Goal: Task Accomplishment & Management: Use online tool/utility

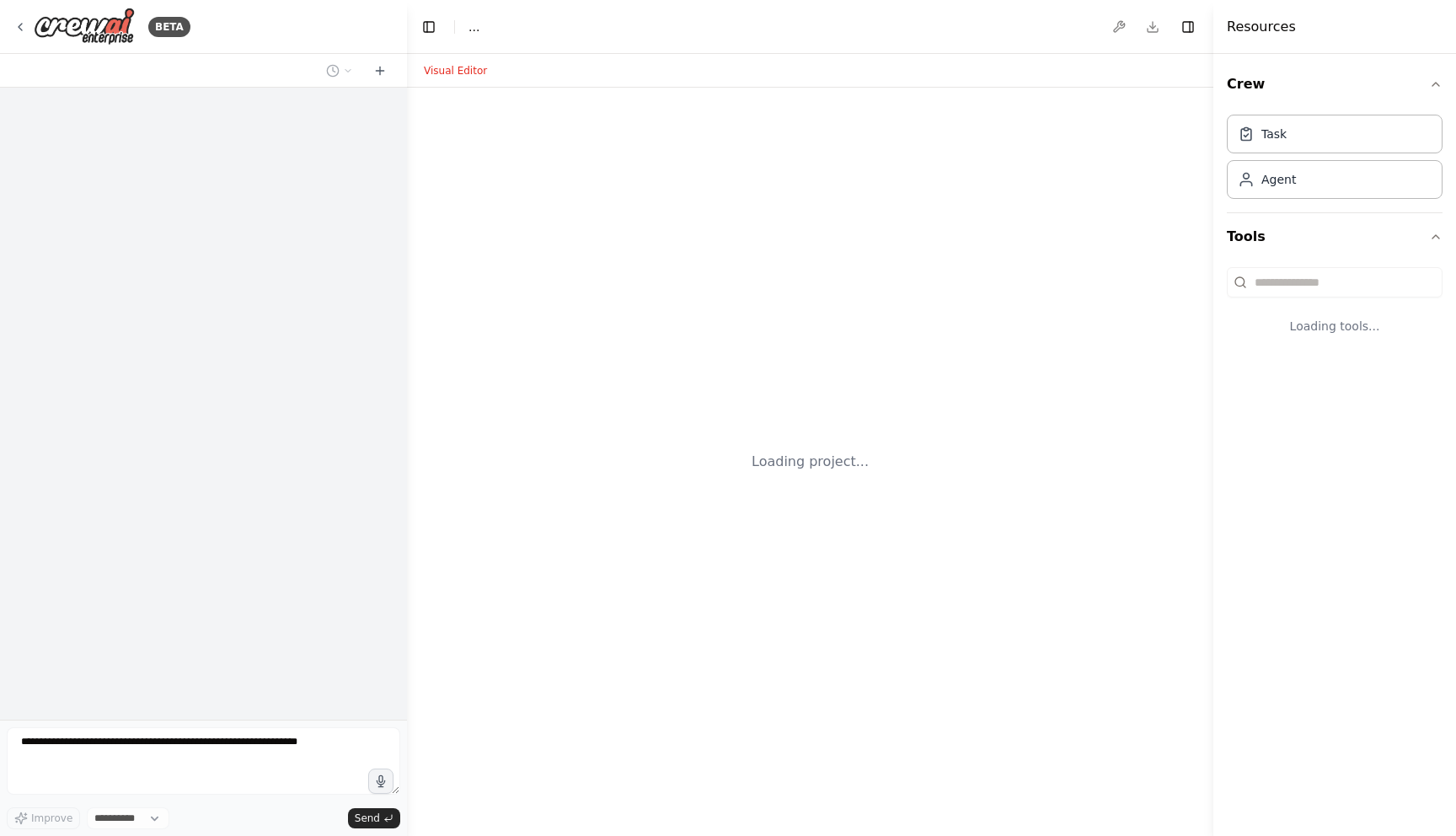
select select "****"
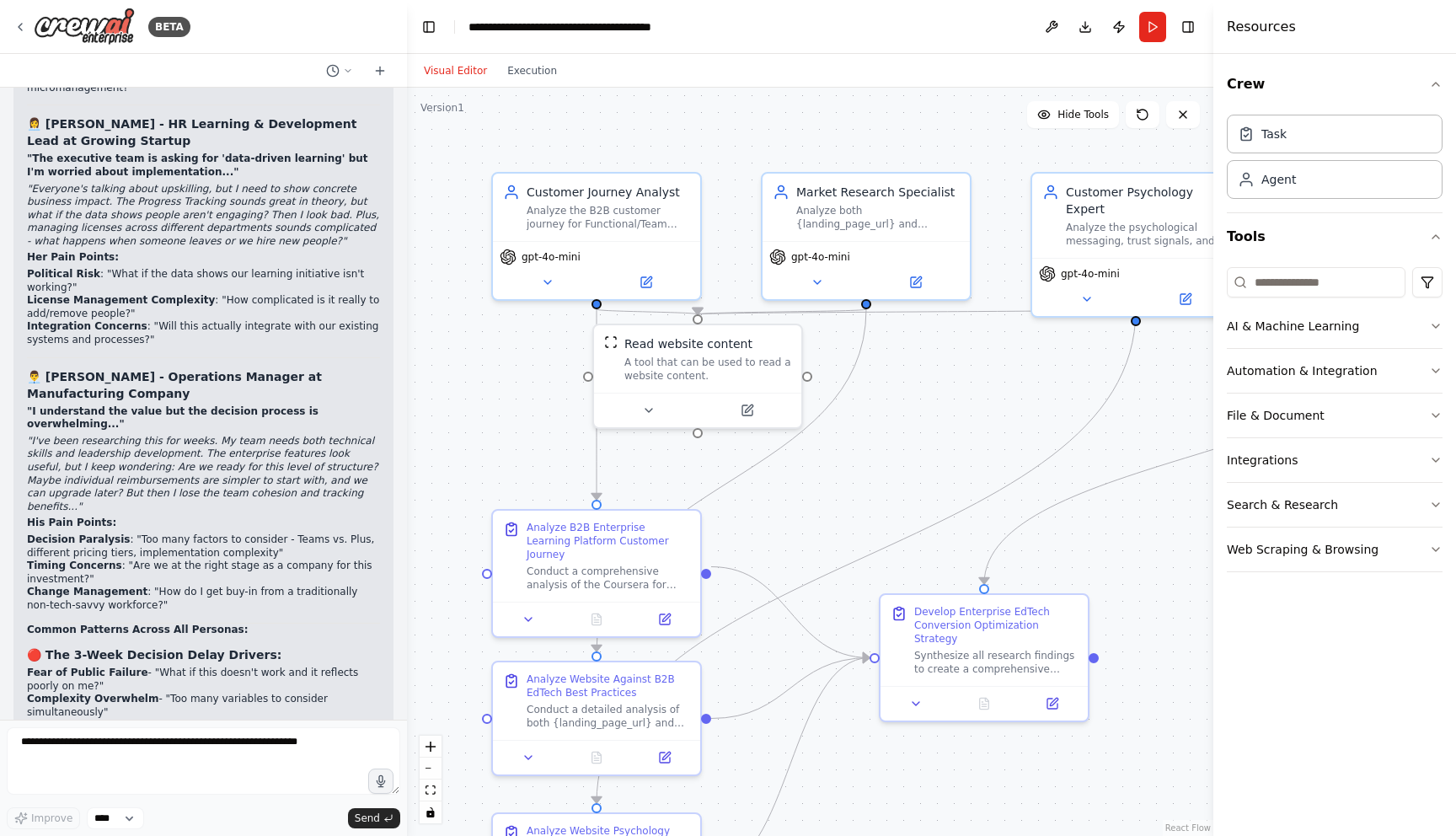
scroll to position [10708, 0]
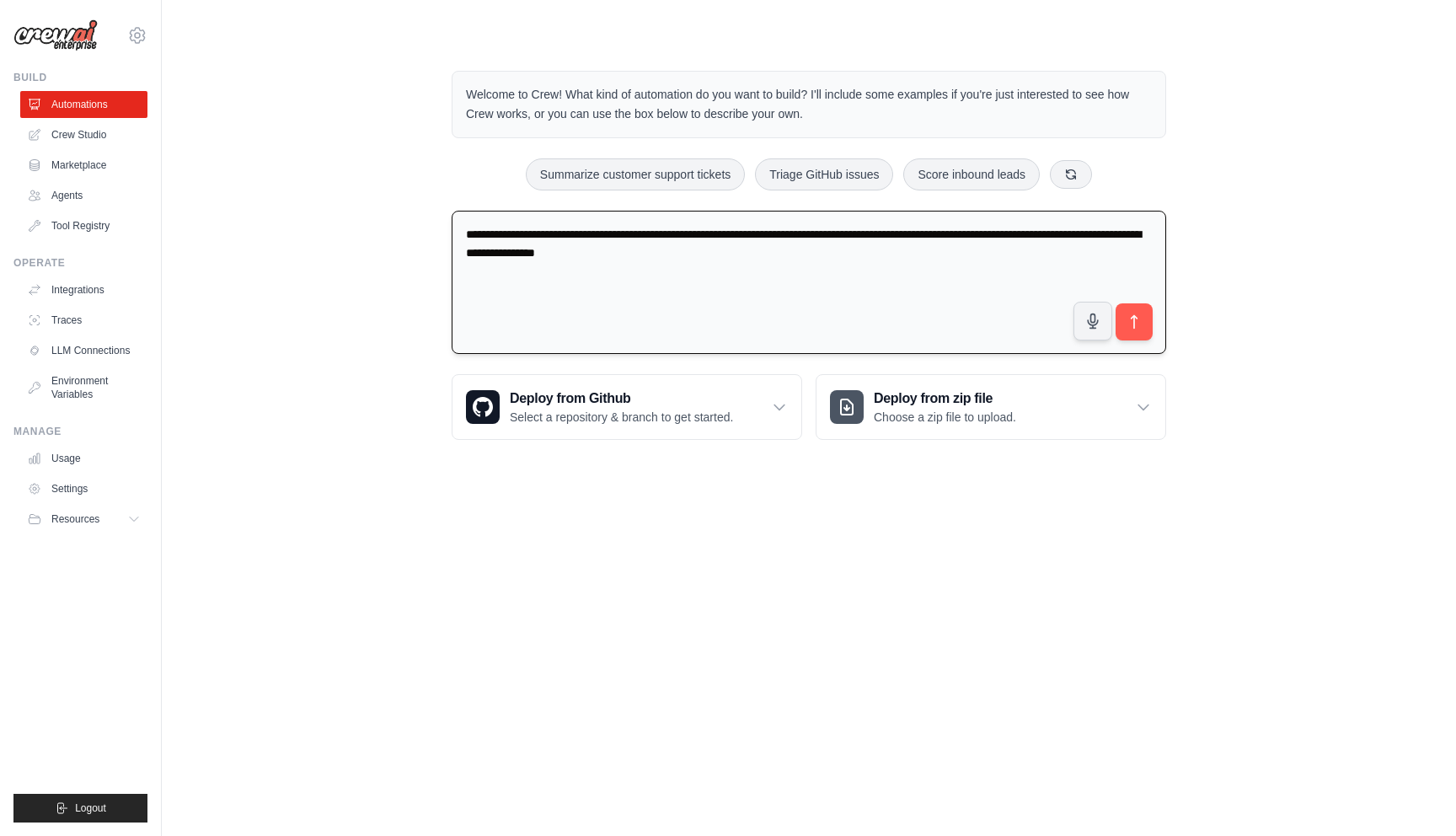
paste textarea "**********"
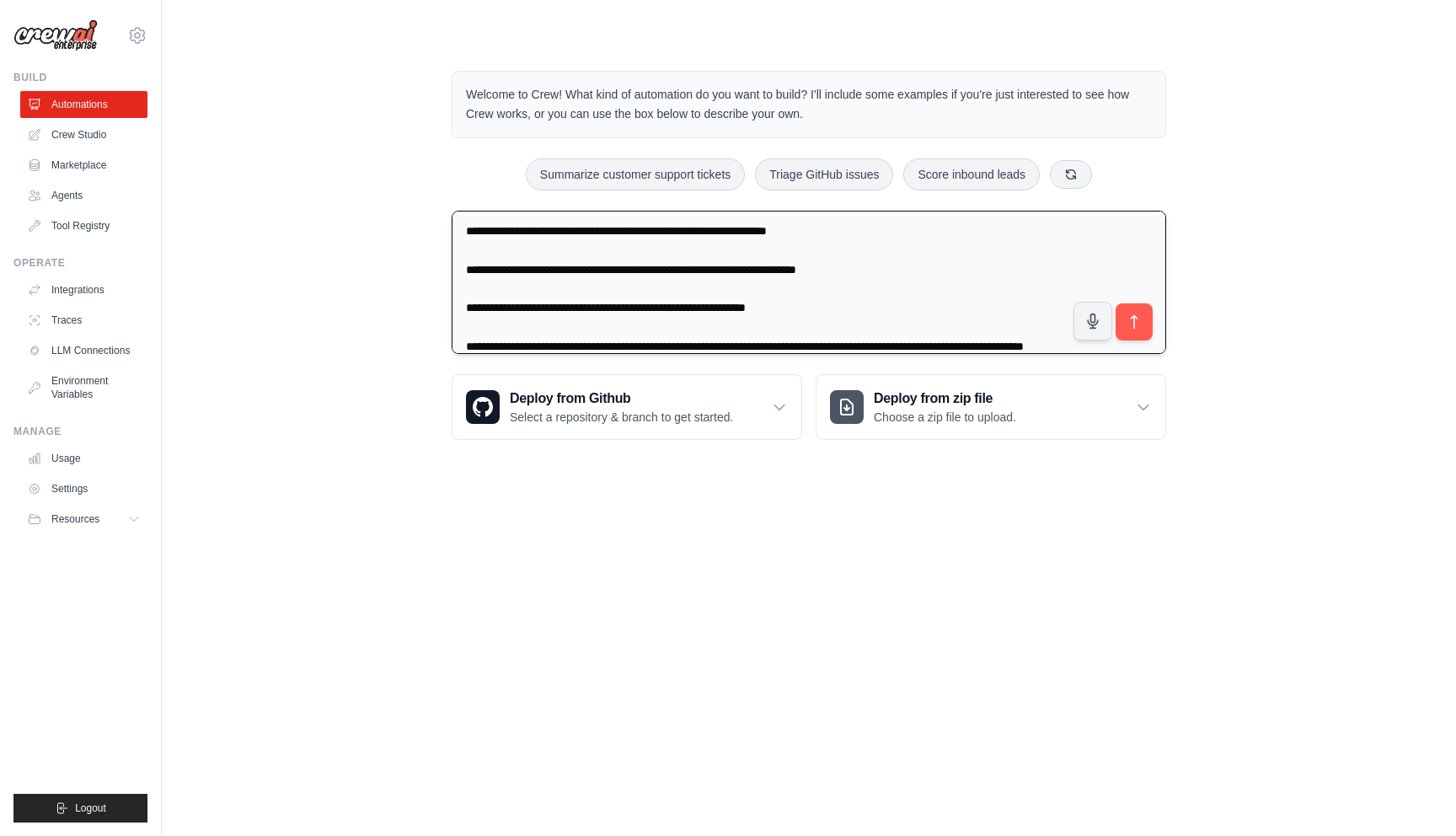
scroll to position [194, 0]
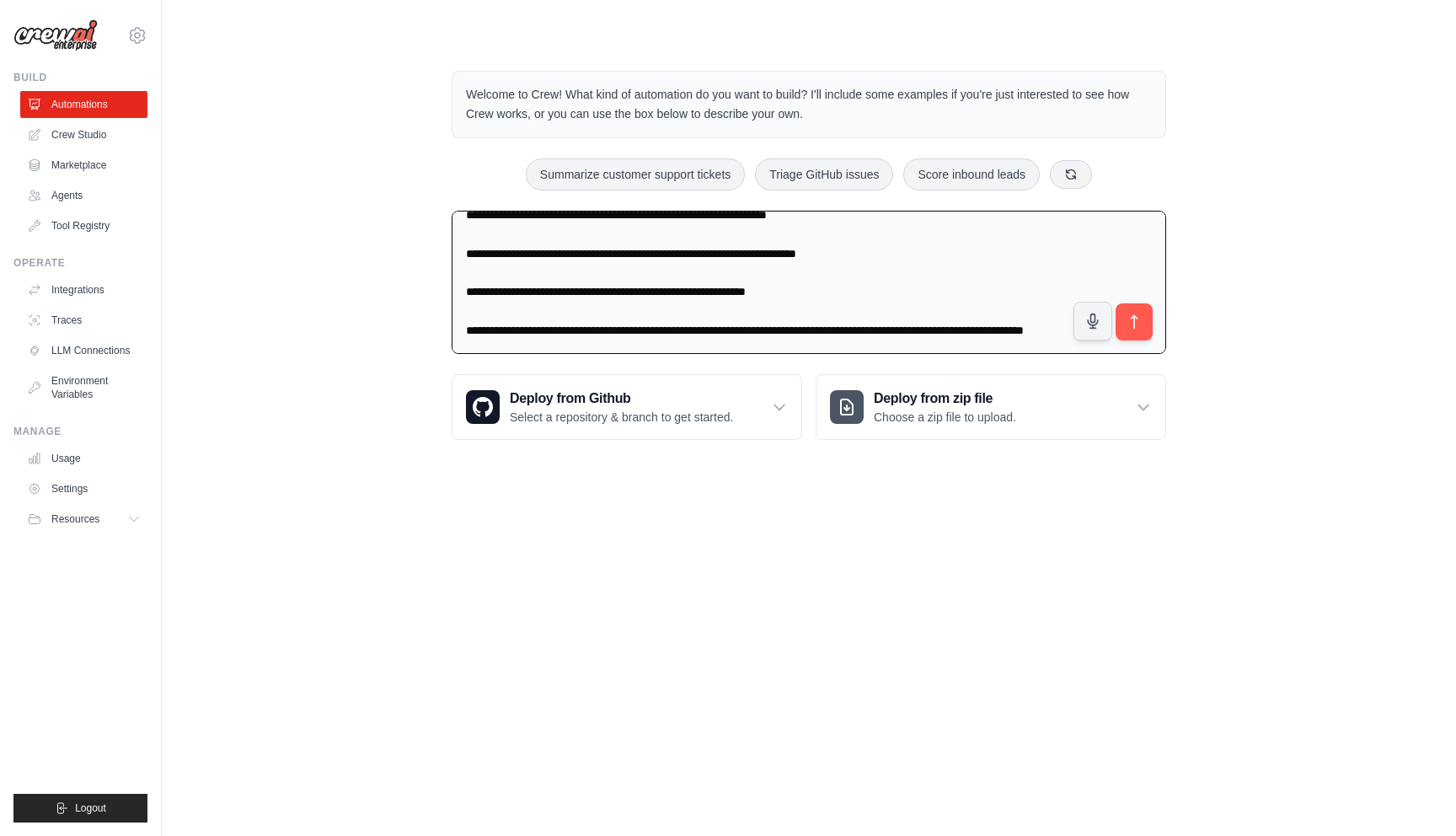
type textarea "**********"
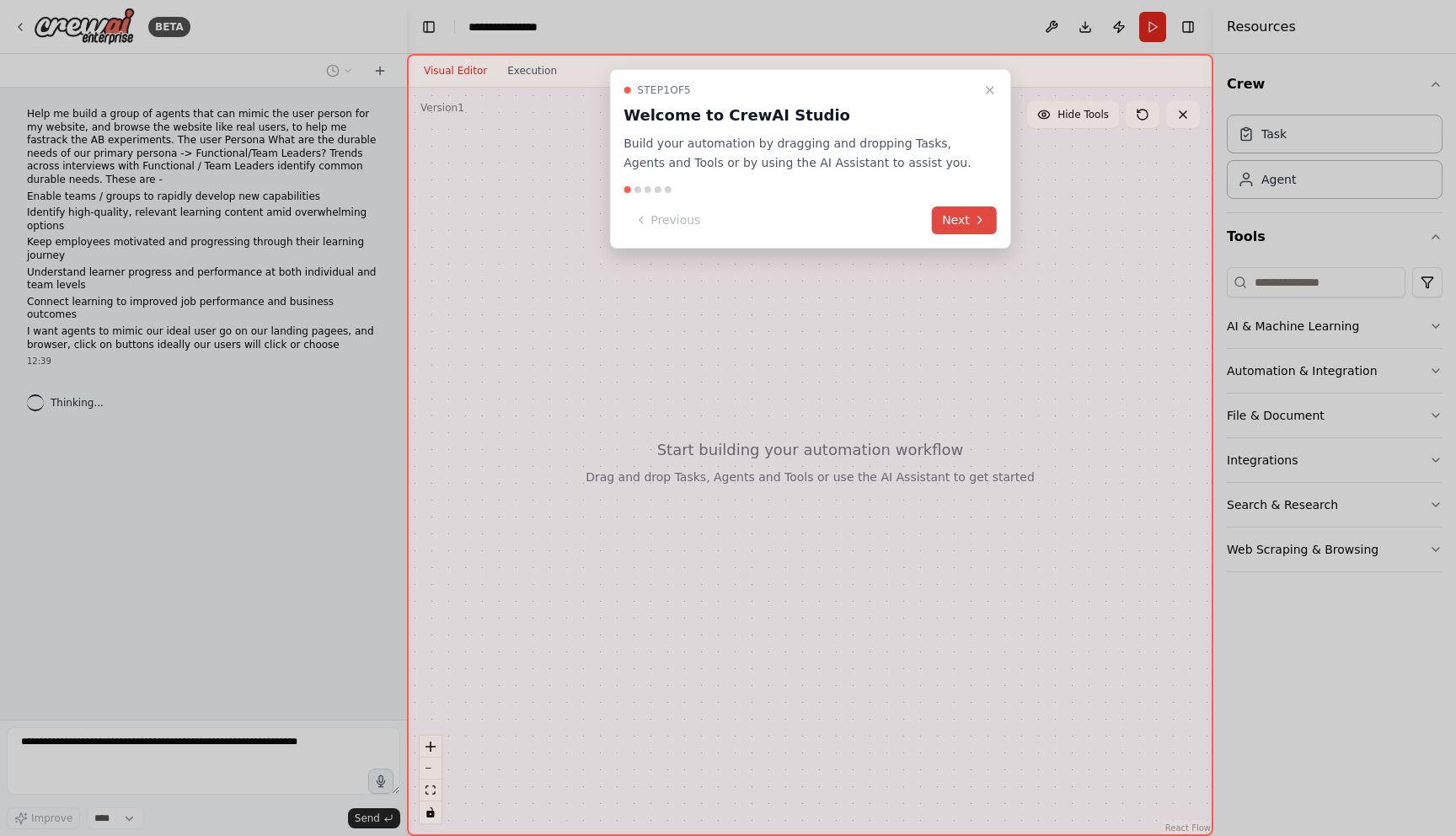
click at [950, 232] on button "Next" at bounding box center [964, 220] width 65 height 28
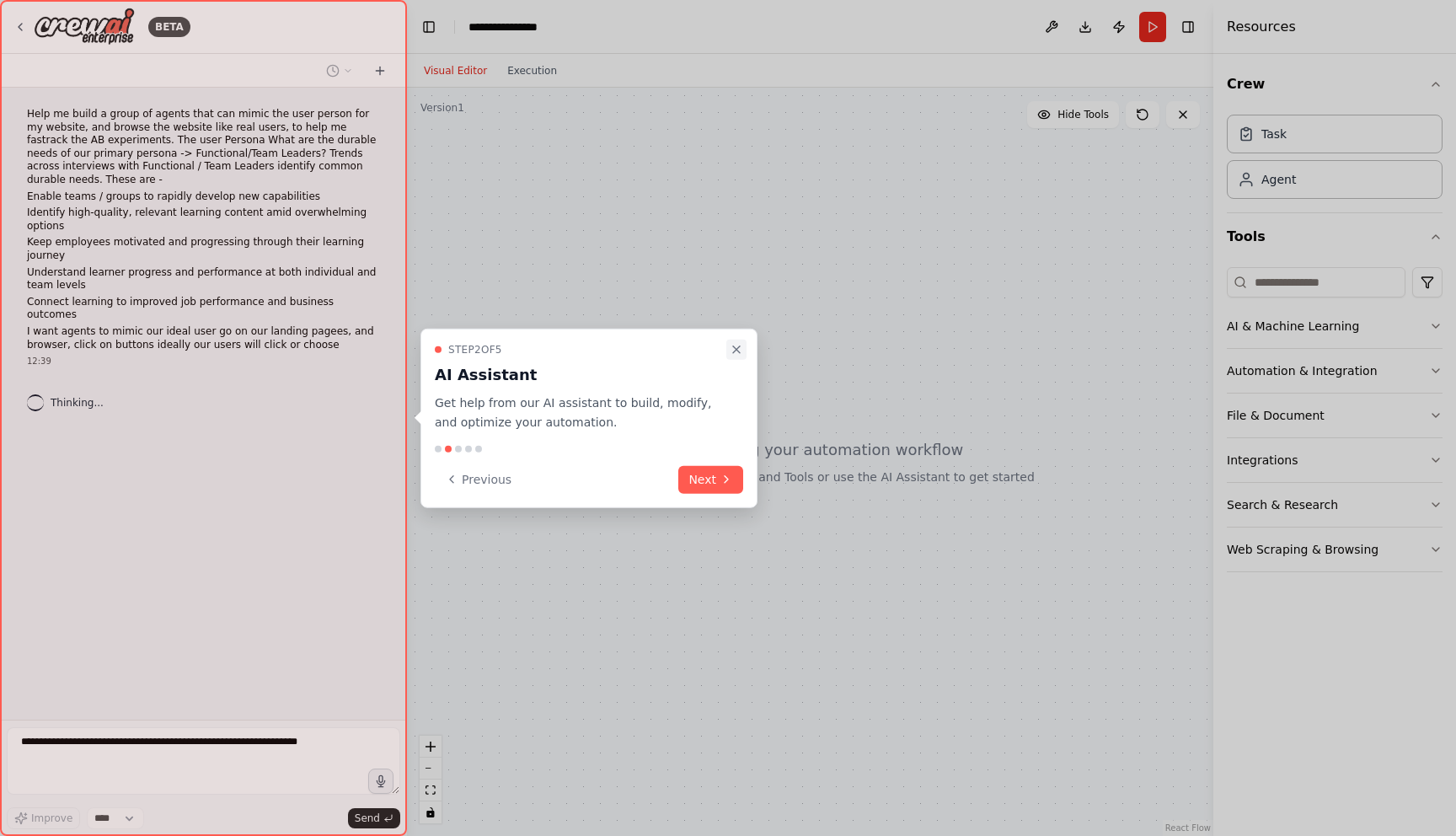
click at [737, 347] on icon "Close walkthrough" at bounding box center [736, 350] width 14 height 14
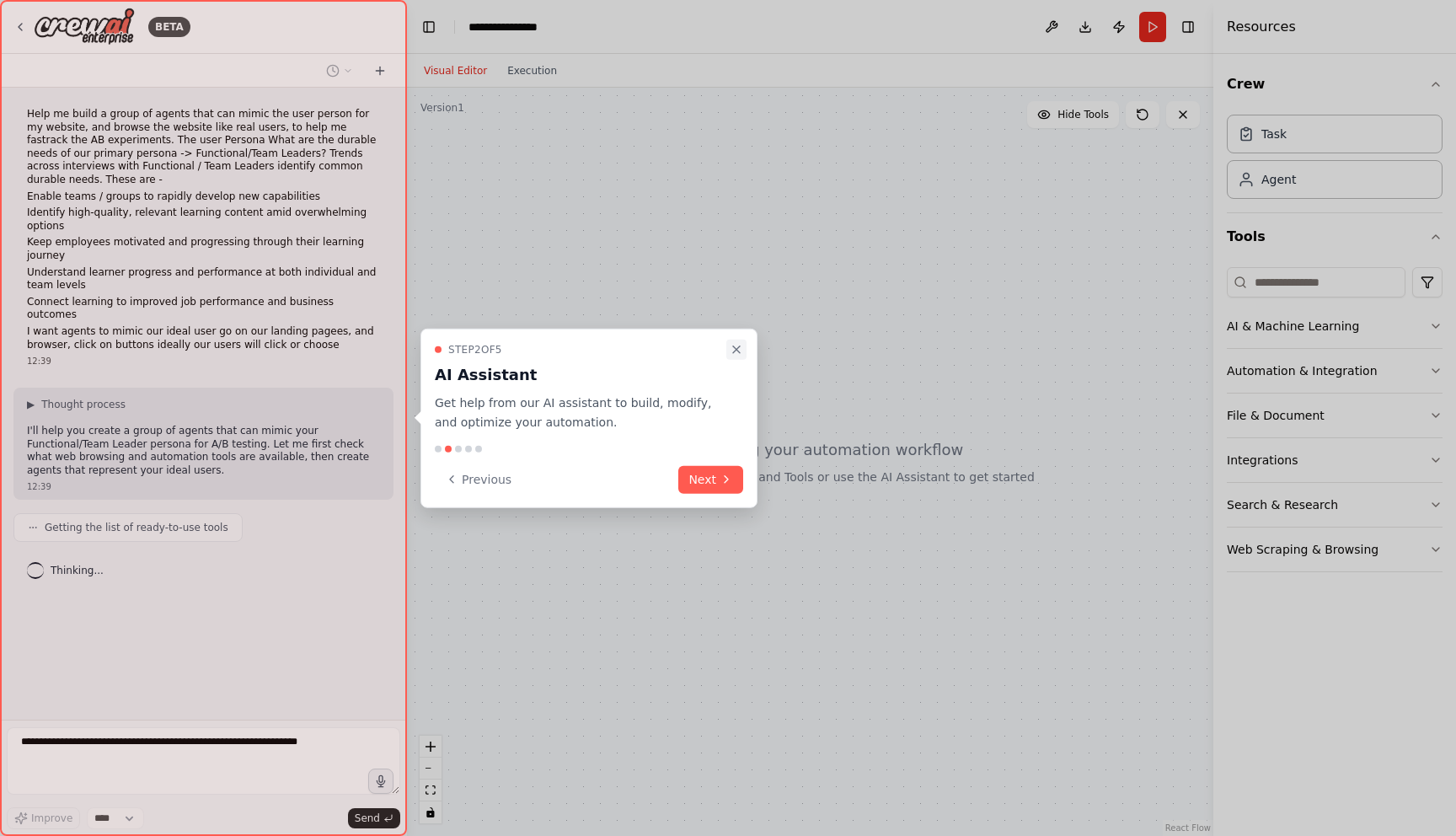
click at [737, 347] on icon "Close walkthrough" at bounding box center [736, 350] width 14 height 14
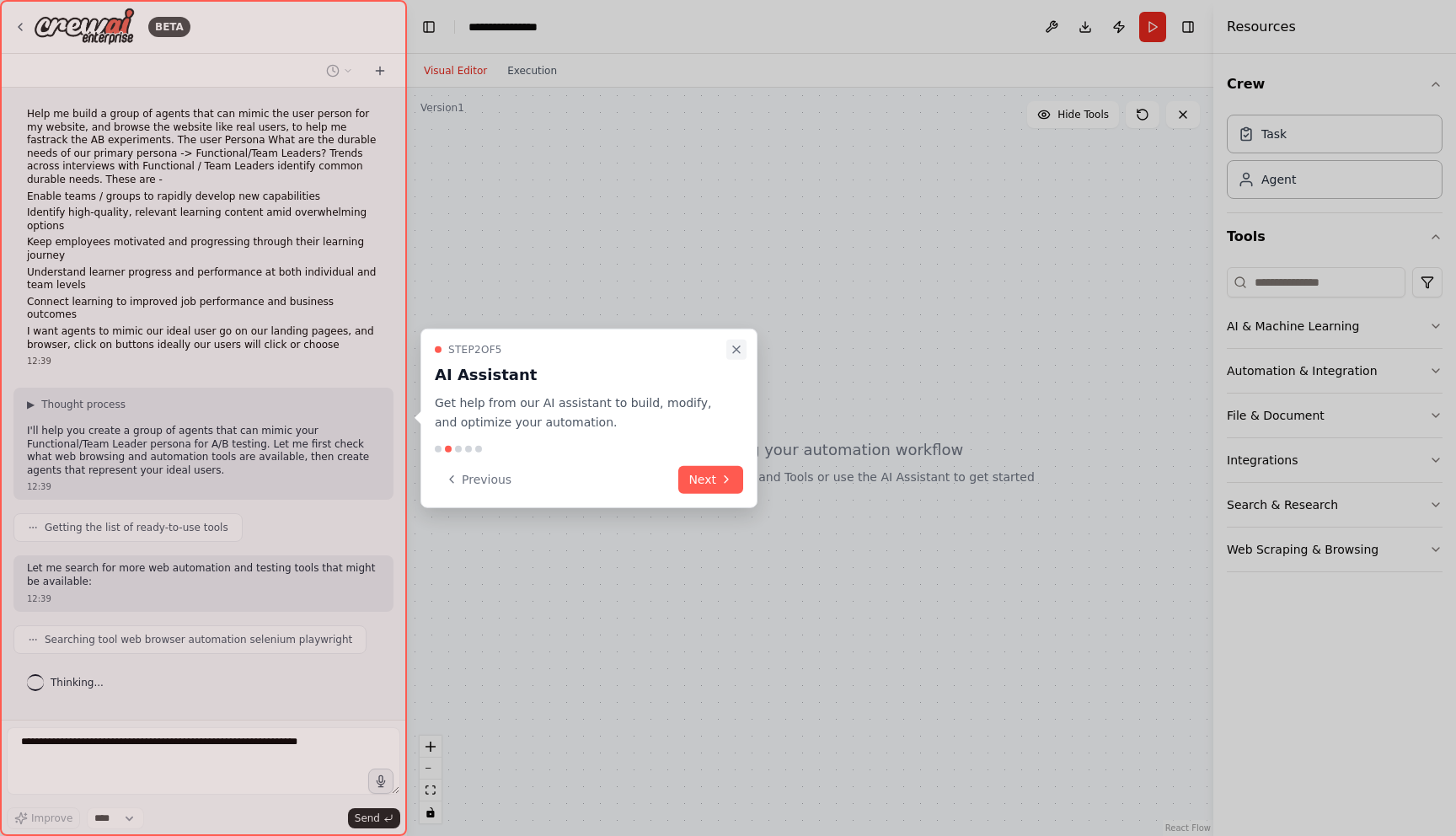
click at [736, 348] on icon "Close walkthrough" at bounding box center [736, 350] width 14 height 14
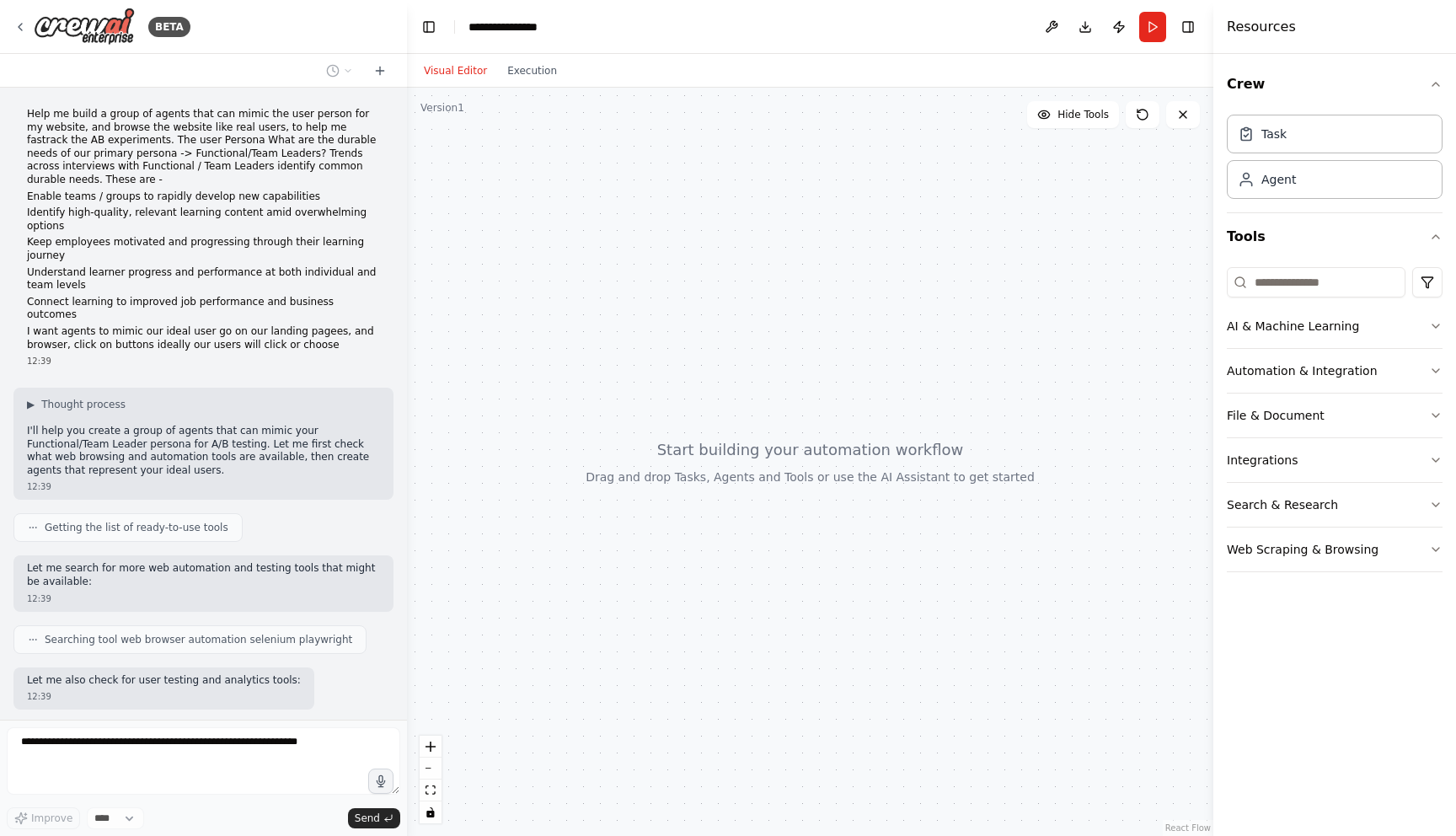
scroll to position [75, 0]
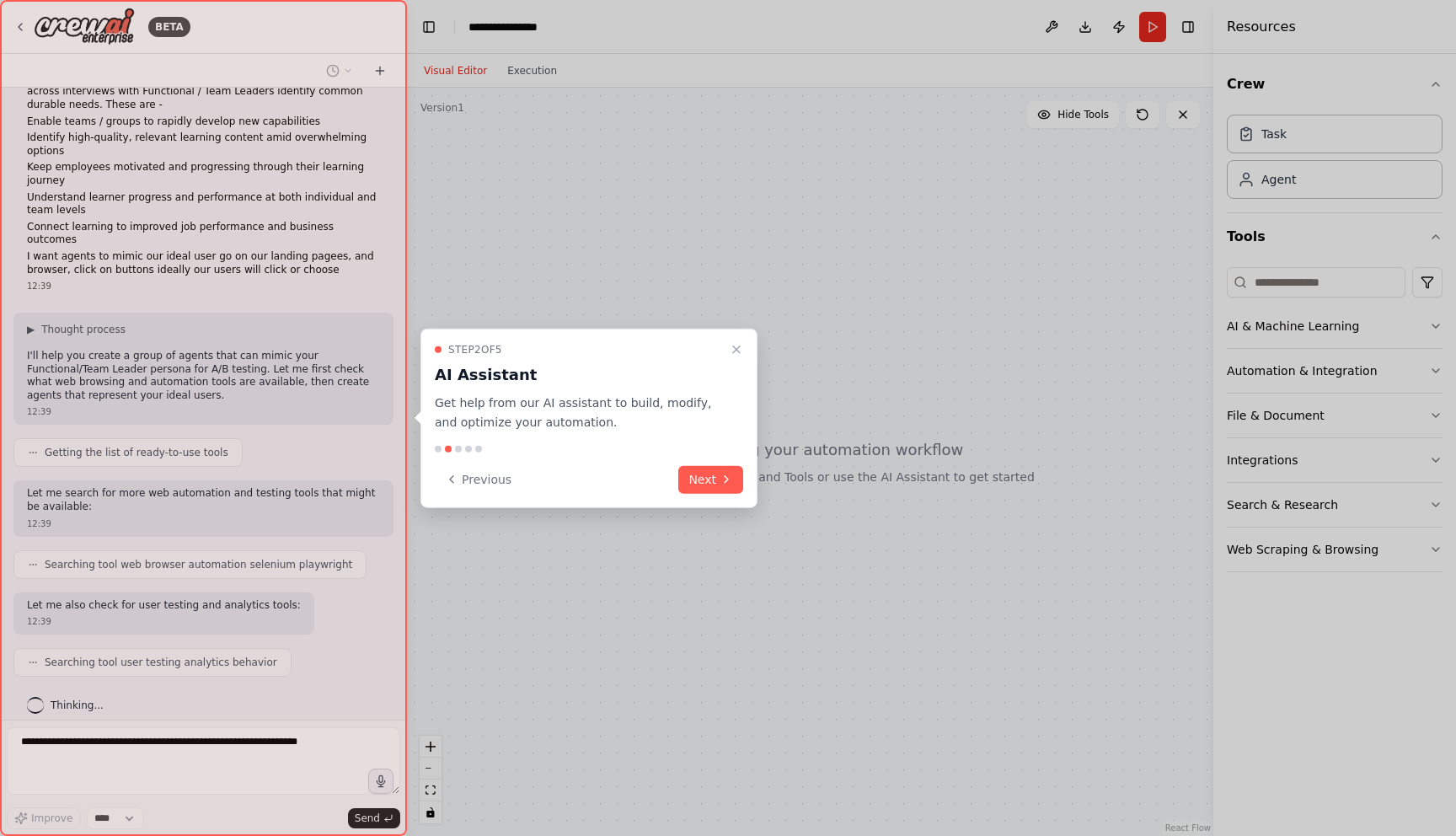
click at [736, 348] on icon "Close walkthrough" at bounding box center [736, 350] width 14 height 14
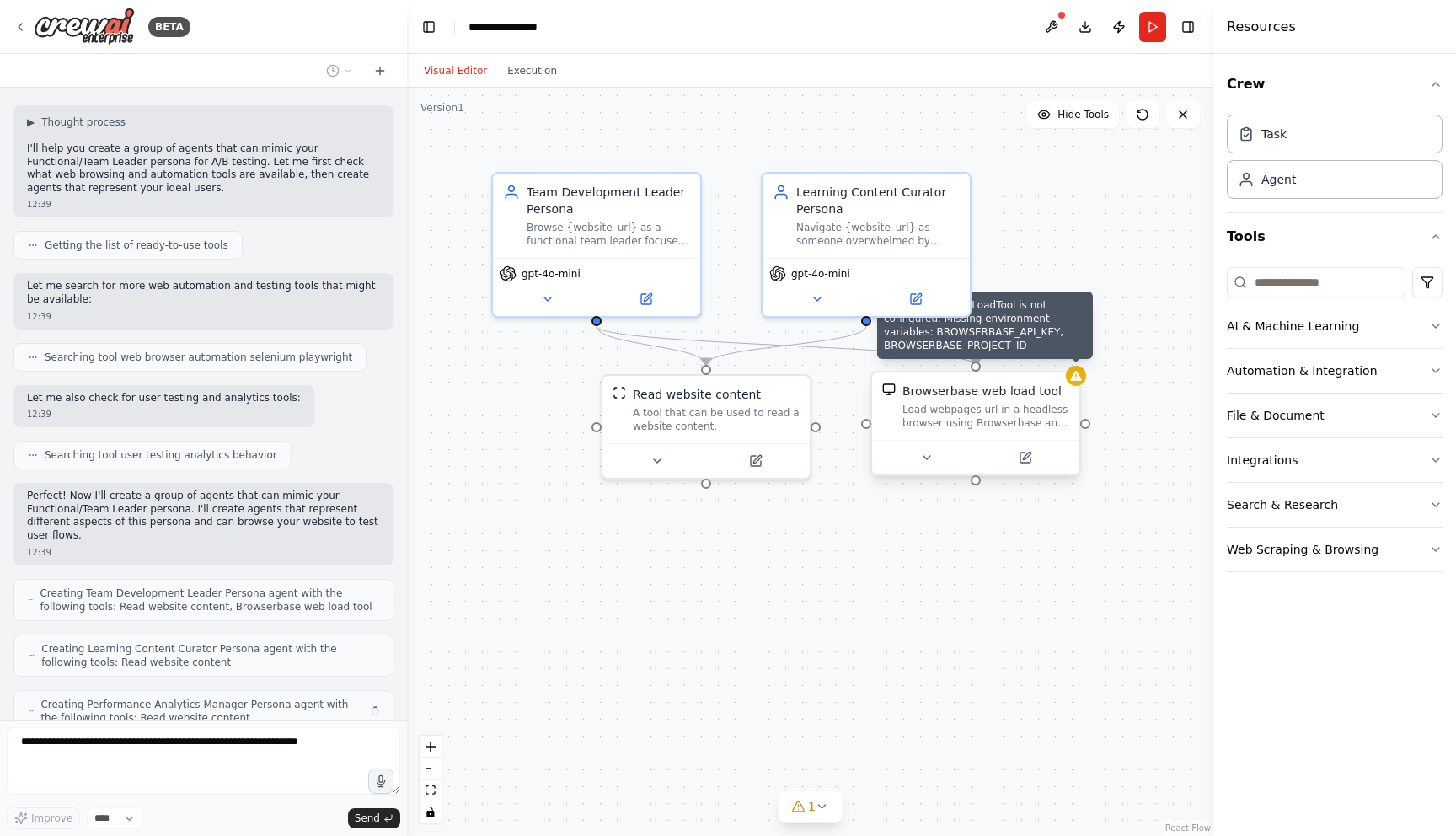
scroll to position [338, 0]
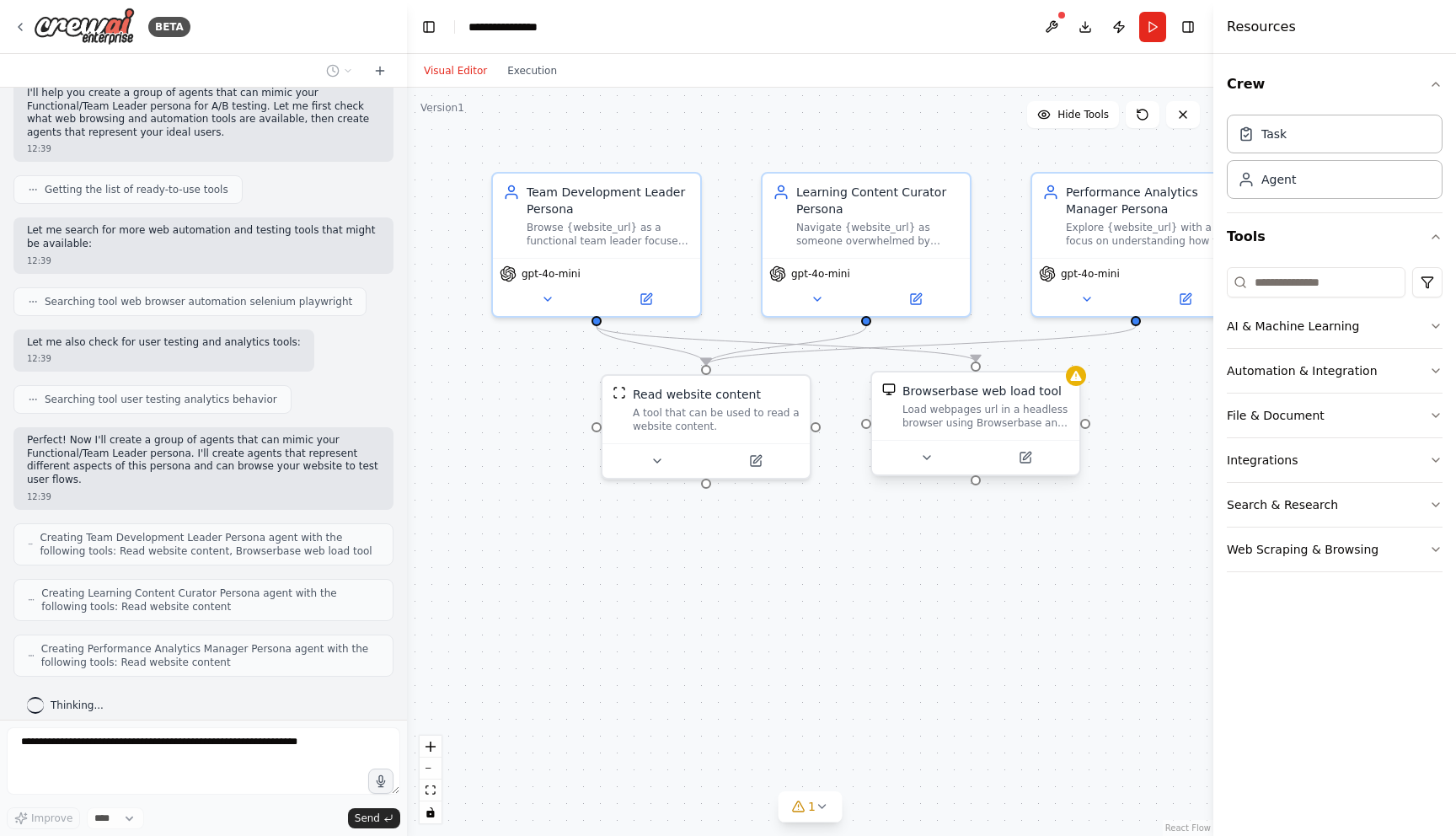
click at [1001, 424] on div "Load webpages url in a headless browser using Browserbase and return the conten…" at bounding box center [986, 416] width 167 height 27
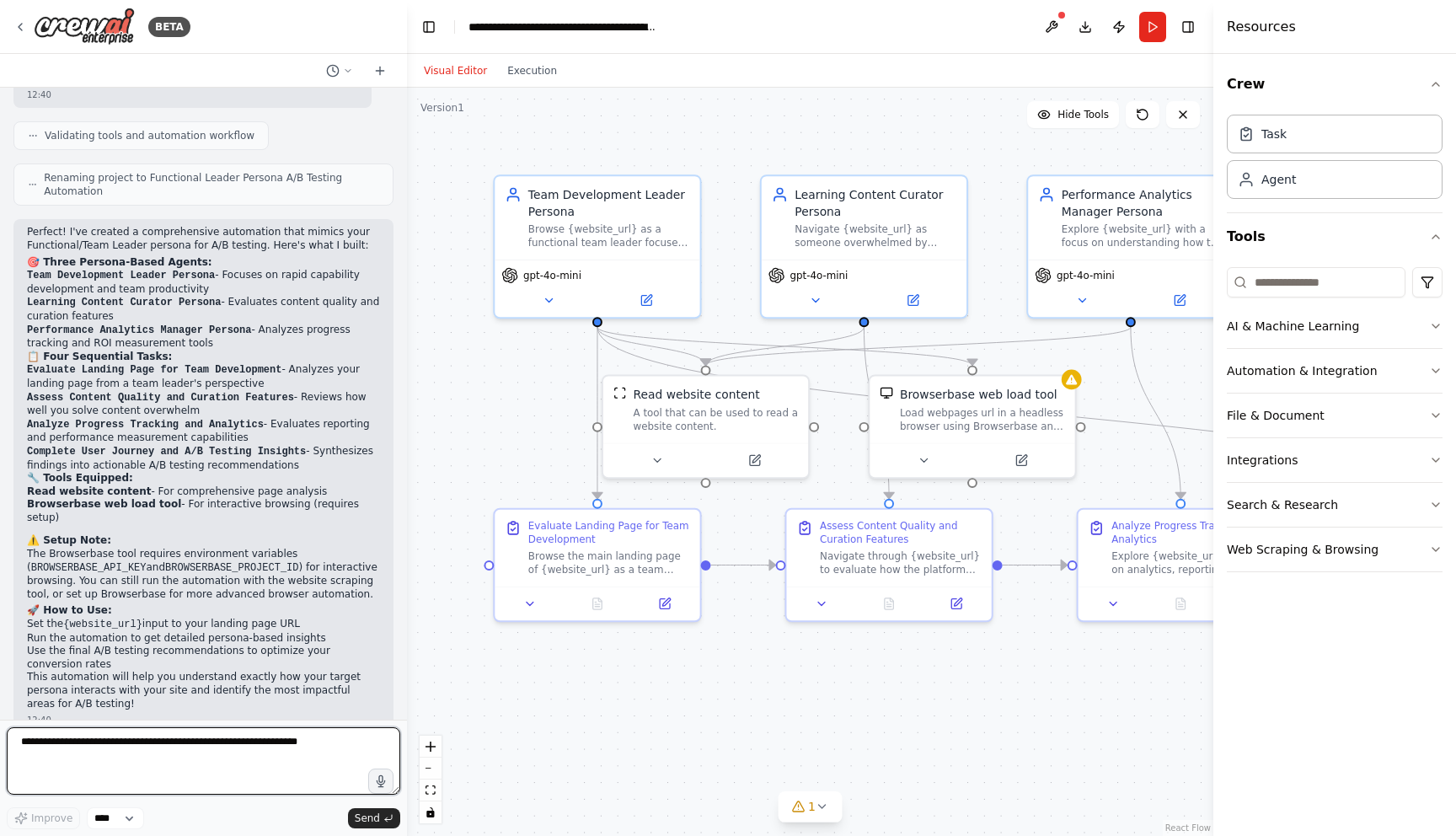
scroll to position [1221, 0]
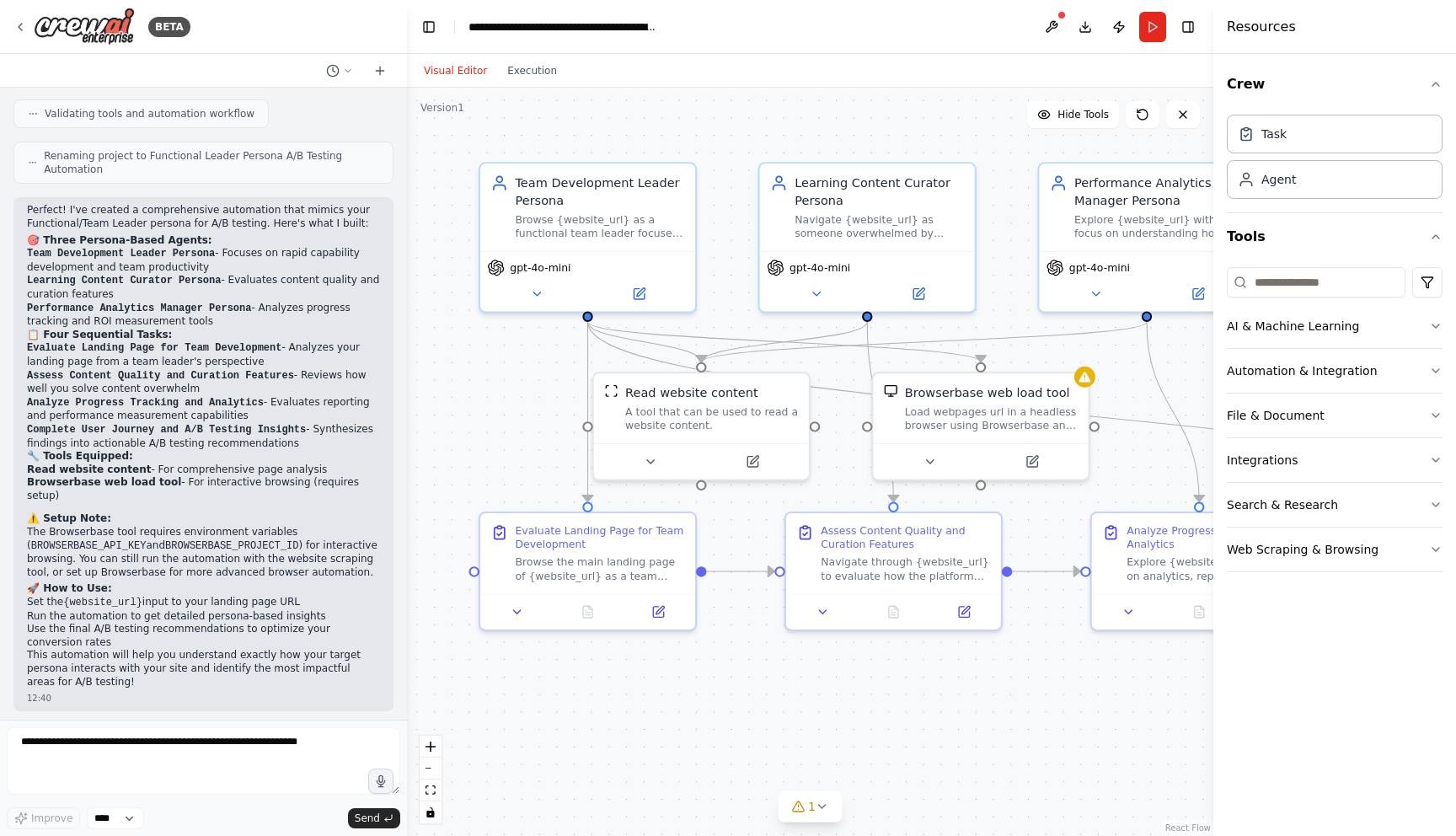
click at [86, 540] on code "BROWSERBASE_API_KEY" at bounding box center [89, 546] width 116 height 12
copy code "BROWSERBASE_API_KEY"
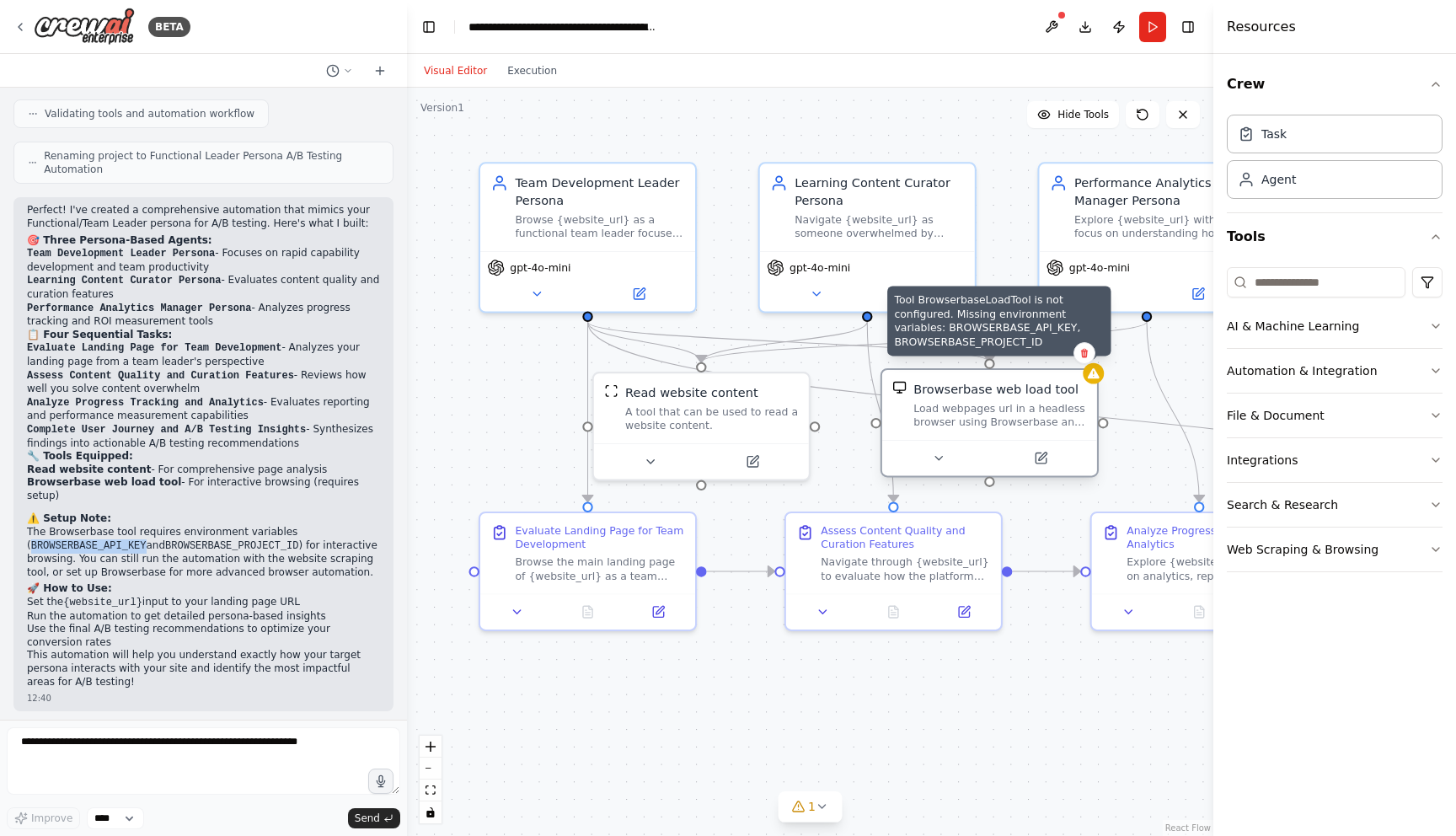
click at [1088, 380] on icon at bounding box center [1093, 374] width 14 height 14
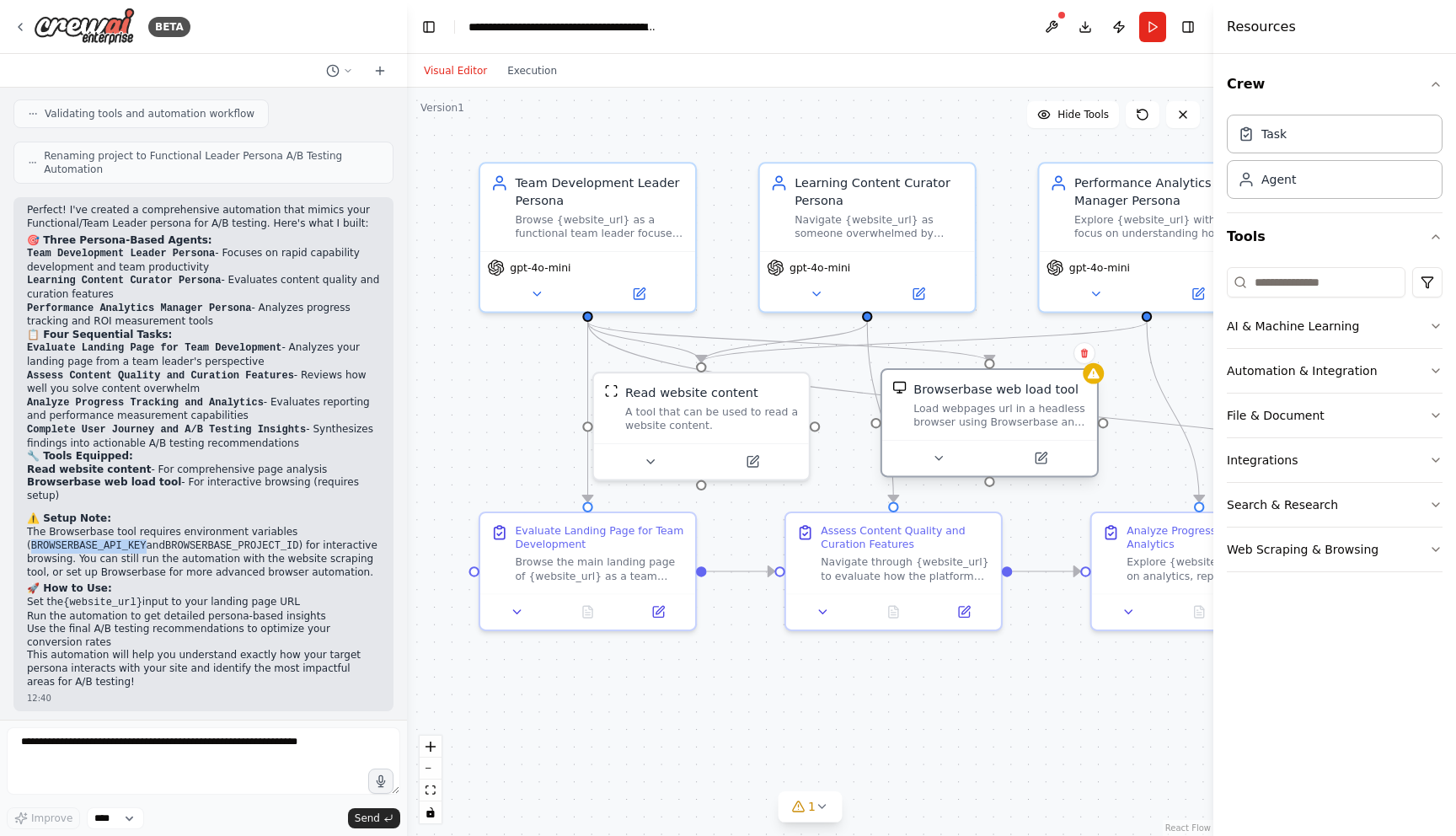
click at [1069, 392] on div "Browserbase web load tool" at bounding box center [999, 389] width 172 height 18
click at [1039, 469] on div at bounding box center [990, 457] width 215 height 36
click at [1039, 466] on button at bounding box center [1040, 457] width 99 height 21
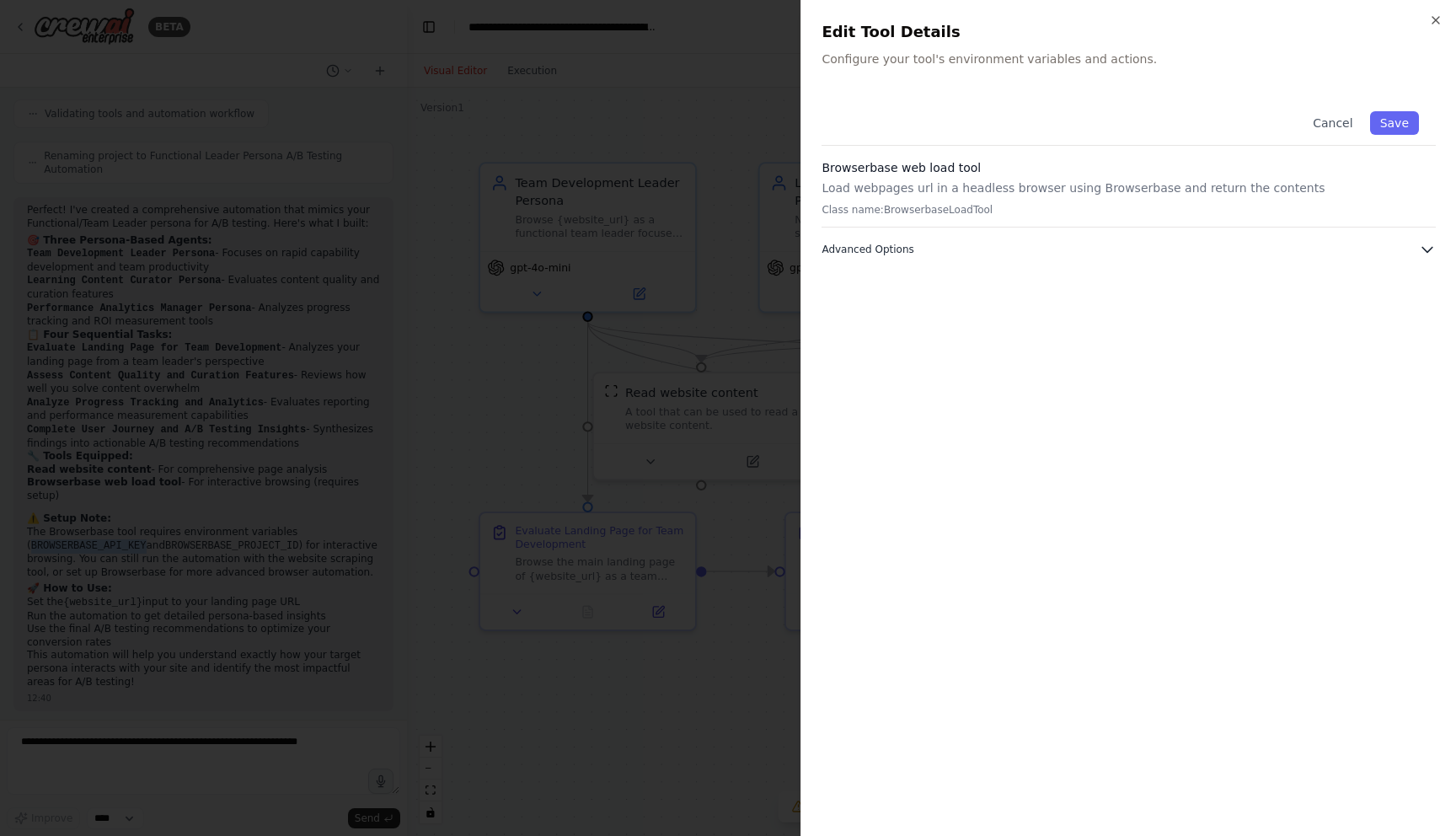
click at [947, 253] on button "Advanced Options" at bounding box center [1129, 249] width 615 height 17
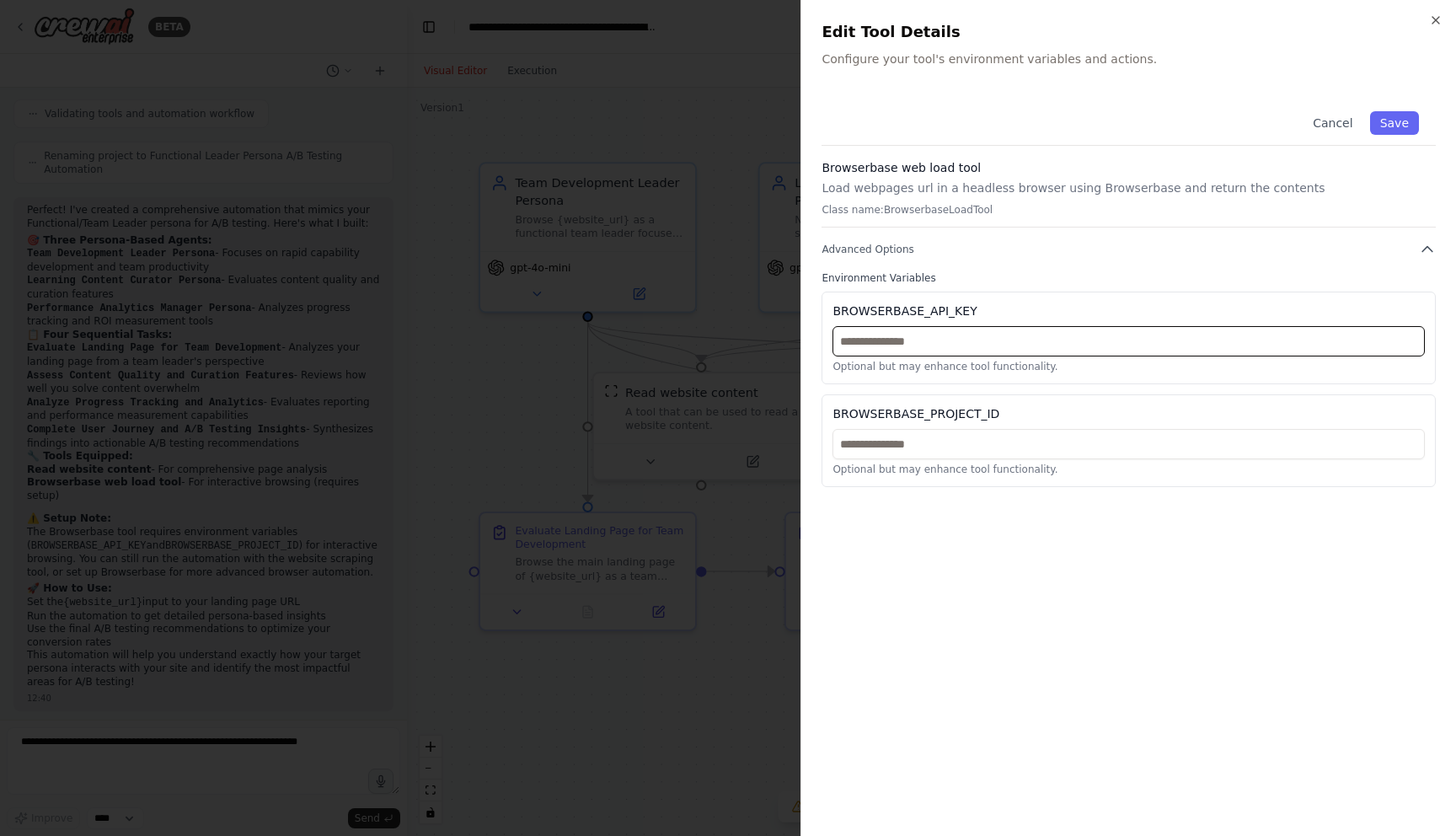
click at [924, 339] on input "text" at bounding box center [1129, 342] width 593 height 30
paste input "**********"
type input "**********"
click at [1158, 441] on input "text" at bounding box center [1129, 444] width 593 height 30
paste input "**********"
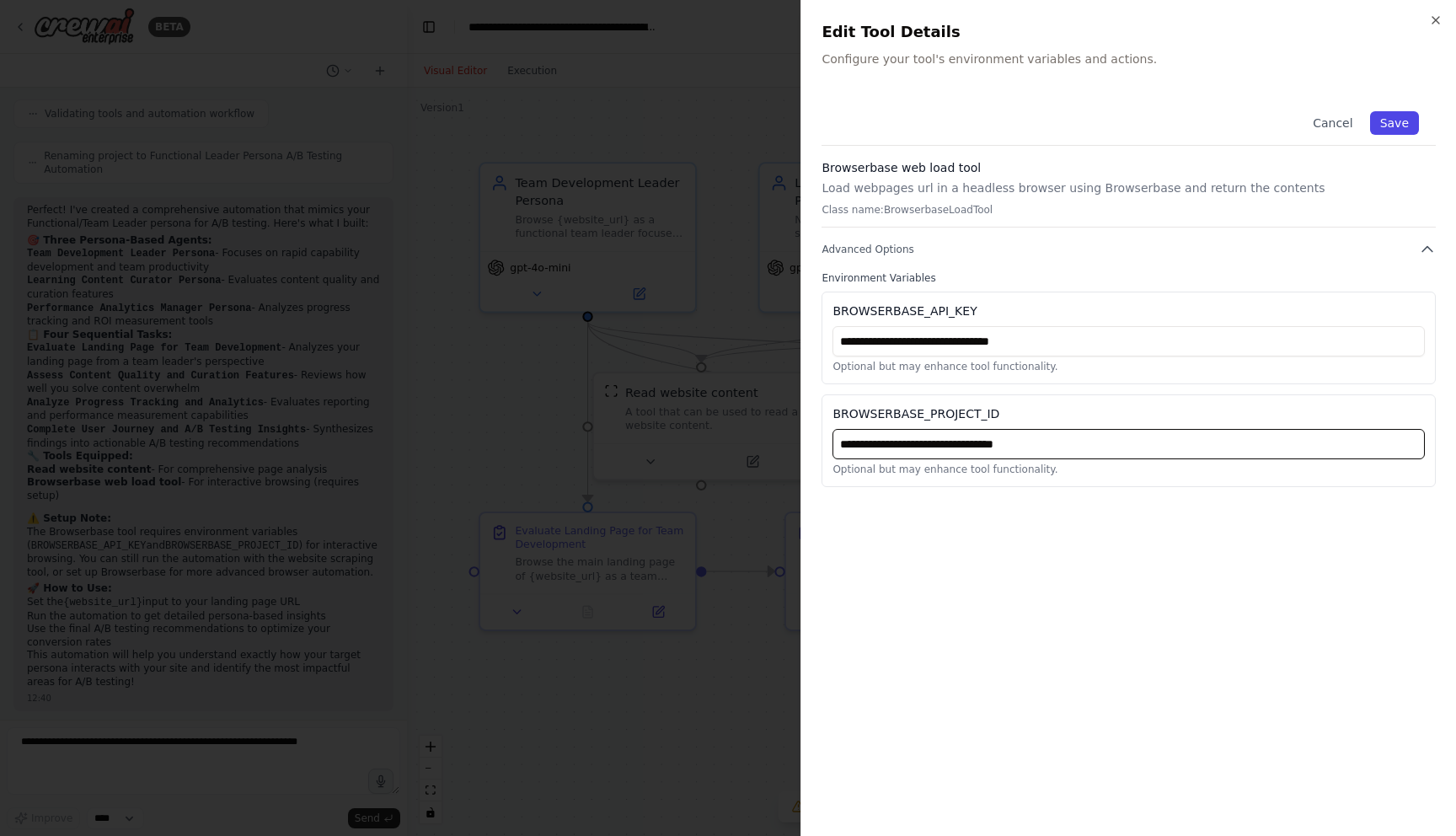
type input "**********"
click at [1401, 119] on button "Save" at bounding box center [1395, 123] width 49 height 24
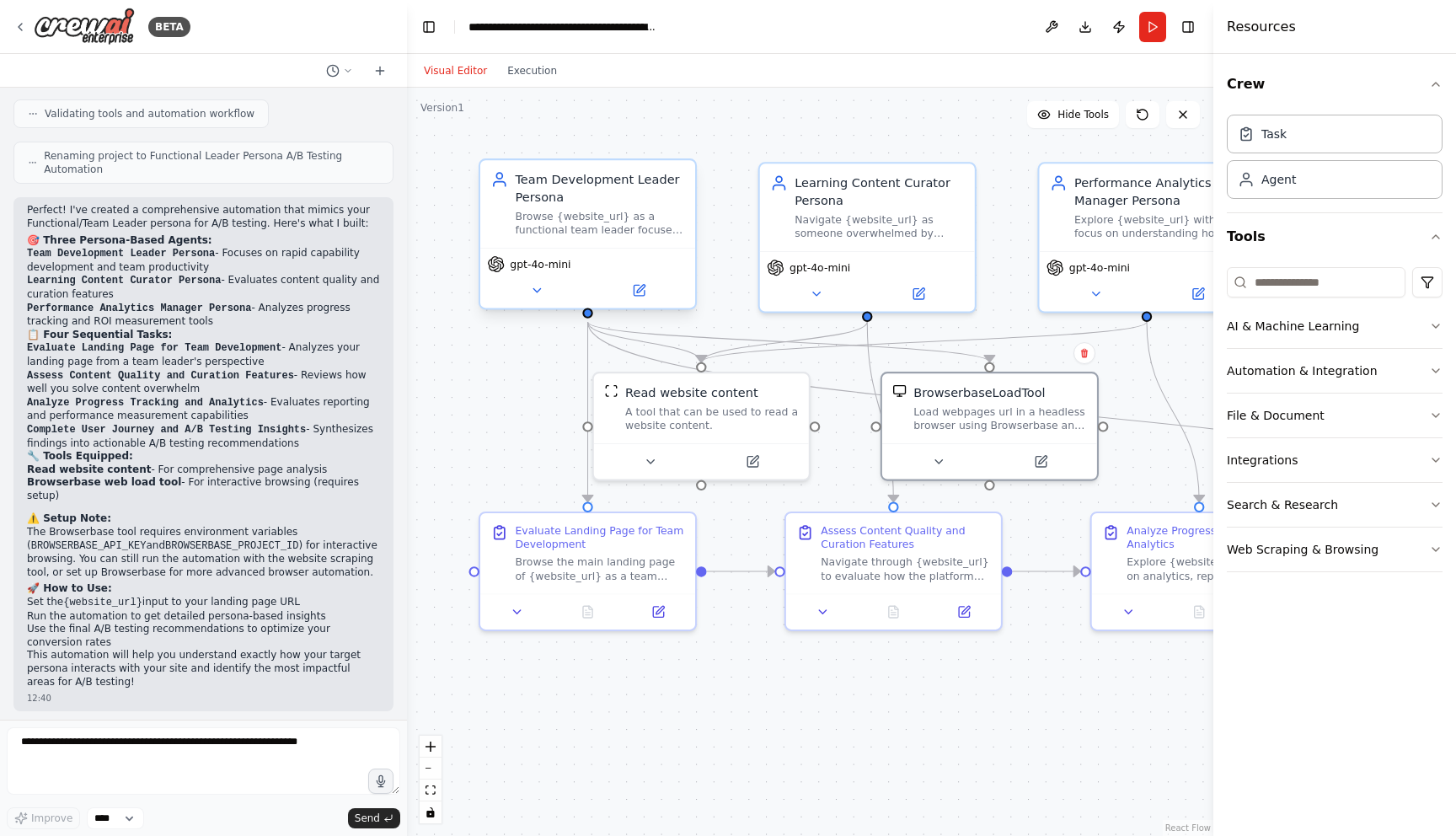
click at [540, 267] on span "gpt-4o-mini" at bounding box center [540, 264] width 61 height 14
click at [534, 292] on icon at bounding box center [537, 290] width 14 height 14
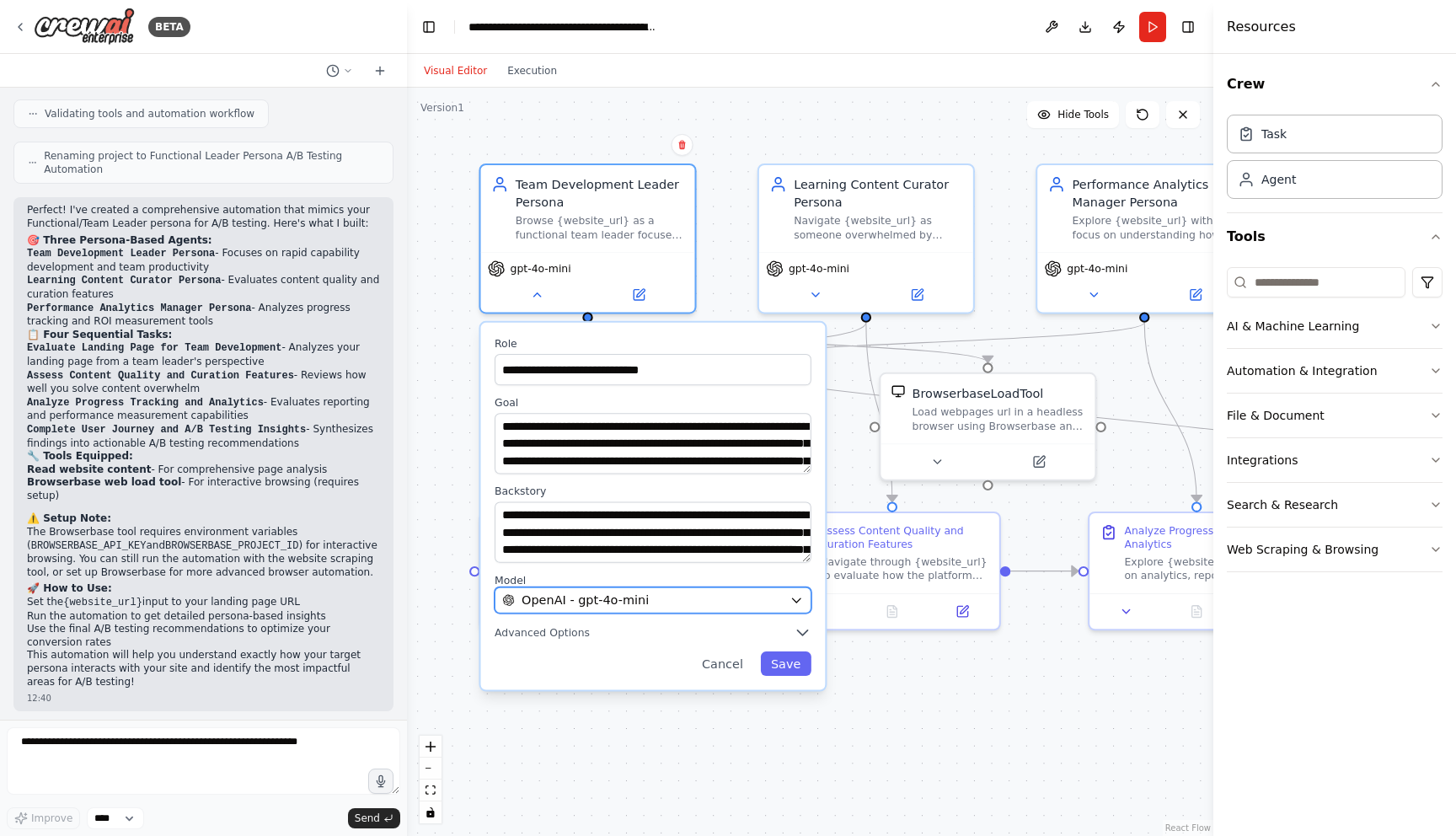
click at [692, 609] on button "OpenAI - gpt-4o-mini" at bounding box center [653, 600] width 317 height 26
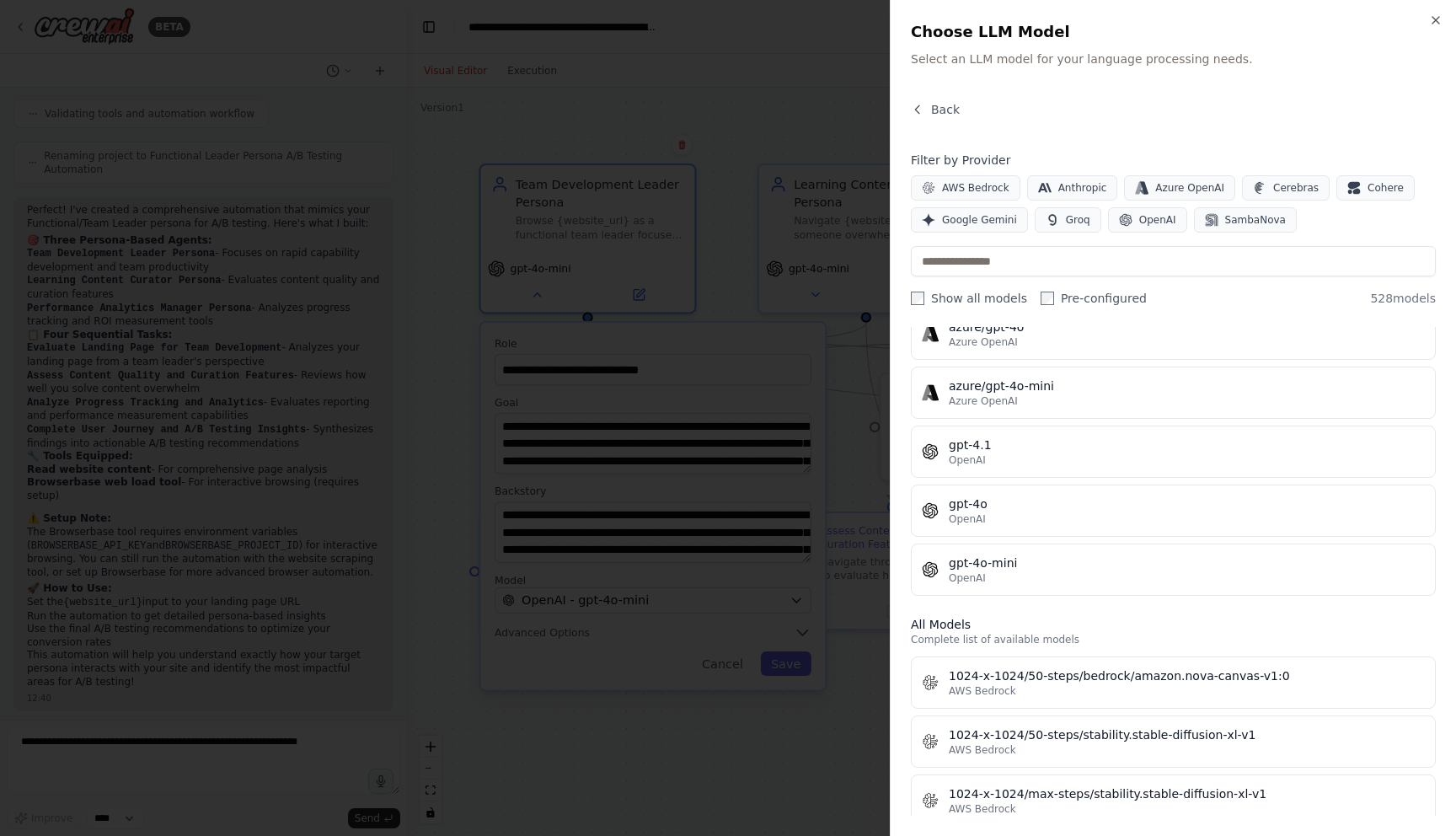
scroll to position [184, 0]
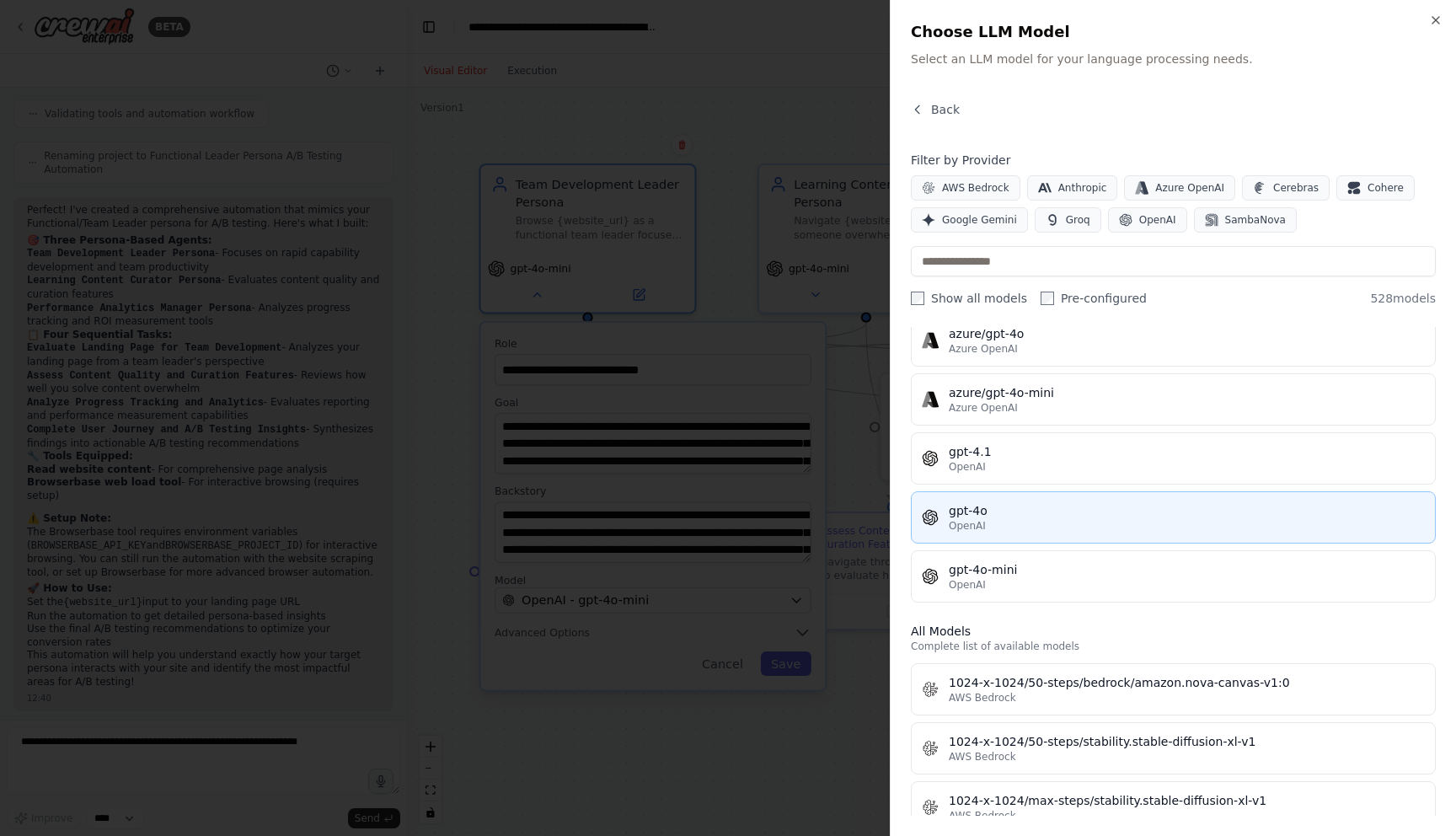
click at [1028, 520] on div "OpenAI" at bounding box center [1186, 526] width 476 height 14
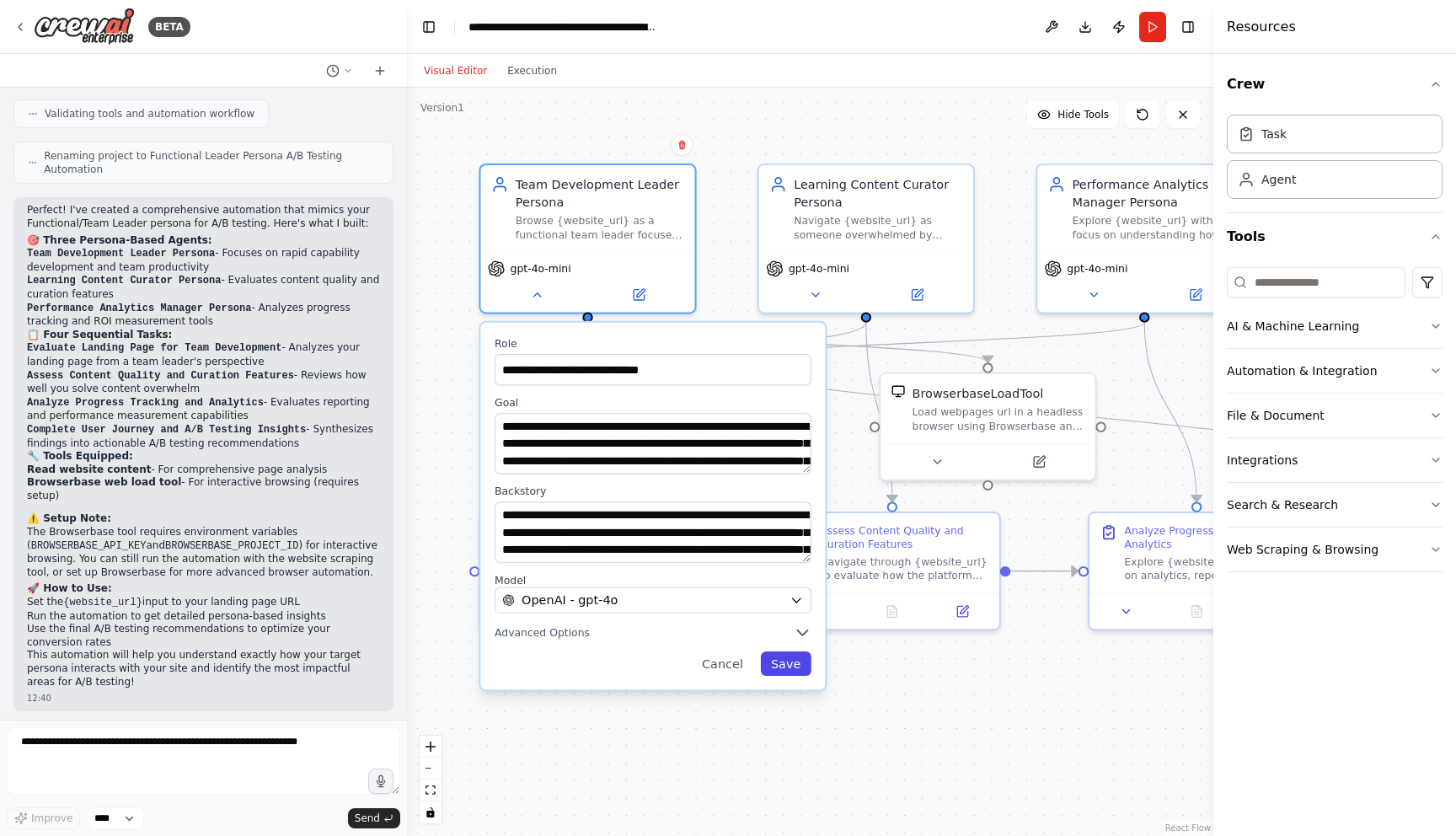
click at [804, 665] on button "Save" at bounding box center [786, 663] width 51 height 25
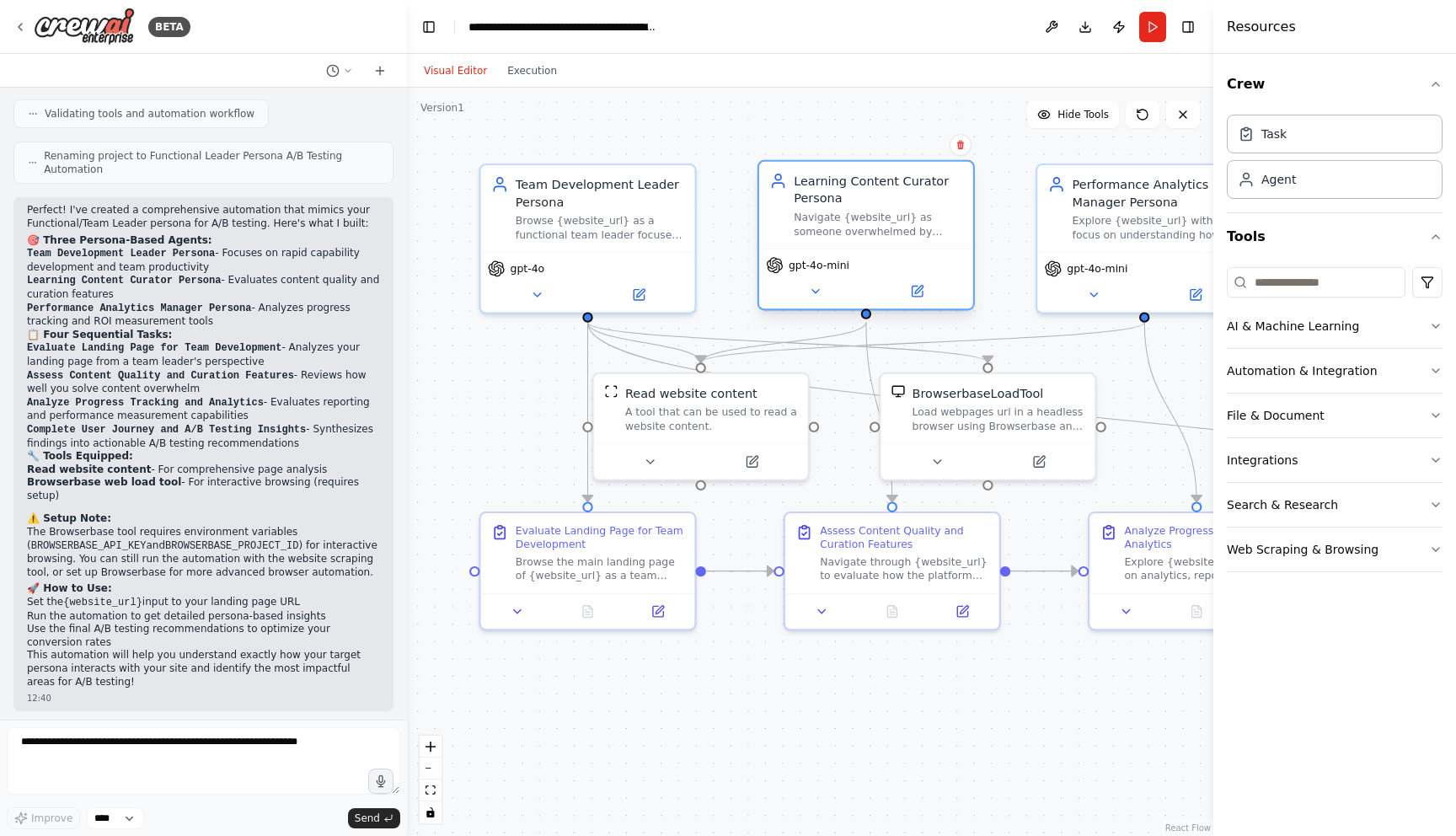
click at [831, 264] on span "gpt-4o-mini" at bounding box center [819, 265] width 61 height 14
click at [814, 287] on icon at bounding box center [815, 291] width 14 height 14
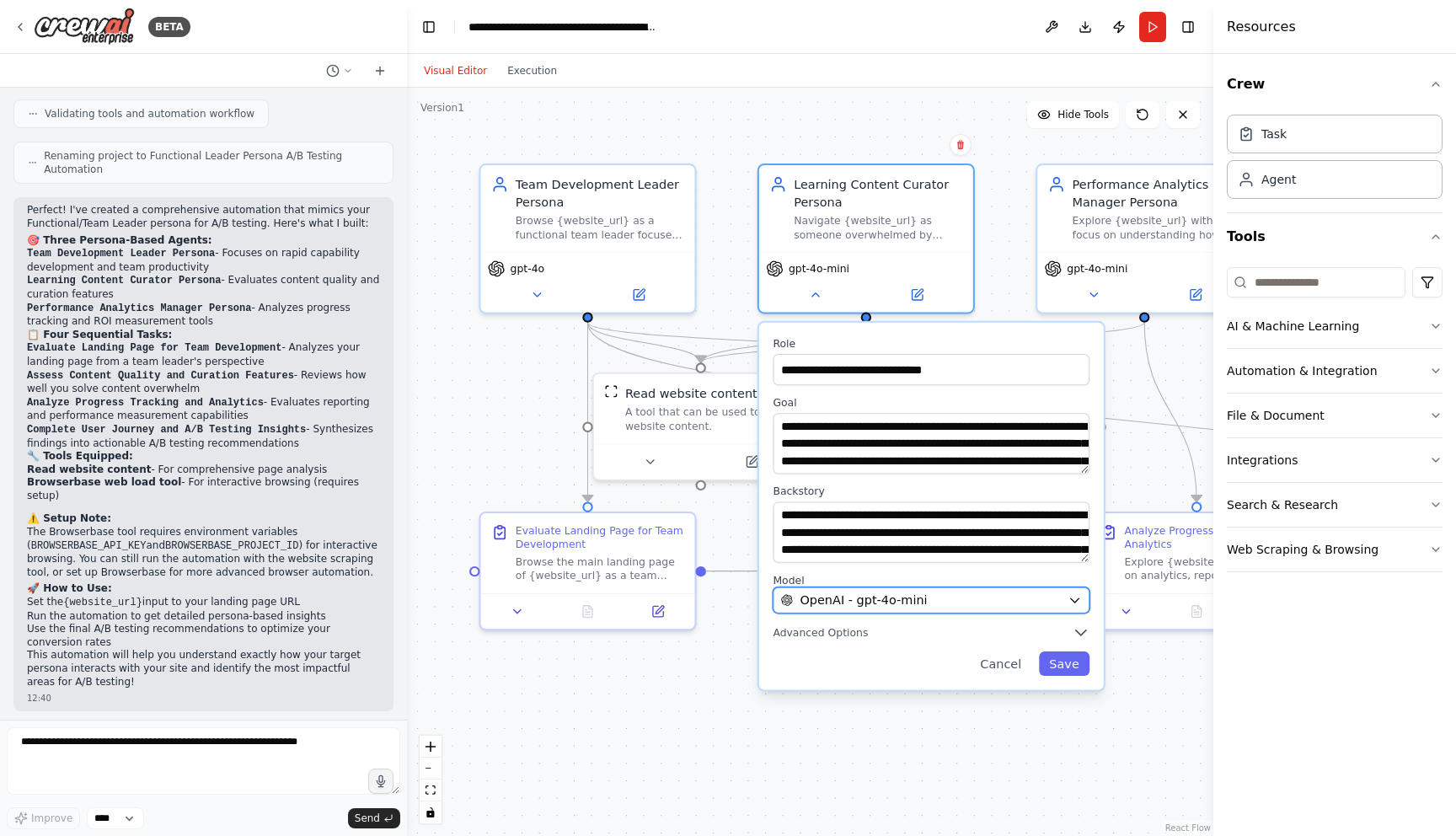
click at [889, 594] on span "OpenAI - gpt-4o-mini" at bounding box center [863, 600] width 128 height 18
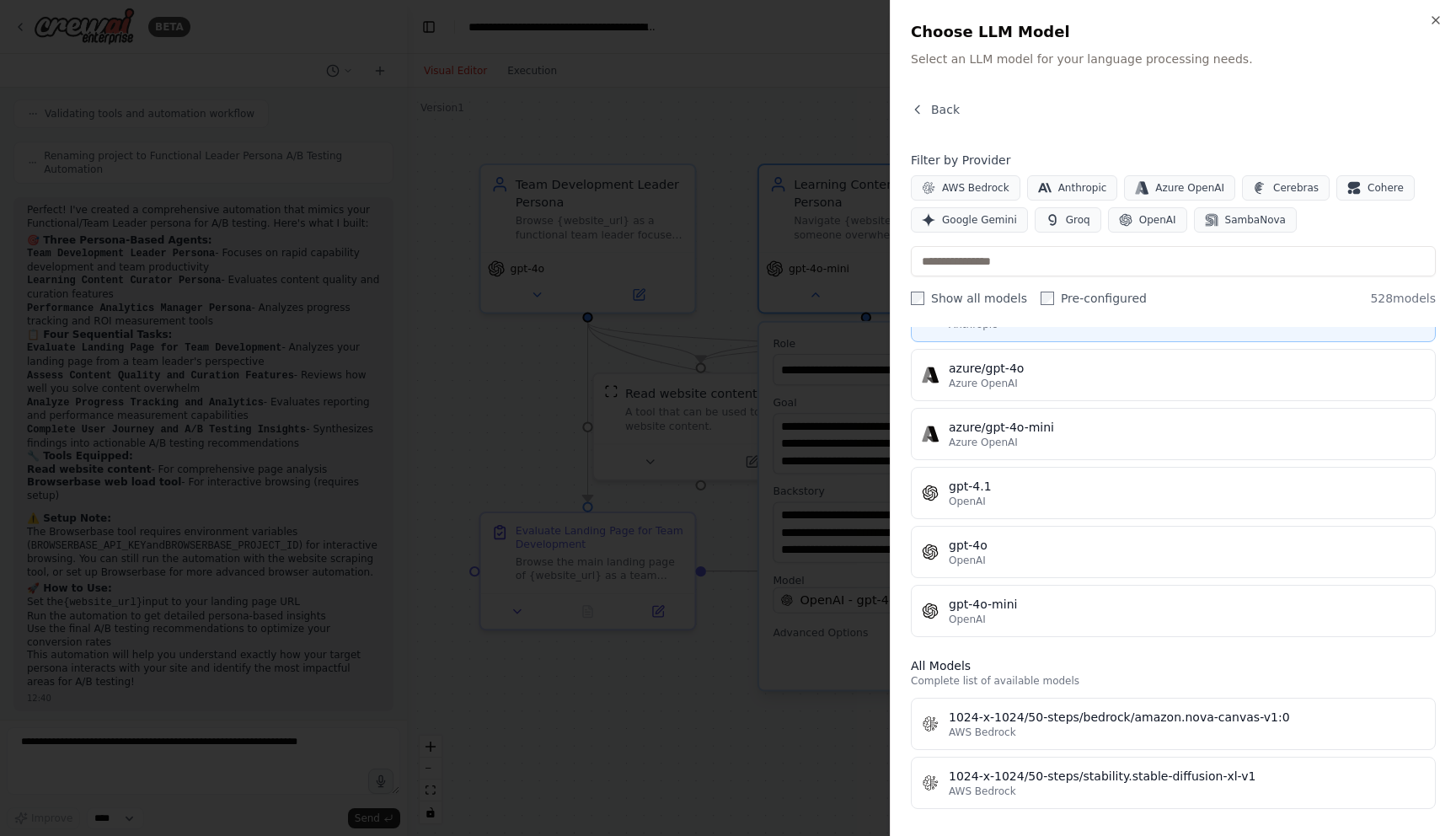
scroll to position [151, 0]
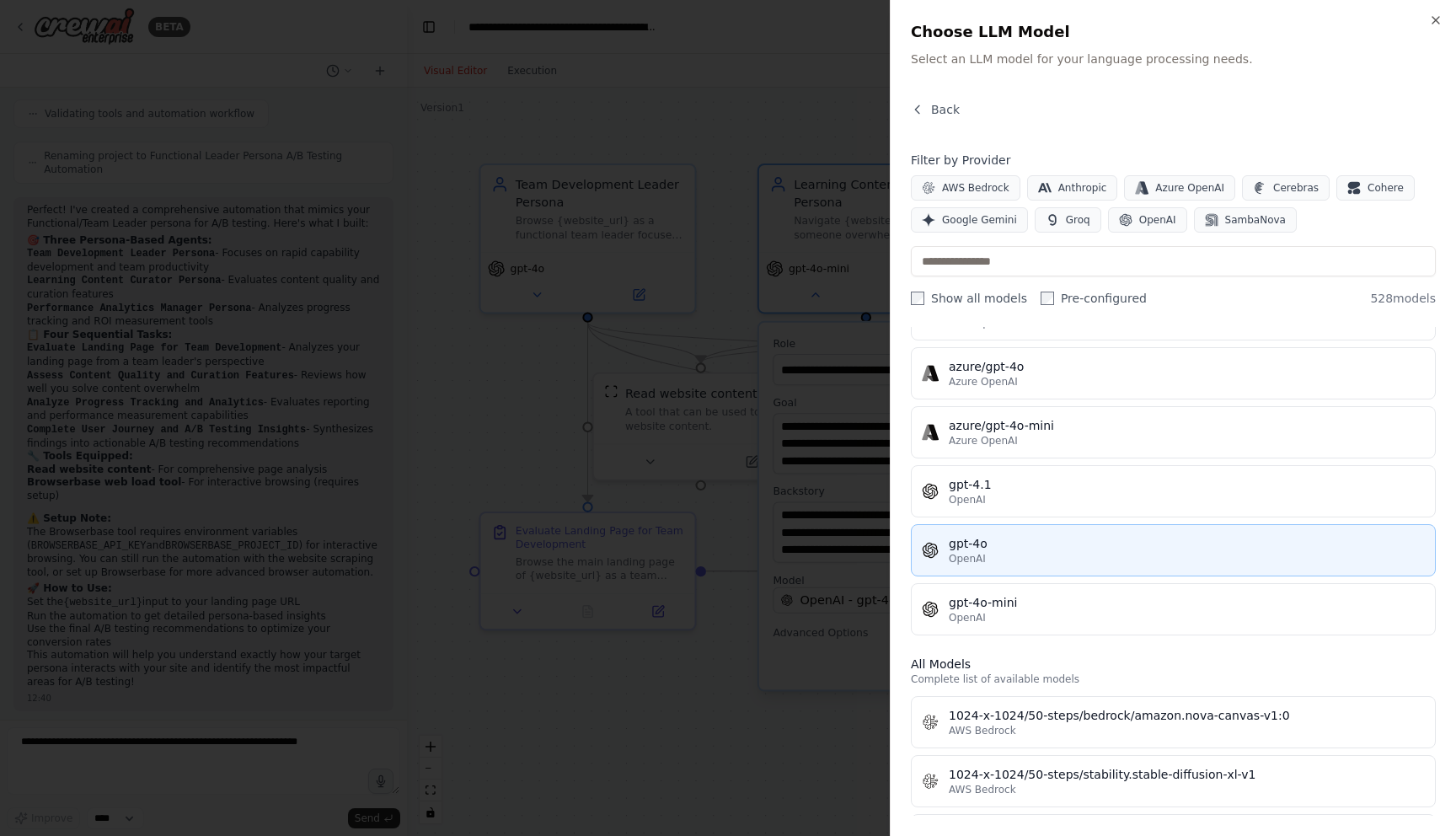
click at [1045, 557] on div "OpenAI" at bounding box center [1186, 559] width 476 height 14
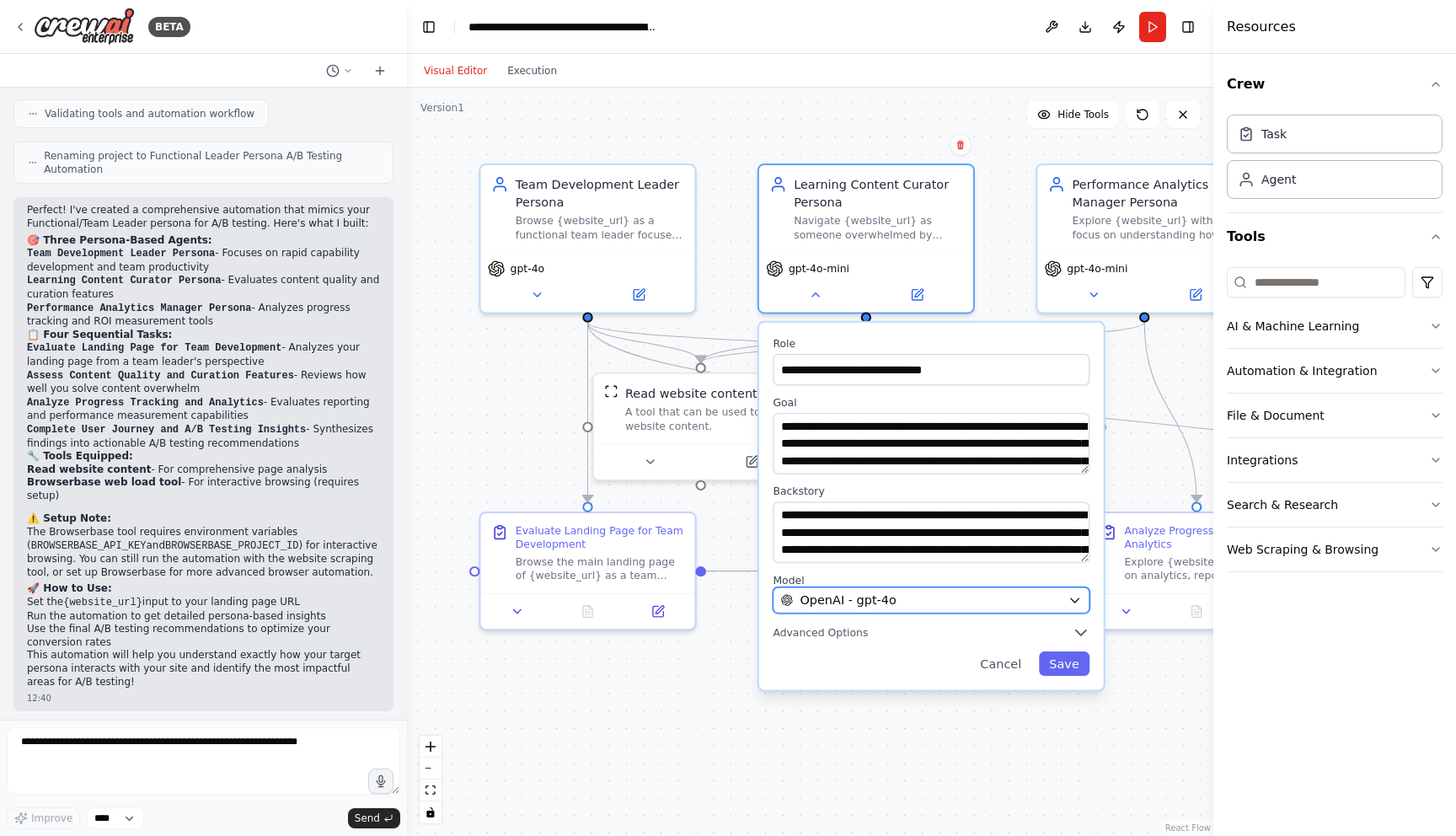
click at [873, 594] on span "OpenAI - gpt-4o" at bounding box center [848, 600] width 96 height 18
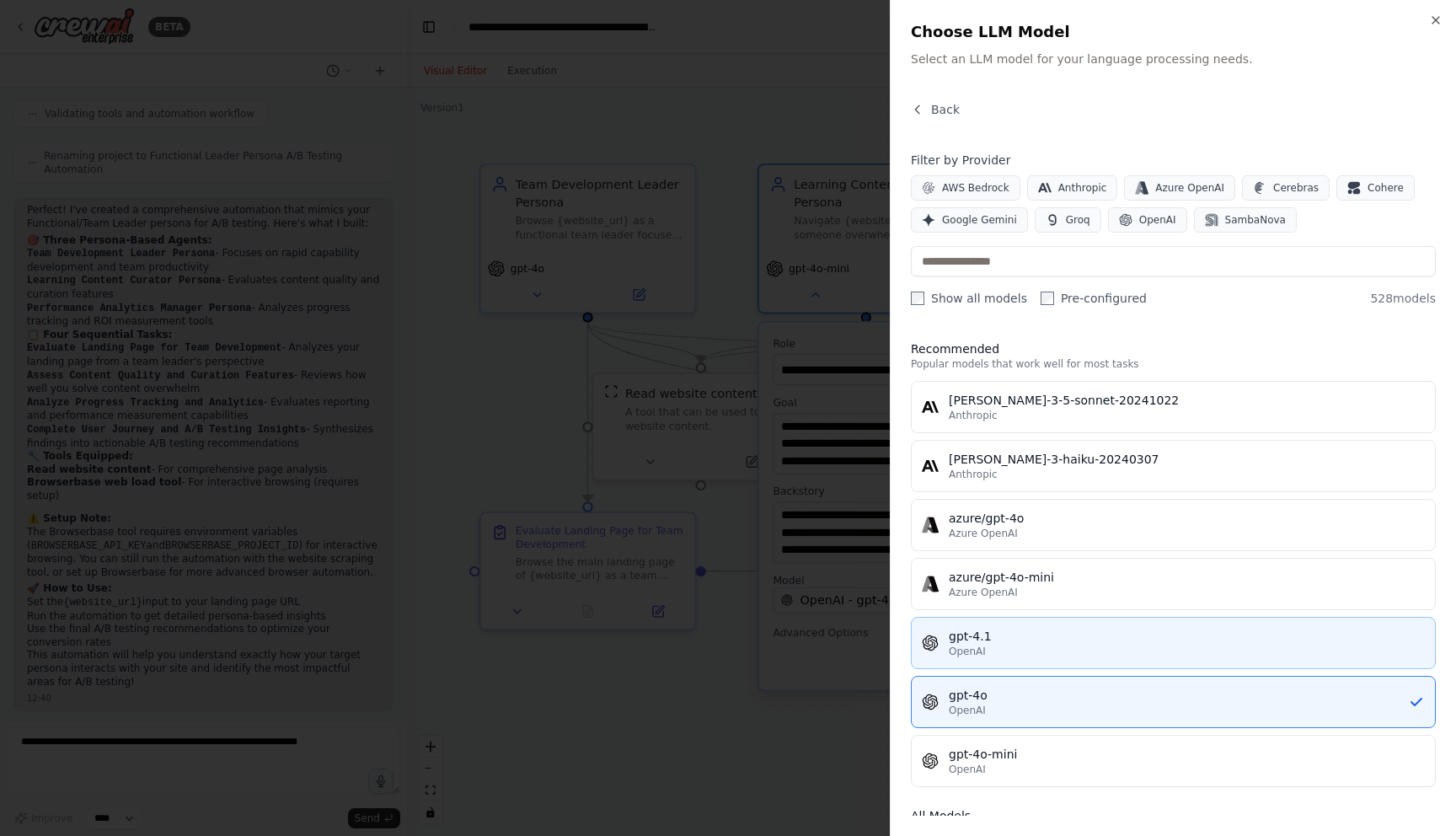
click at [980, 640] on div "gpt-4.1" at bounding box center [1186, 637] width 476 height 17
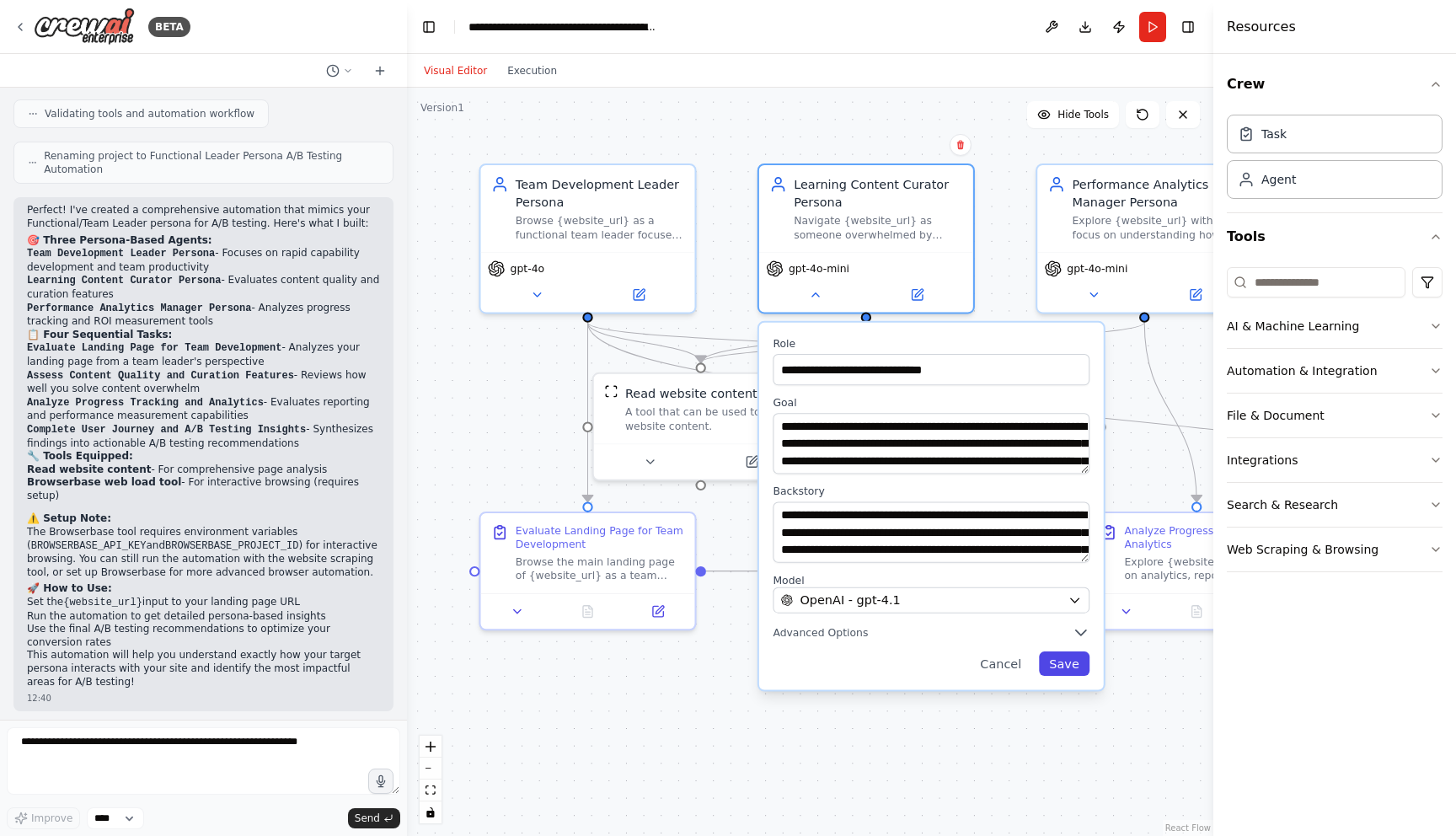
click at [1053, 663] on button "Save" at bounding box center [1065, 663] width 51 height 25
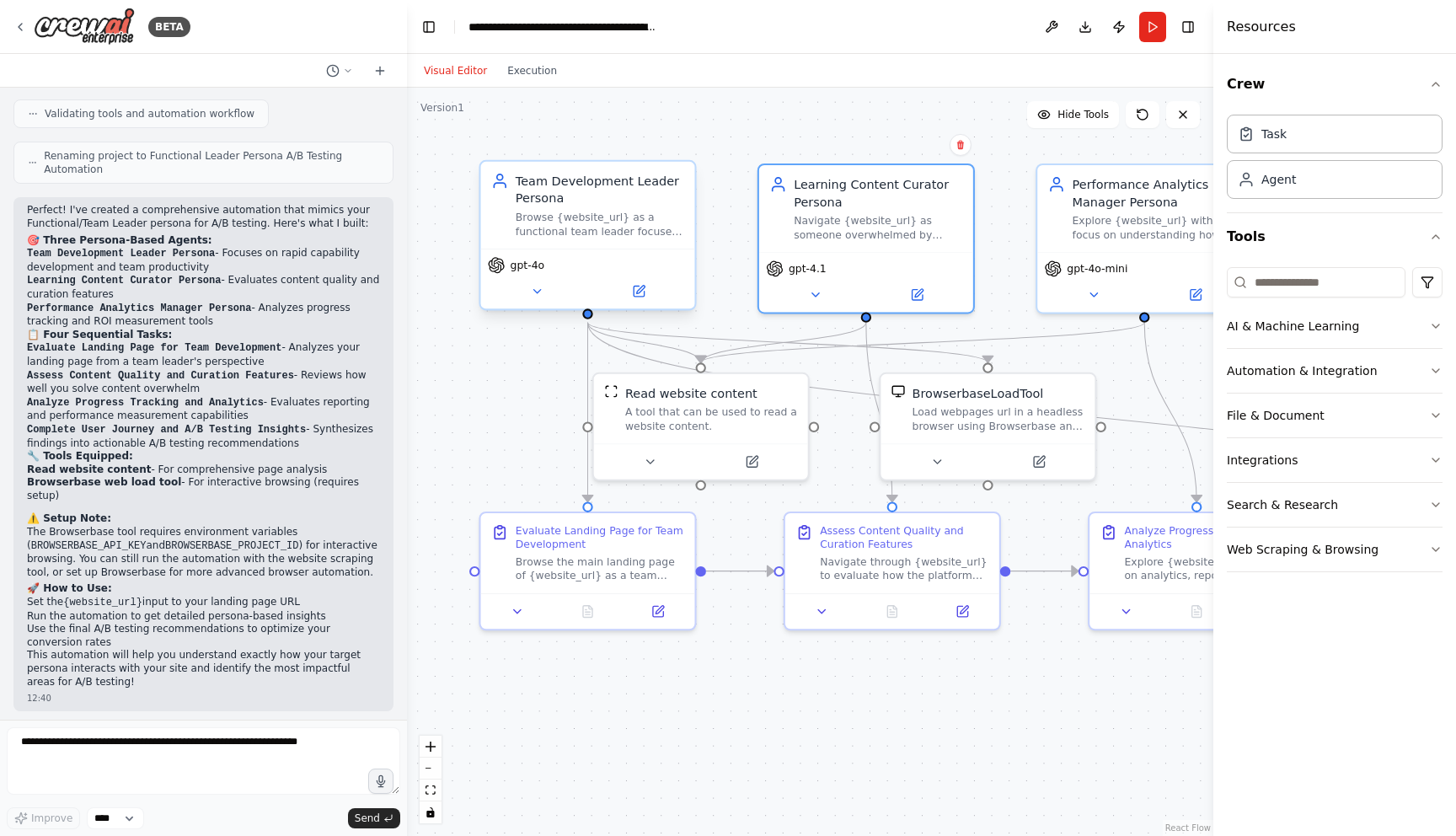
click at [534, 265] on span "gpt-4o" at bounding box center [528, 265] width 35 height 14
click at [537, 287] on icon at bounding box center [537, 291] width 14 height 14
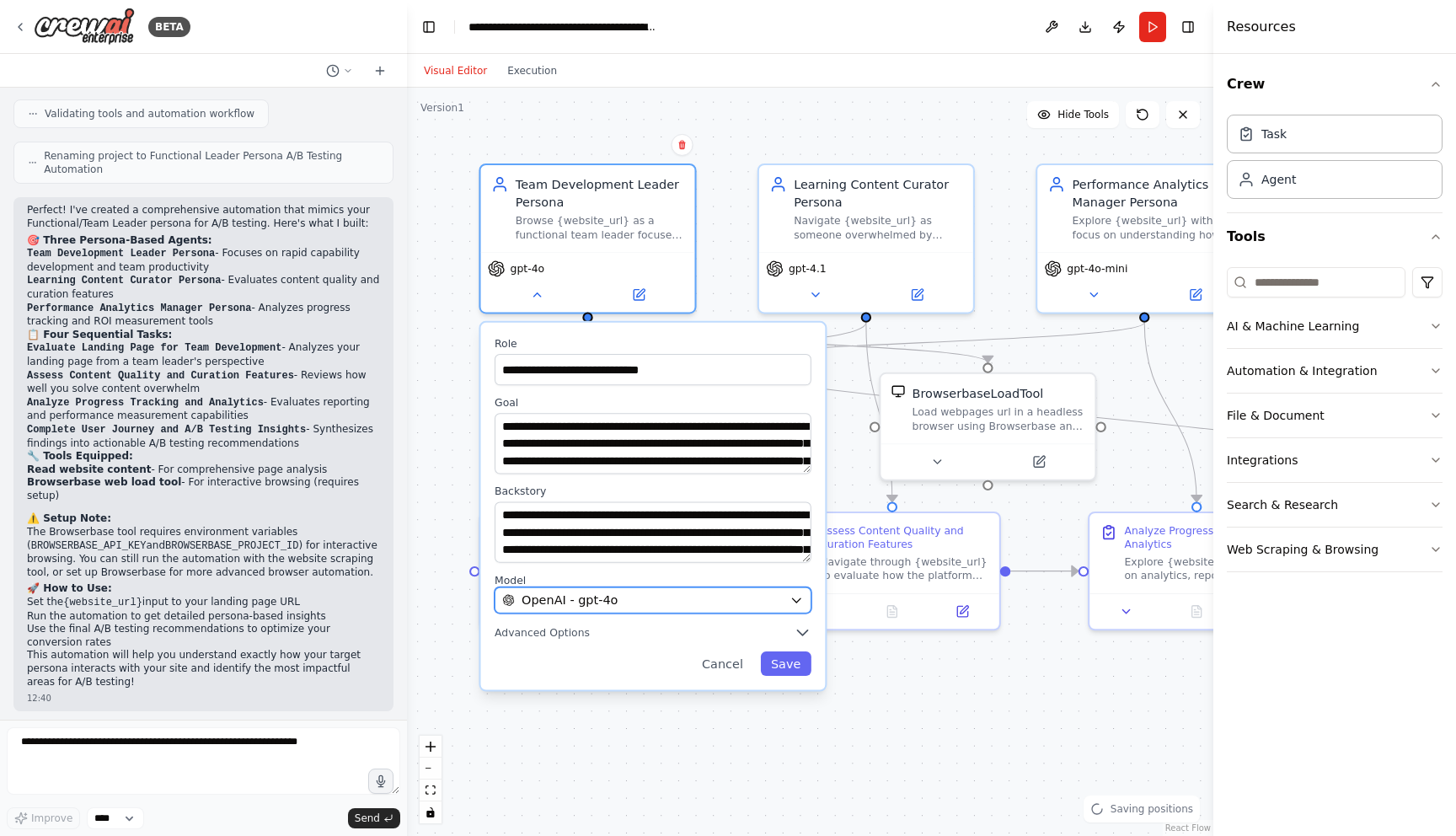
click at [565, 603] on span "OpenAI - gpt-4o" at bounding box center [570, 600] width 96 height 18
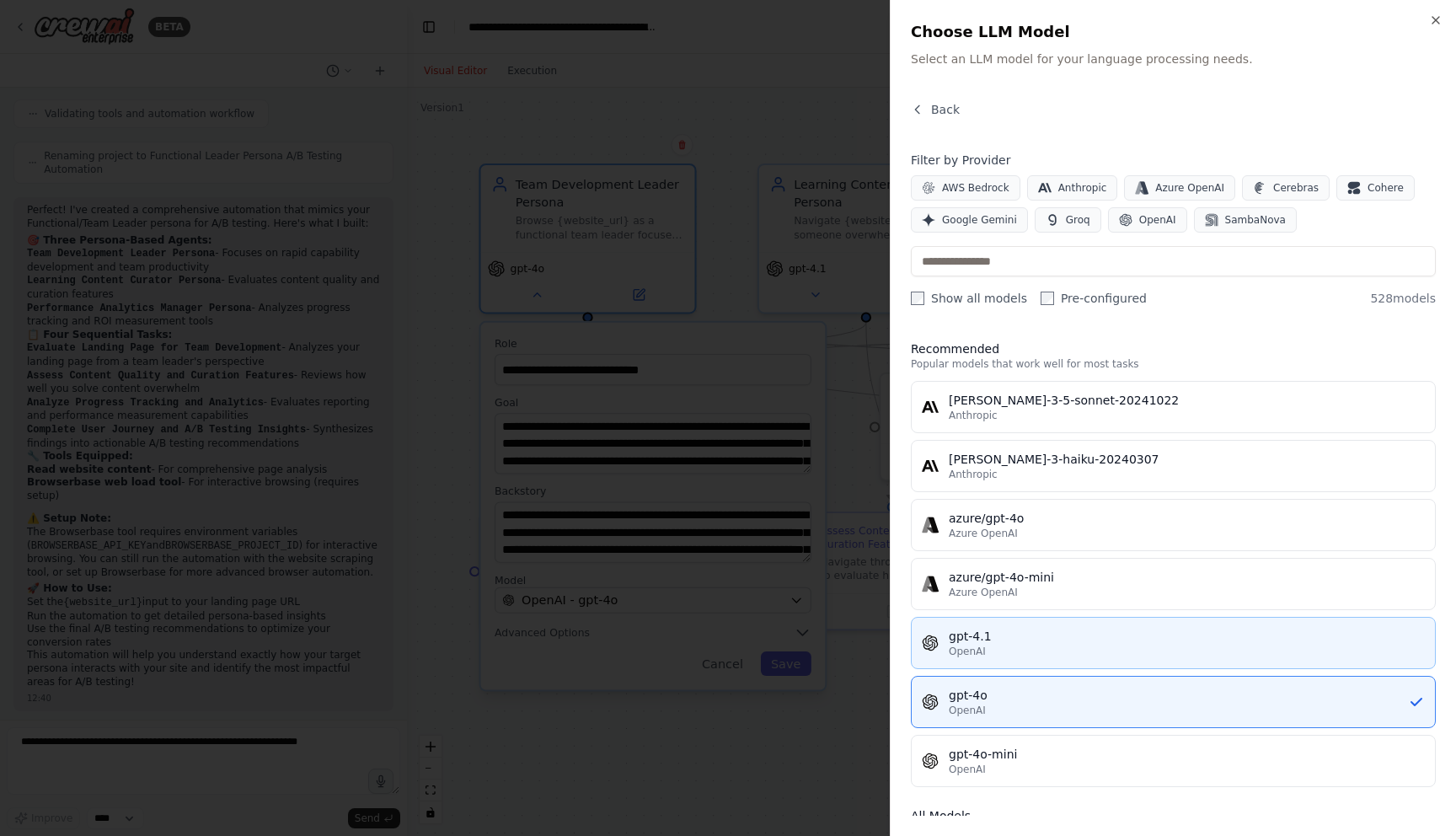
click at [1015, 648] on div "OpenAI" at bounding box center [1186, 652] width 476 height 14
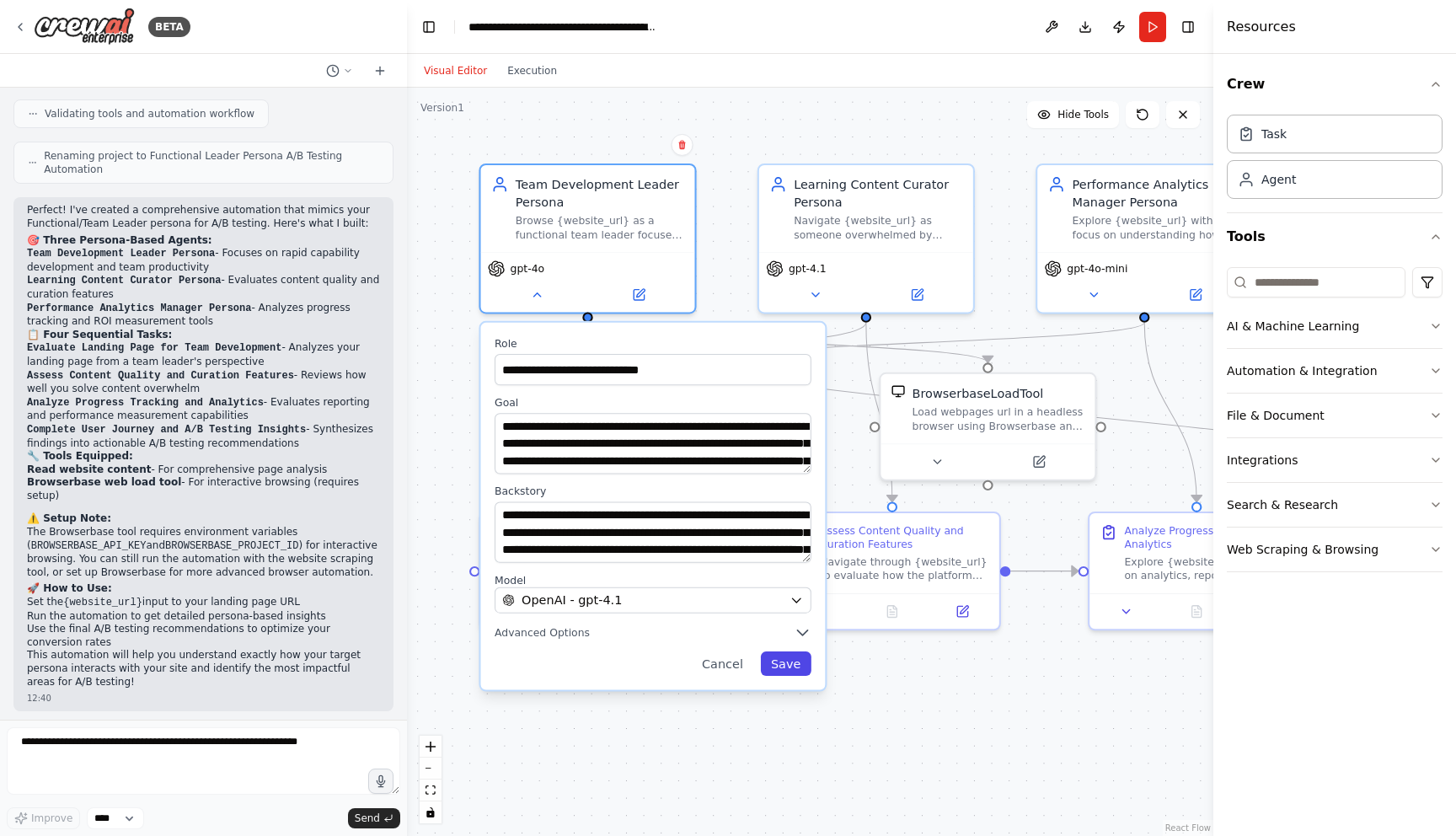
click at [787, 664] on button "Save" at bounding box center [786, 663] width 51 height 25
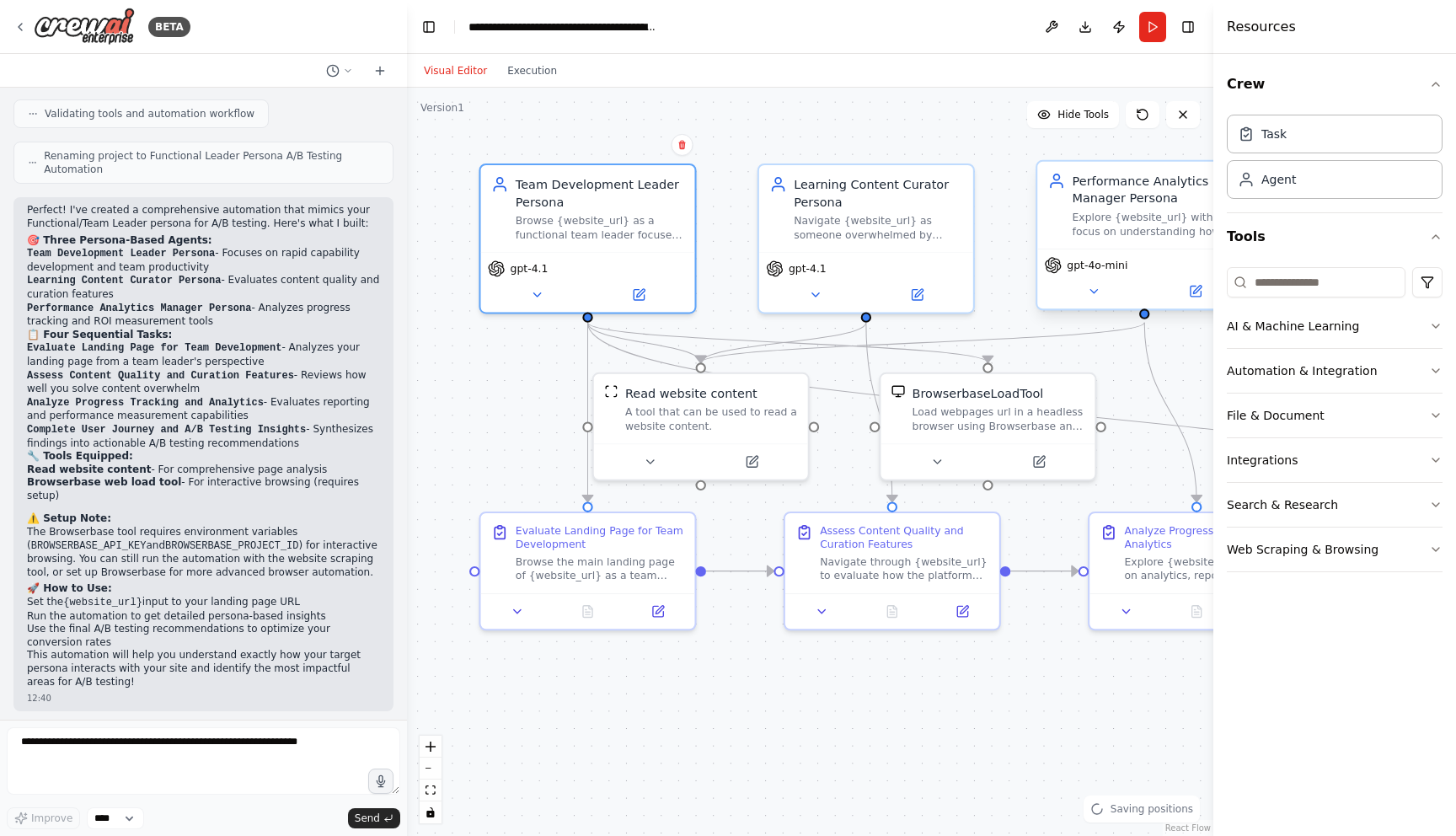
click at [1090, 269] on span "gpt-4o-mini" at bounding box center [1097, 265] width 61 height 14
click at [1095, 287] on icon at bounding box center [1094, 291] width 14 height 14
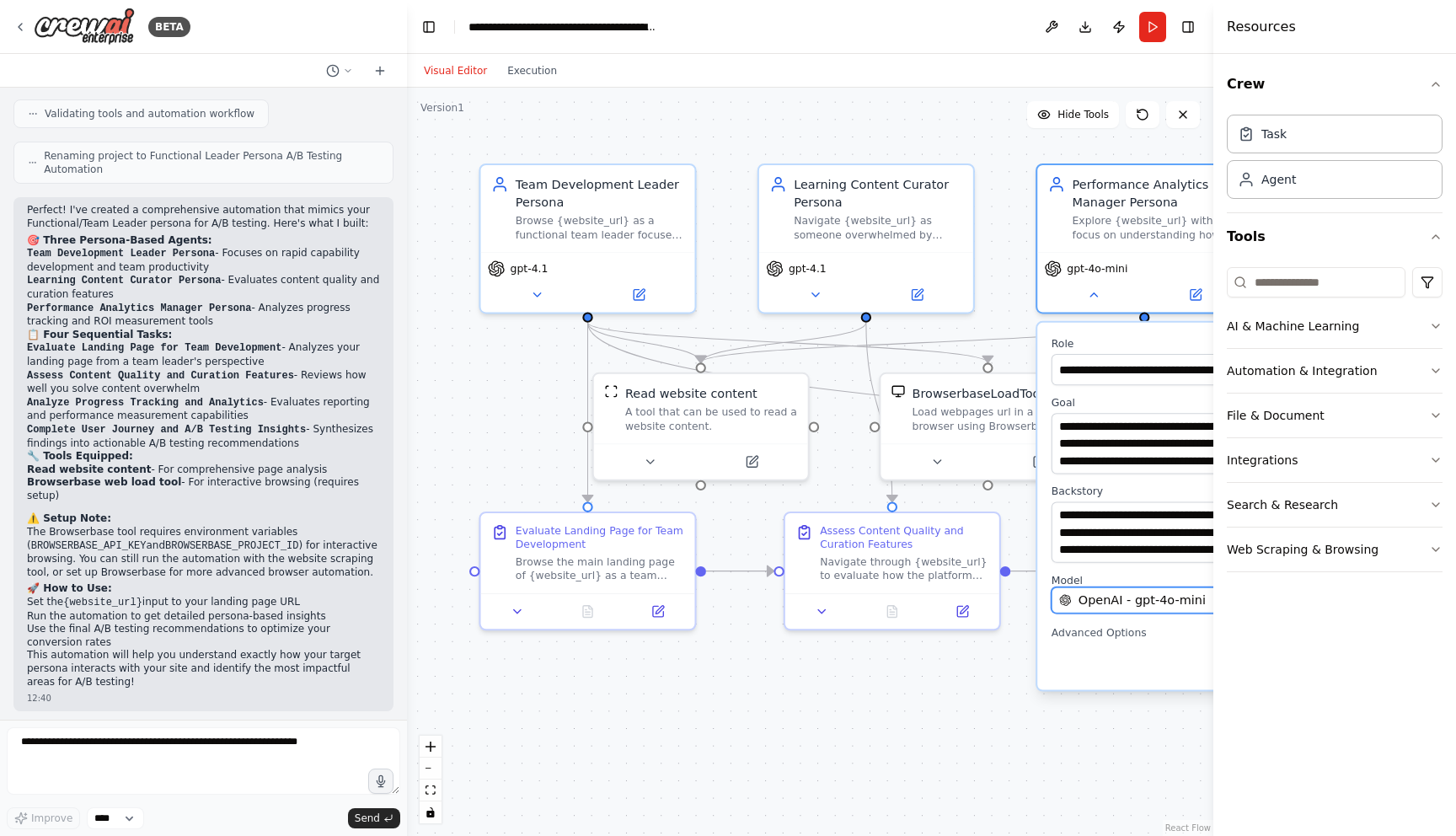
click at [1119, 603] on span "OpenAI - gpt-4o-mini" at bounding box center [1142, 600] width 128 height 18
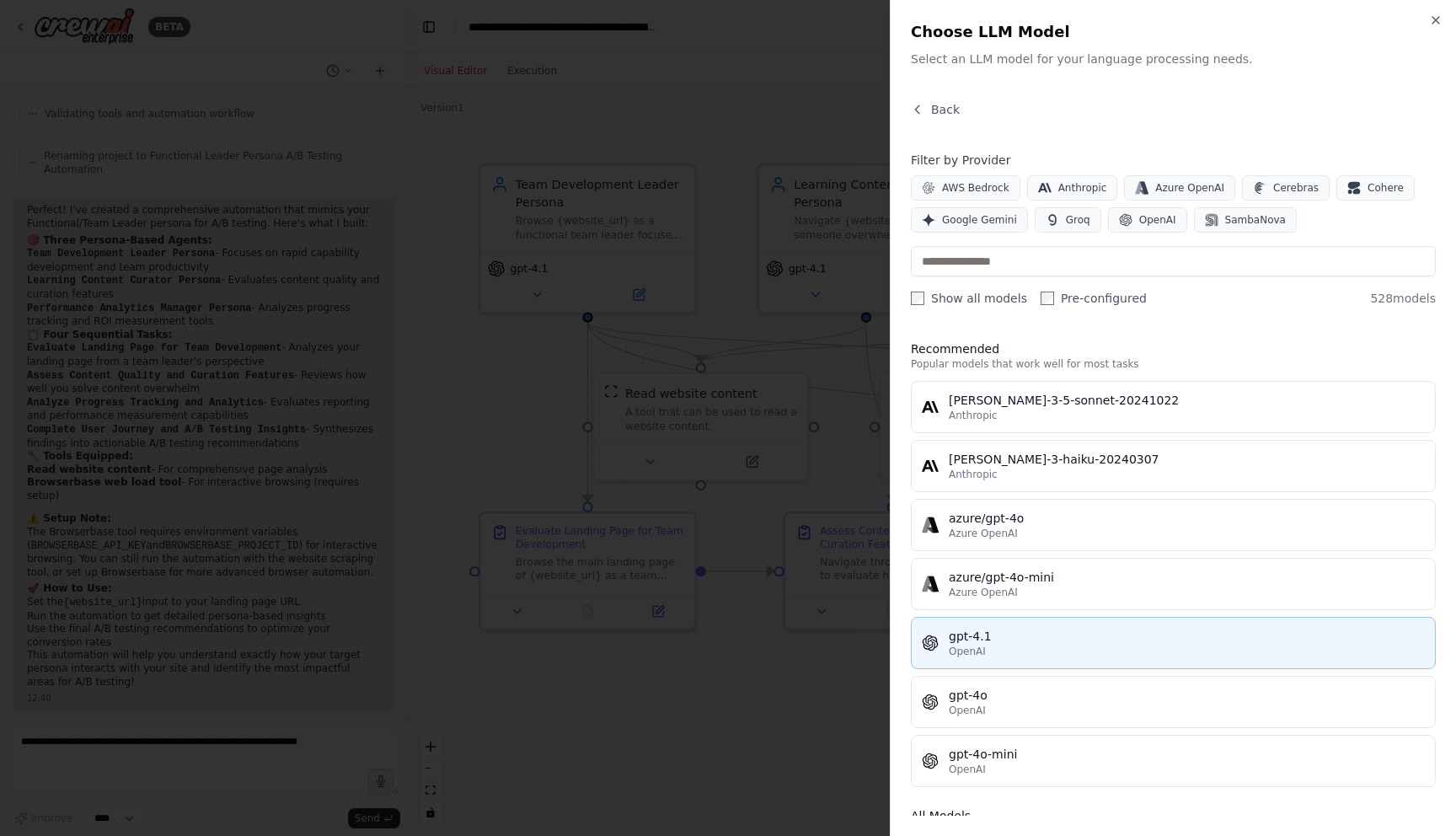
click at [1059, 648] on div "OpenAI" at bounding box center [1186, 652] width 476 height 14
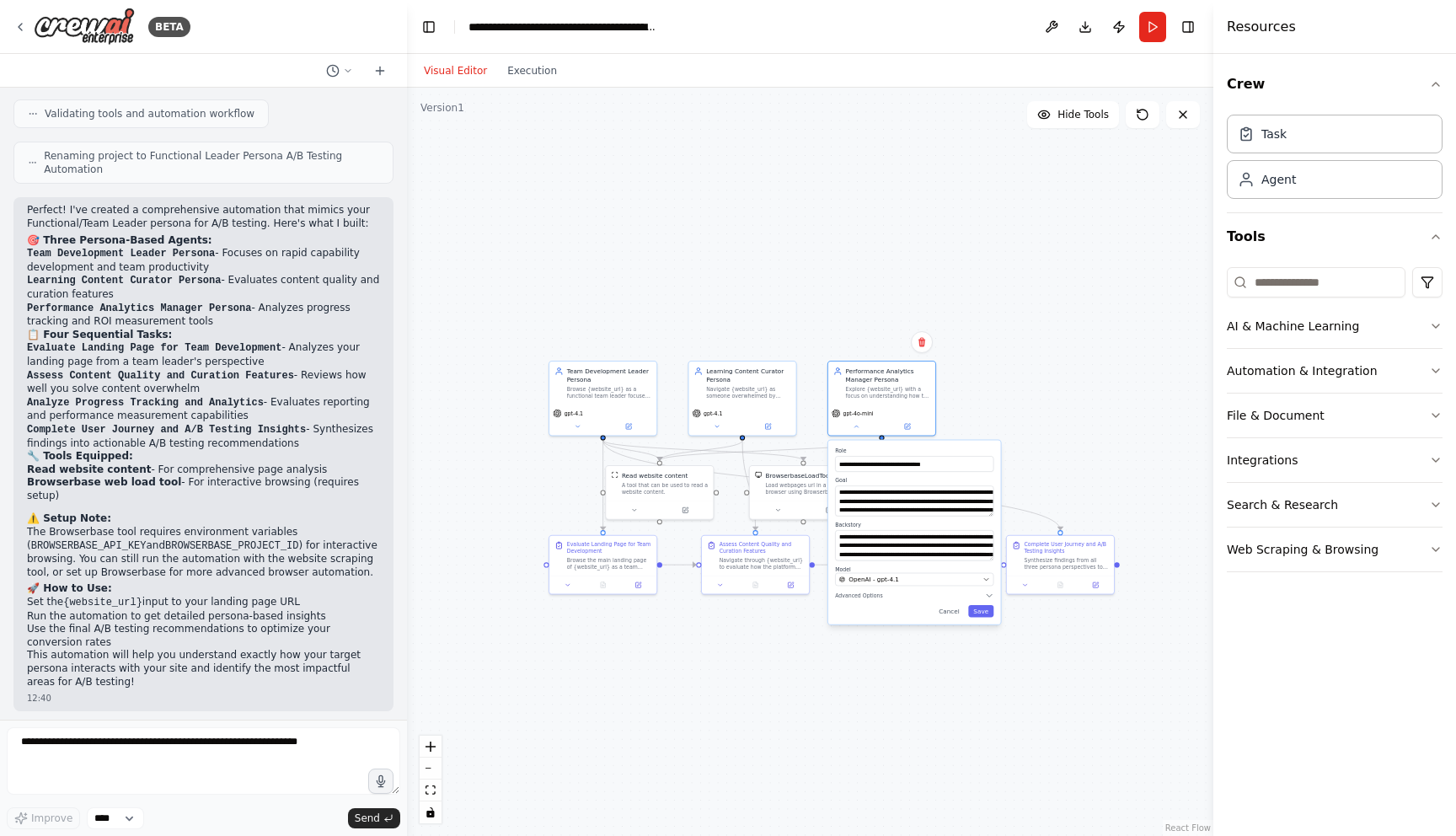
drag, startPoint x: 1045, startPoint y: 714, endPoint x: 796, endPoint y: 699, distance: 249.5
click at [796, 699] on div ".deletable-edge-delete-btn { width: 20px; height: 20px; border: 0px solid #ffff…" at bounding box center [810, 462] width 807 height 748
click at [986, 609] on button "Save" at bounding box center [981, 611] width 25 height 12
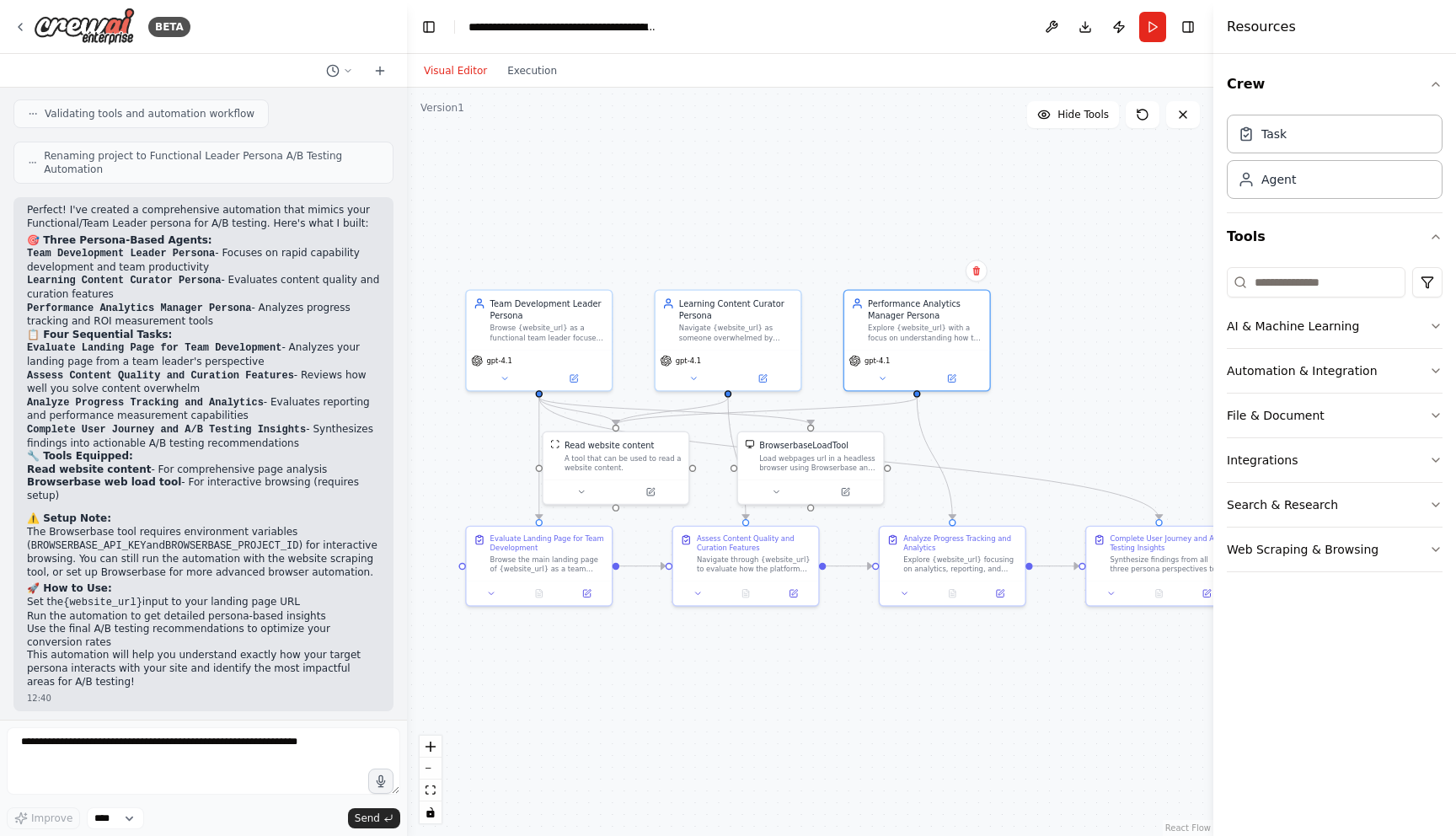
click at [766, 654] on div ".deletable-edge-delete-btn { width: 20px; height: 20px; border: 0px solid #ffff…" at bounding box center [810, 462] width 807 height 748
click at [1152, 37] on button "Run" at bounding box center [1153, 27] width 27 height 30
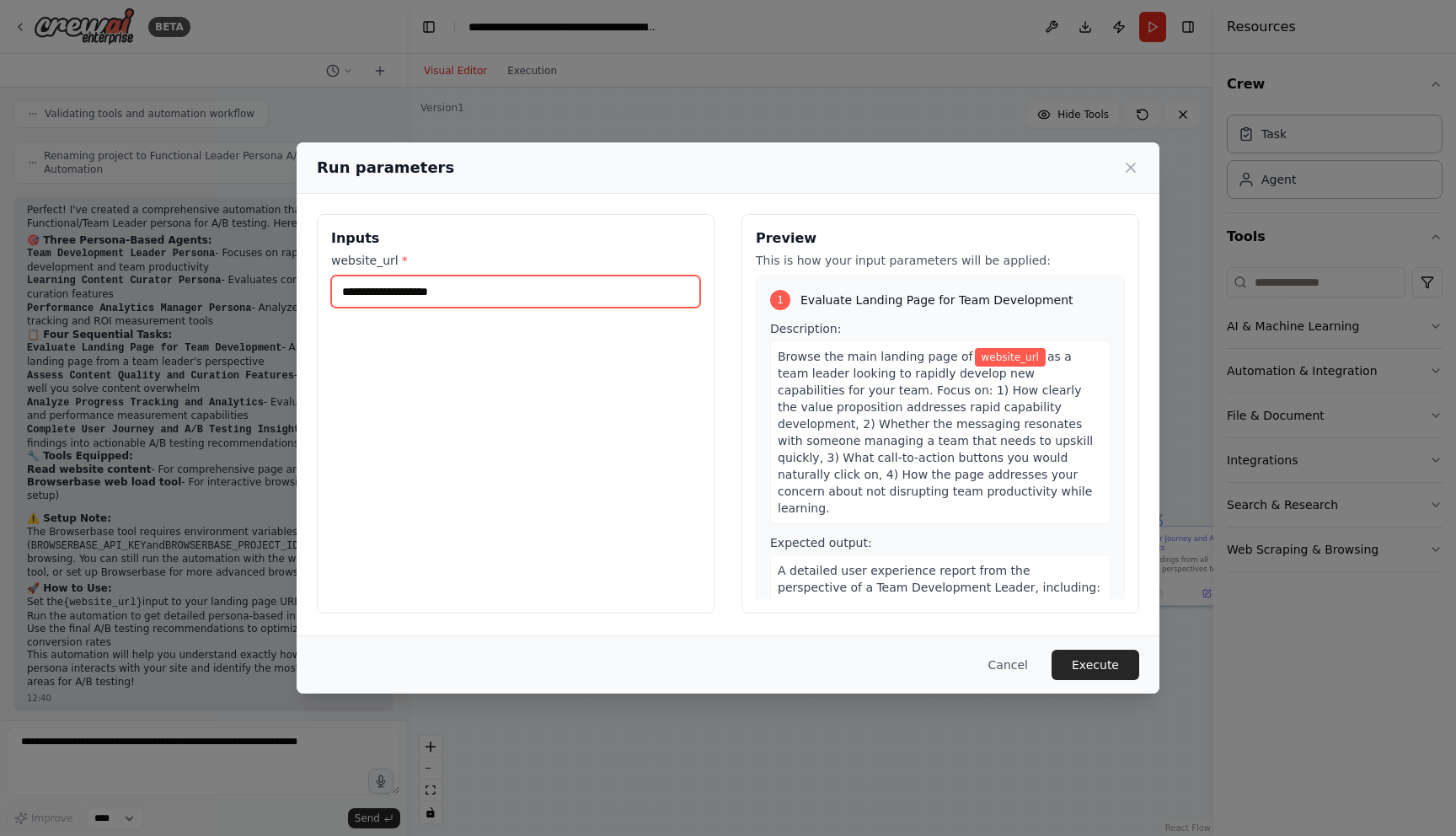
click at [503, 282] on input "website_url *" at bounding box center [516, 292] width 369 height 32
type input "**********"
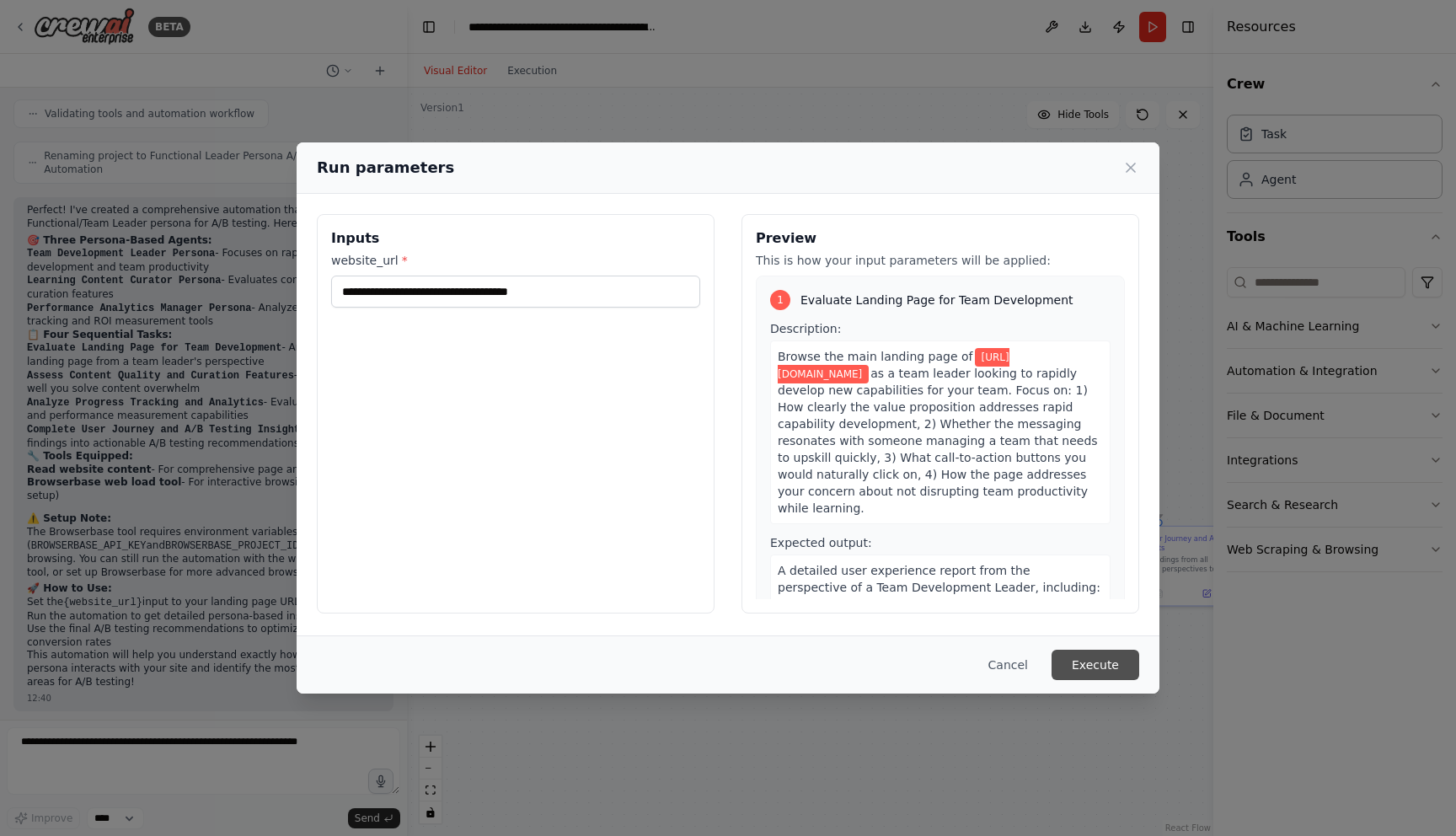
click at [1080, 663] on button "Execute" at bounding box center [1096, 664] width 88 height 30
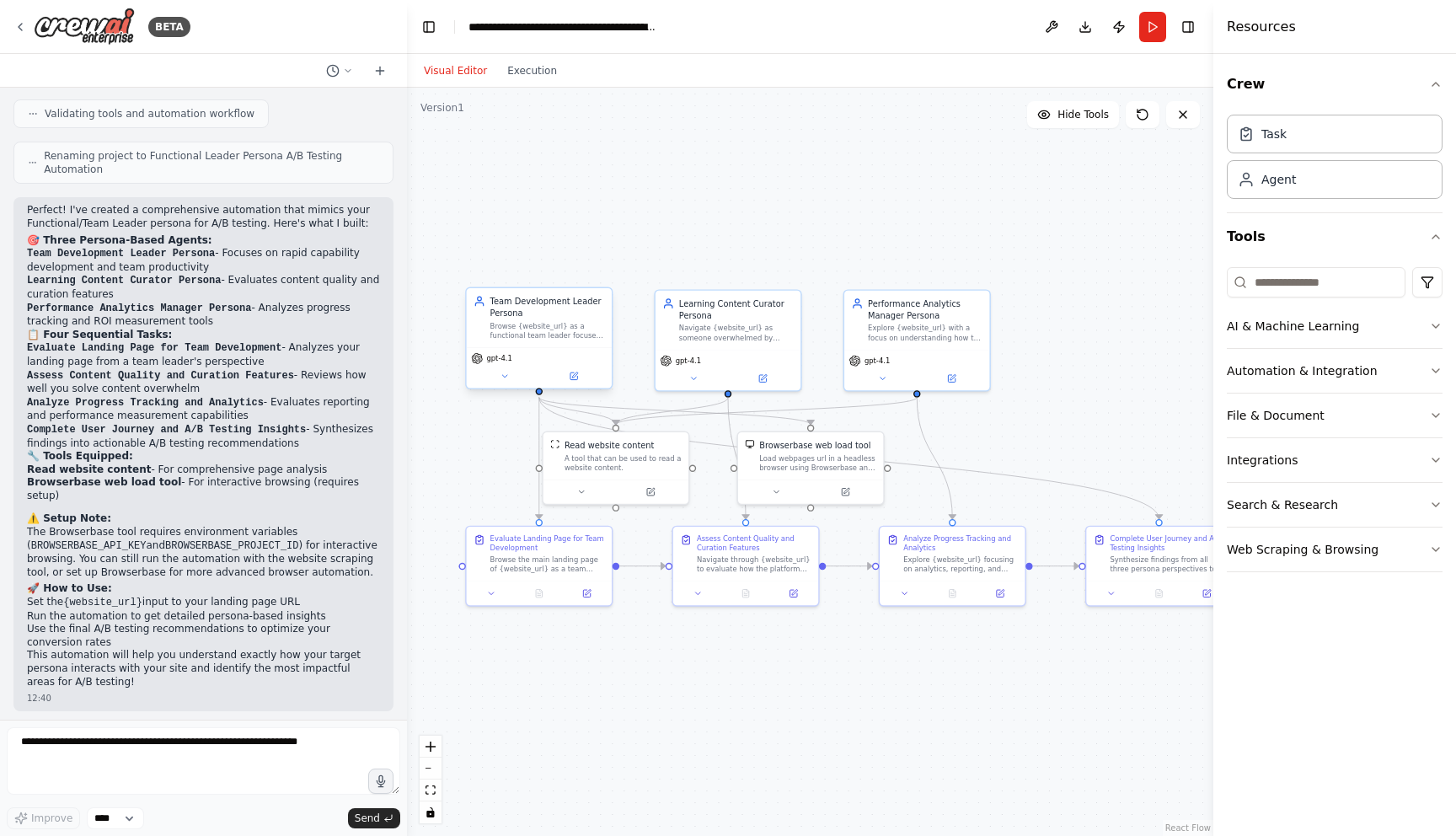
click at [496, 362] on span "gpt-4.1" at bounding box center [499, 358] width 25 height 9
click at [502, 374] on icon at bounding box center [504, 376] width 9 height 9
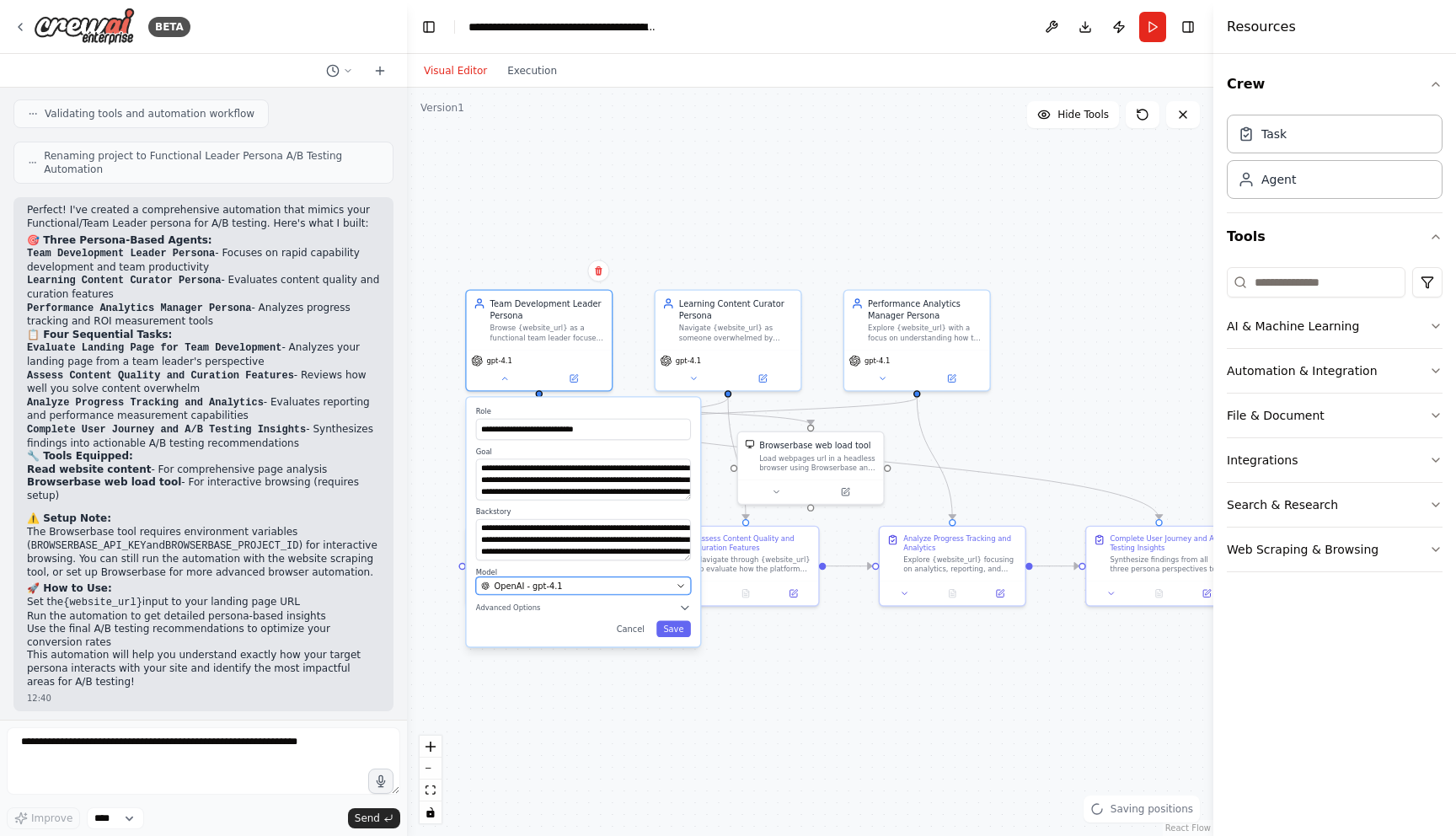
click at [537, 586] on span "OpenAI - gpt-4.1" at bounding box center [528, 586] width 68 height 12
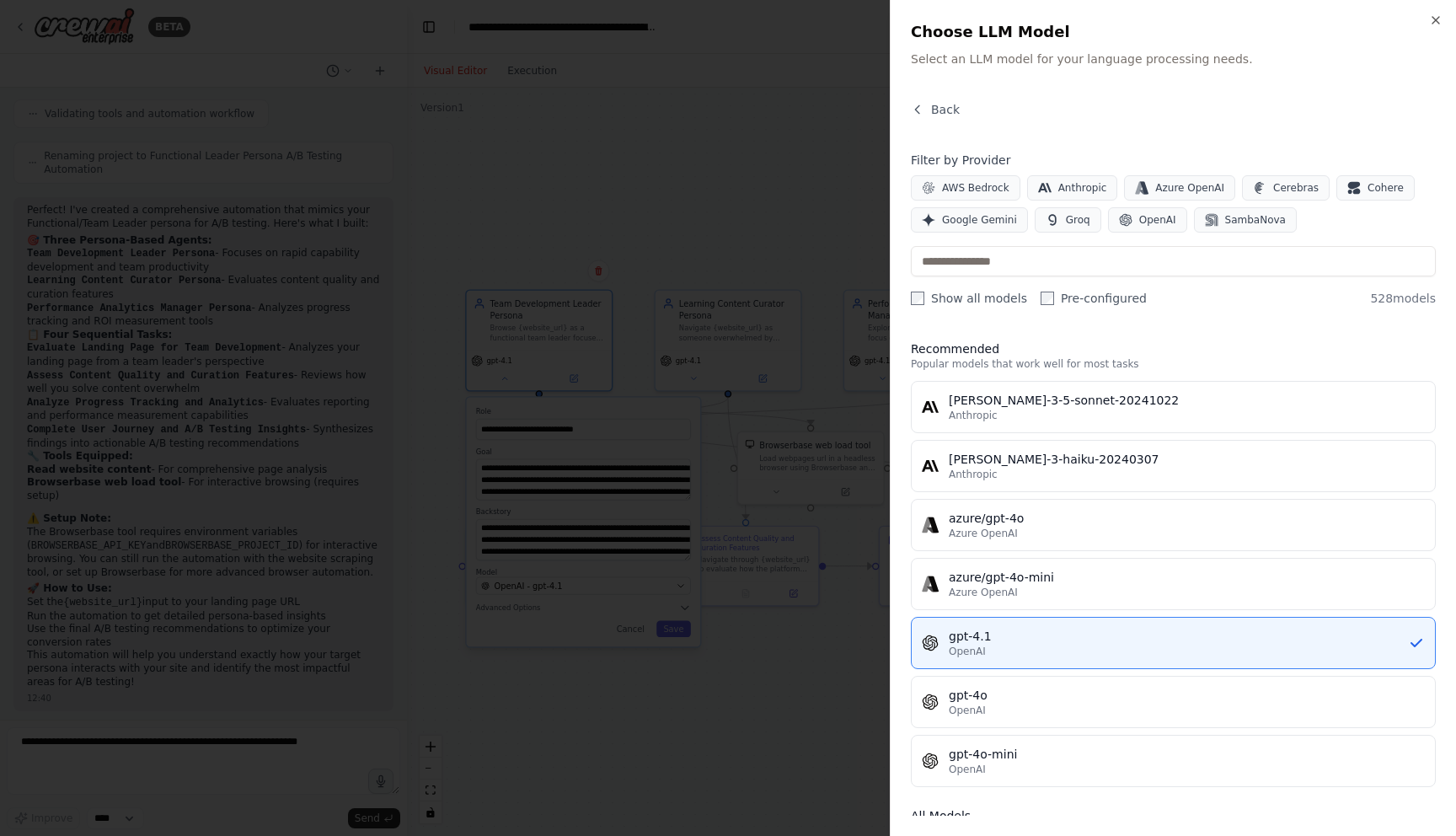
click at [924, 303] on label "Show all models" at bounding box center [969, 298] width 117 height 17
click at [924, 303] on label "Show all models" at bounding box center [969, 298] width 117 height 17
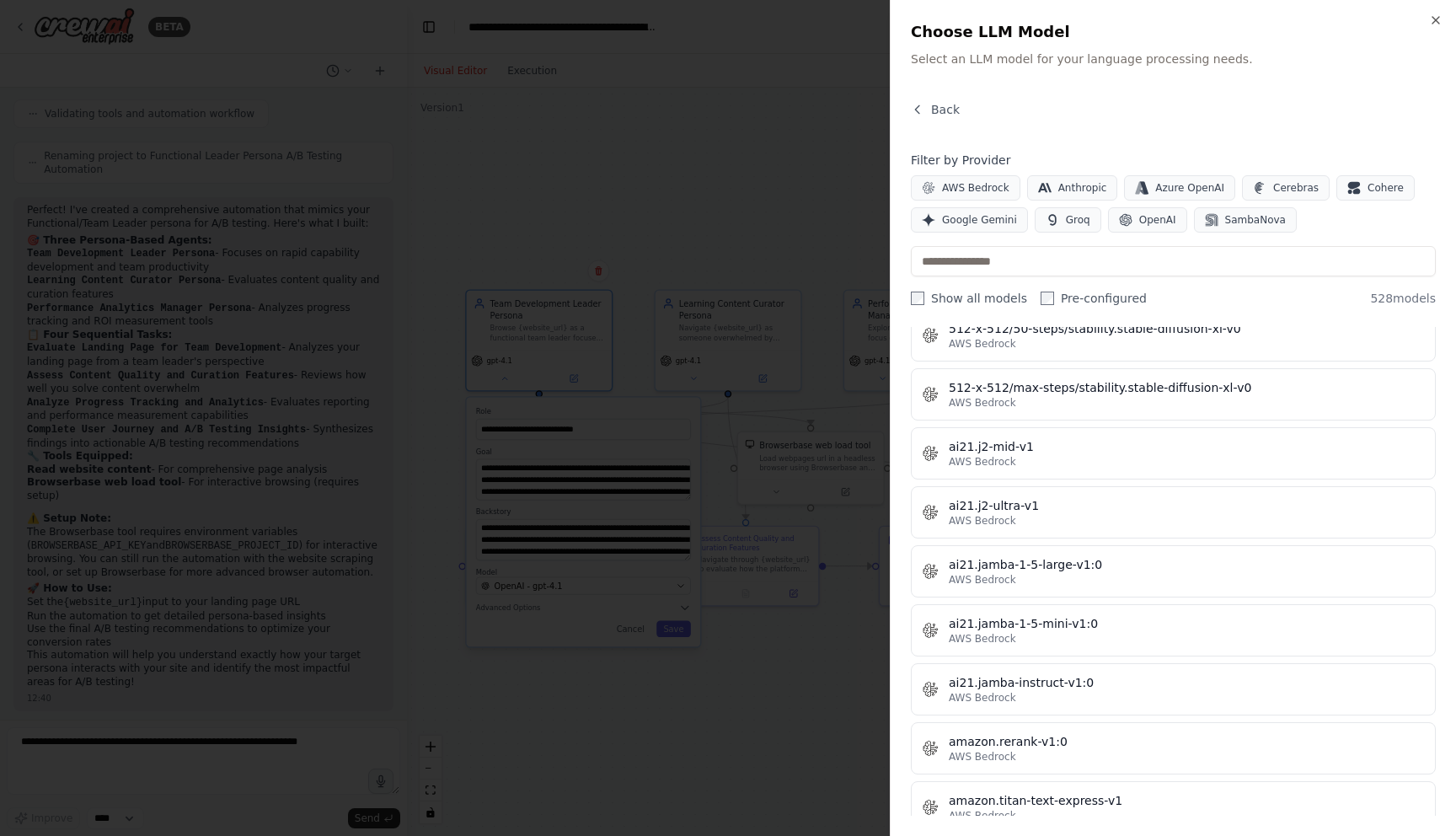
scroll to position [0, 0]
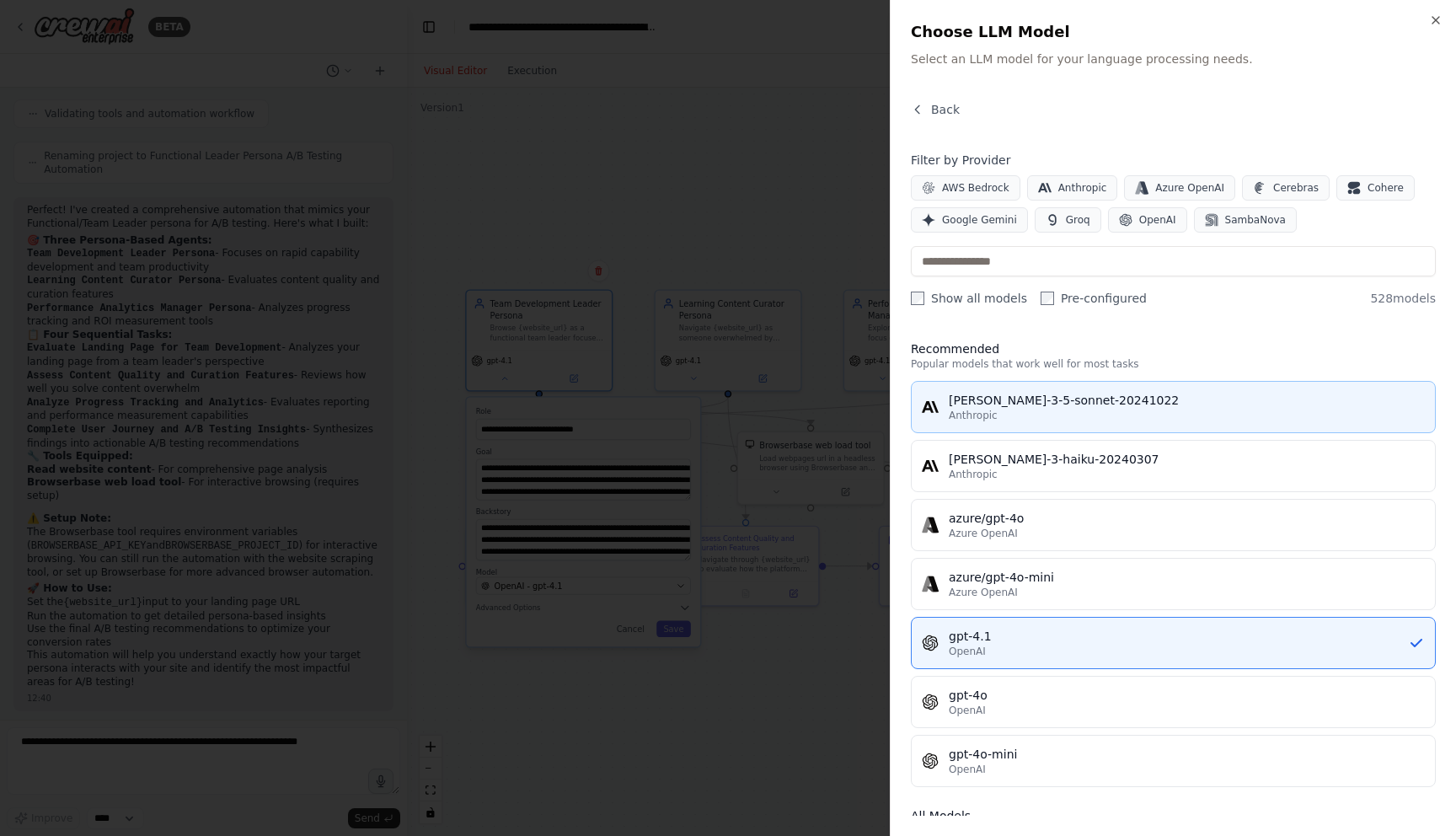
click at [1053, 406] on div "[PERSON_NAME]-3-5-sonnet-20241022" at bounding box center [1186, 400] width 476 height 17
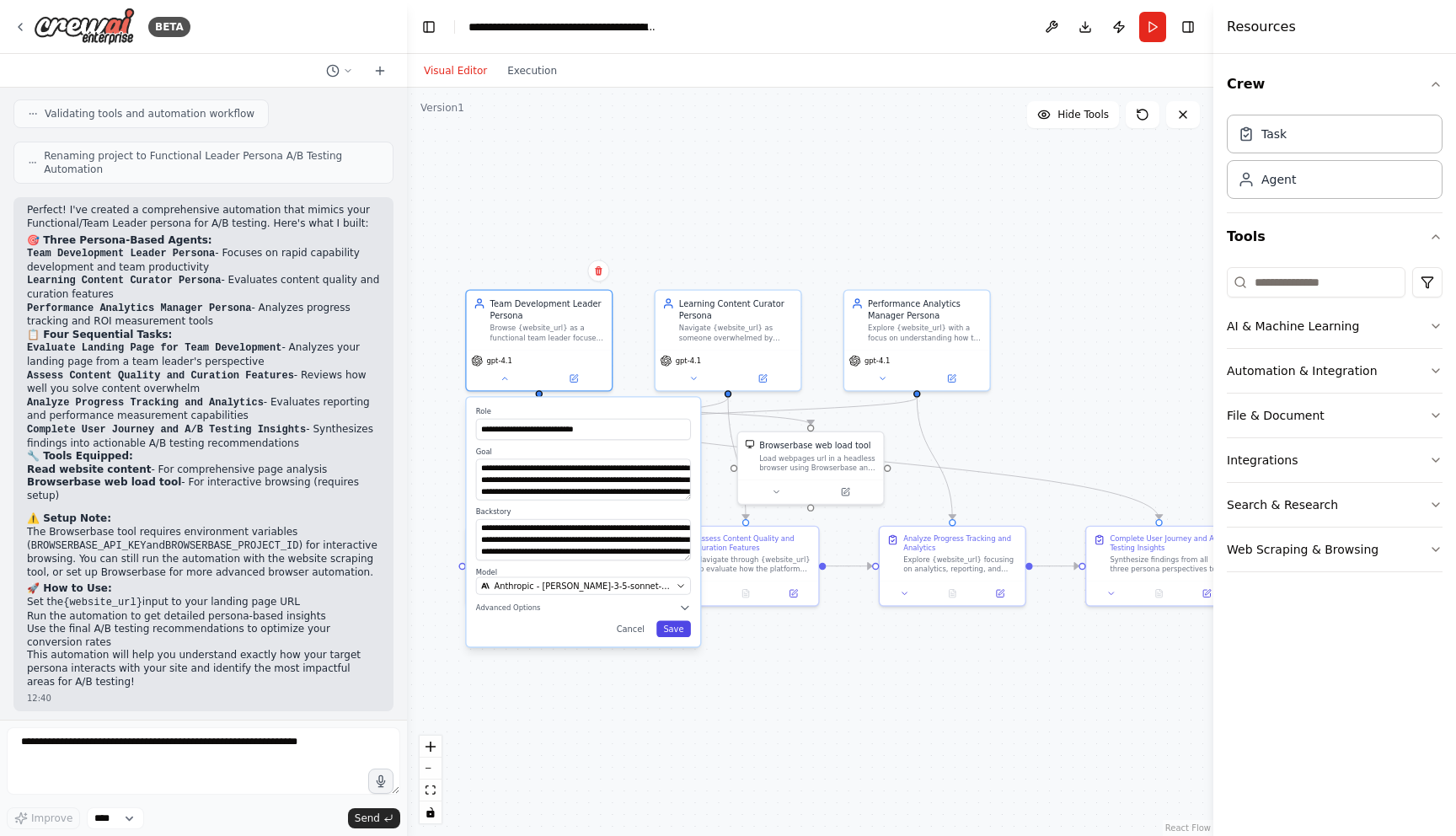
click at [672, 625] on button "Save" at bounding box center [673, 629] width 35 height 17
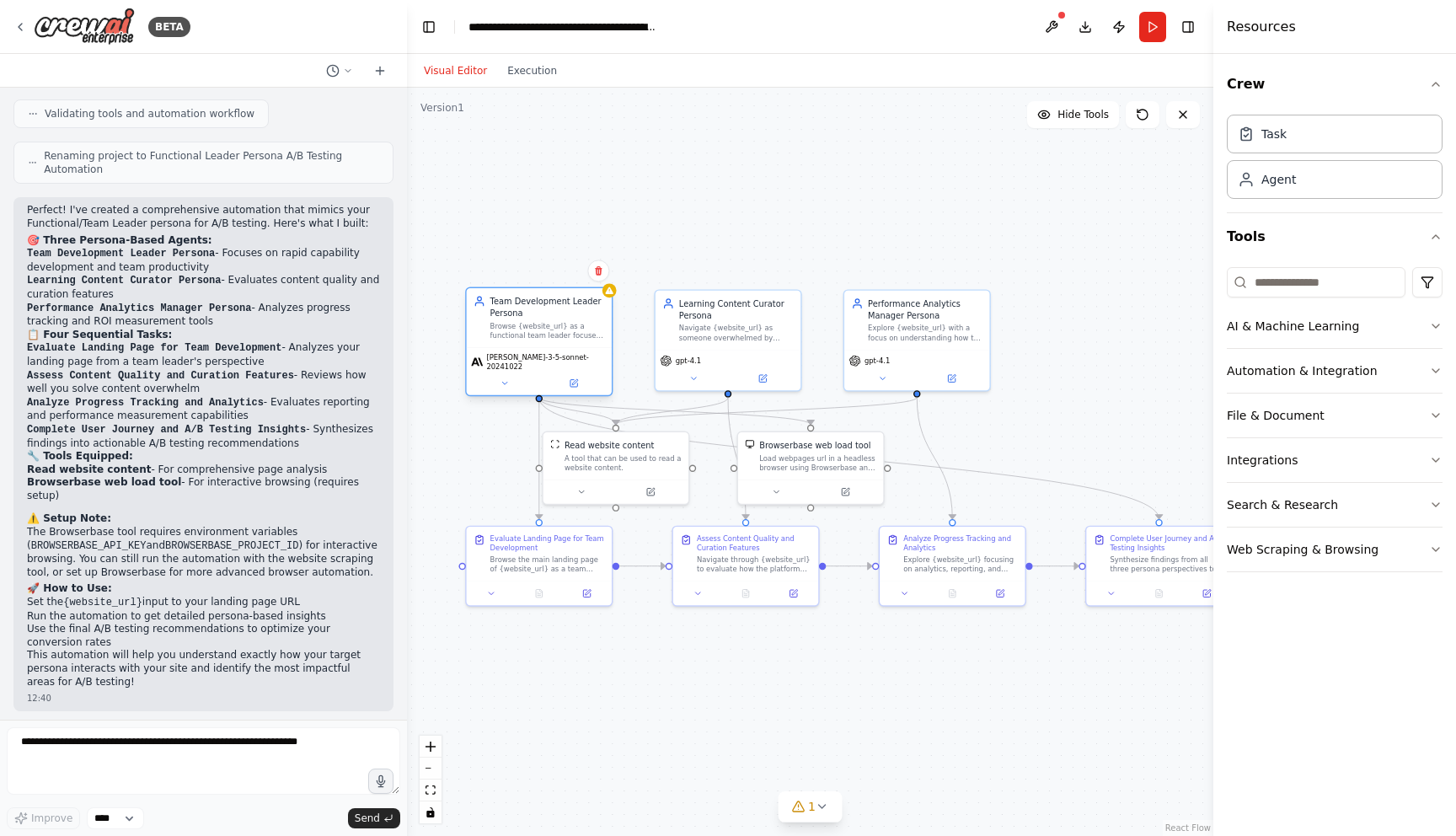
click at [551, 363] on span "[PERSON_NAME]-3-5-sonnet-20241022" at bounding box center [546, 362] width 121 height 19
click at [513, 376] on button at bounding box center [504, 383] width 67 height 14
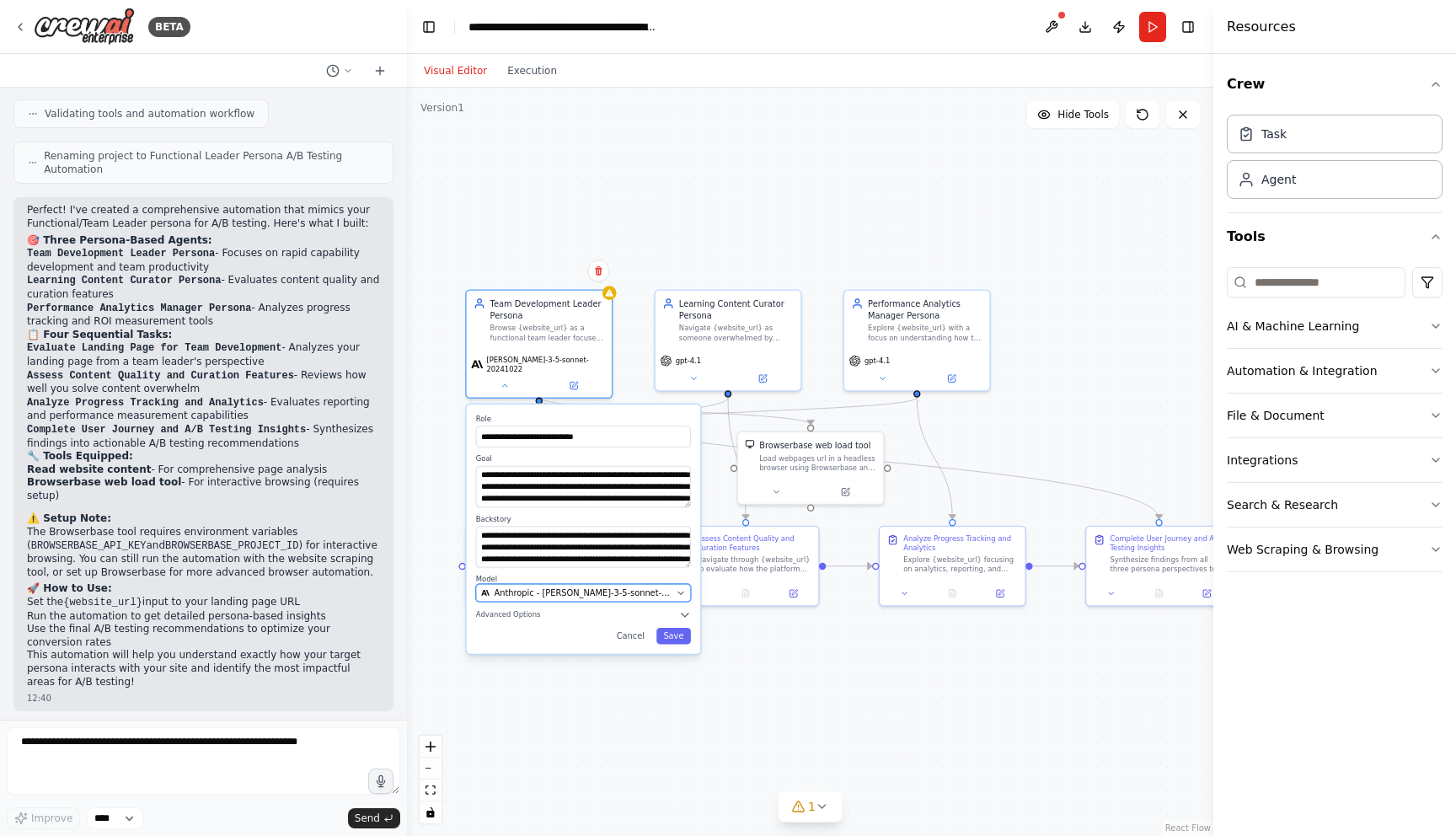
click at [513, 587] on span "Anthropic - [PERSON_NAME]-3-5-sonnet-20241022" at bounding box center [583, 593] width 177 height 12
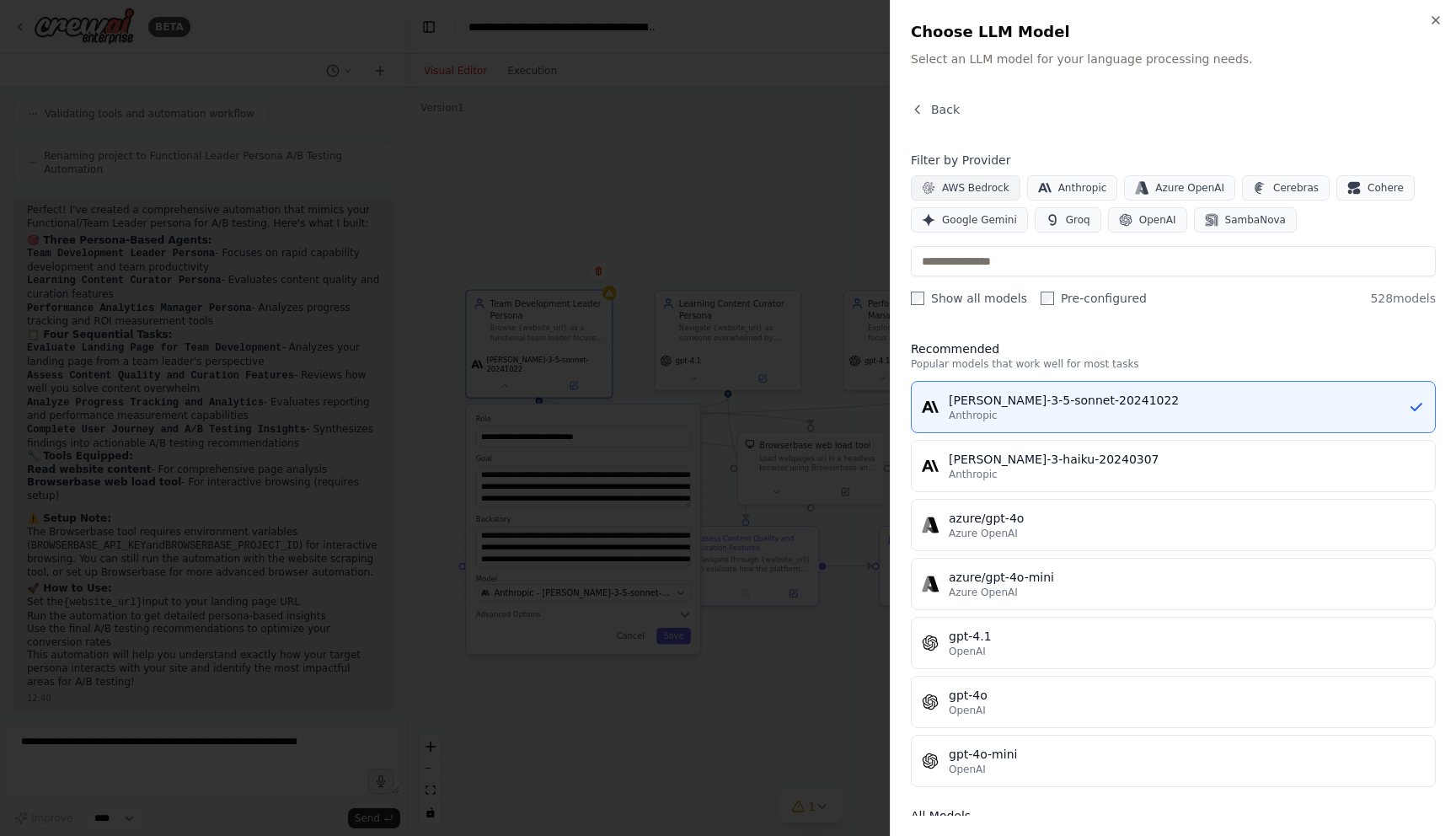
click at [993, 186] on span "AWS Bedrock" at bounding box center [976, 188] width 68 height 14
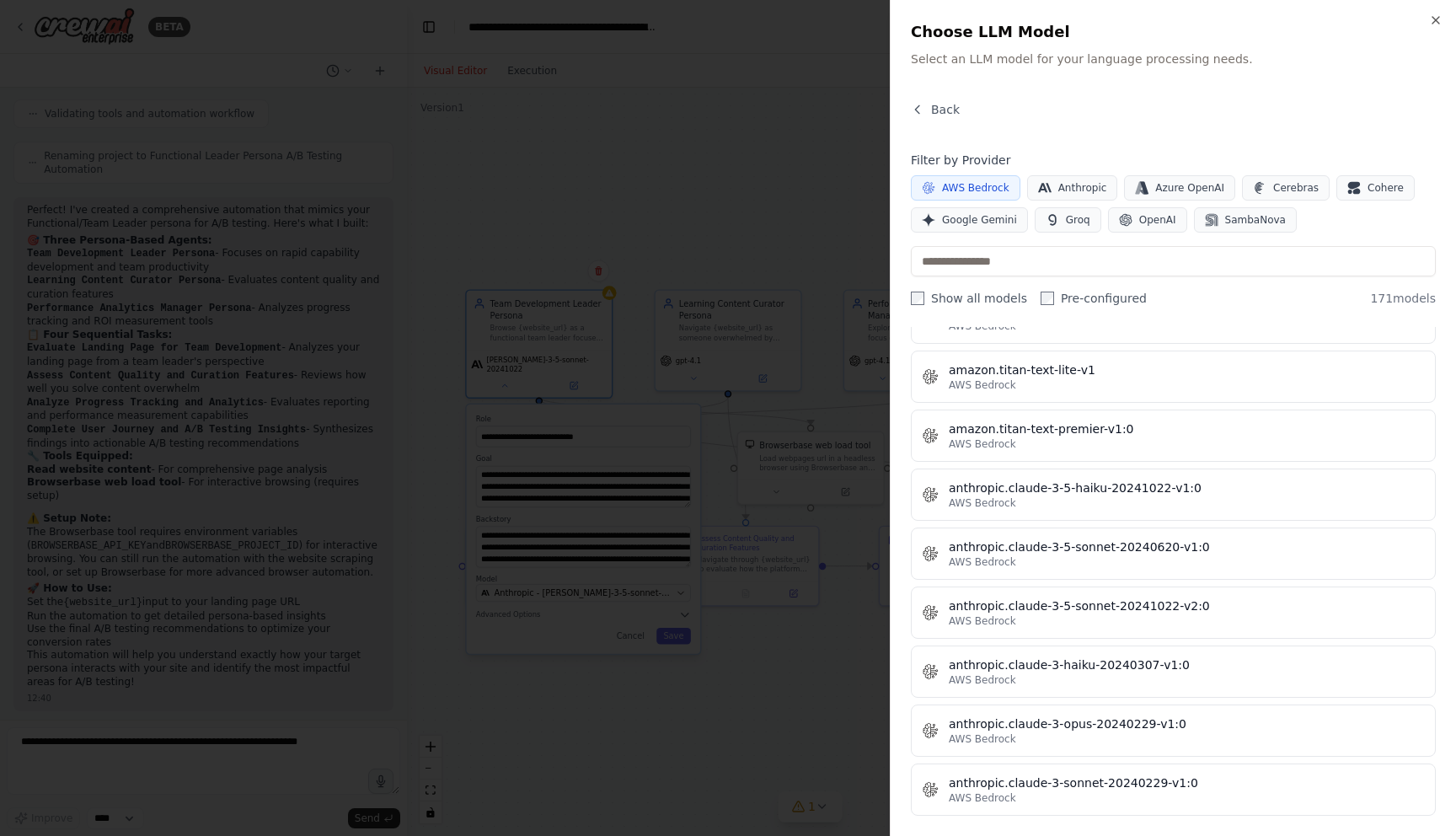
scroll to position [735, 0]
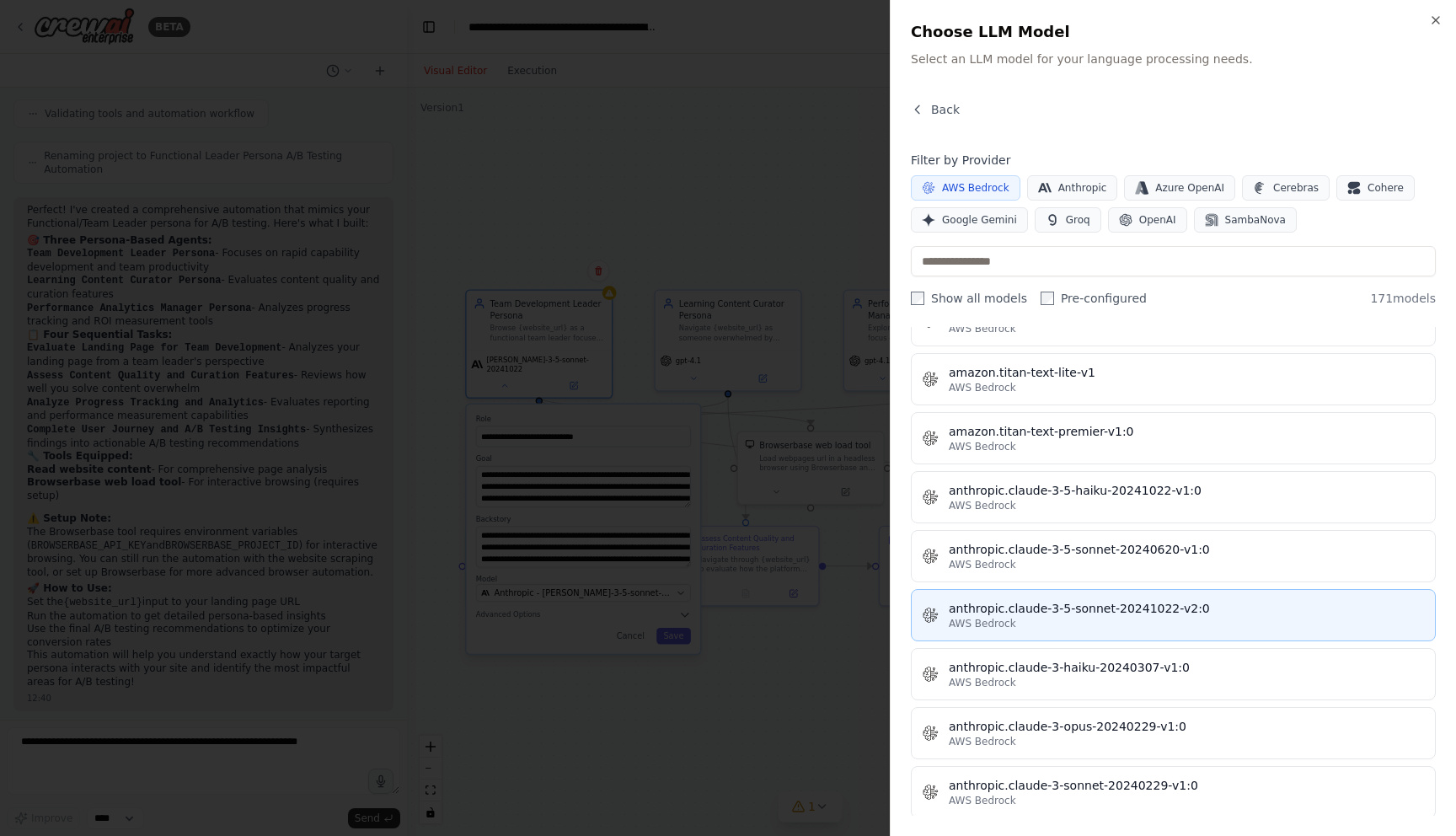
click at [1054, 607] on div "anthropic.claude-3-5-sonnet-20241022-v2:0" at bounding box center [1186, 609] width 476 height 17
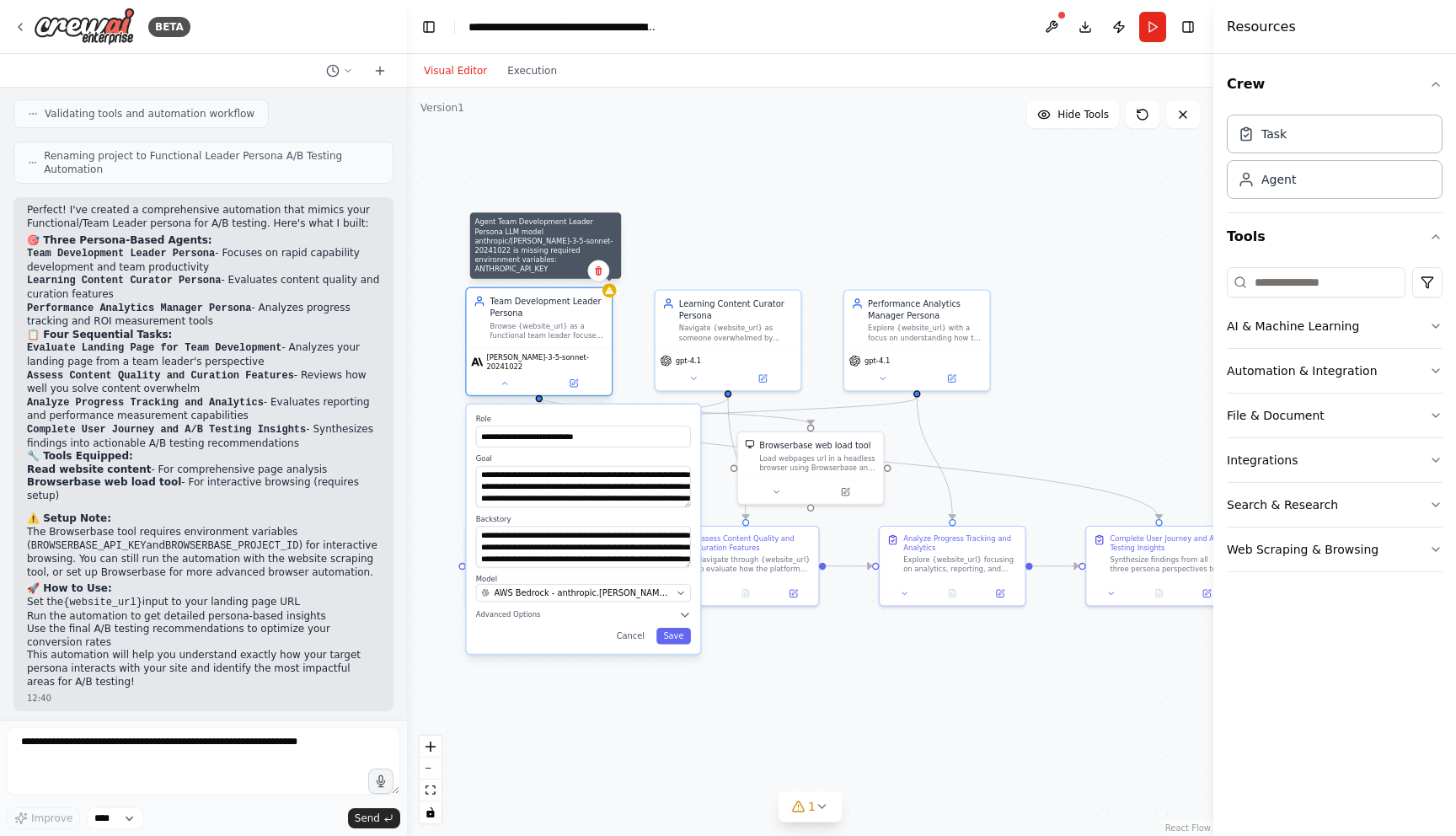
click at [610, 293] on icon at bounding box center [609, 291] width 8 height 7
click at [674, 628] on button "Save" at bounding box center [673, 637] width 35 height 17
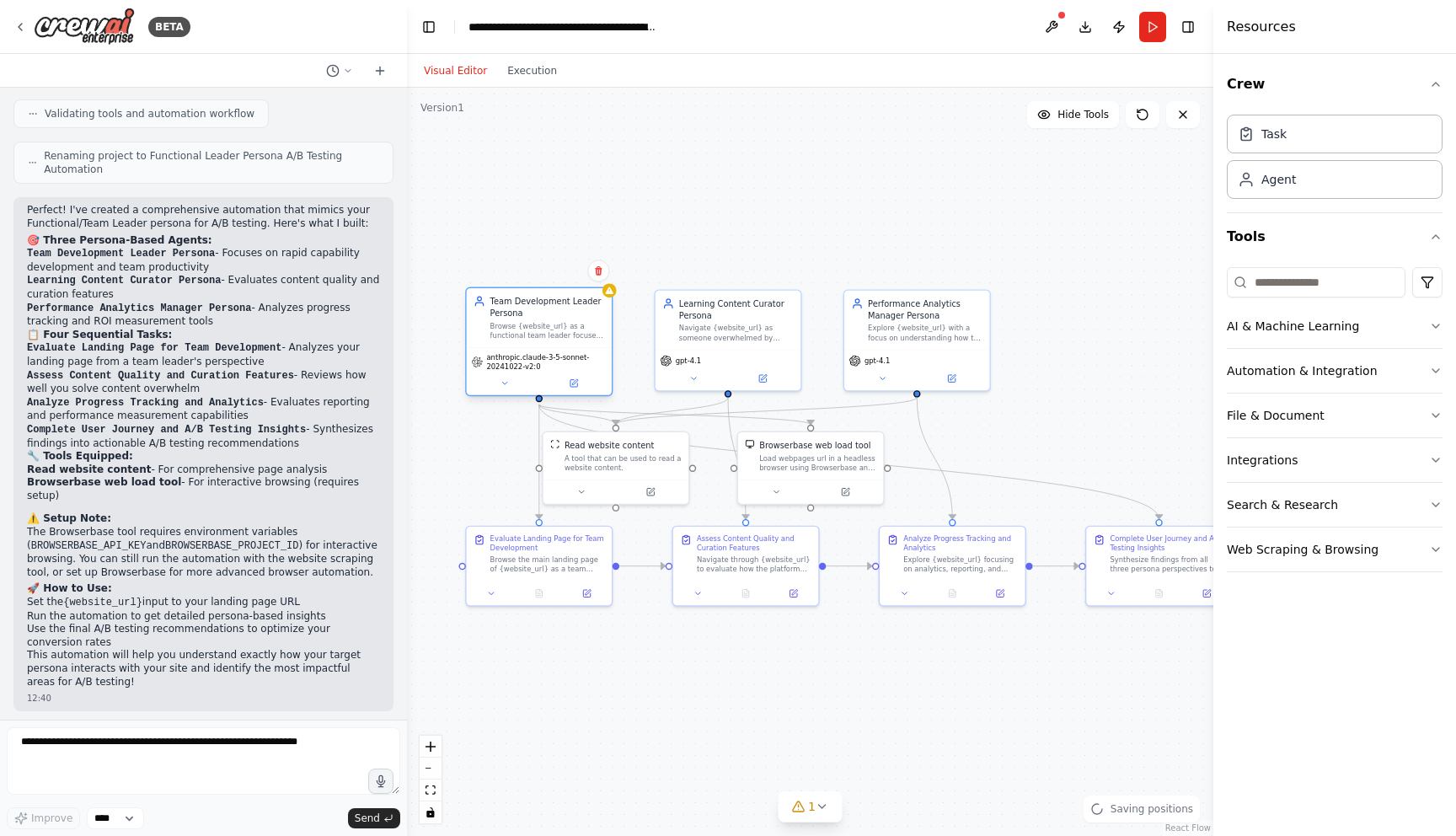
click at [527, 363] on span "anthropic.claude-3-5-sonnet-20241022-v2:0" at bounding box center [546, 362] width 121 height 19
click at [610, 295] on div at bounding box center [610, 290] width 14 height 14
click at [508, 362] on span "anthropic.claude-3-5-sonnet-20241022-v2:0" at bounding box center [546, 362] width 121 height 19
click at [510, 381] on button at bounding box center [504, 383] width 67 height 14
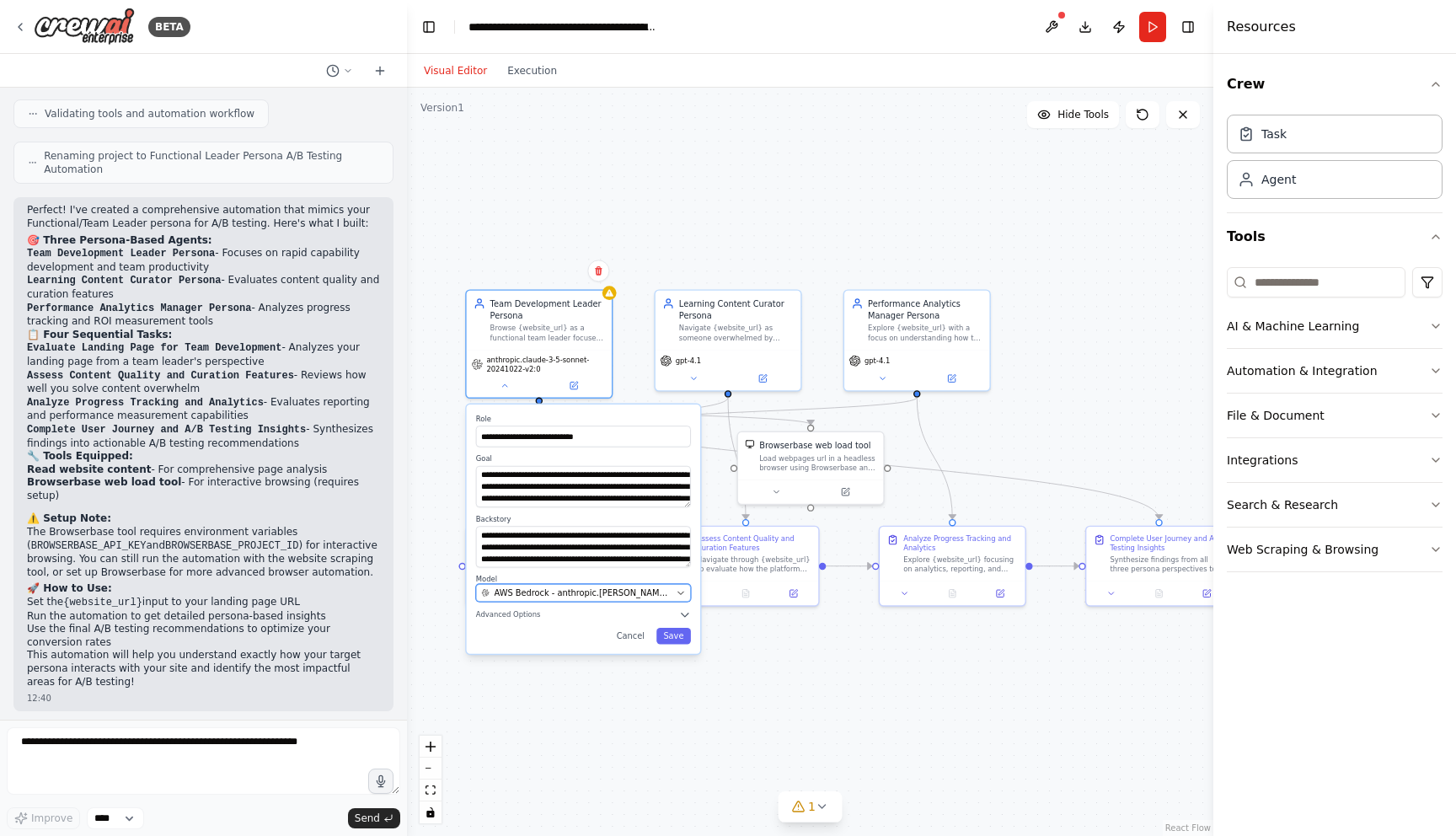
click at [523, 591] on span "AWS Bedrock - anthropic.[PERSON_NAME]-3-5-sonnet-20241022-v2:0" at bounding box center [583, 593] width 177 height 12
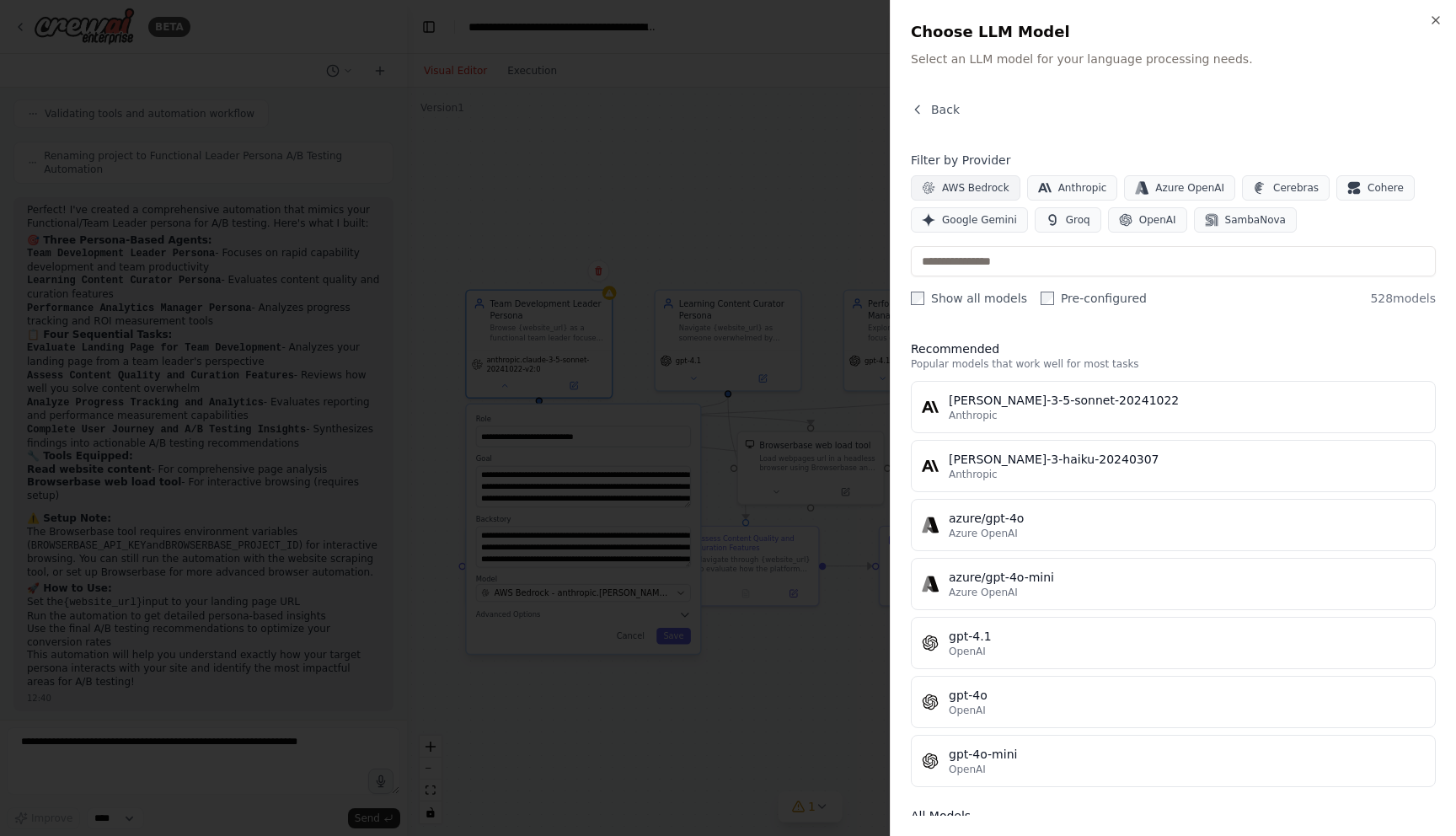
click at [1001, 191] on span "AWS Bedrock" at bounding box center [976, 188] width 68 height 14
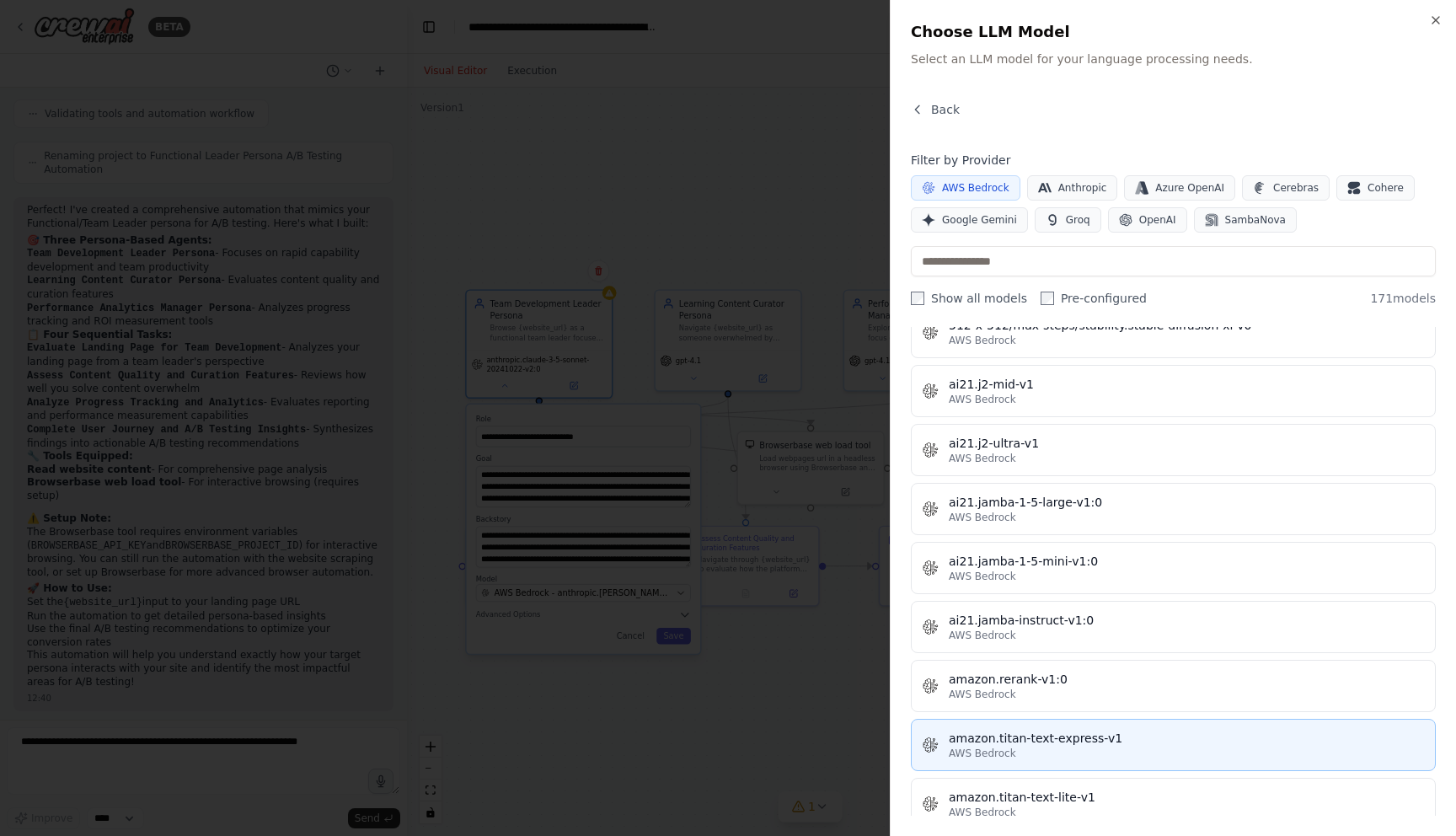
scroll to position [312, 0]
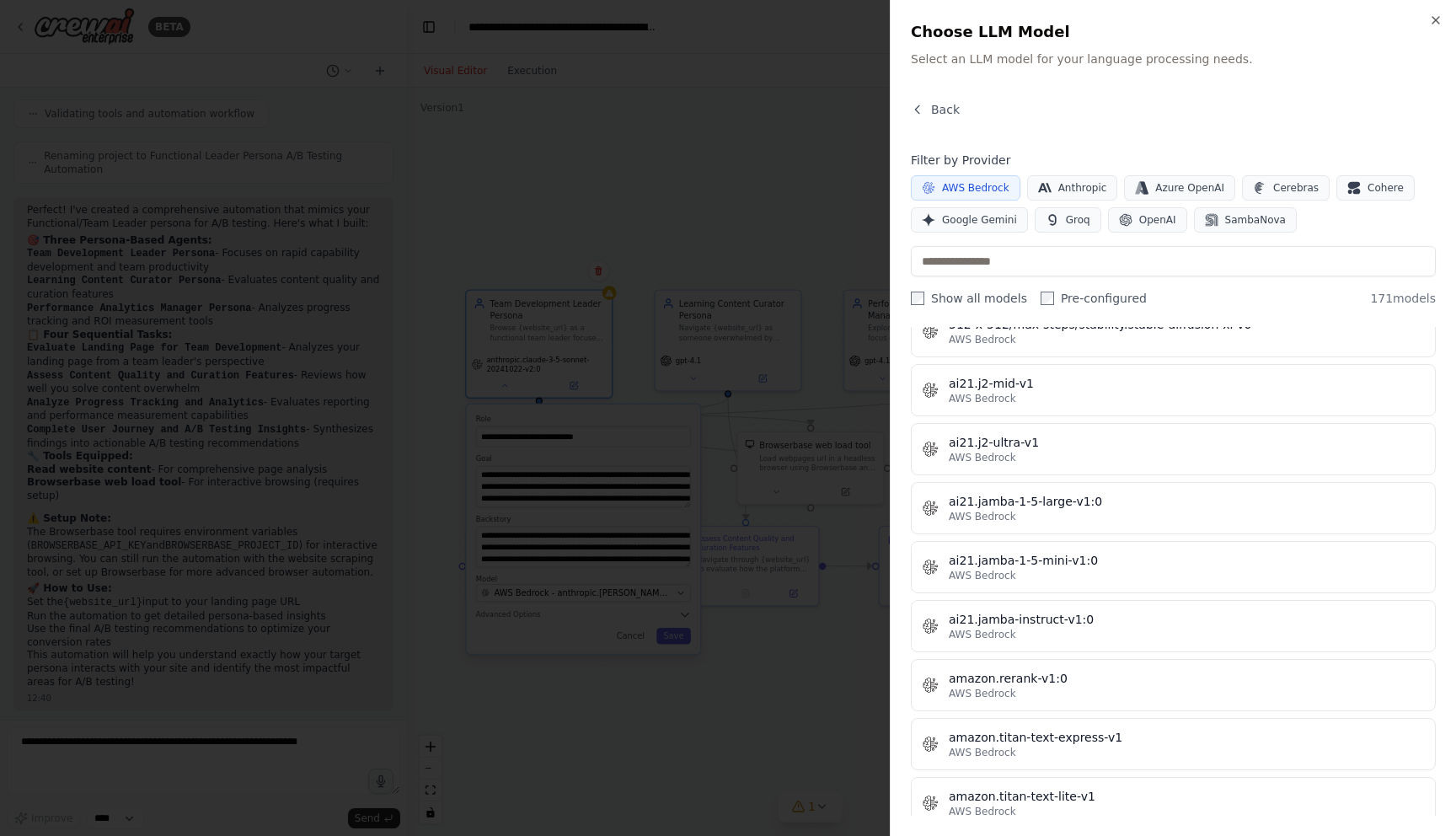
click at [641, 173] on div at bounding box center [728, 418] width 1456 height 836
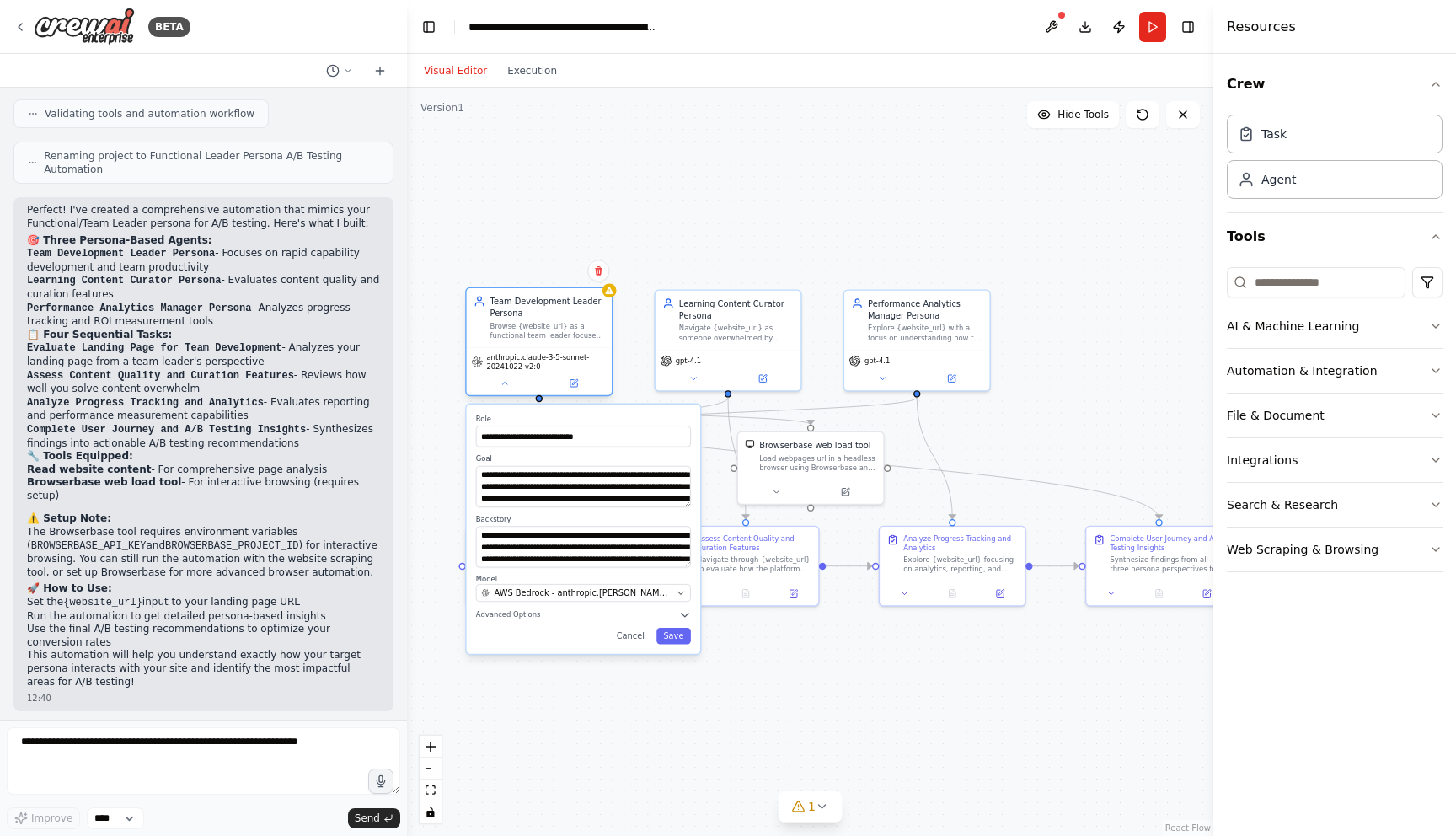
click at [522, 362] on span "anthropic.claude-3-5-sonnet-20241022-v2:0" at bounding box center [546, 362] width 121 height 19
click at [508, 379] on icon at bounding box center [504, 383] width 9 height 9
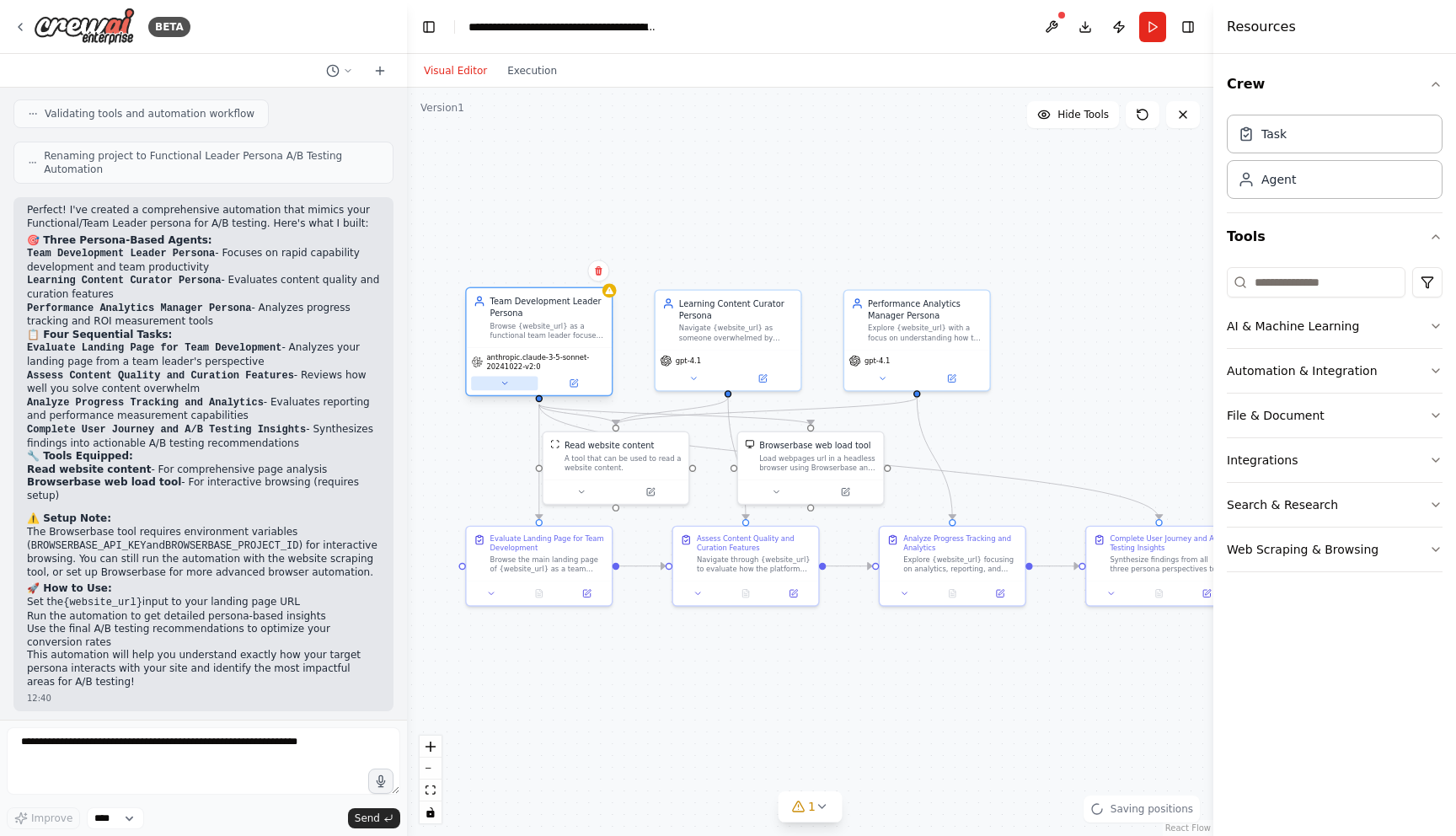
click at [532, 379] on button at bounding box center [504, 383] width 67 height 14
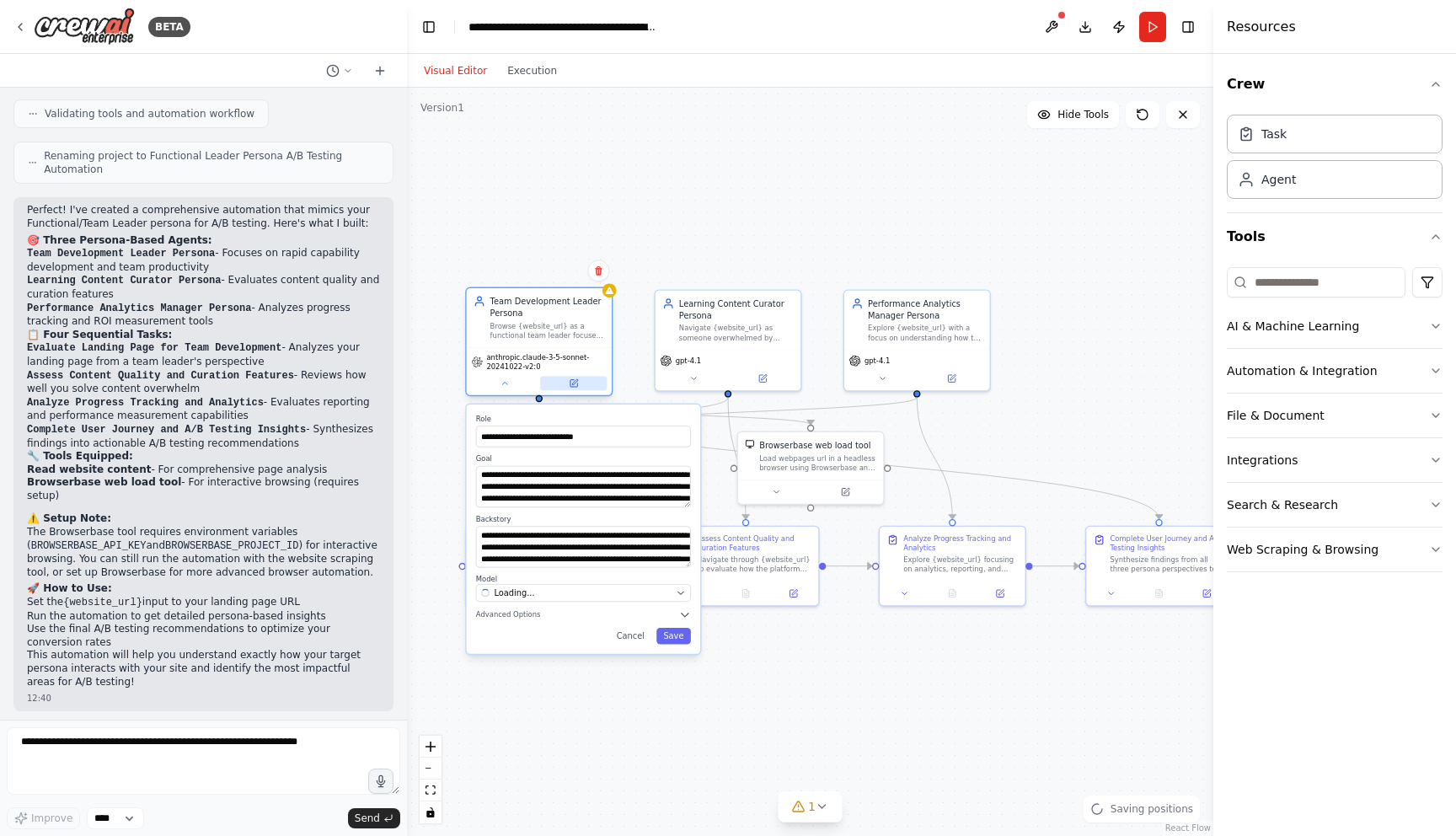
click at [579, 385] on button at bounding box center [573, 383] width 67 height 14
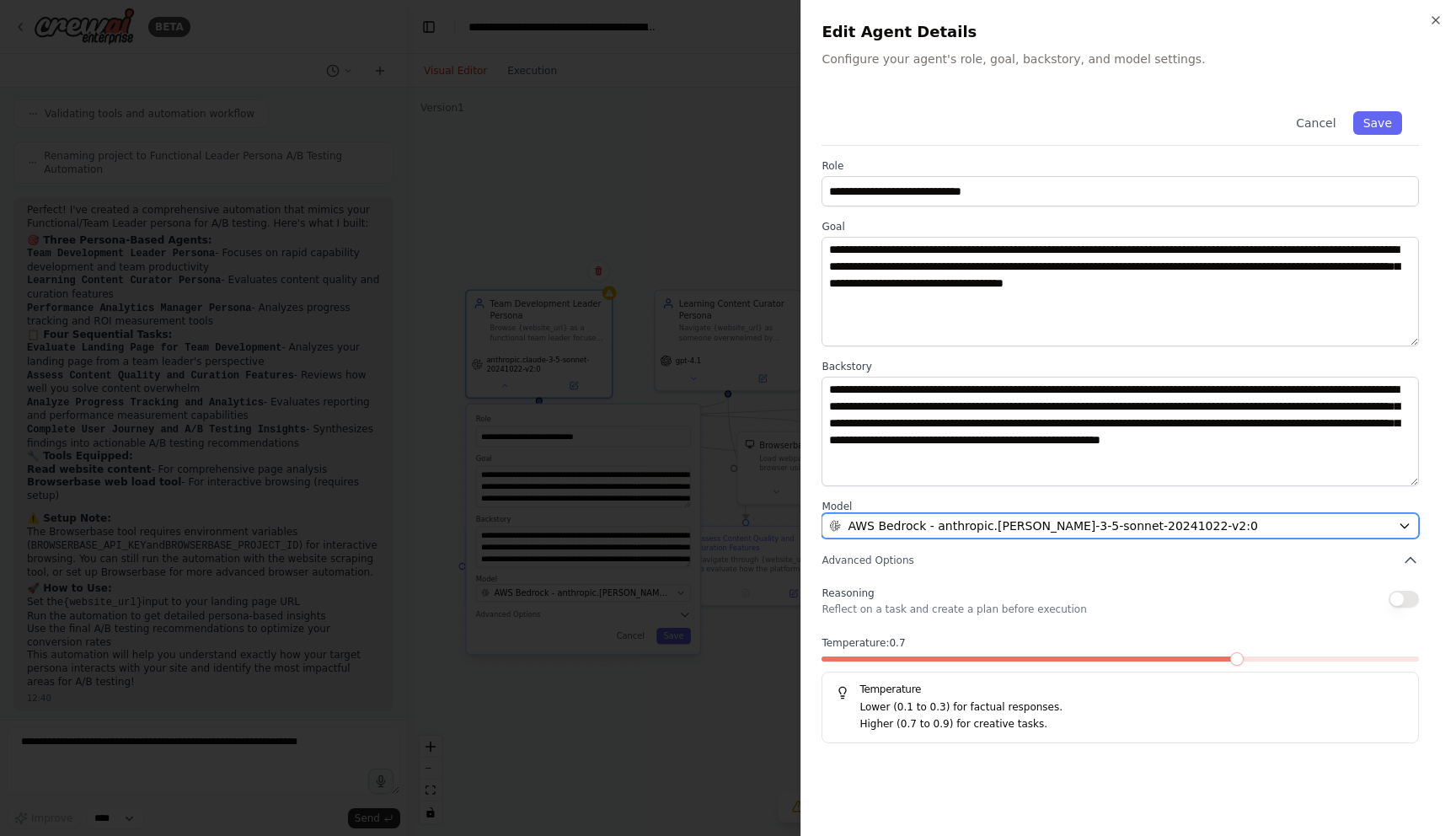
click at [974, 522] on span "AWS Bedrock - anthropic.[PERSON_NAME]-3-5-sonnet-20241022-v2:0" at bounding box center [1053, 526] width 409 height 17
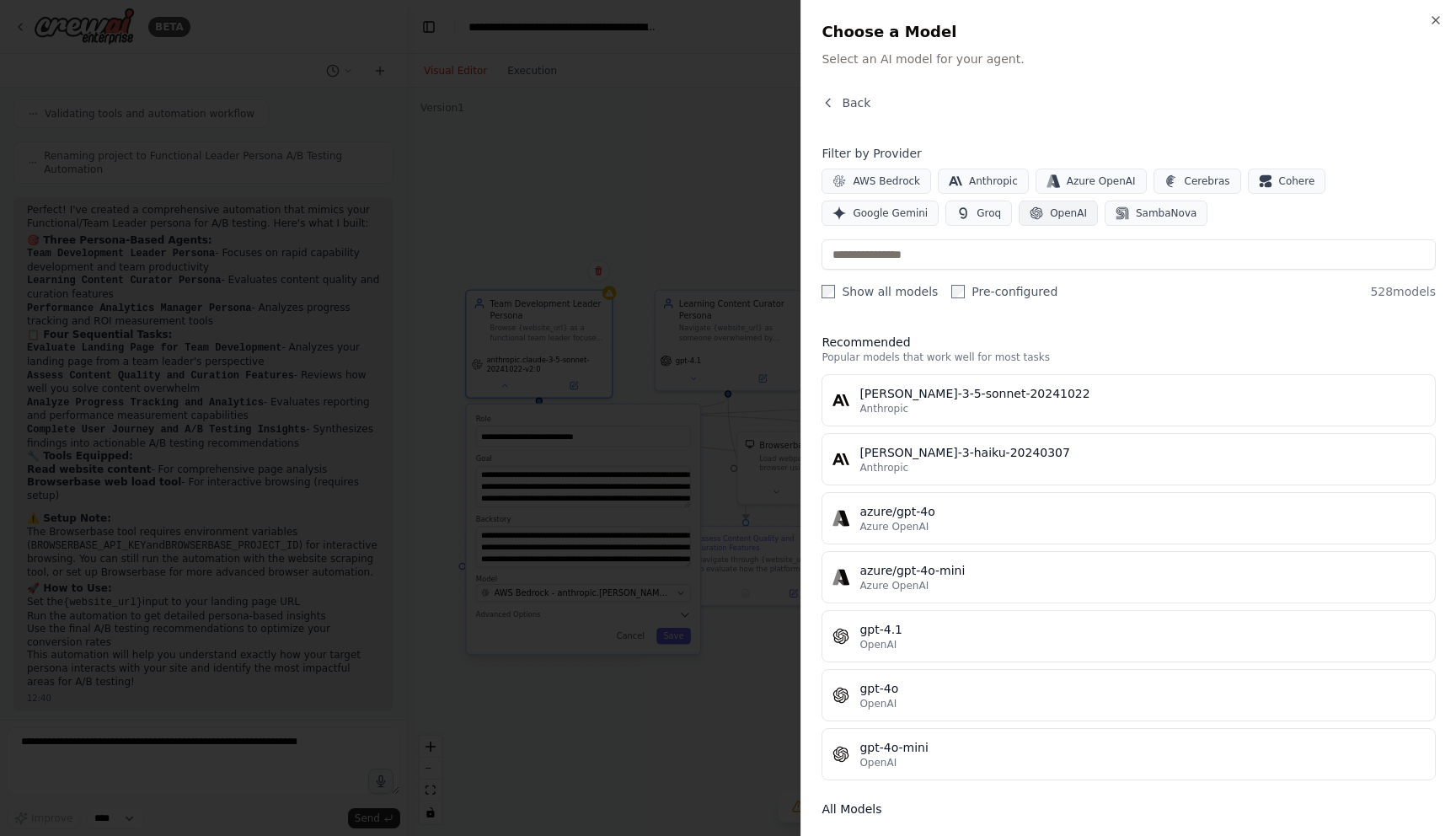
click at [1050, 206] on span "OpenAI" at bounding box center [1069, 213] width 37 height 14
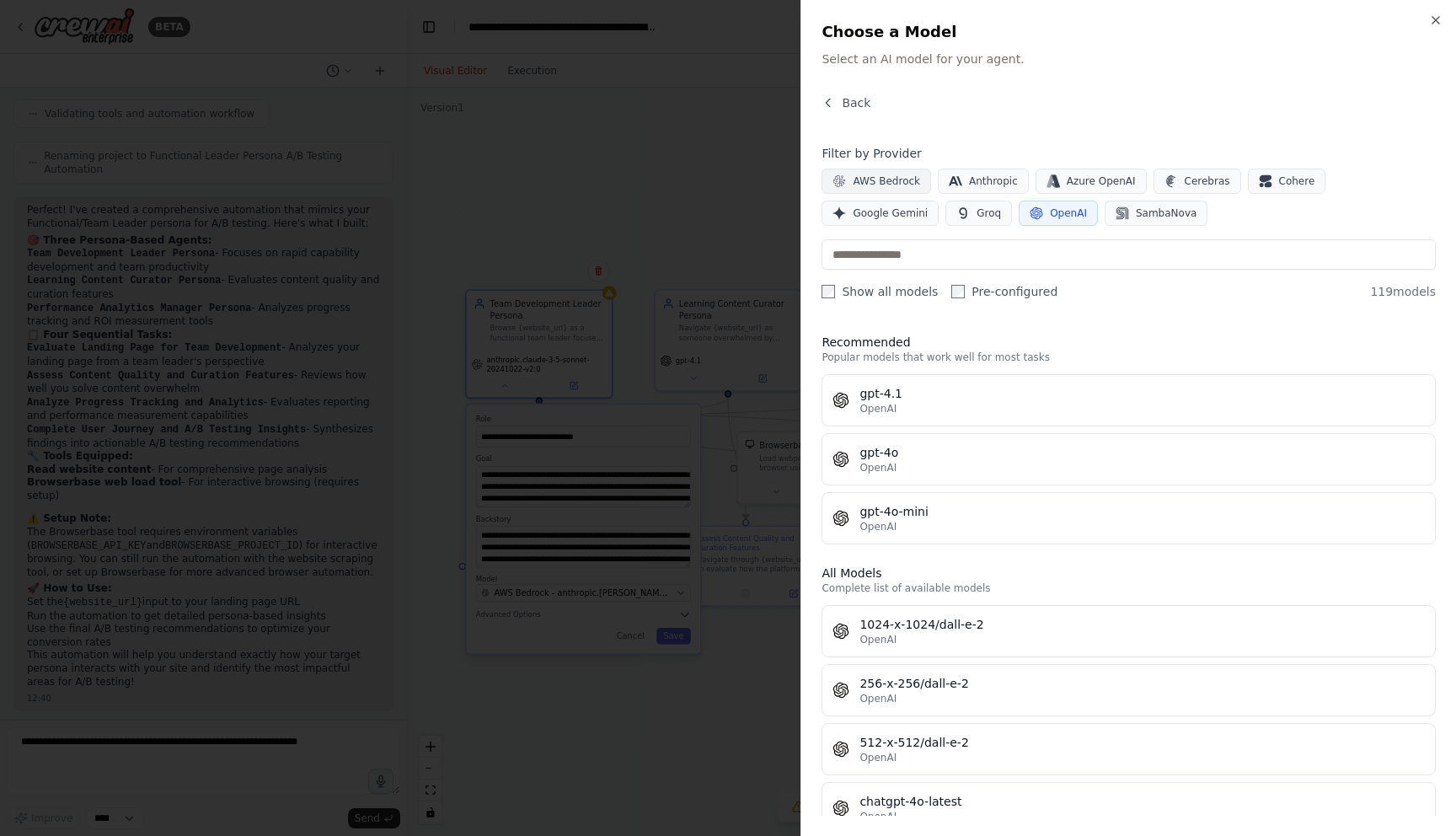
click at [866, 177] on span "AWS Bedrock" at bounding box center [887, 181] width 68 height 14
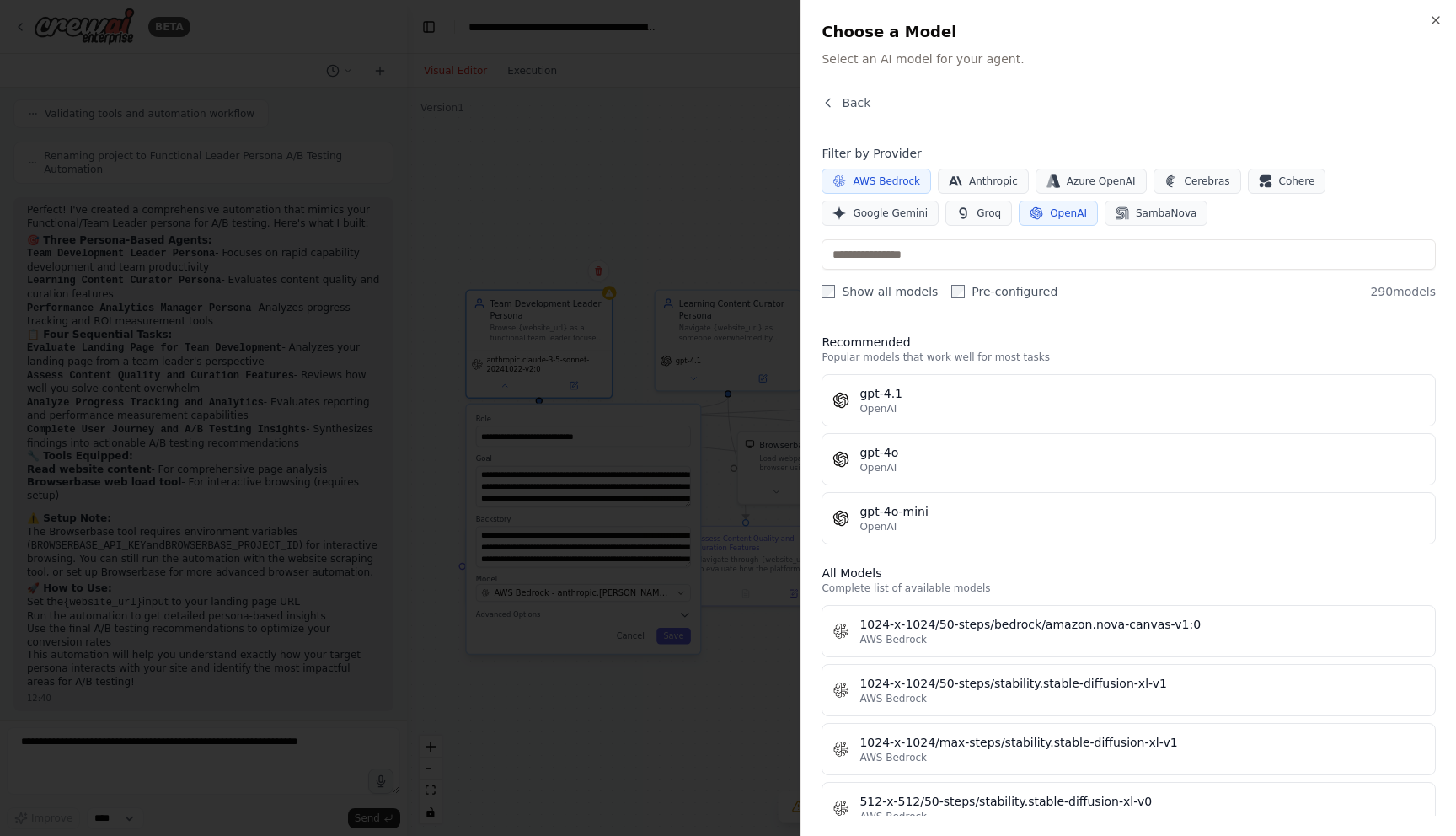
click at [1030, 214] on icon "button" at bounding box center [1037, 213] width 14 height 14
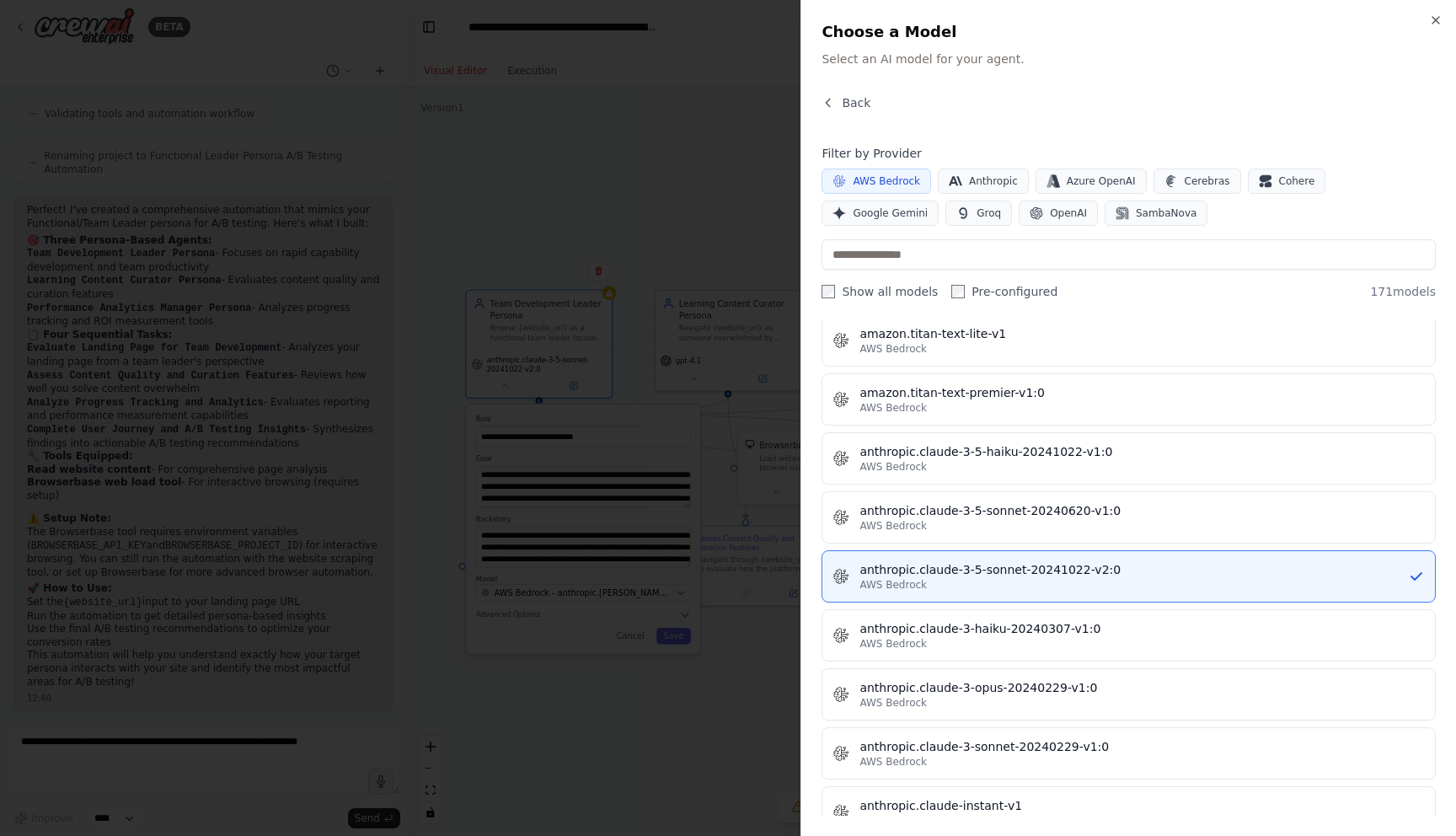
scroll to position [775, 0]
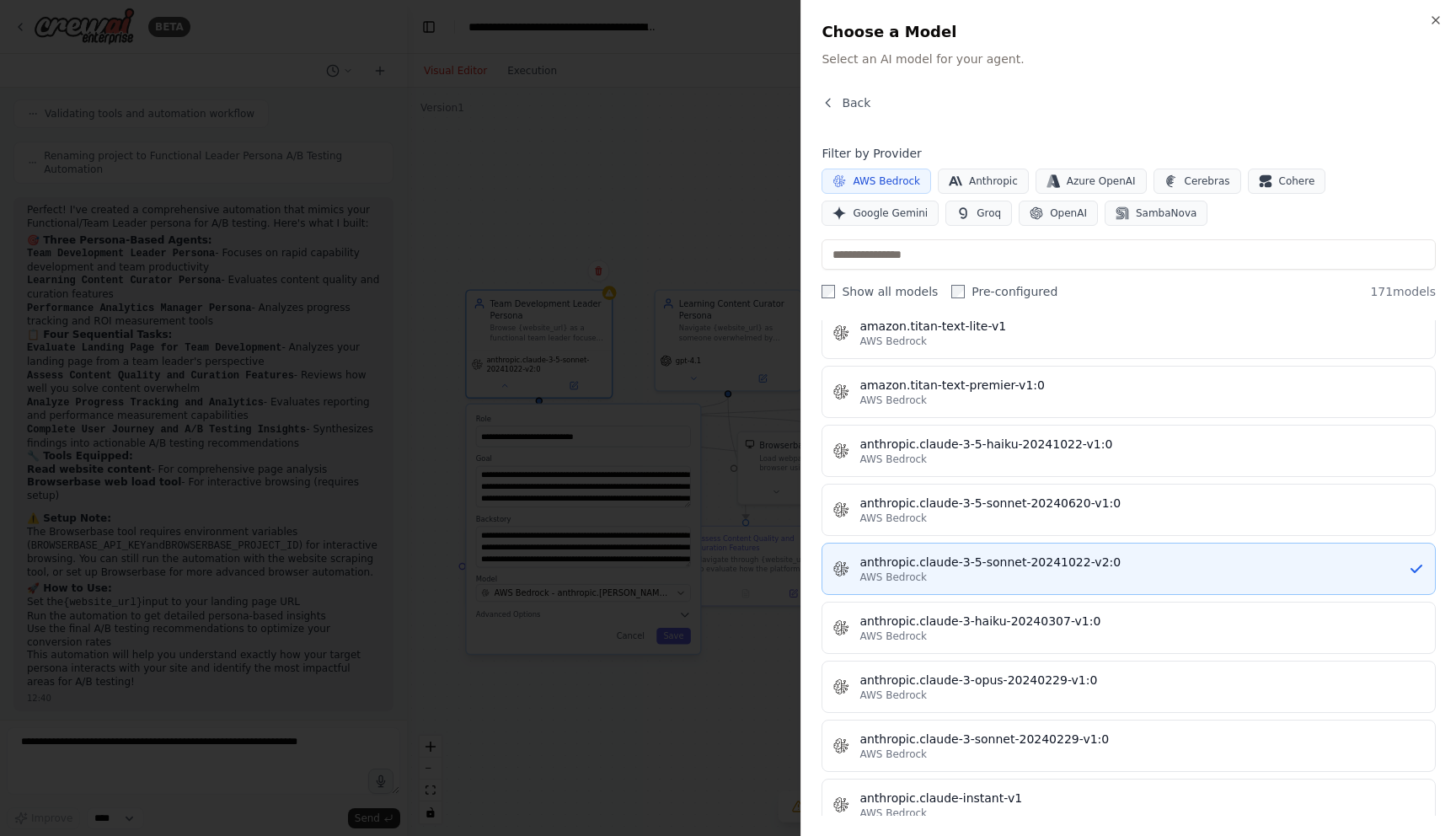
click at [949, 571] on div "AWS Bedrock" at bounding box center [1134, 577] width 549 height 14
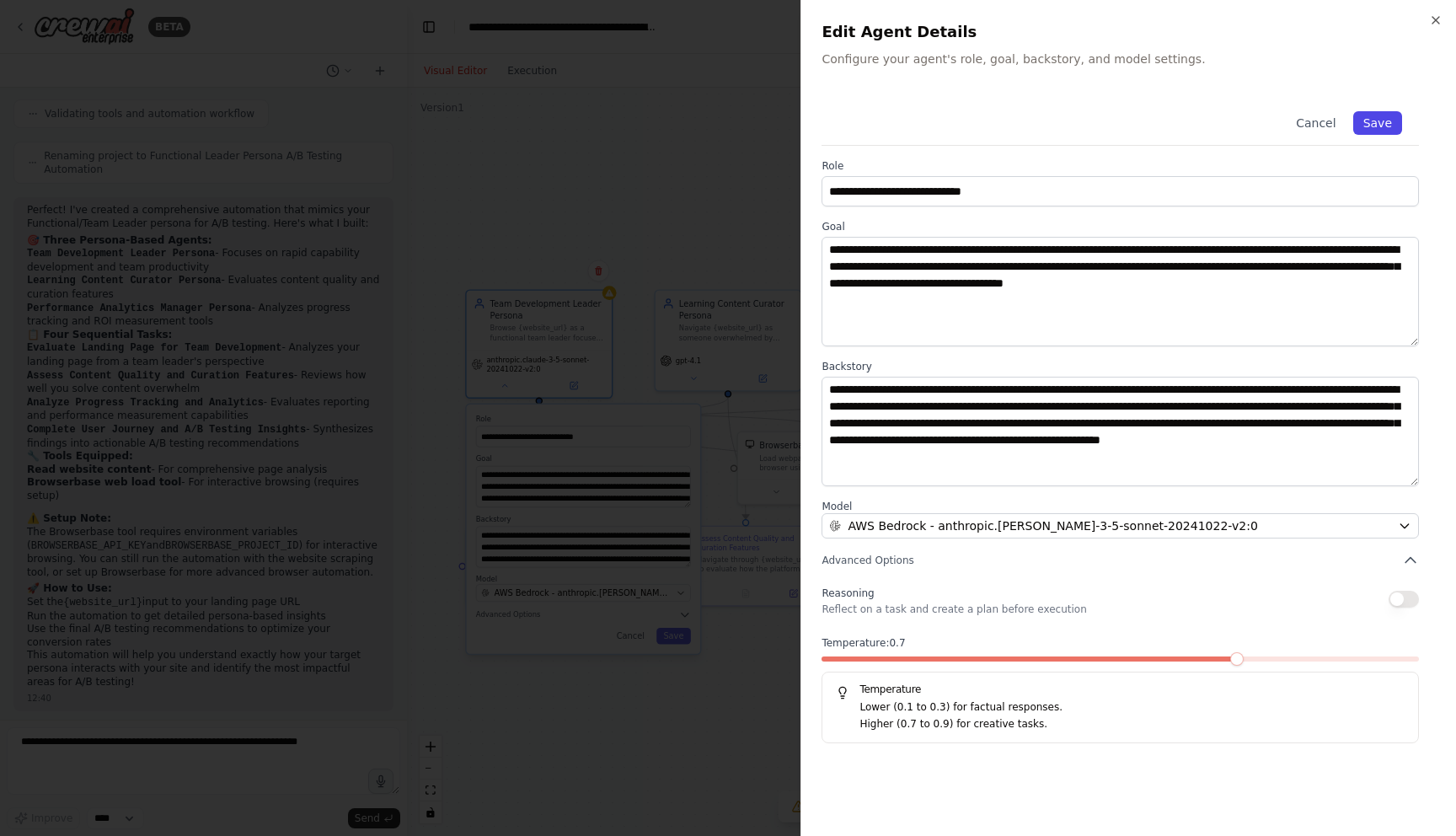
click at [1389, 124] on button "Save" at bounding box center [1378, 123] width 49 height 24
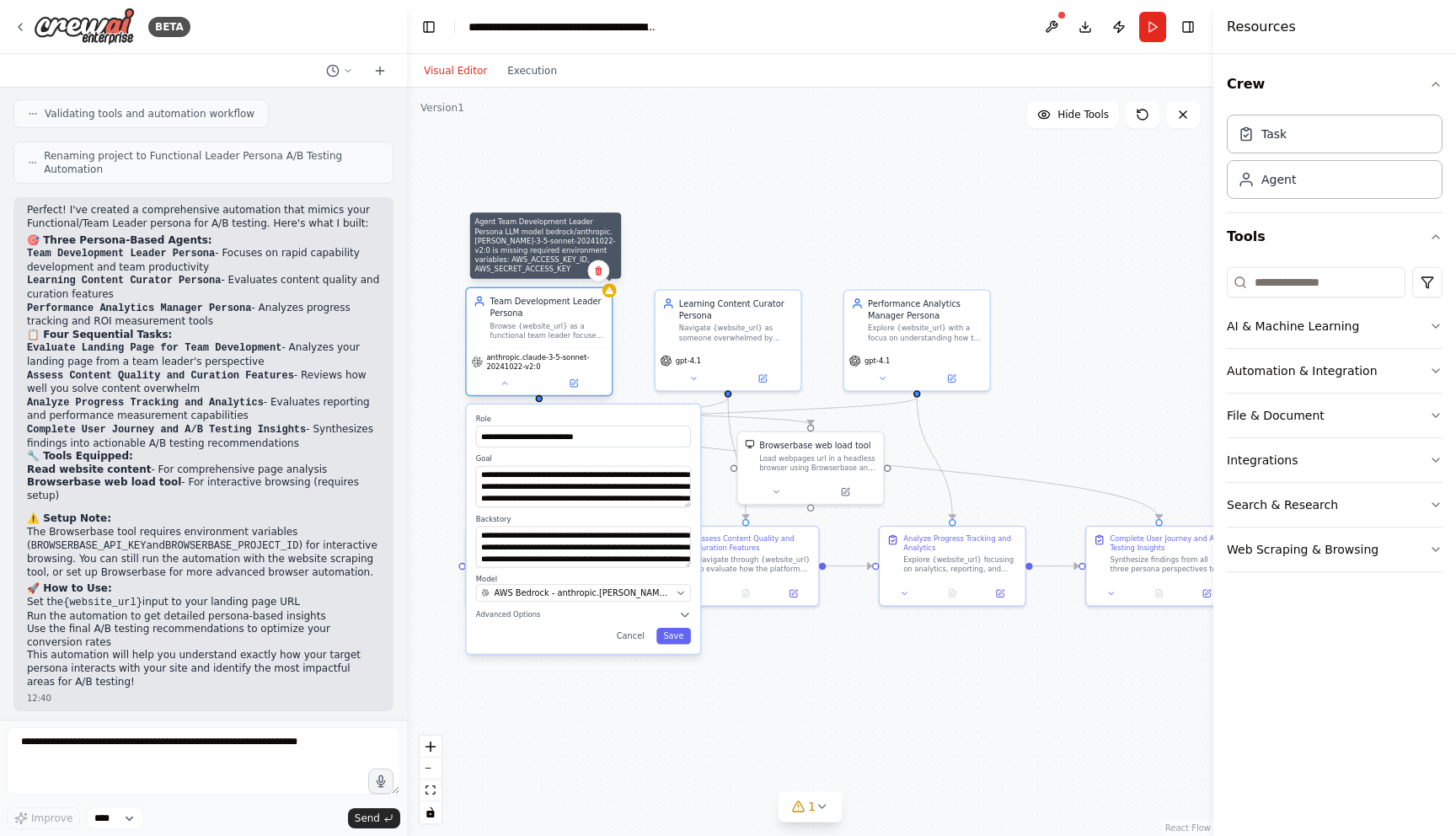
click at [611, 295] on icon at bounding box center [610, 290] width 9 height 9
click at [610, 294] on icon at bounding box center [610, 290] width 9 height 9
click at [572, 385] on icon at bounding box center [574, 384] width 7 height 7
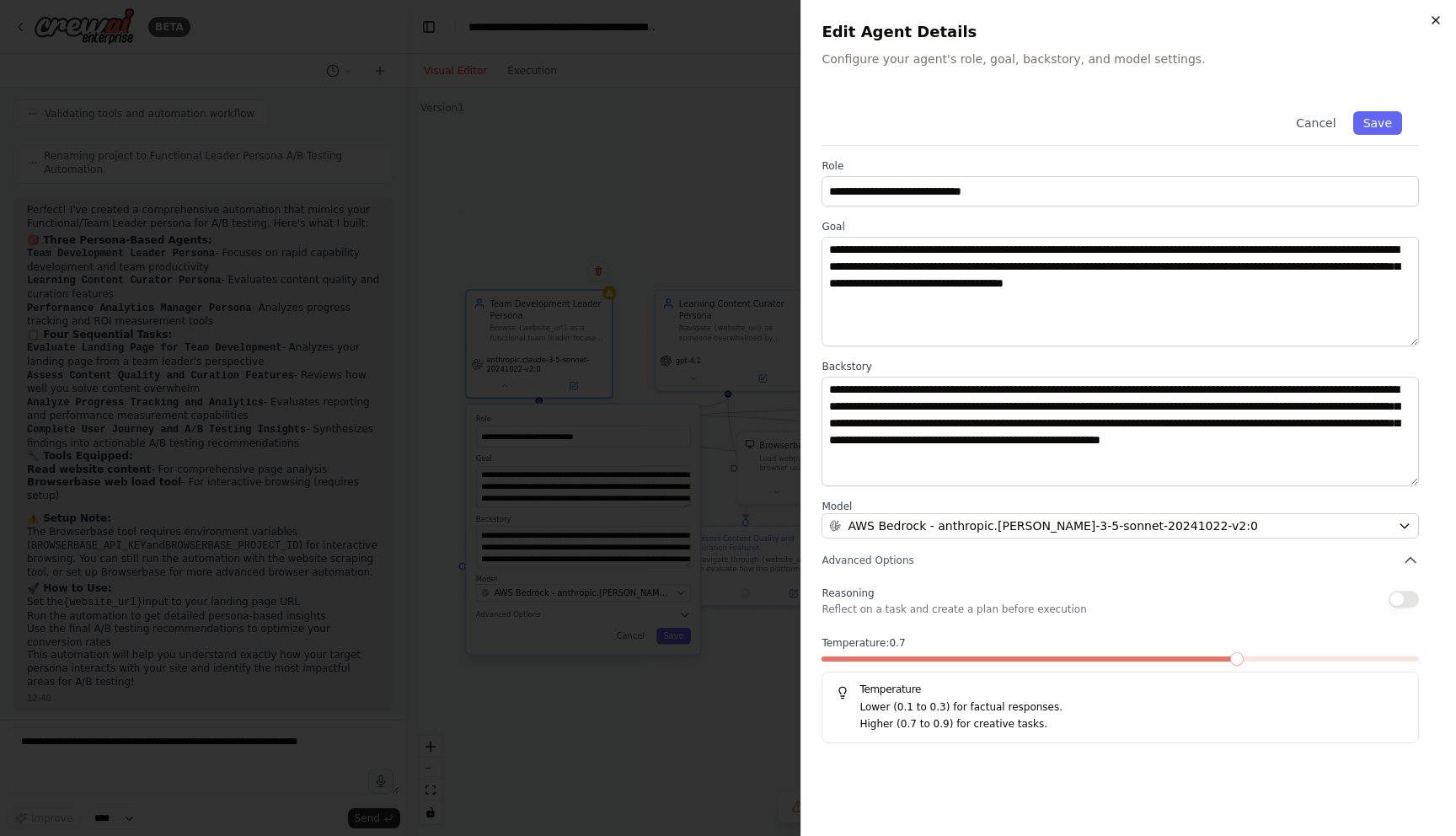
click at [1442, 26] on icon "button" at bounding box center [1436, 20] width 14 height 14
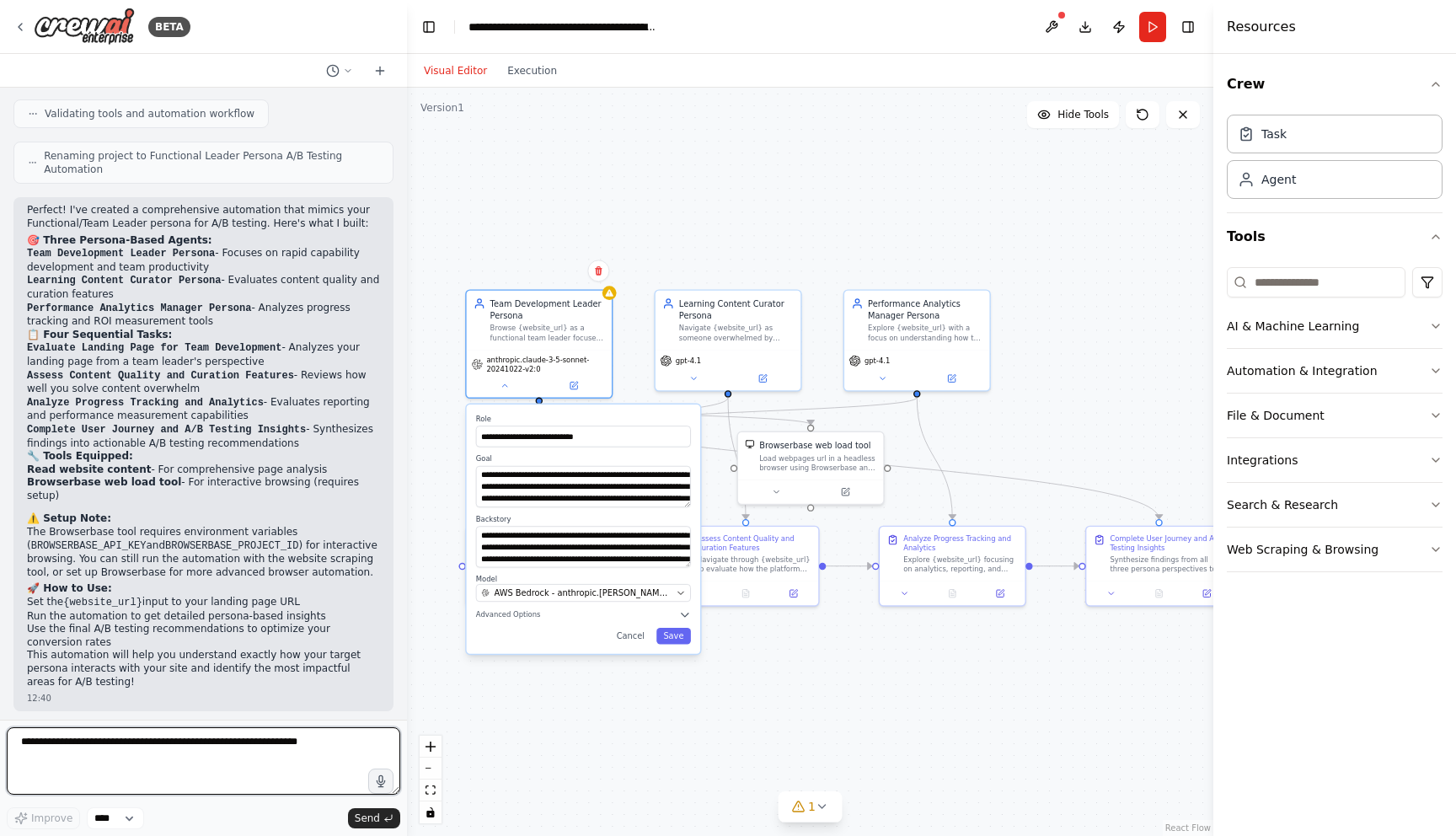
click at [183, 755] on textarea at bounding box center [203, 761] width 393 height 68
type textarea "**********"
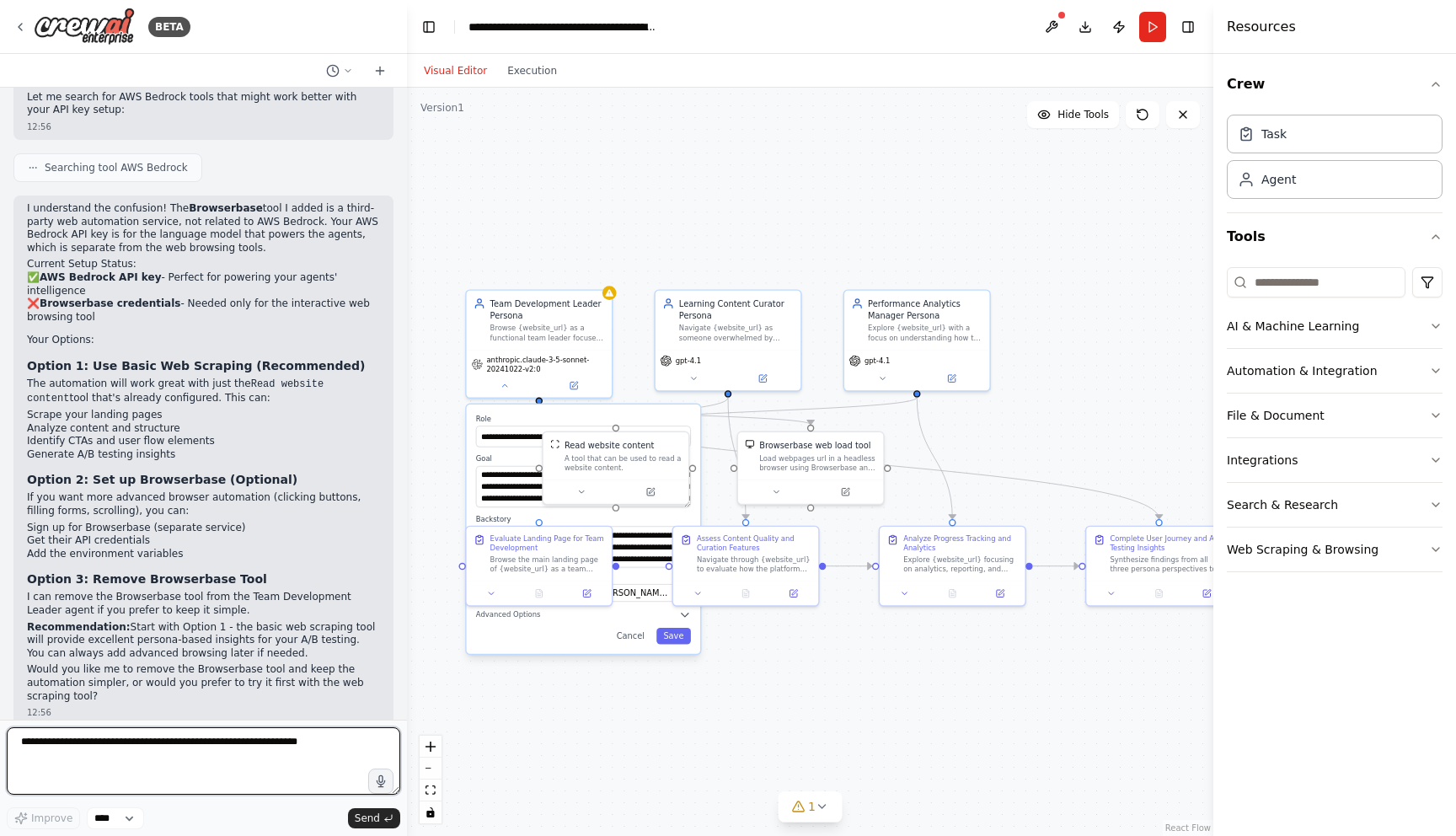
scroll to position [1962, 0]
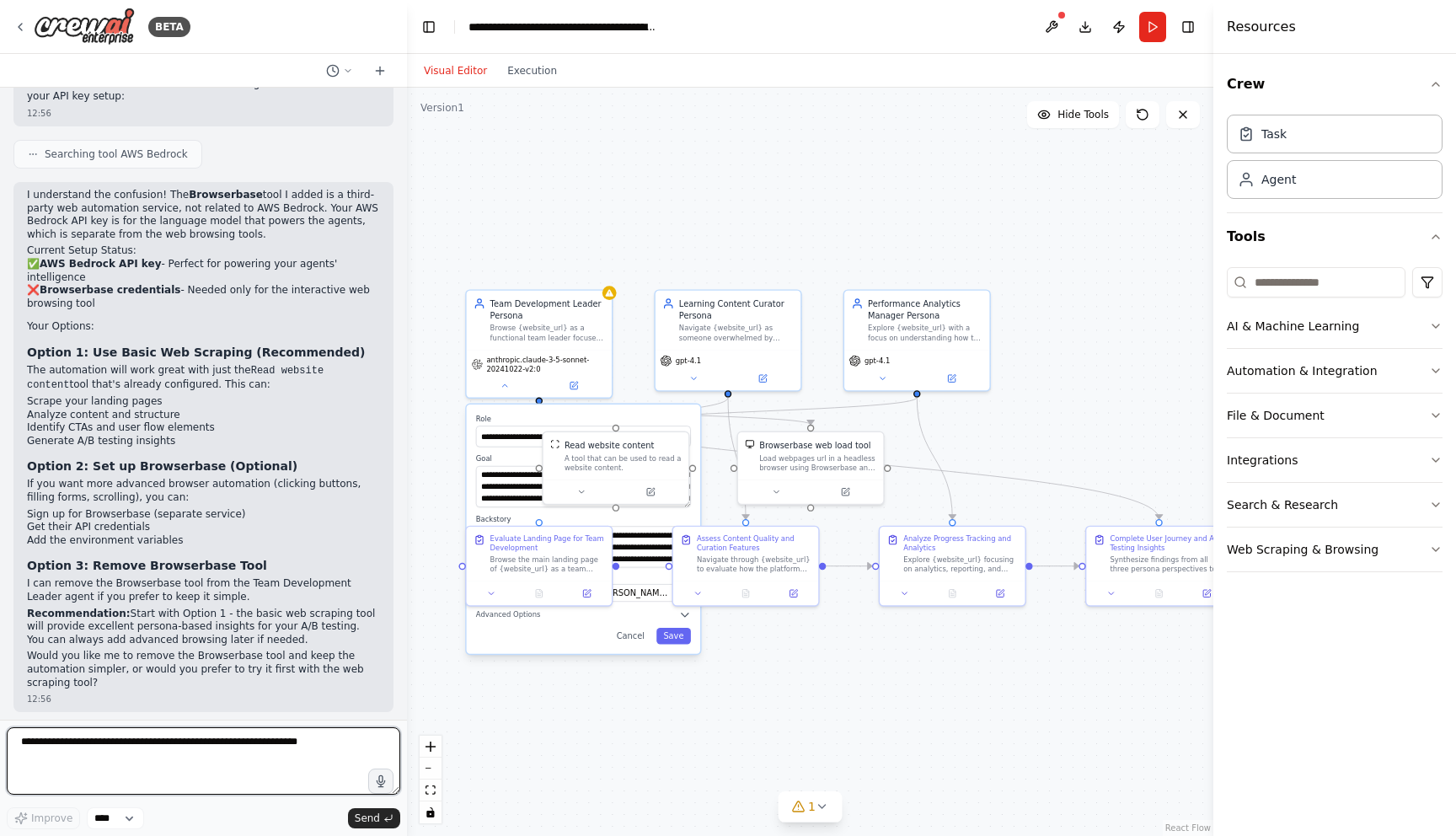
click at [151, 740] on textarea at bounding box center [203, 761] width 393 height 68
type textarea "**********"
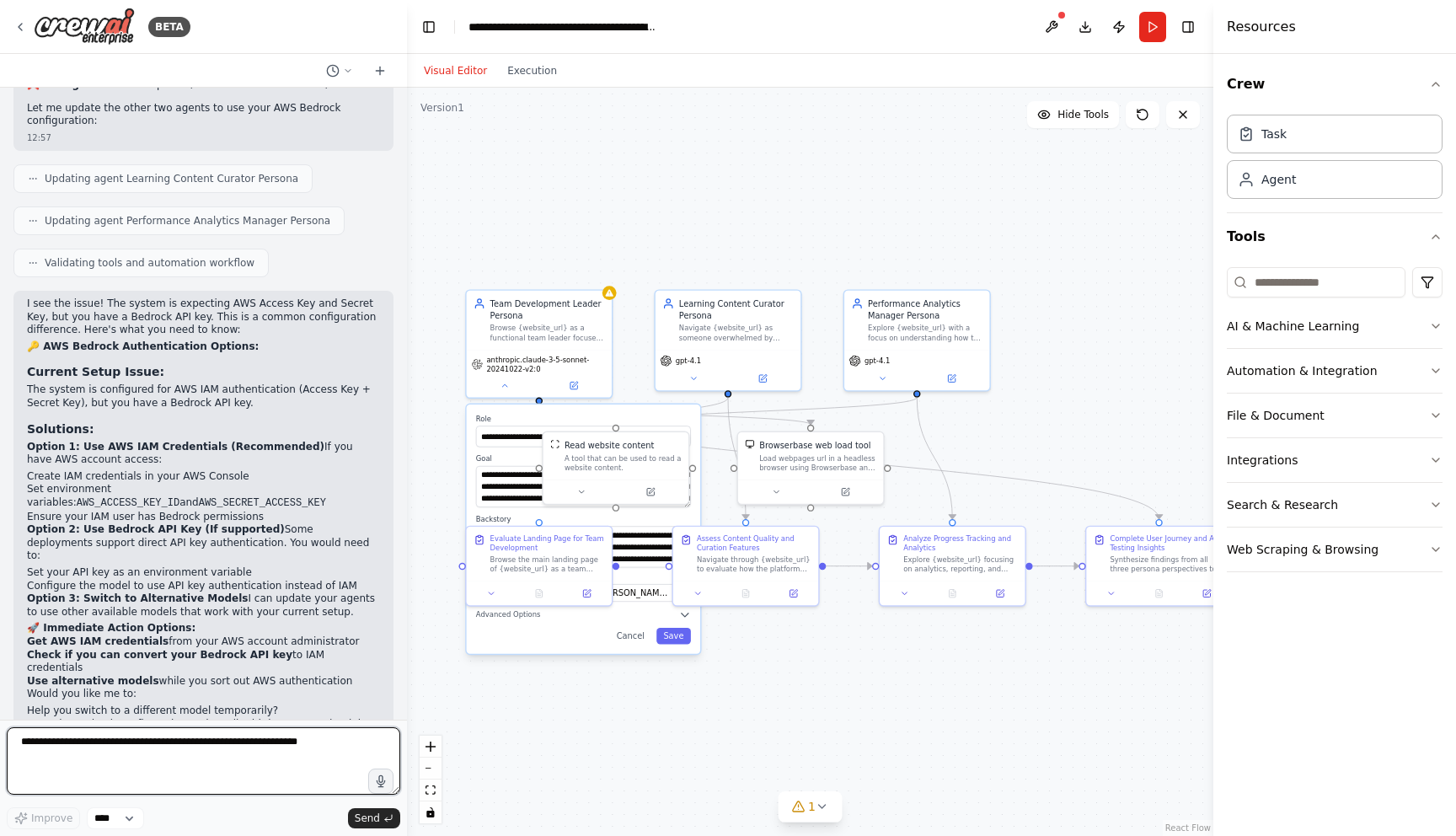
scroll to position [3041, 0]
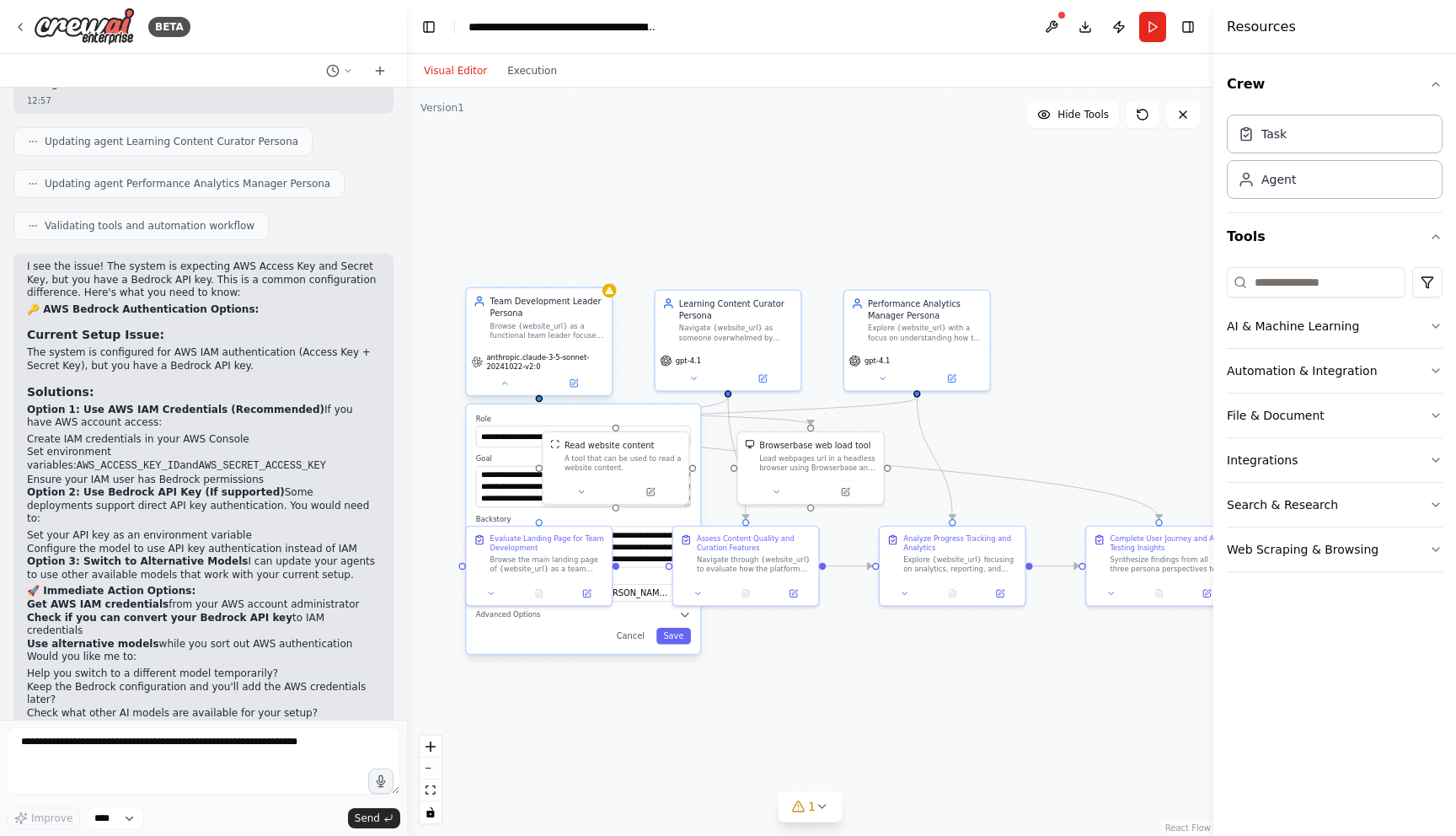
click at [505, 363] on span "anthropic.claude-3-5-sonnet-20241022-v2:0" at bounding box center [546, 362] width 121 height 19
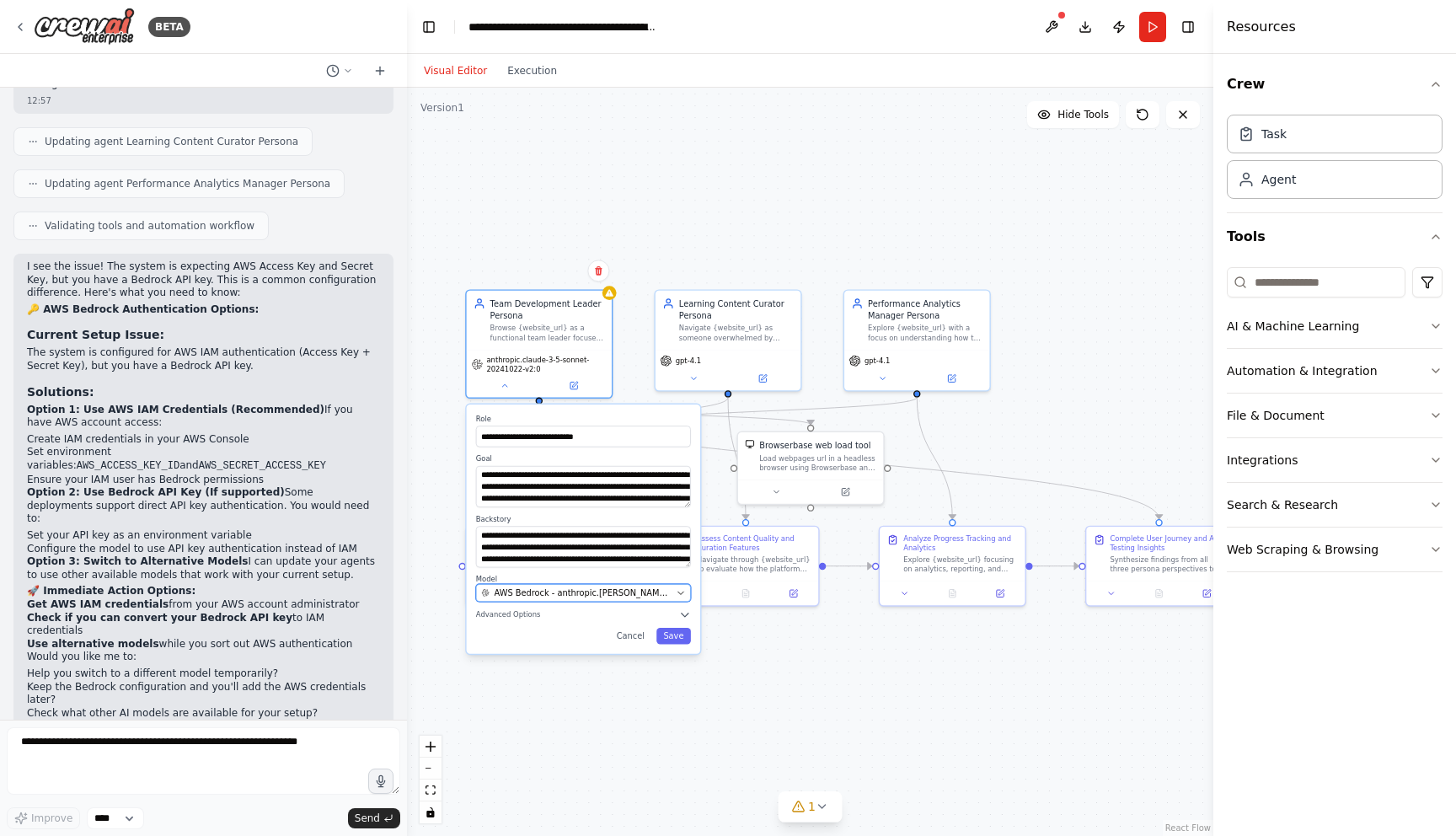
click at [543, 588] on span "AWS Bedrock - anthropic.[PERSON_NAME]-3-5-sonnet-20241022-v2:0" at bounding box center [583, 593] width 177 height 12
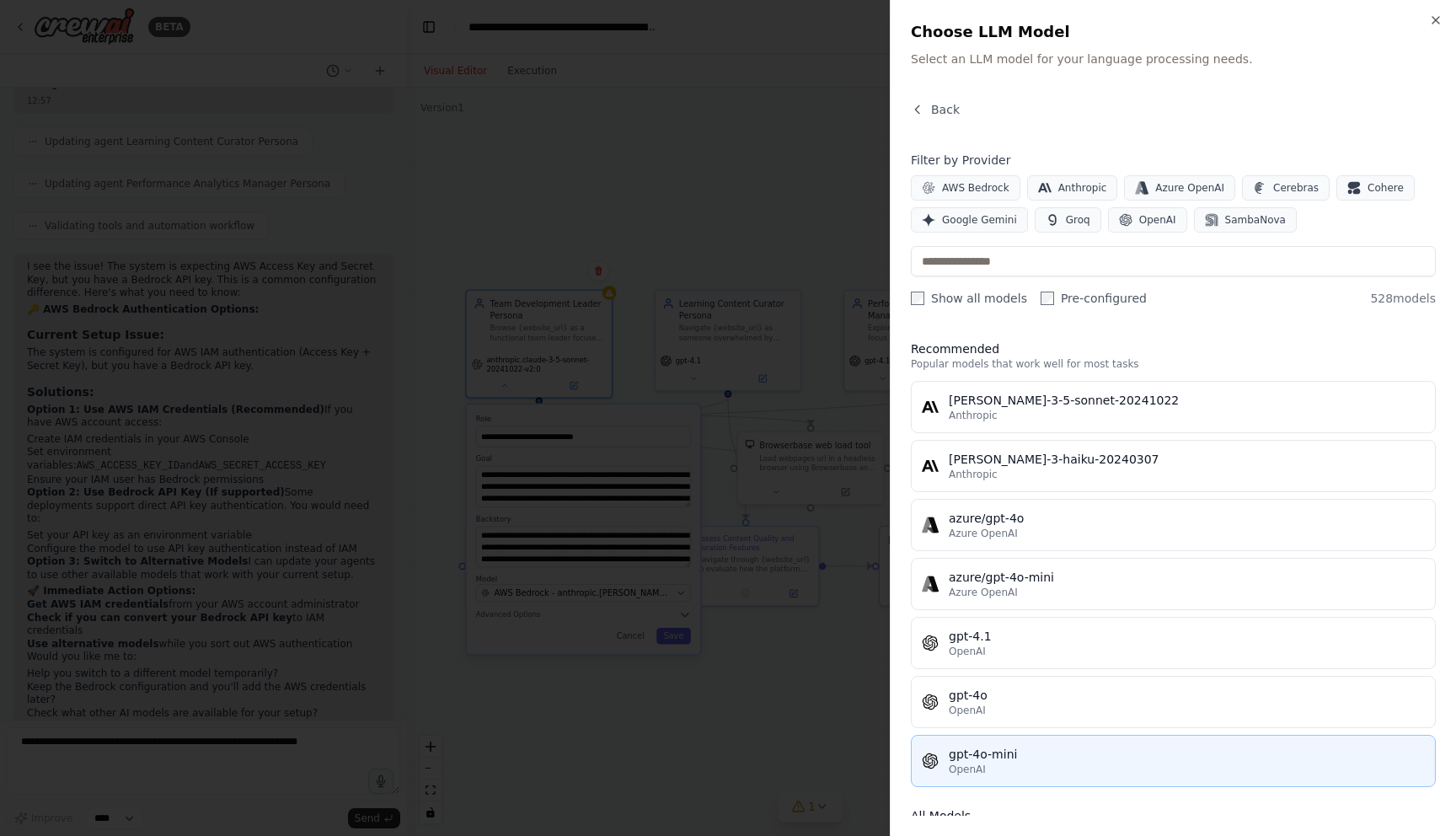
click at [993, 755] on div "gpt-4o-mini" at bounding box center [1186, 754] width 476 height 17
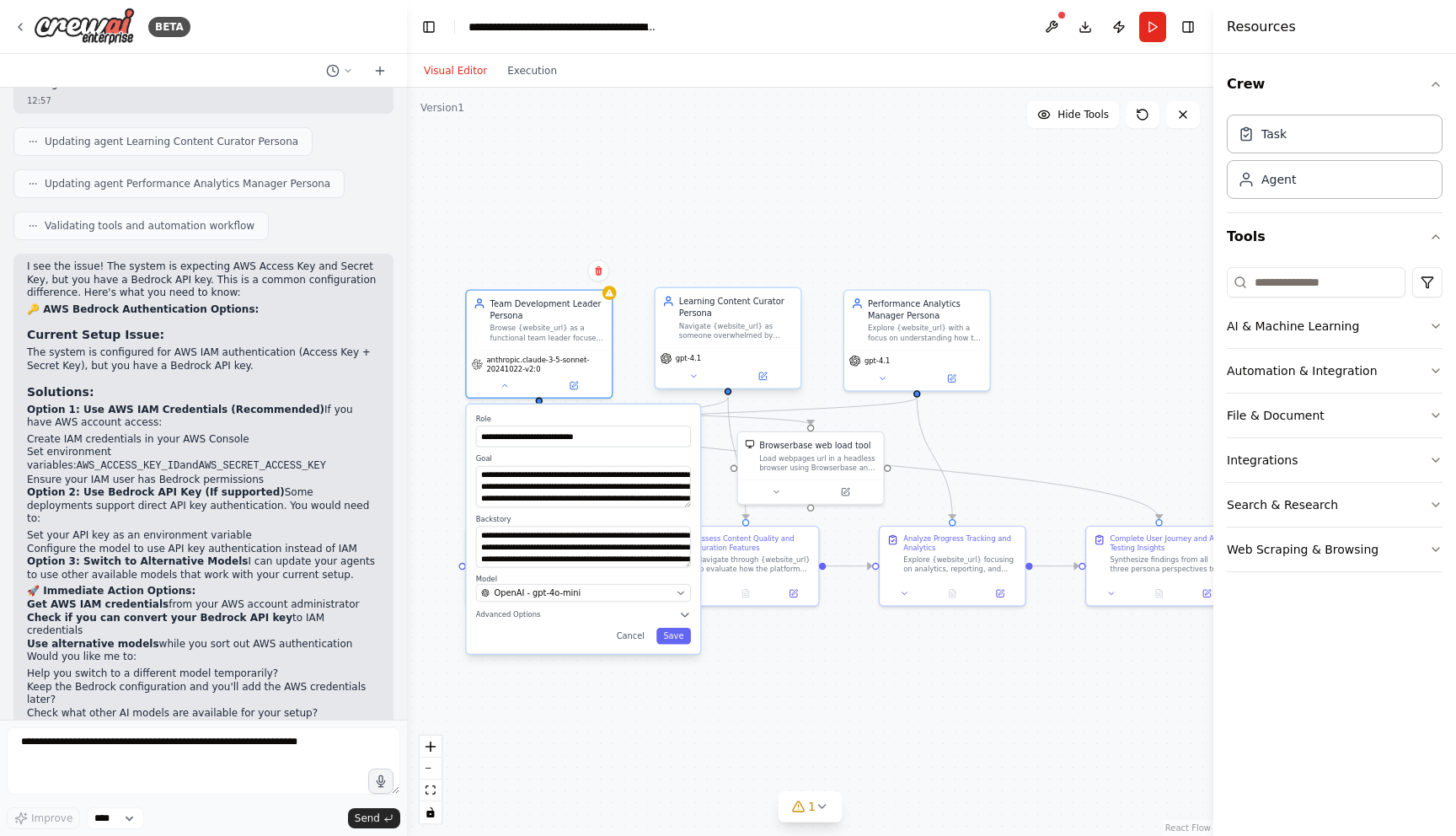
click at [691, 358] on span "gpt-4.1" at bounding box center [688, 358] width 25 height 9
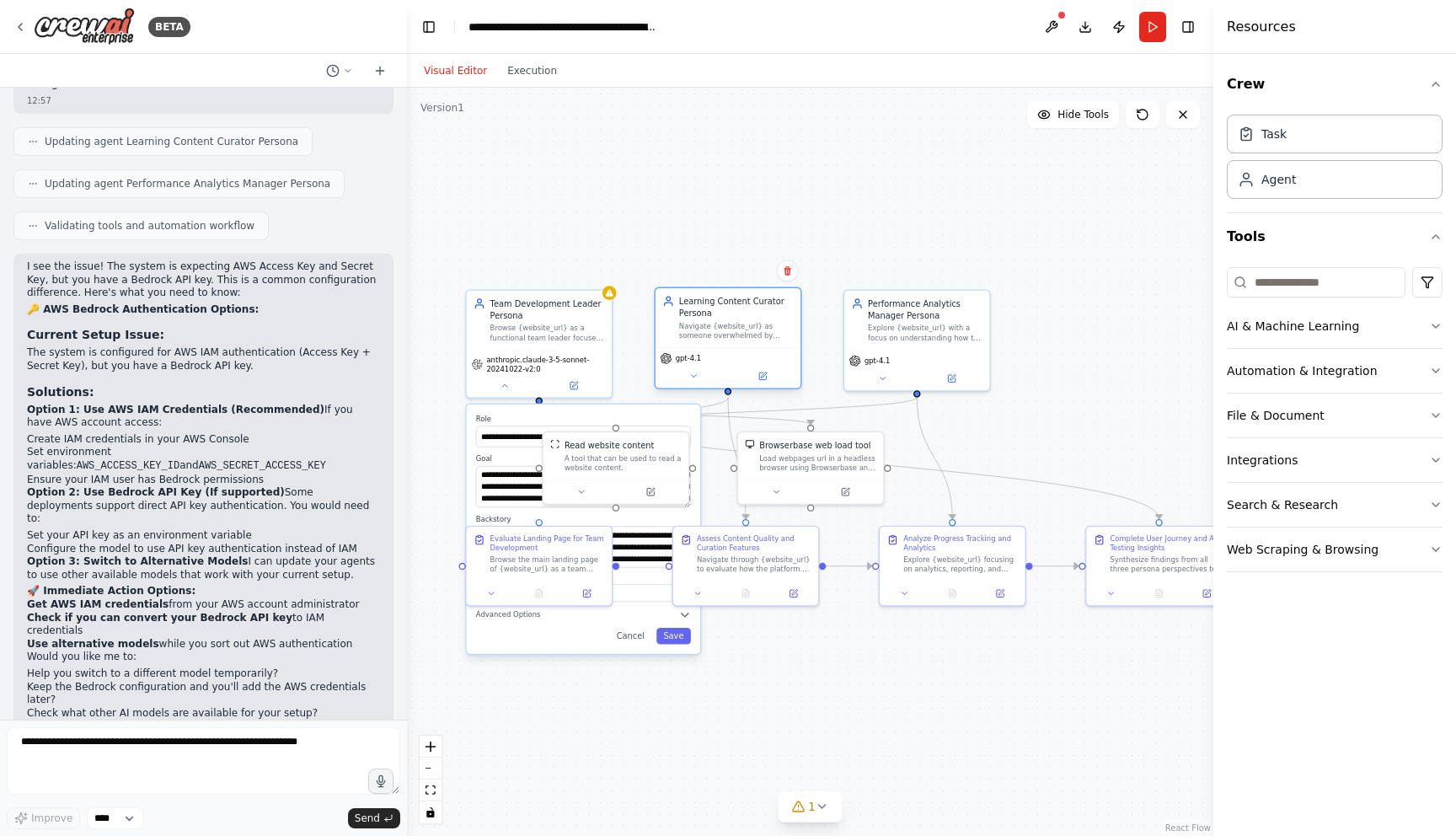
click at [691, 360] on span "gpt-4.1" at bounding box center [688, 358] width 25 height 9
click at [684, 364] on div "gpt-4.1" at bounding box center [727, 368] width 145 height 41
click at [759, 378] on icon at bounding box center [763, 376] width 7 height 7
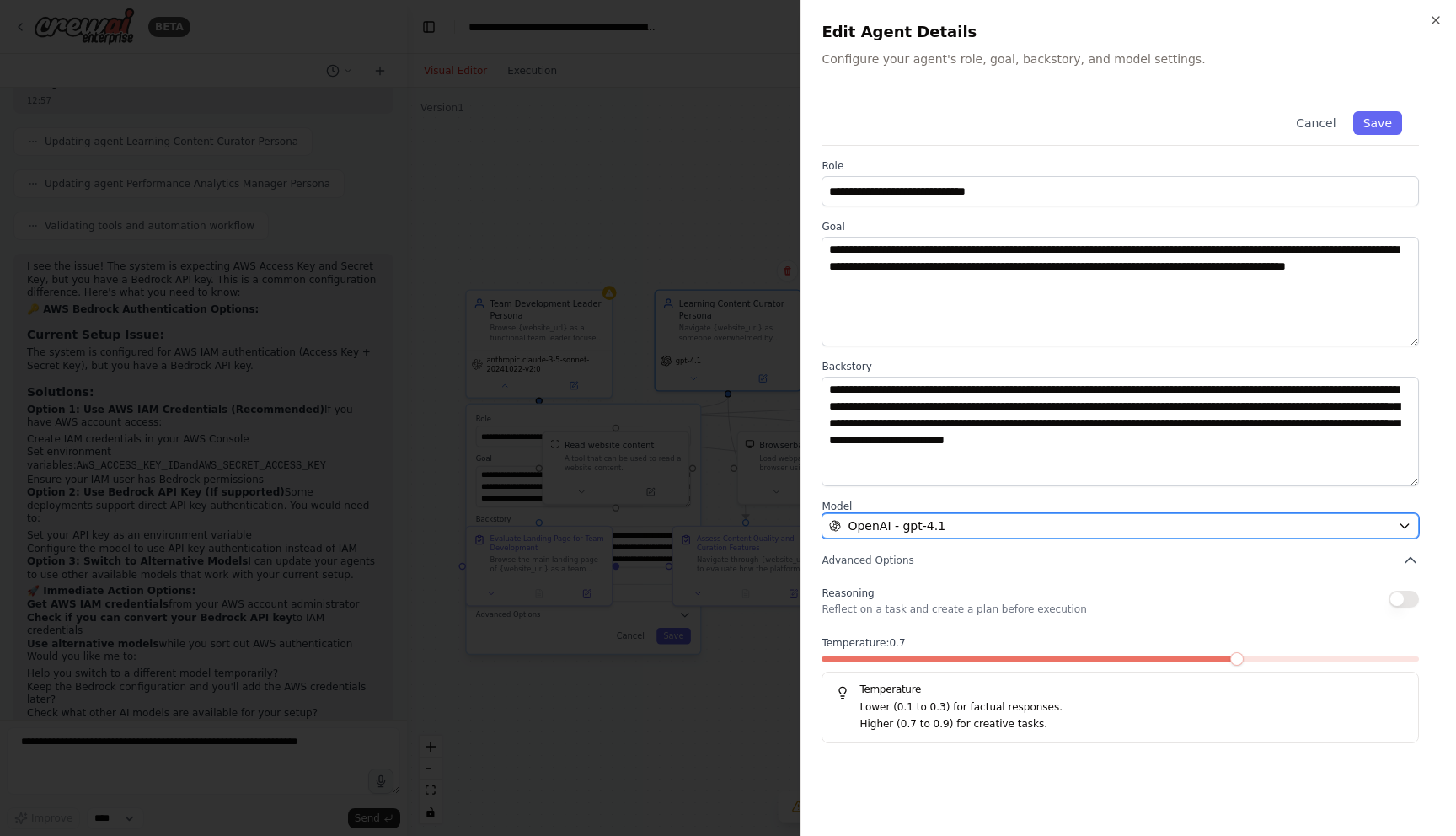
click at [949, 527] on div "OpenAI - gpt-4.1" at bounding box center [1110, 526] width 562 height 17
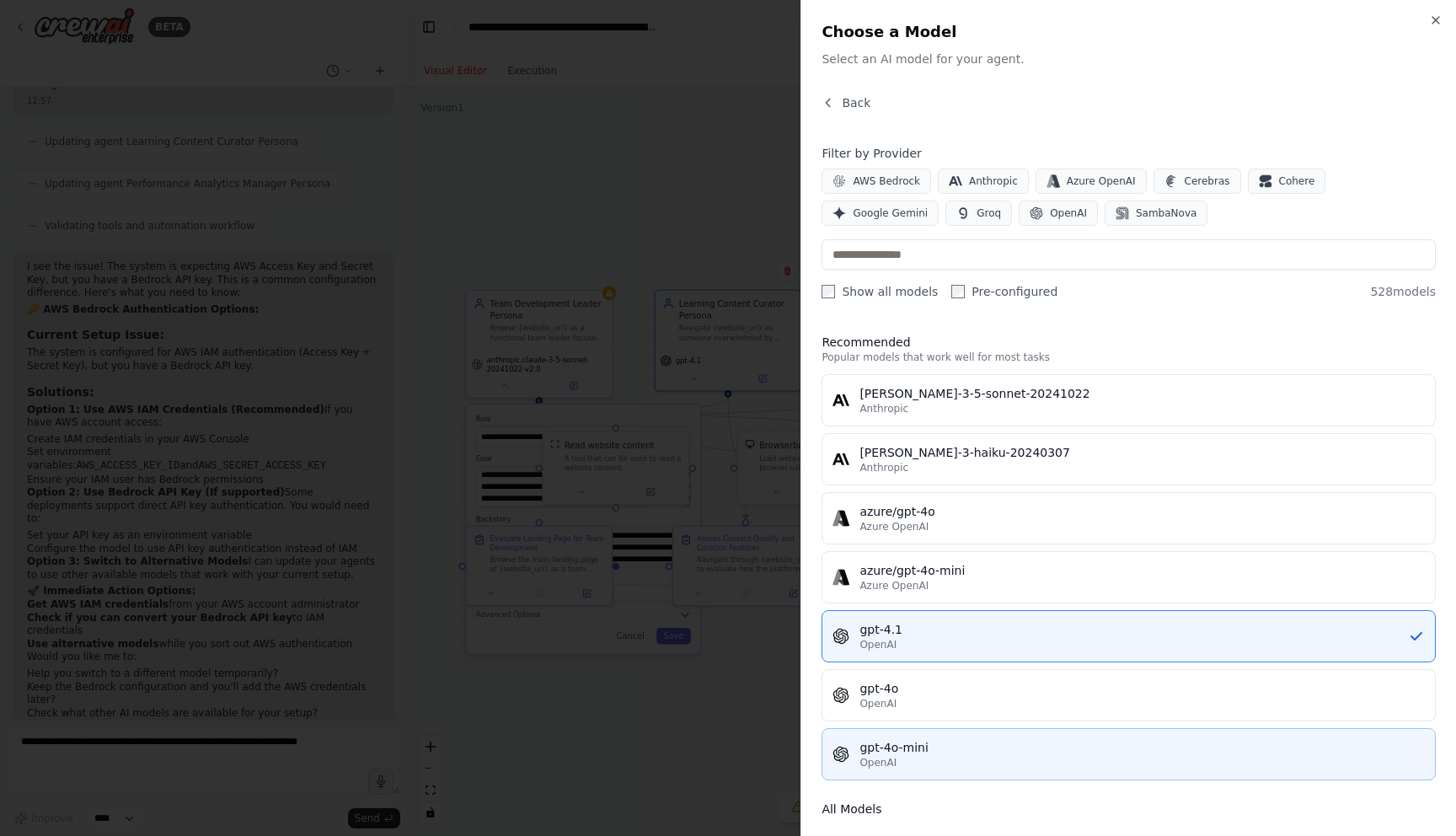
click at [906, 749] on div "gpt-4o-mini" at bounding box center [1142, 747] width 566 height 17
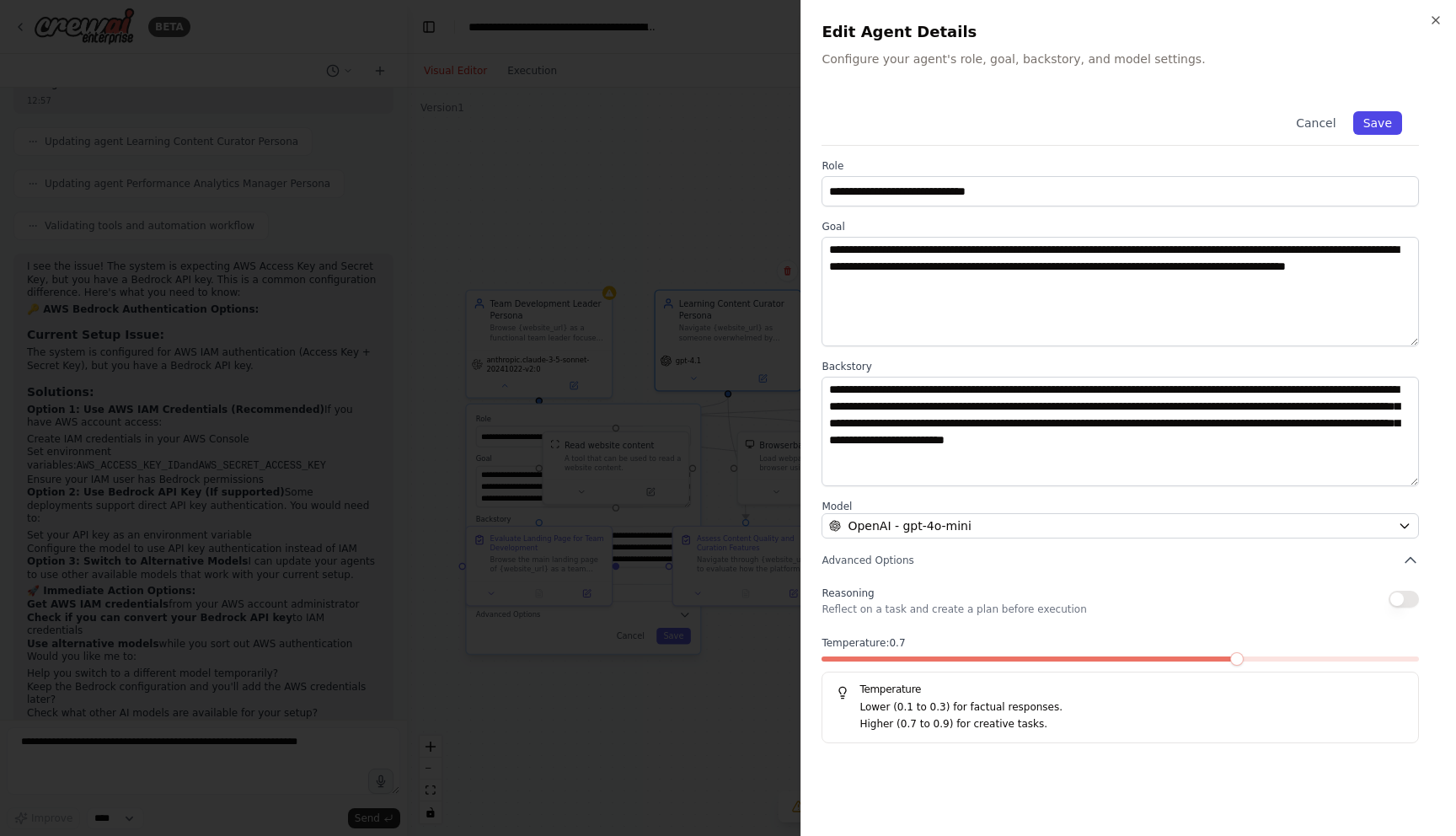
click at [1386, 112] on button "Save" at bounding box center [1378, 123] width 49 height 24
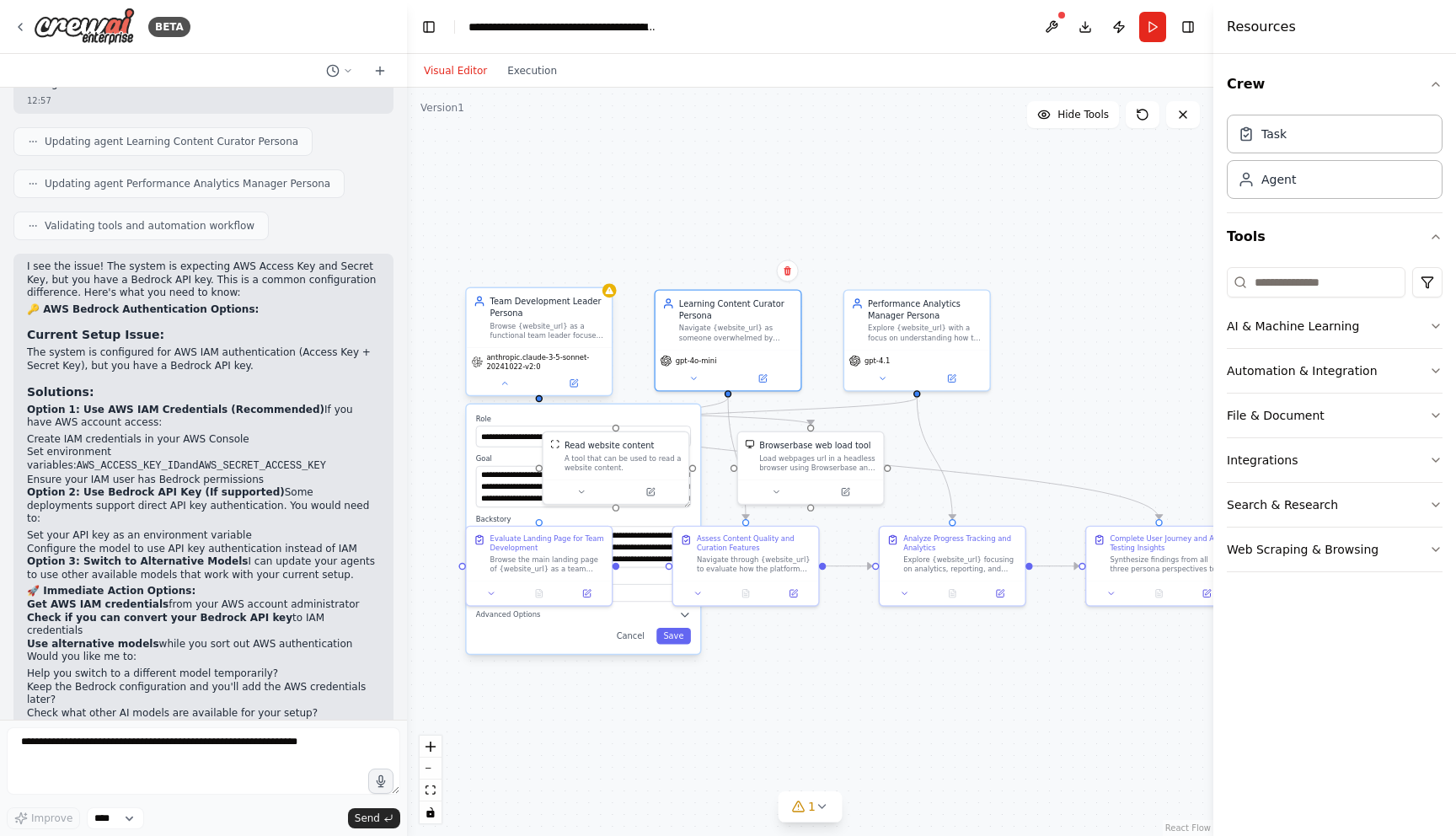
click at [536, 364] on span "anthropic.claude-3-5-sonnet-20241022-v2:0" at bounding box center [546, 362] width 121 height 19
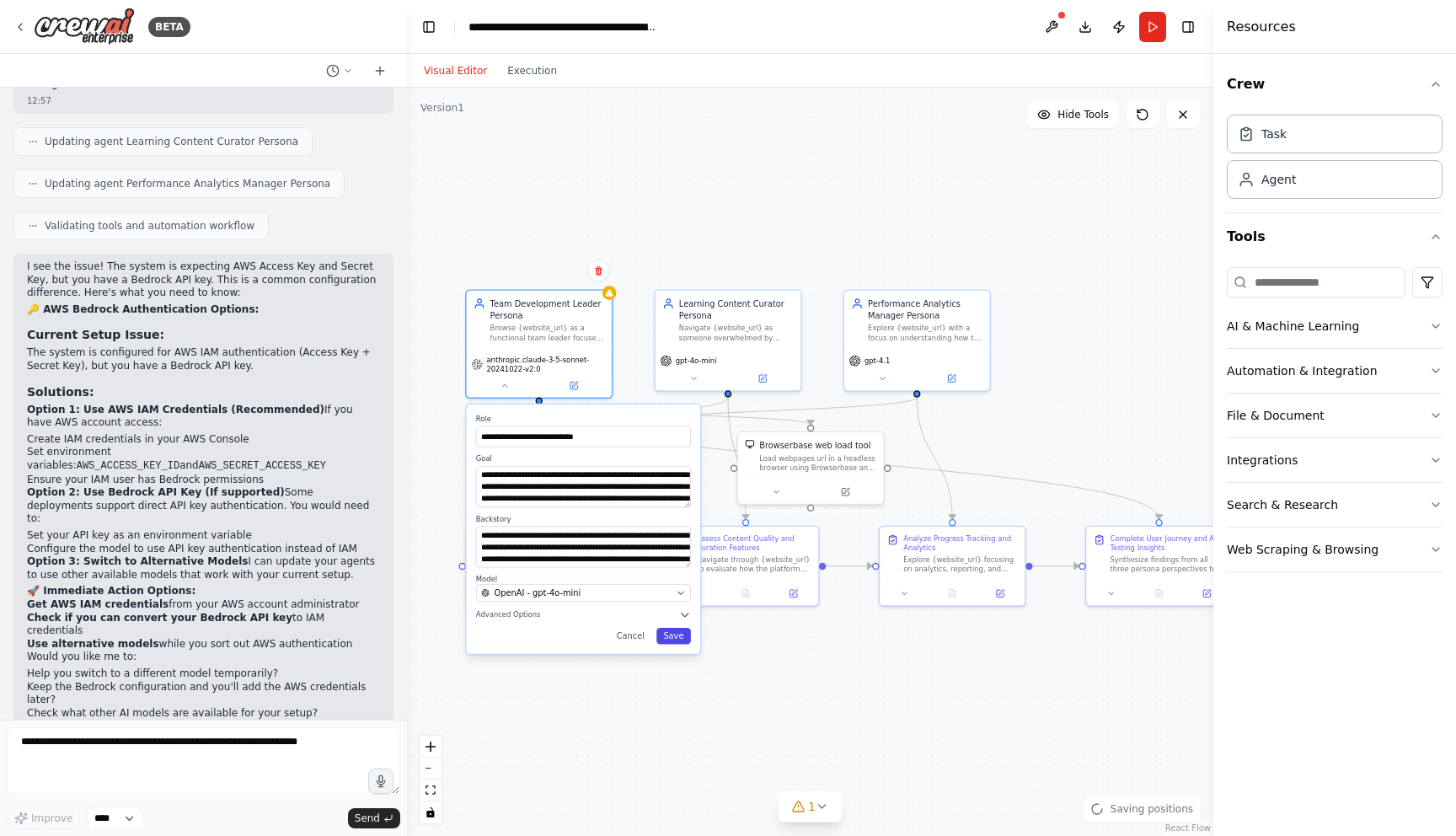
click at [676, 637] on button "Save" at bounding box center [673, 637] width 35 height 17
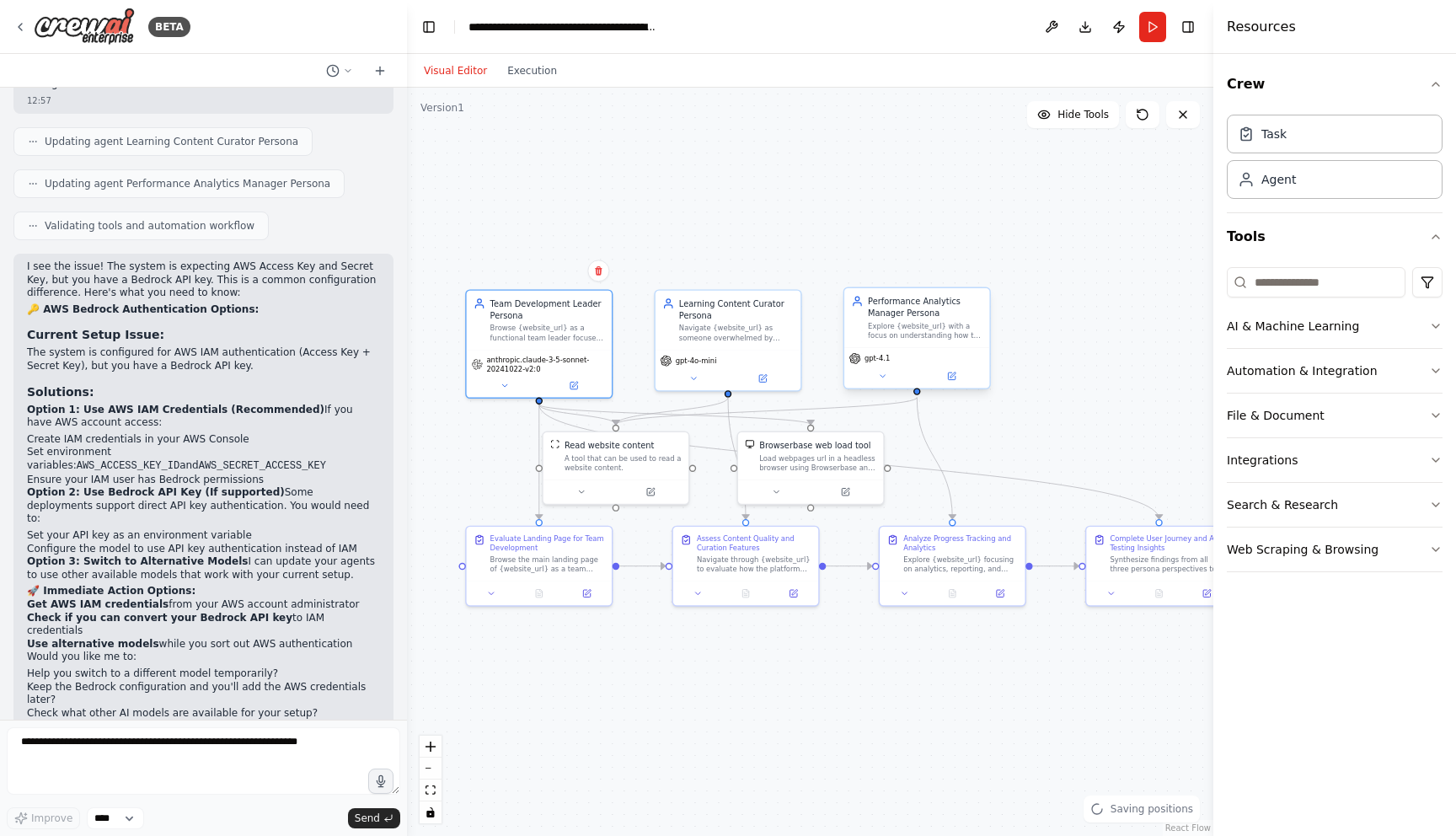
click at [877, 362] on span "gpt-4.1" at bounding box center [878, 358] width 25 height 9
click at [950, 375] on icon at bounding box center [951, 376] width 7 height 7
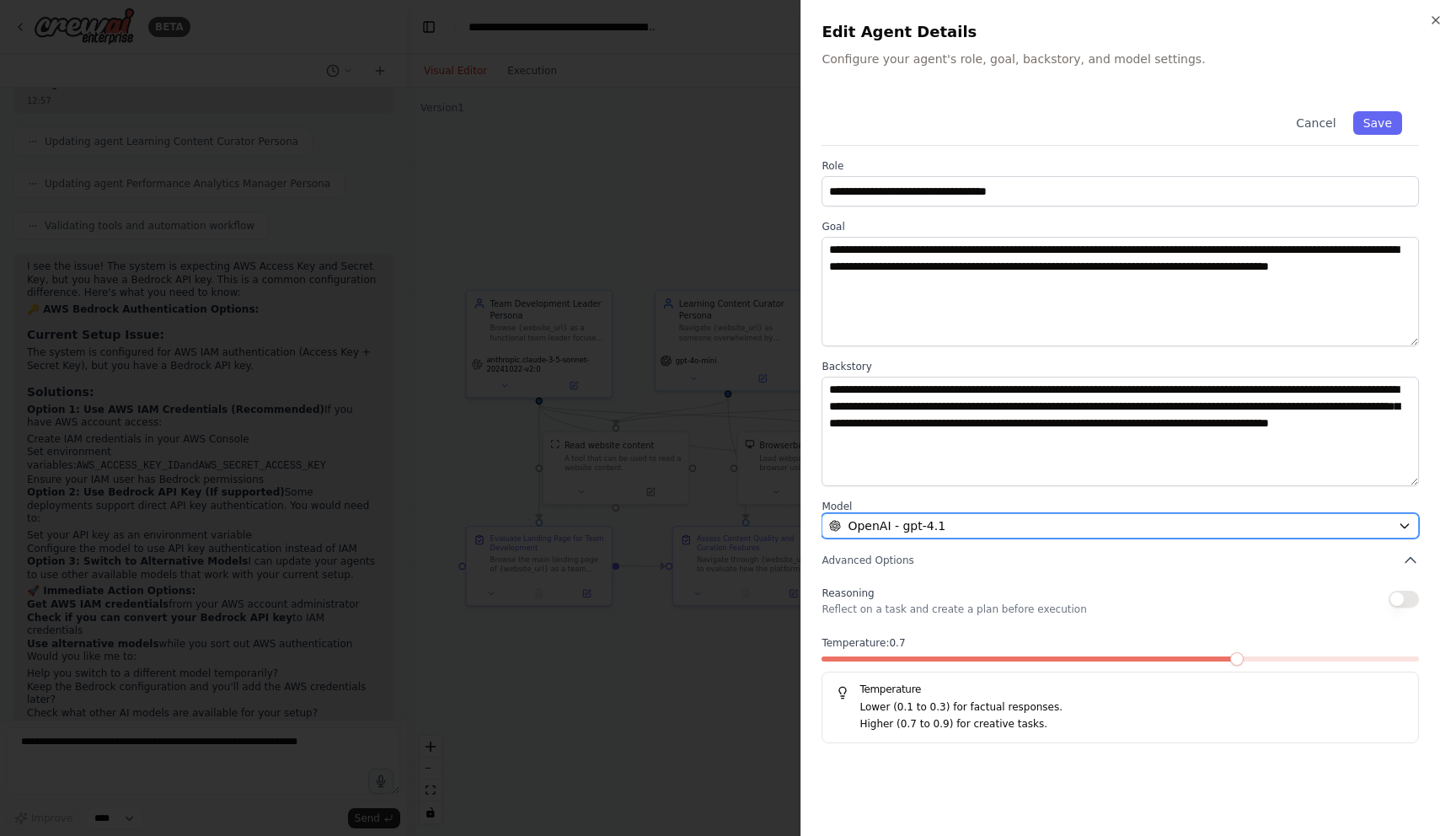
click at [997, 522] on div "OpenAI - gpt-4.1" at bounding box center [1110, 526] width 562 height 17
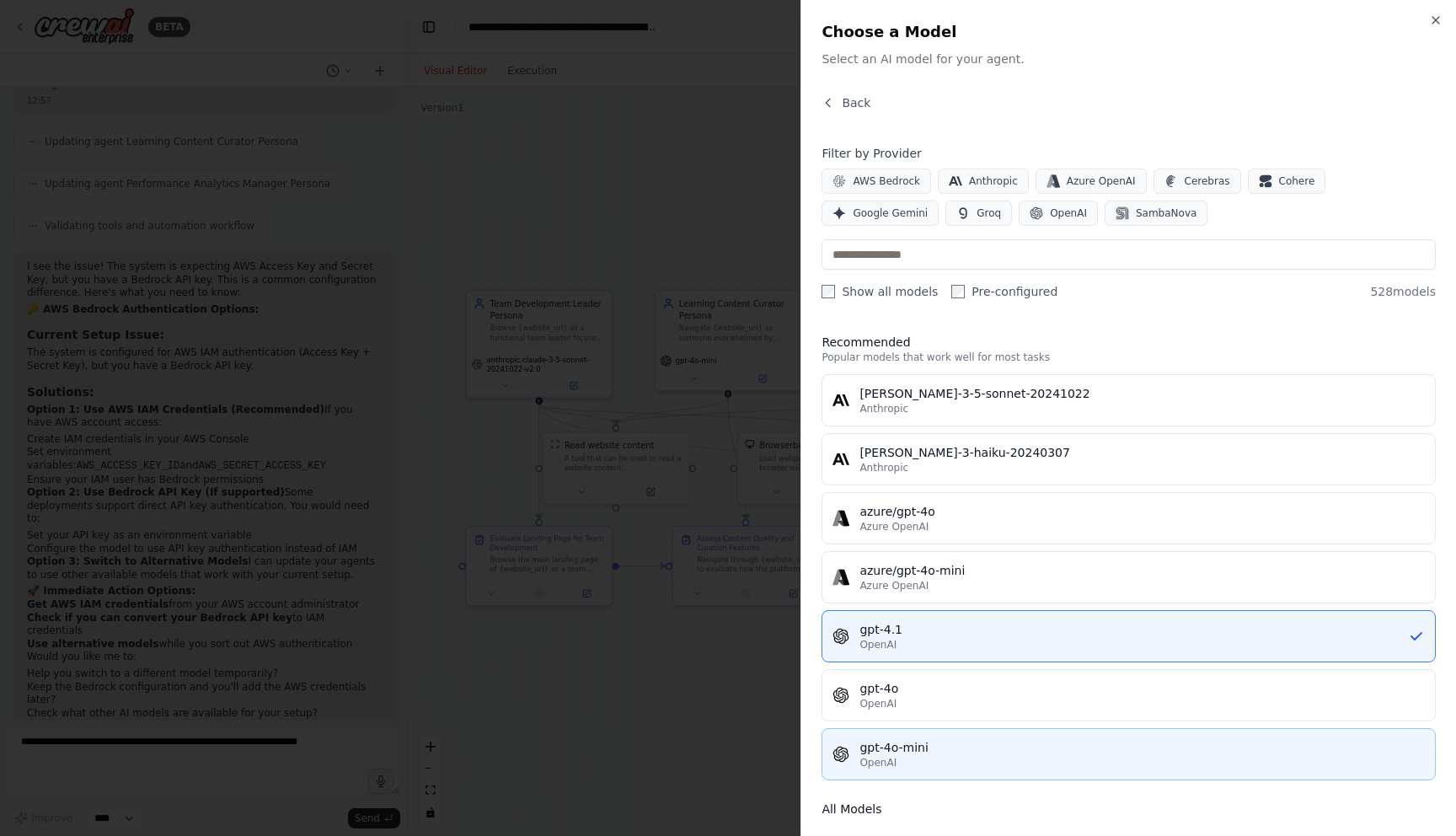
click at [917, 740] on div "gpt-4o-mini" at bounding box center [1142, 747] width 566 height 17
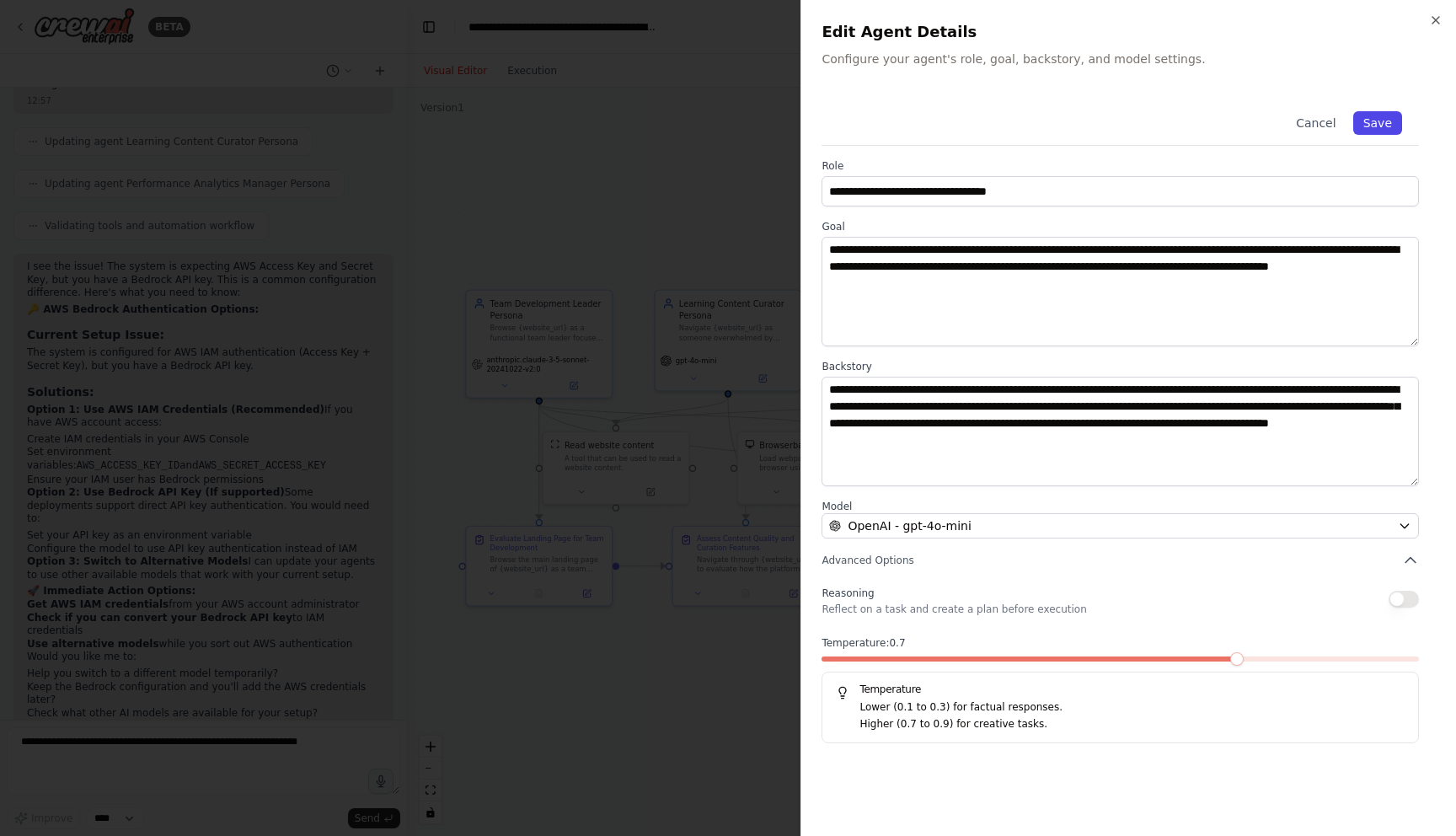
click at [1381, 126] on button "Save" at bounding box center [1378, 123] width 49 height 24
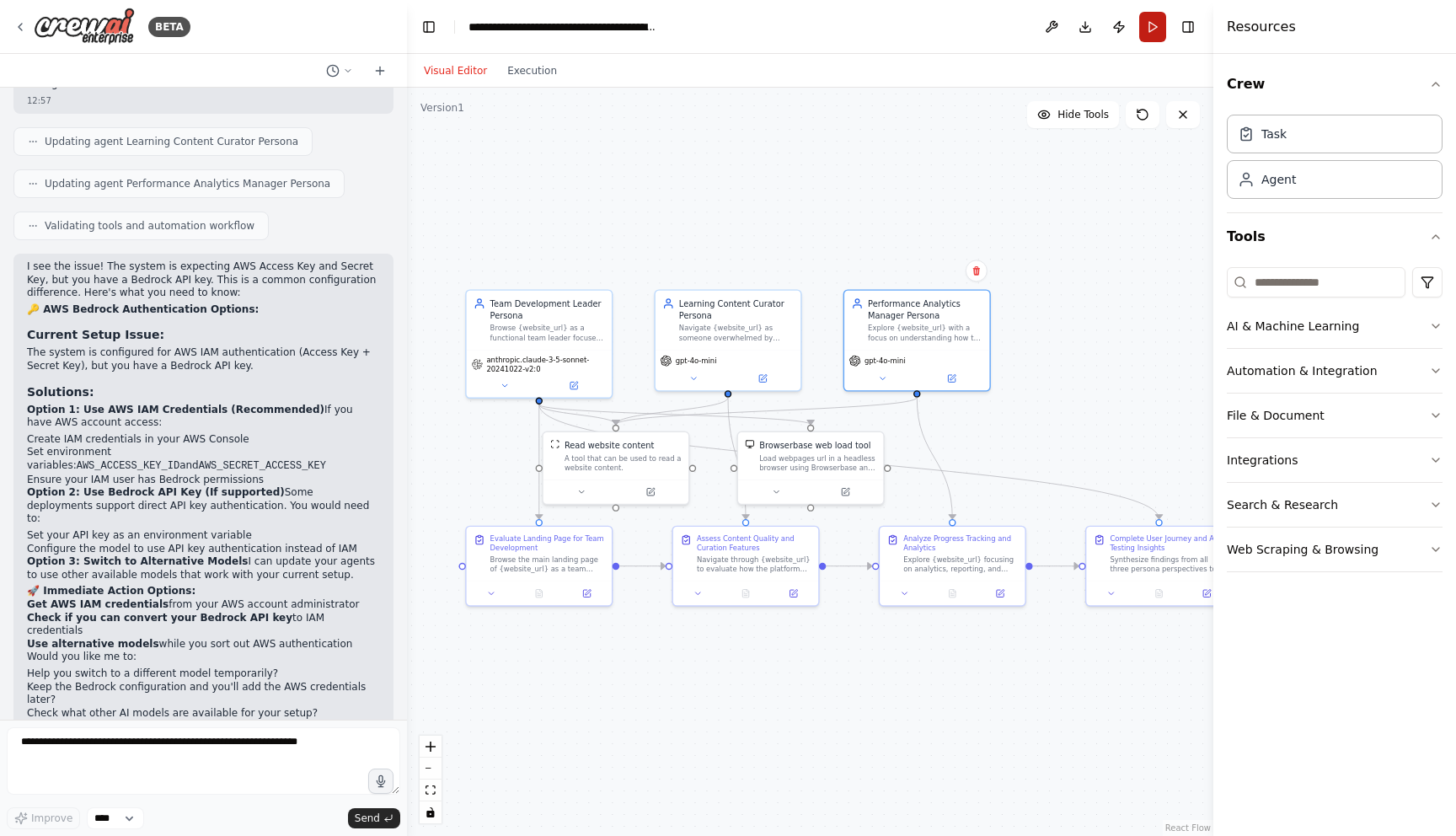
click at [1143, 25] on button "Run" at bounding box center [1153, 27] width 27 height 30
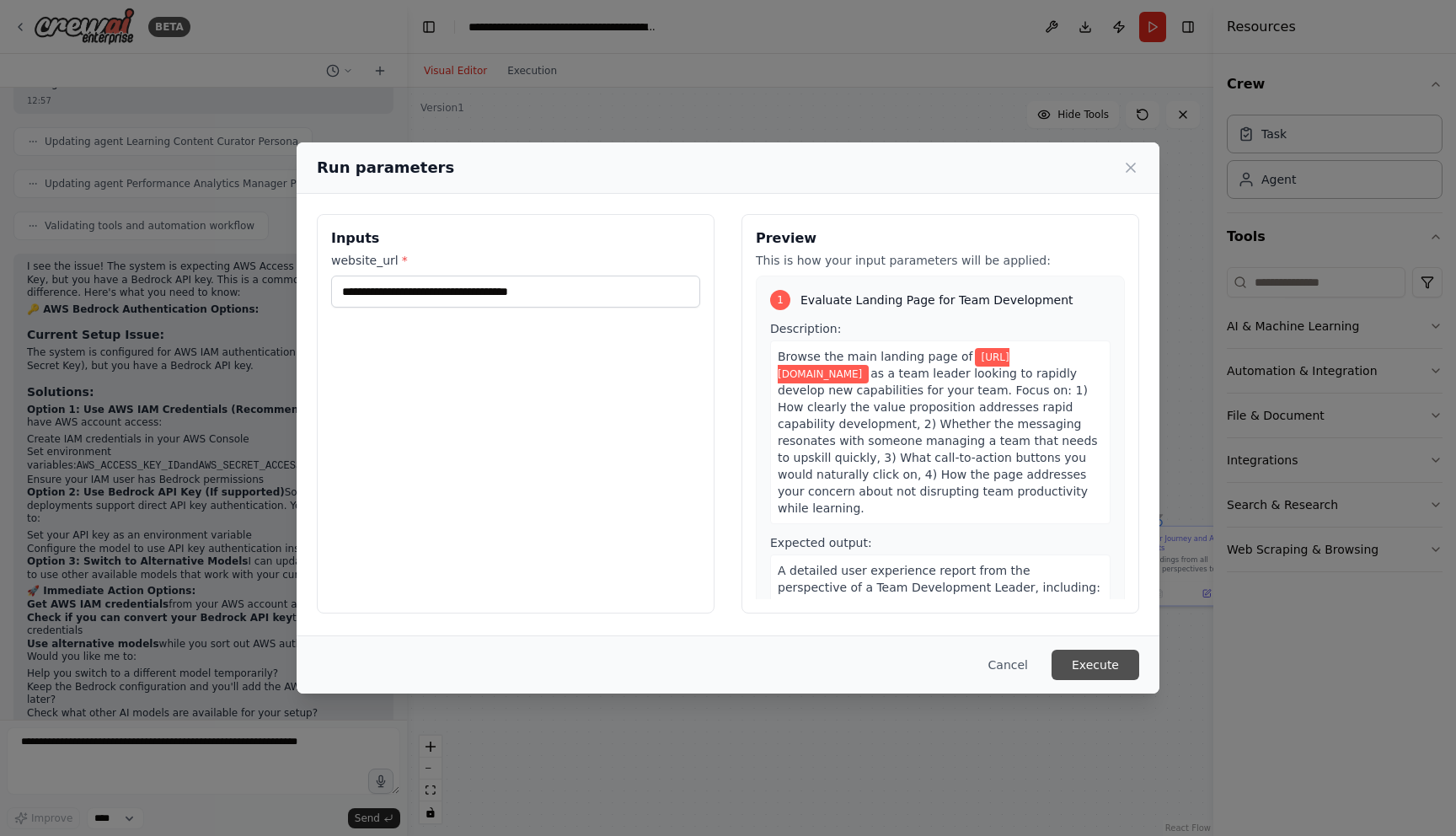
click at [1083, 657] on button "Execute" at bounding box center [1096, 664] width 88 height 30
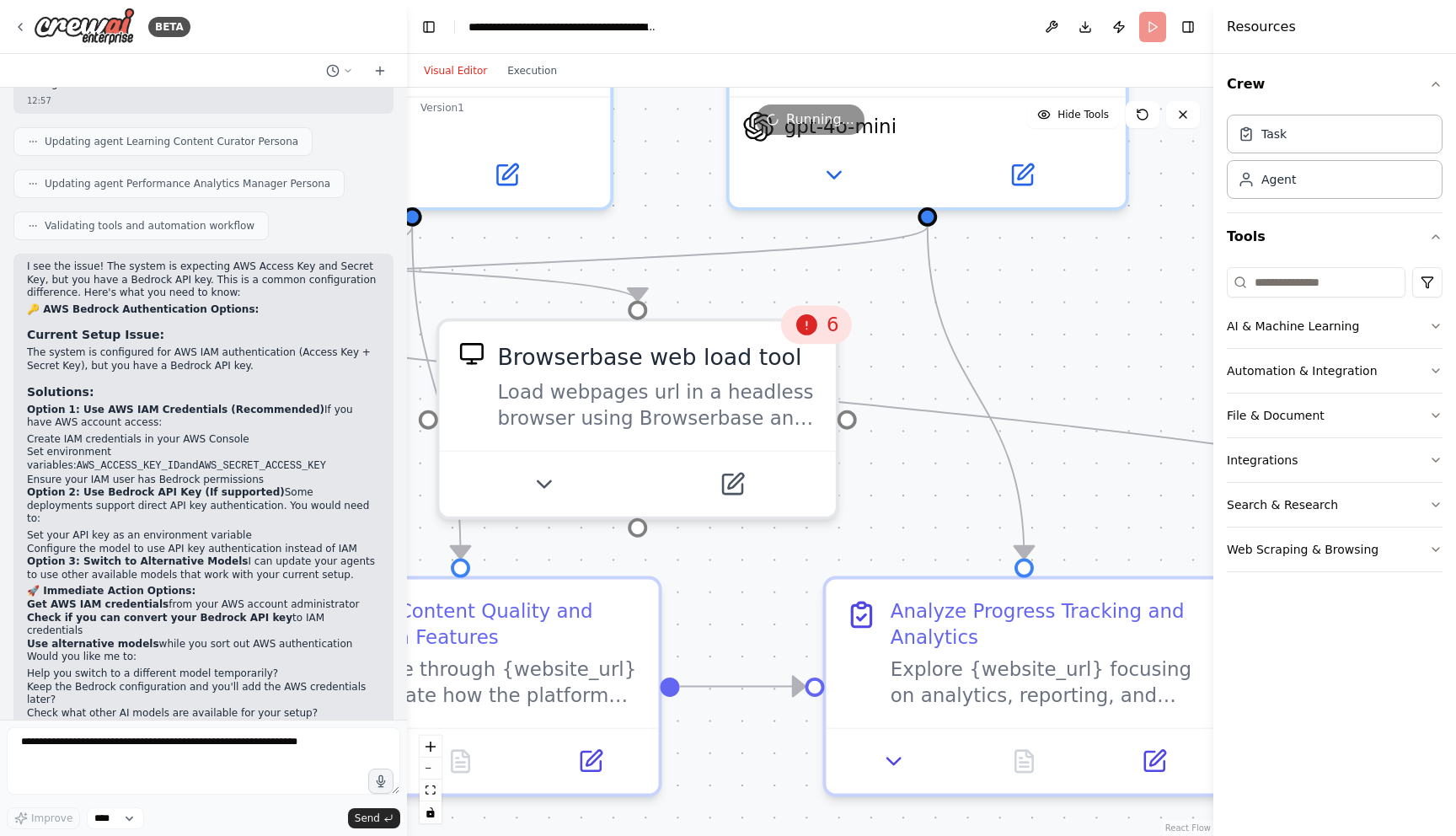
click at [807, 331] on icon at bounding box center [807, 325] width 21 height 21
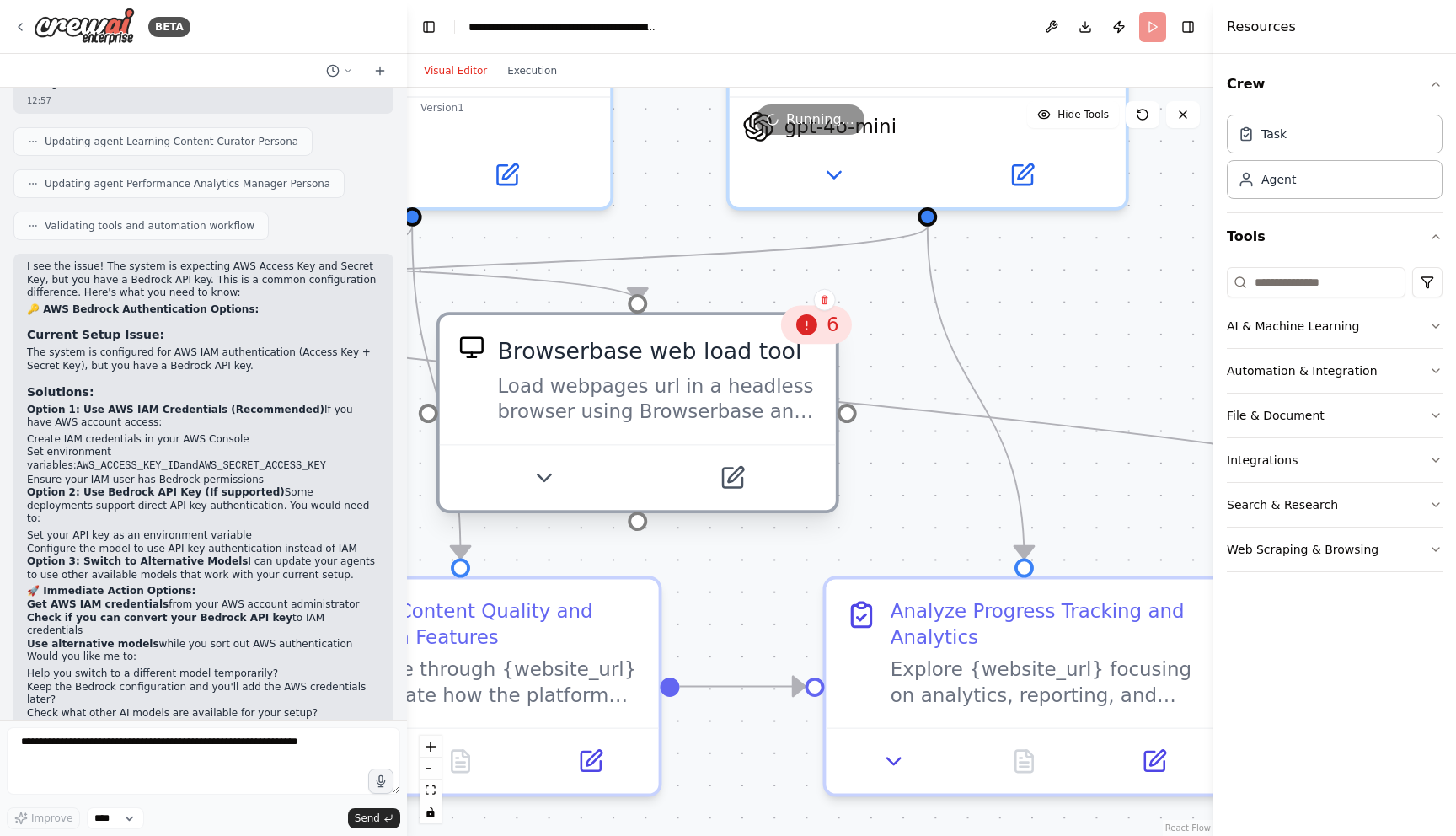
click at [717, 391] on div "Load webpages url in a headless browser using Browserbase and return the conten…" at bounding box center [656, 399] width 319 height 52
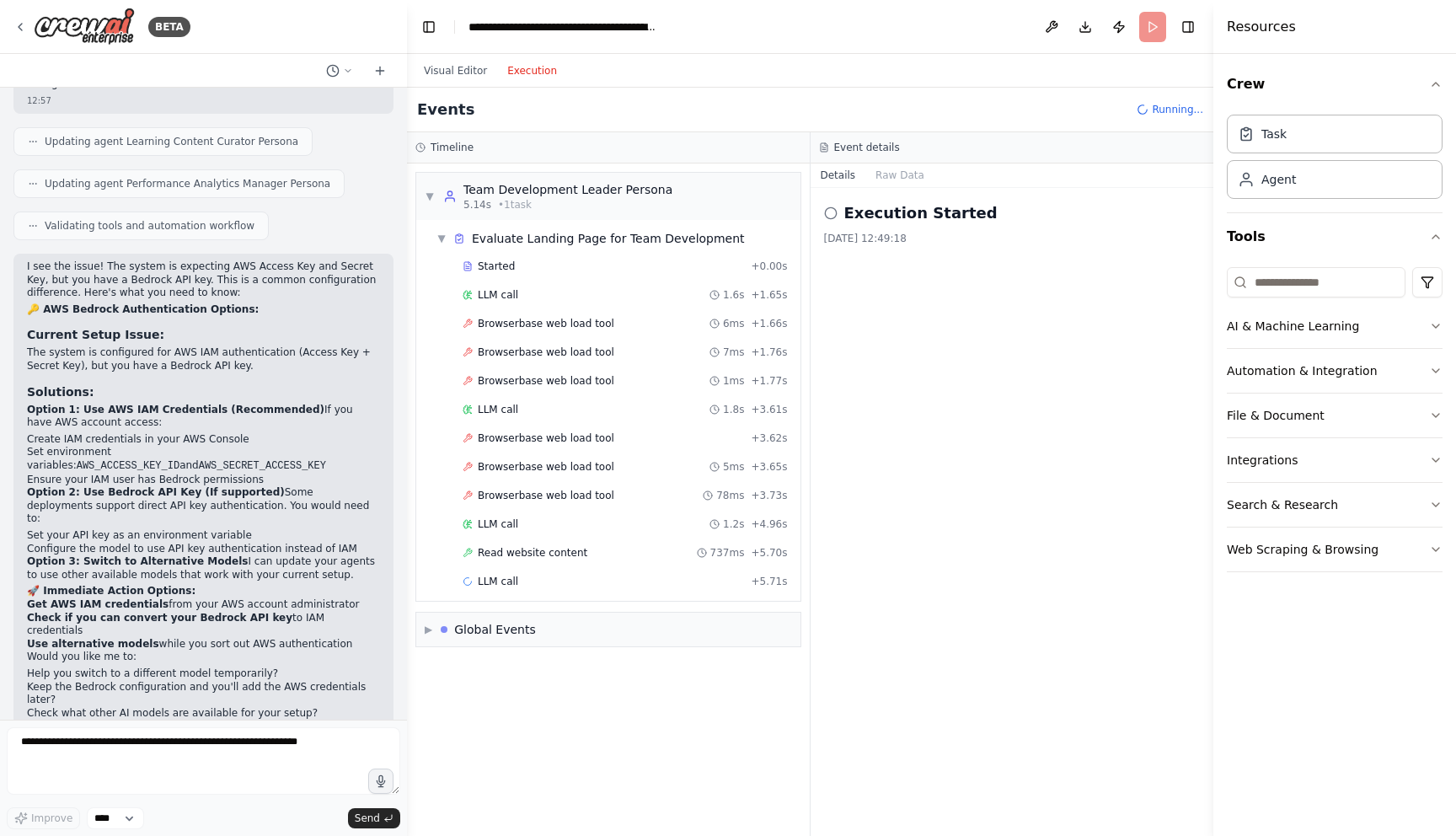
click at [528, 63] on button "Execution" at bounding box center [532, 71] width 70 height 20
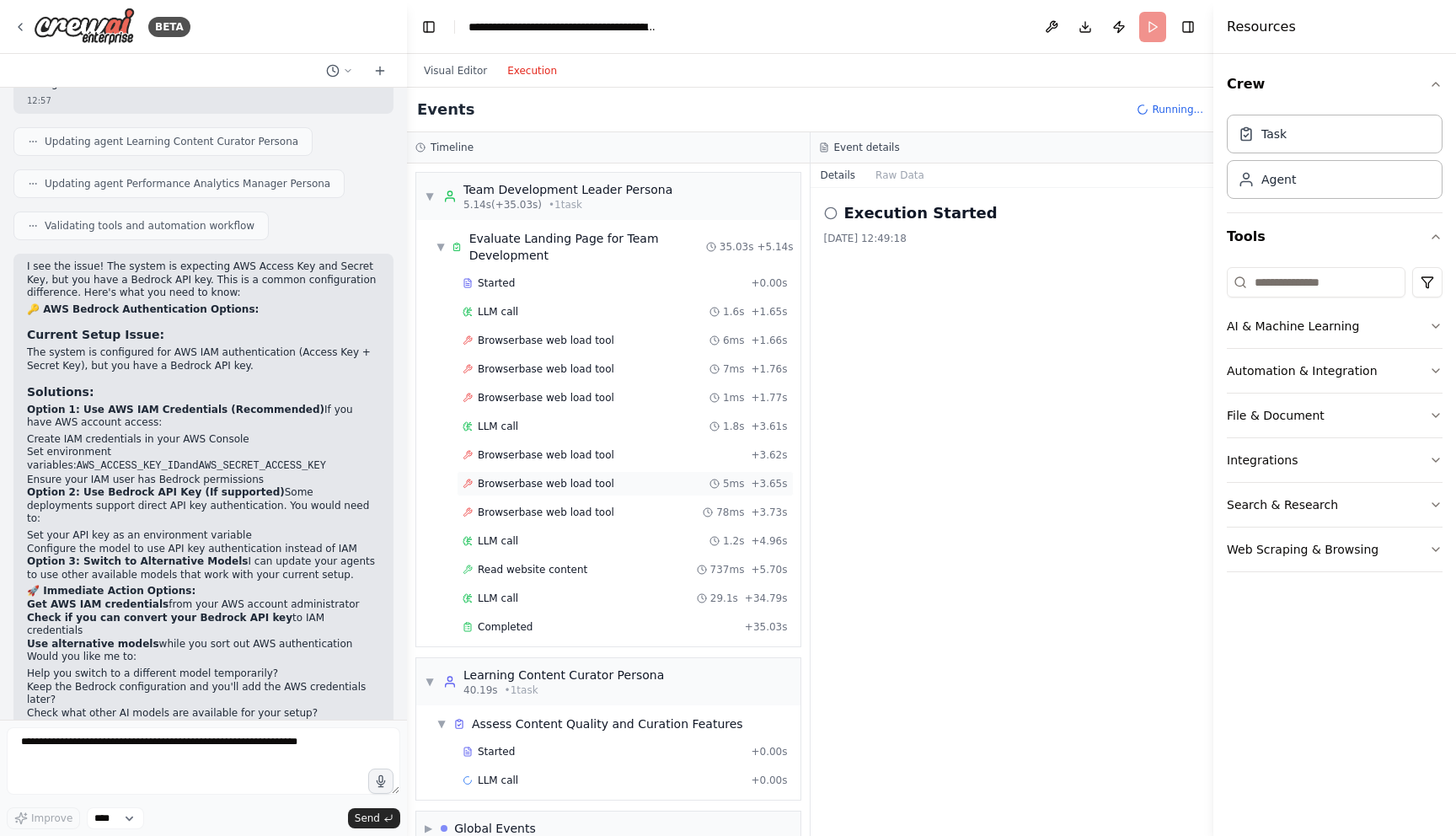
scroll to position [29, 0]
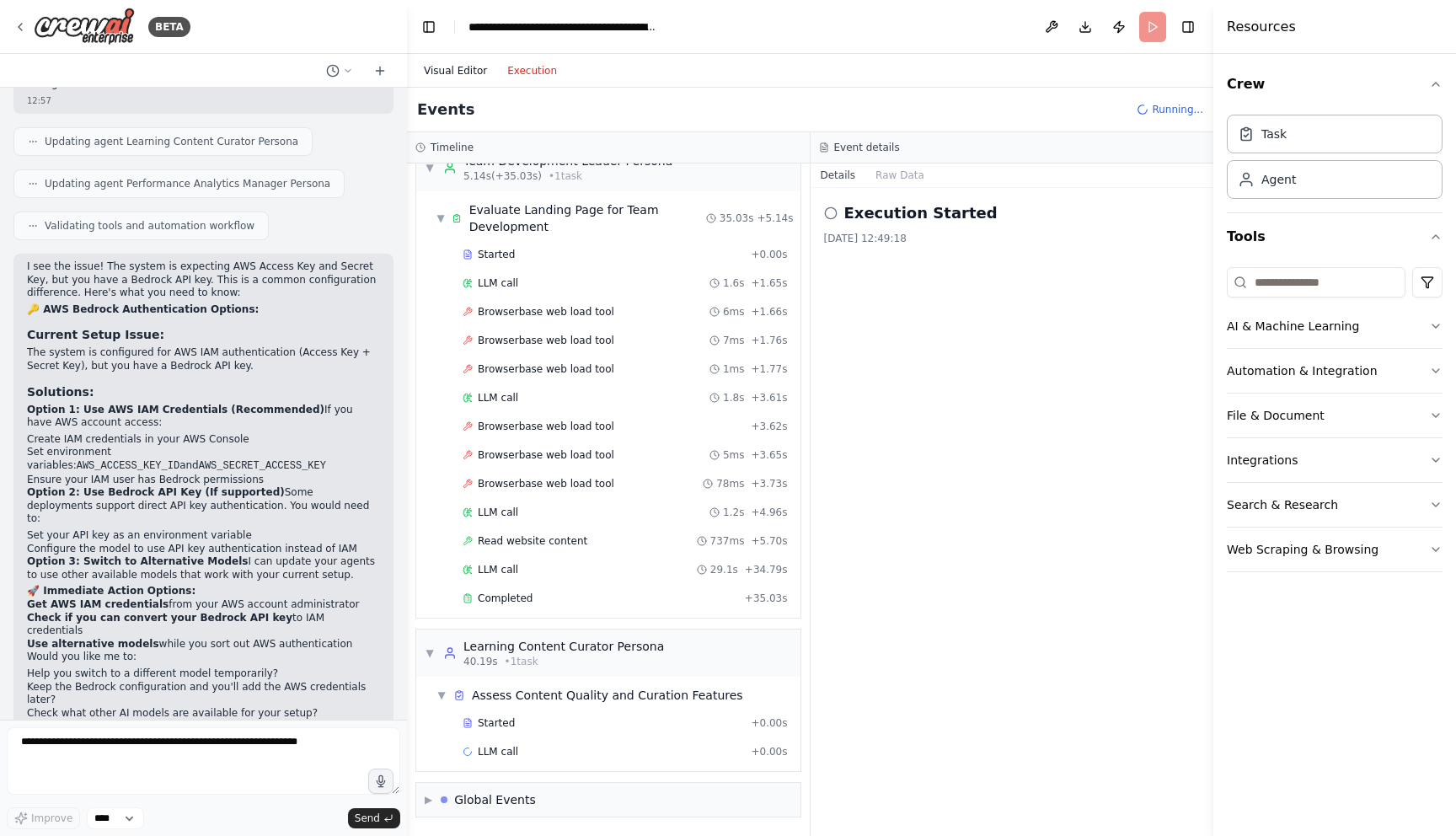
click at [470, 72] on button "Visual Editor" at bounding box center [455, 71] width 84 height 20
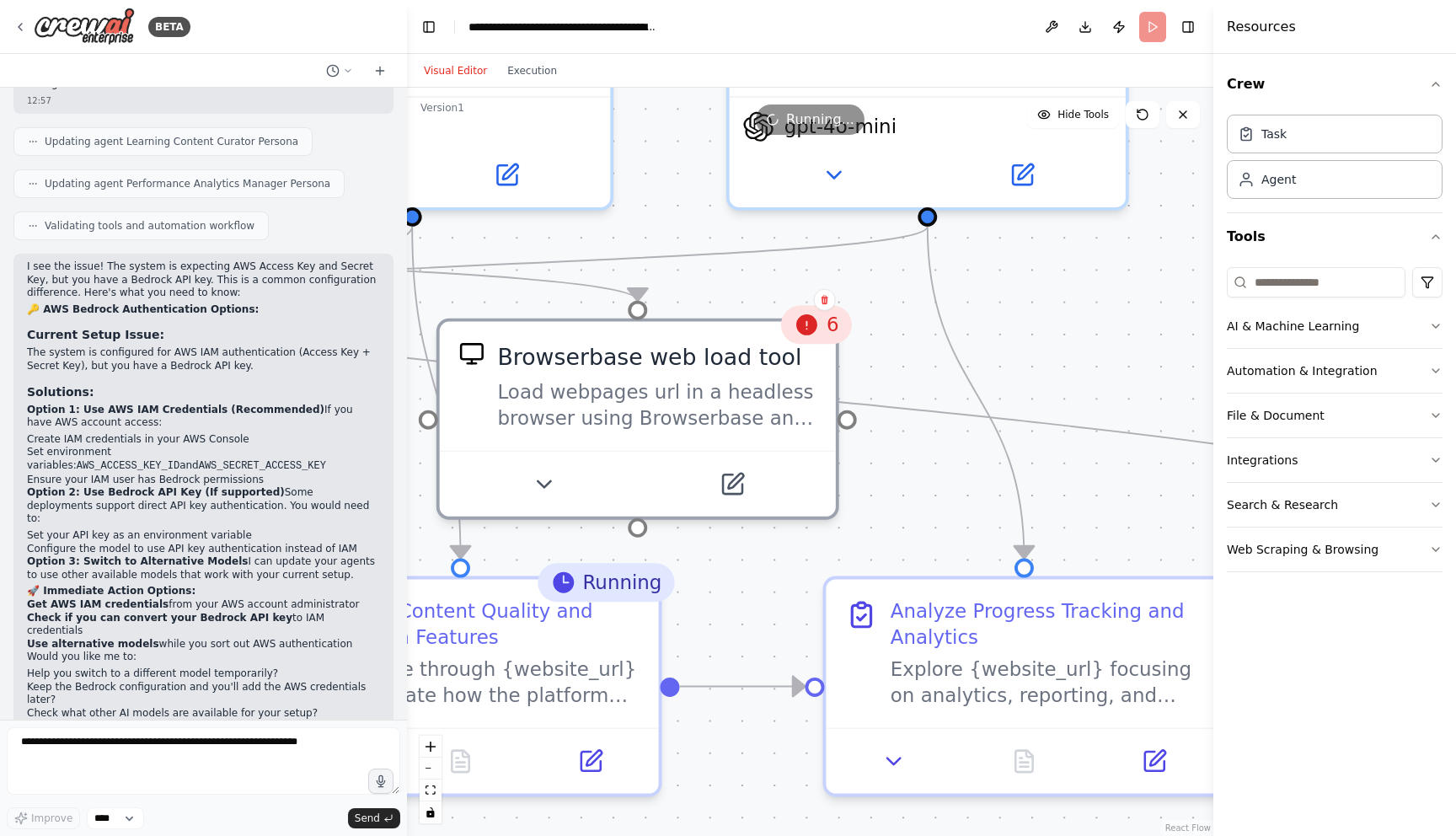
click at [807, 329] on icon at bounding box center [807, 325] width 21 height 21
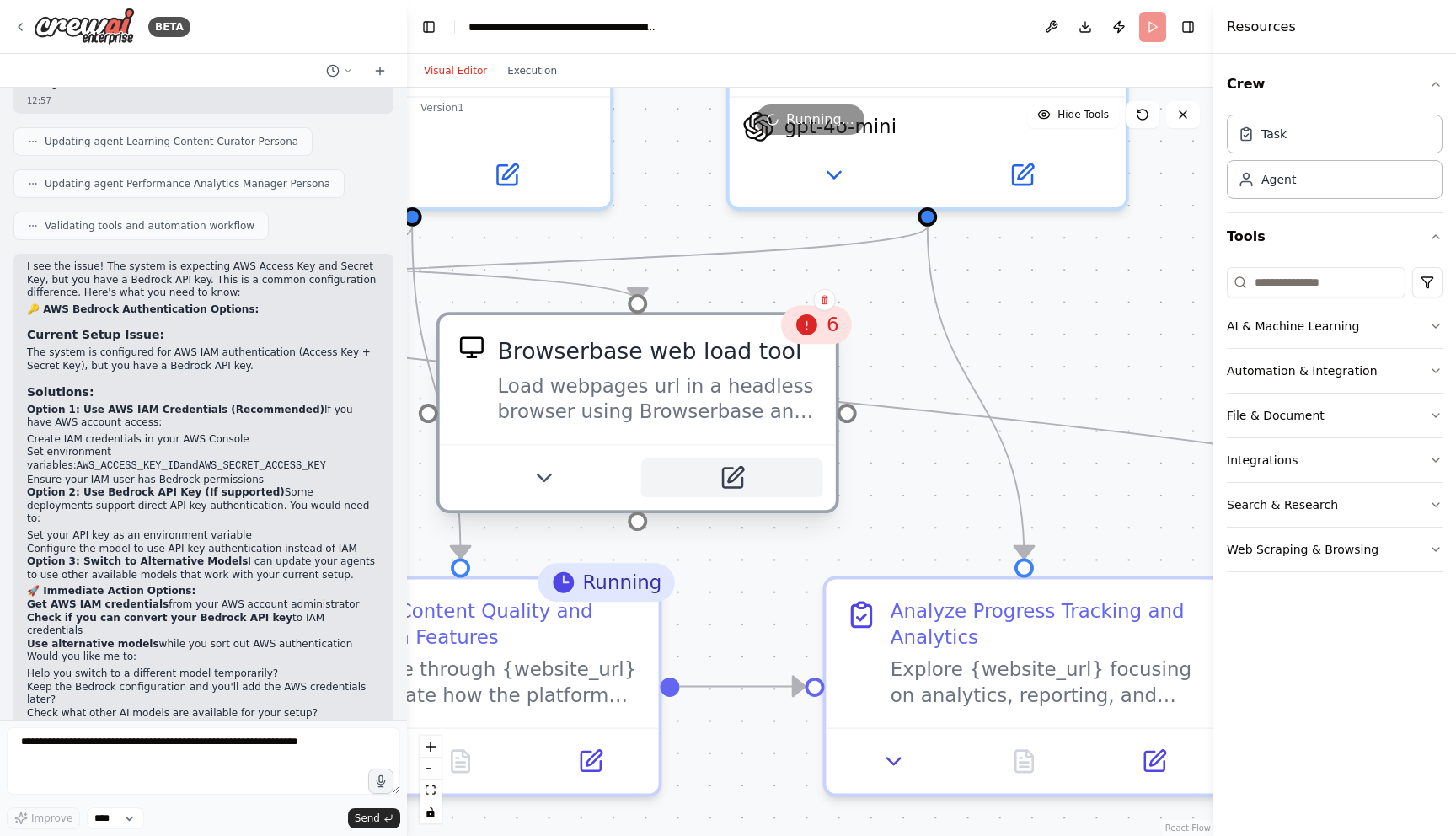
click at [745, 485] on button at bounding box center [732, 478] width 182 height 39
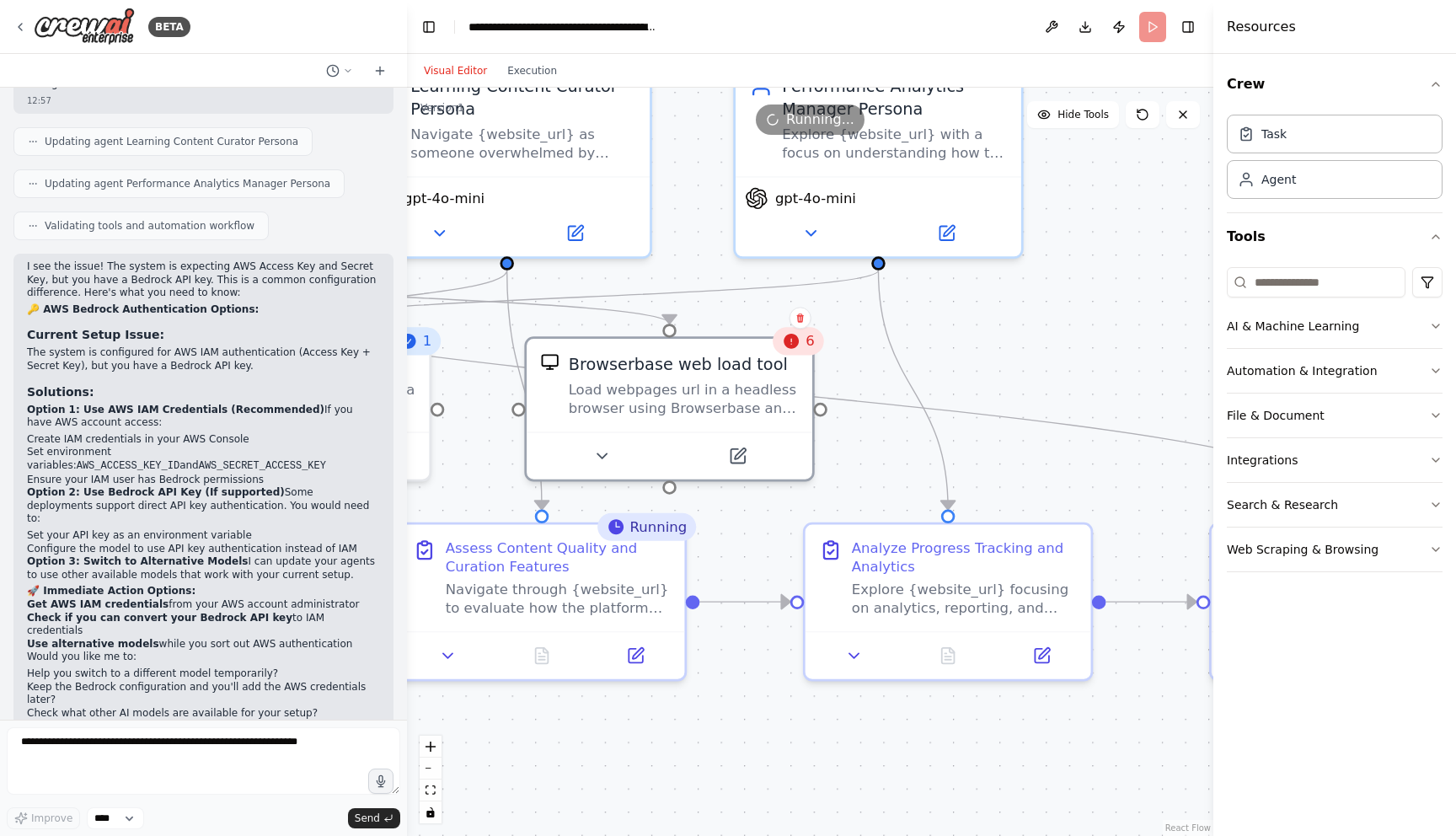
click at [796, 350] on div "6" at bounding box center [799, 341] width 51 height 28
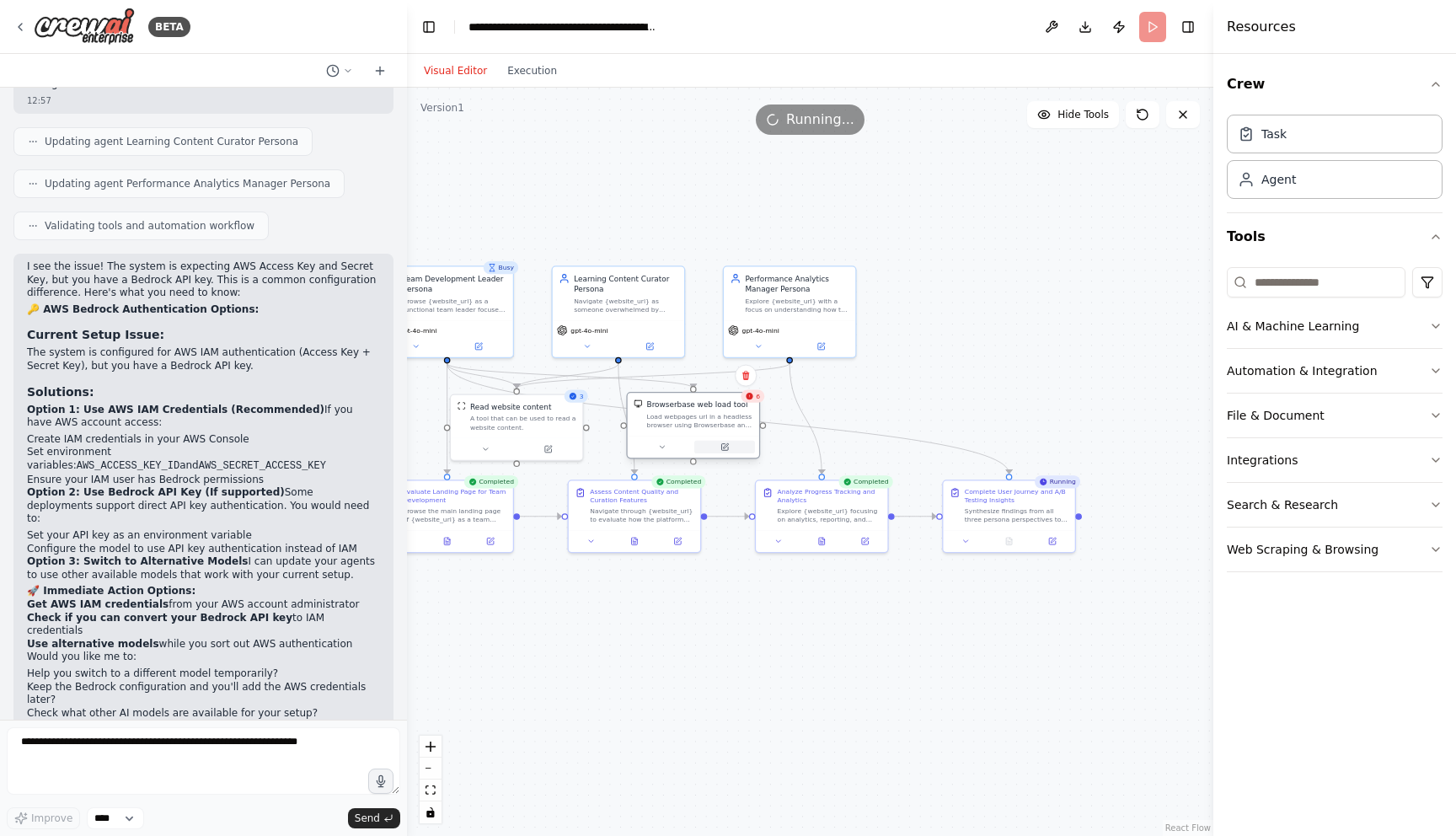
click at [725, 445] on icon at bounding box center [725, 445] width 5 height 5
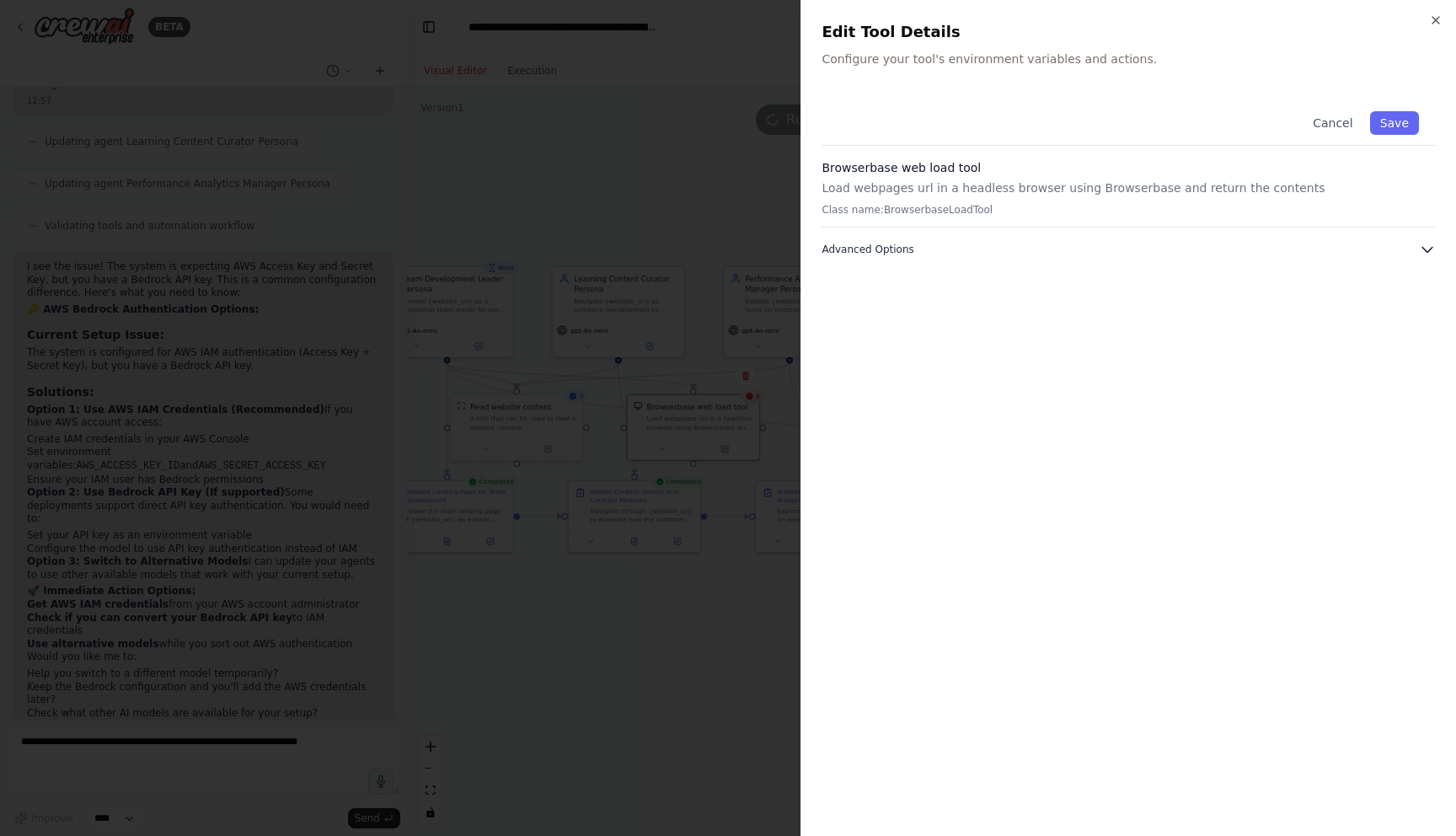
click at [1017, 254] on button "Advanced Options" at bounding box center [1129, 249] width 615 height 17
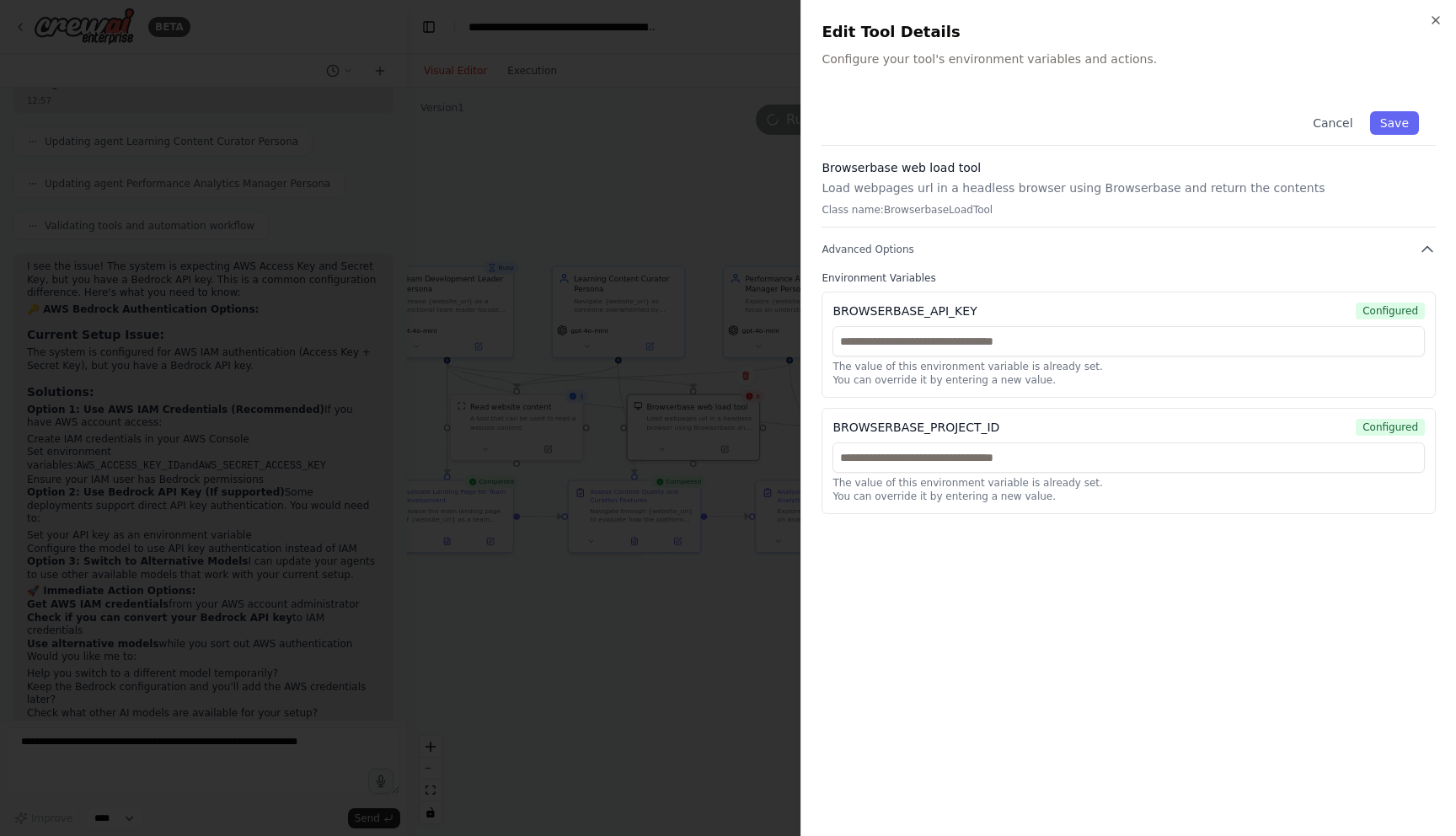
click at [696, 234] on div at bounding box center [728, 418] width 1456 height 836
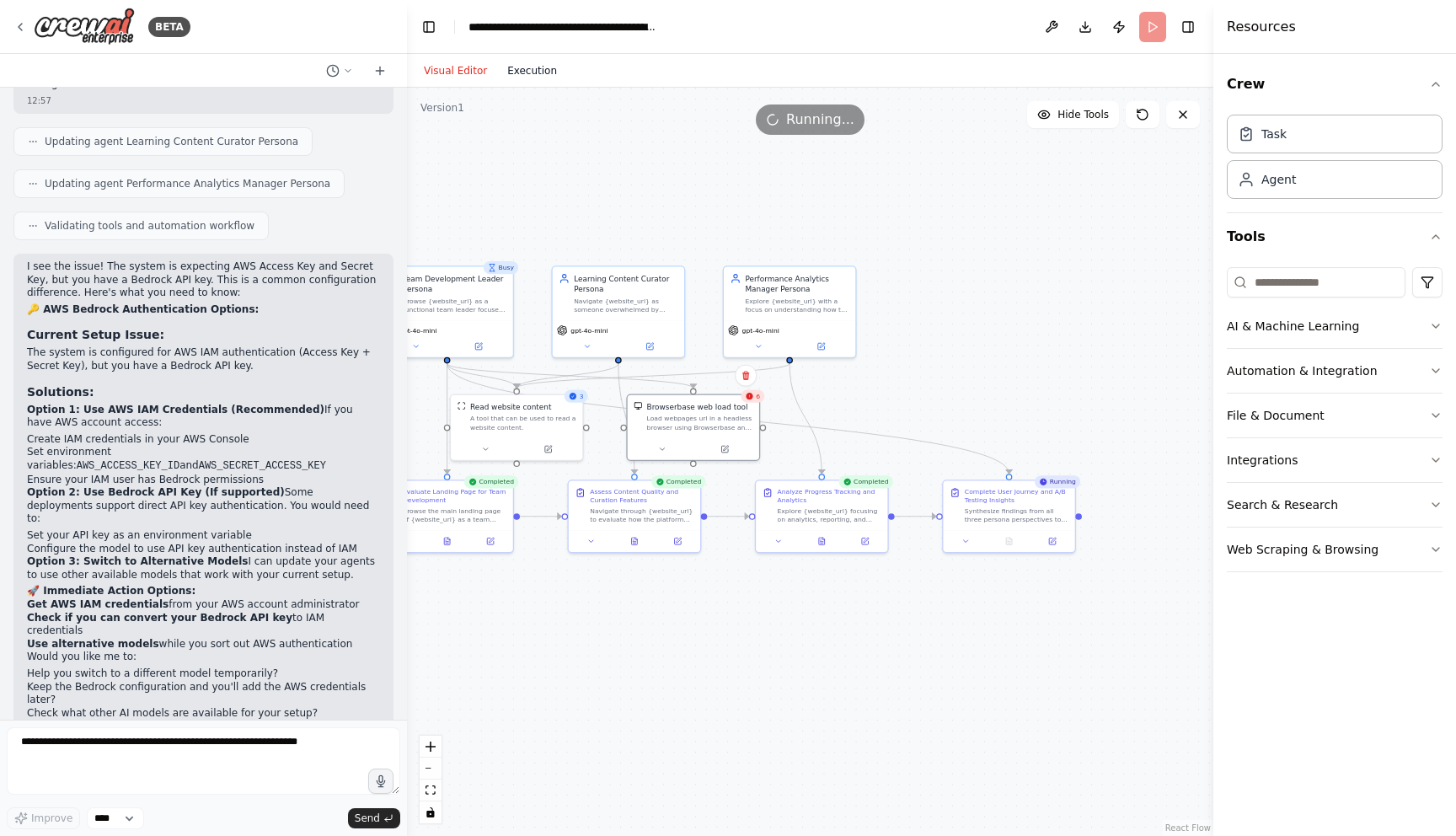
click at [545, 76] on button "Execution" at bounding box center [532, 71] width 70 height 20
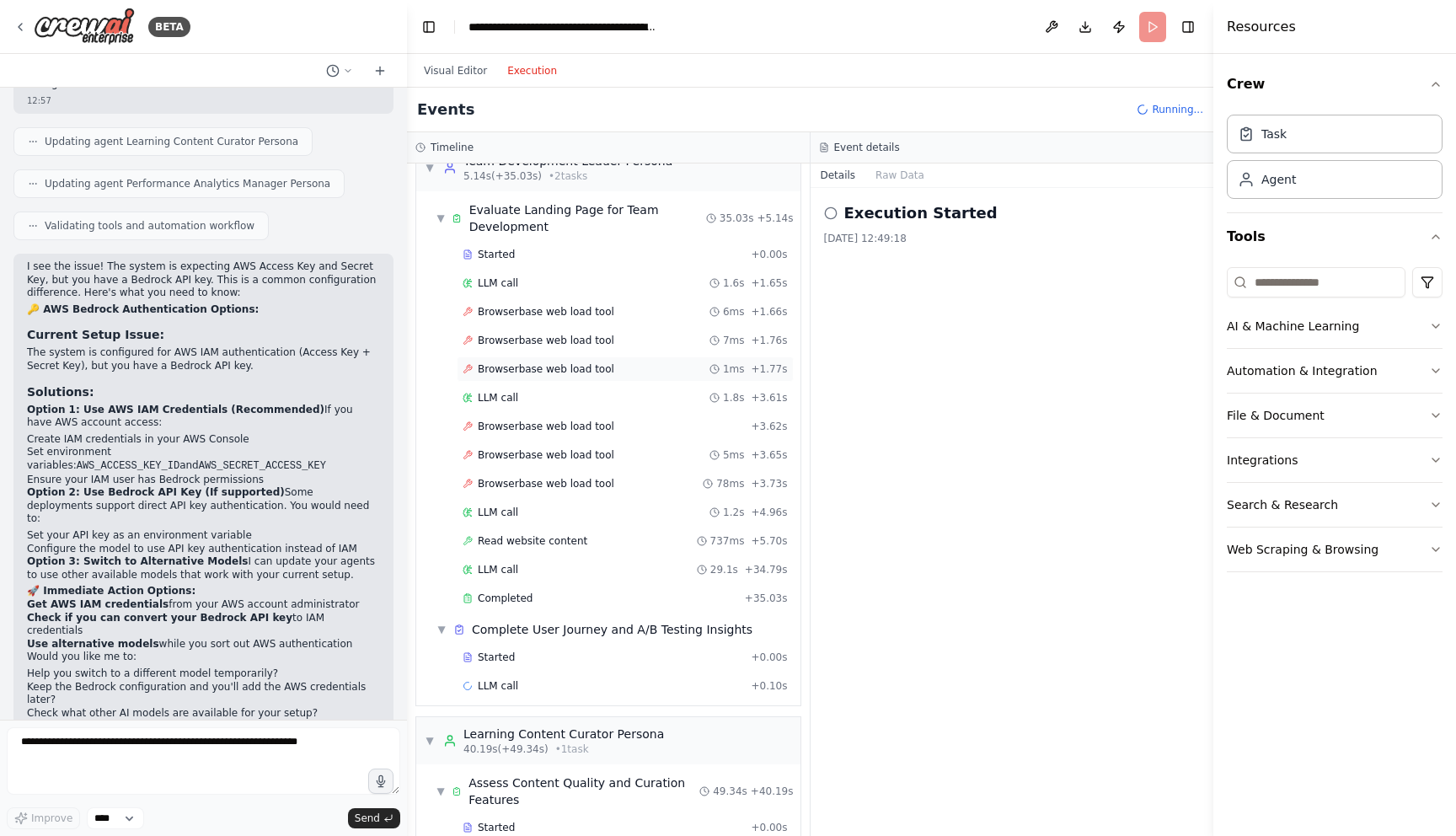
click at [599, 369] on span "Browserbase web load tool" at bounding box center [545, 369] width 136 height 14
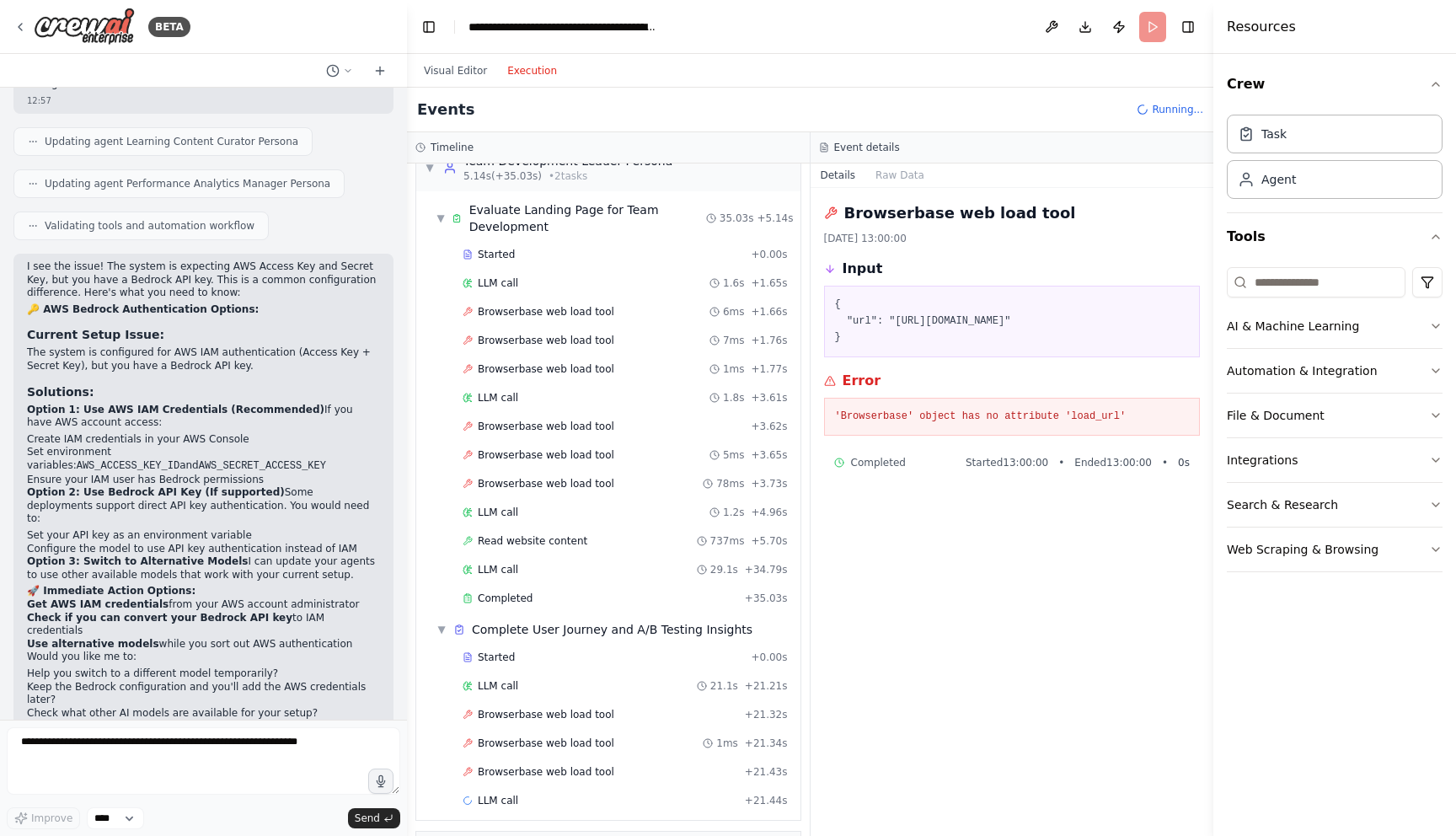
click at [877, 421] on pre "'Browserbase' object has no attribute 'load_url'" at bounding box center [1013, 417] width 355 height 17
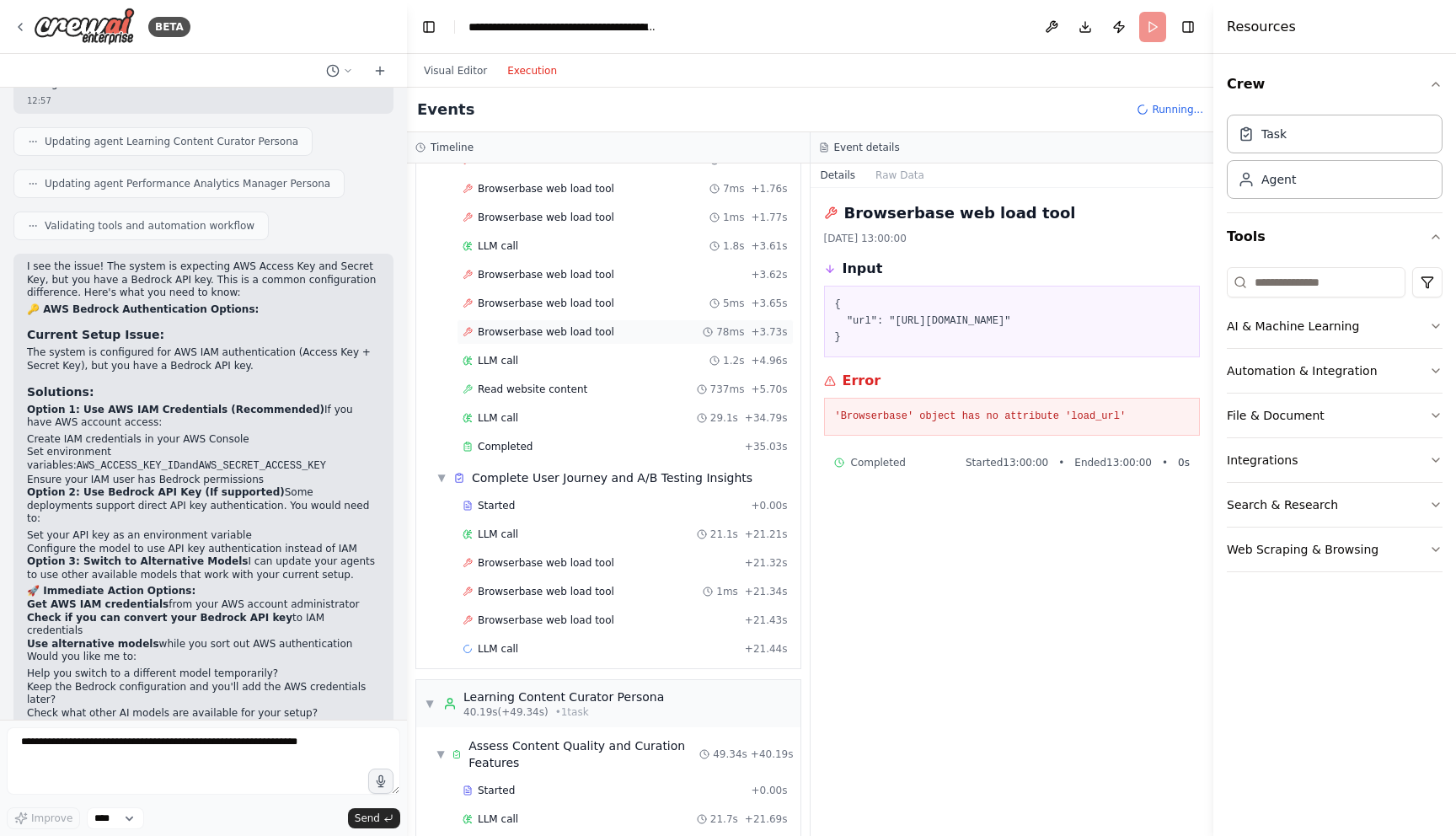
scroll to position [183, 0]
click at [582, 569] on div "Browserbase web load tool + 21.32s" at bounding box center [625, 560] width 337 height 25
click at [582, 587] on span "Browserbase web load tool" at bounding box center [545, 589] width 136 height 14
click at [588, 626] on div "Browserbase web load tool + 21.43s" at bounding box center [625, 618] width 337 height 25
click at [626, 533] on div "LLM call 21.1s + 21.21s" at bounding box center [625, 532] width 326 height 14
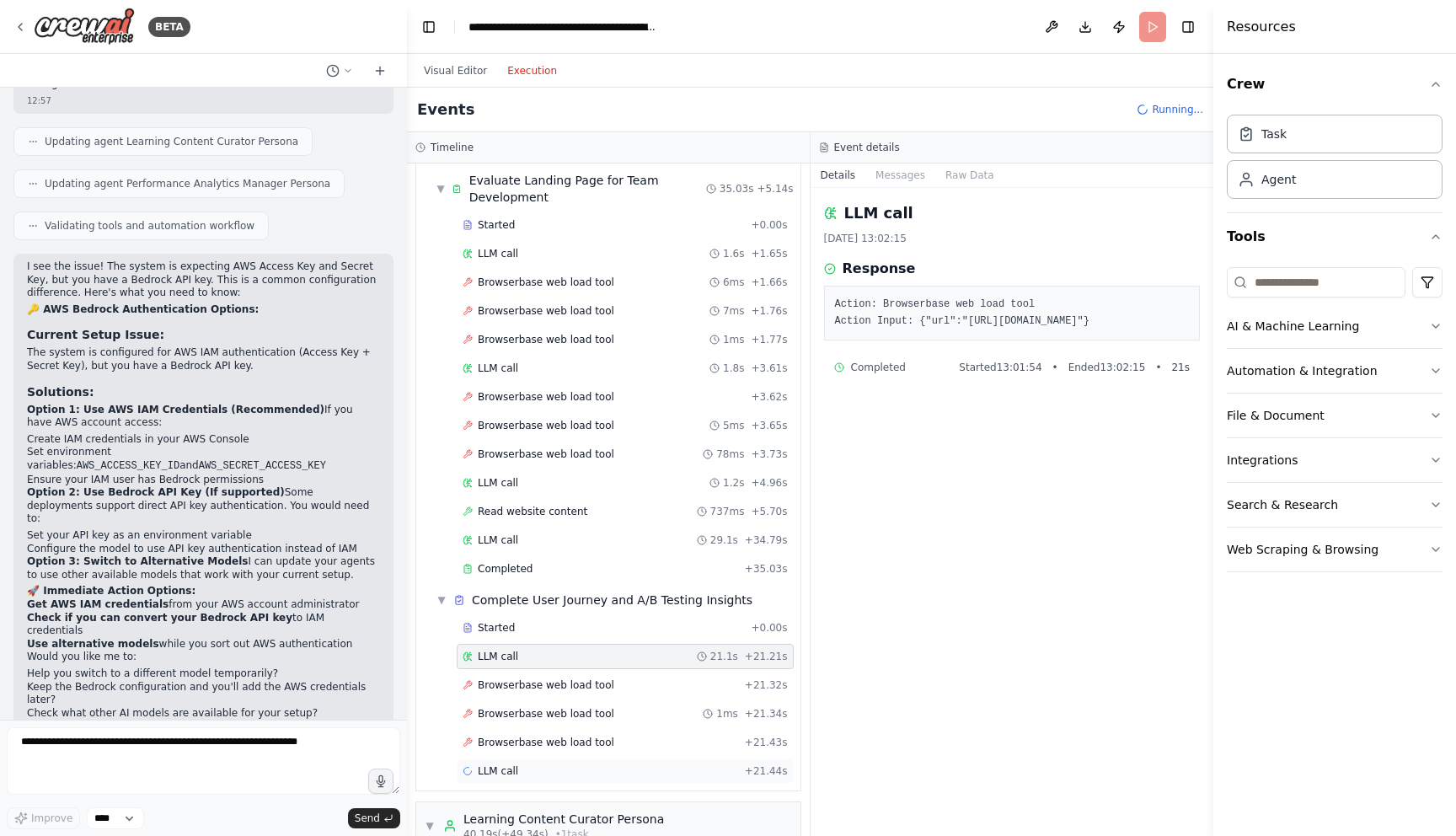
scroll to position [0, 0]
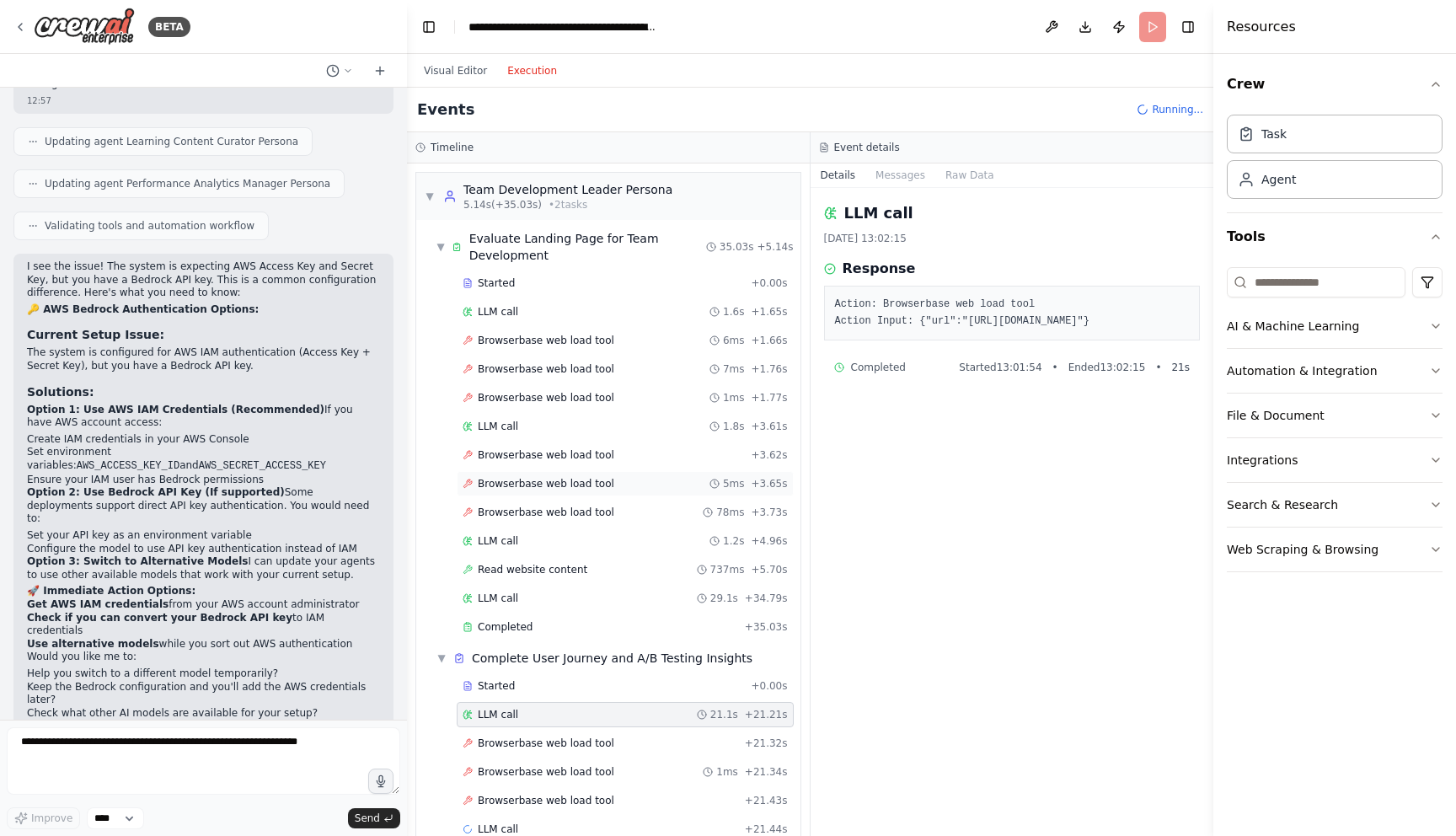
click at [567, 472] on div "Browserbase web load tool 5ms + 3.65s" at bounding box center [625, 484] width 337 height 25
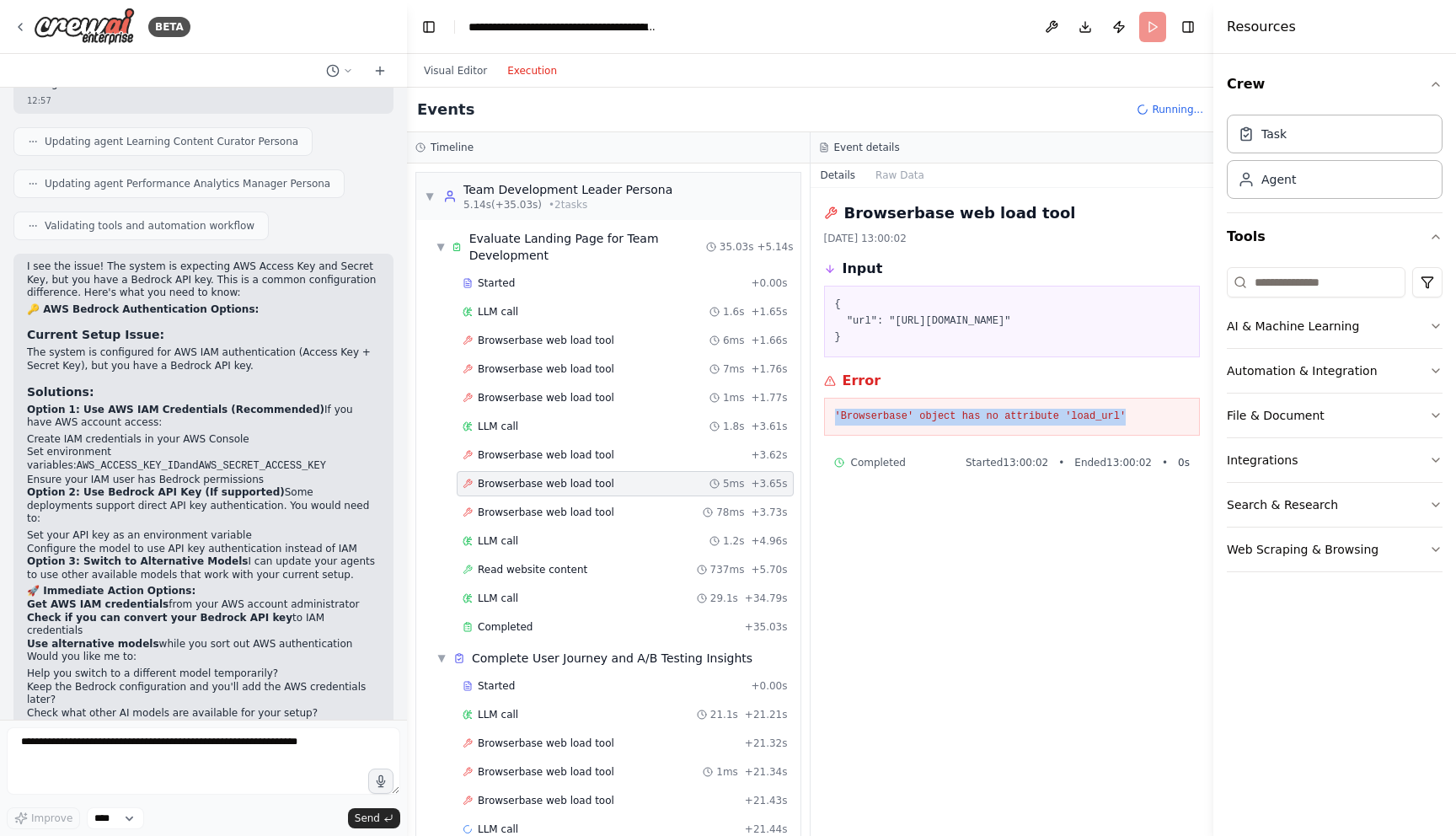
drag, startPoint x: 835, startPoint y: 413, endPoint x: 1179, endPoint y: 411, distance: 344.0
click at [1179, 412] on pre "'Browserbase' object has no attribute 'load_url'" at bounding box center [1013, 417] width 355 height 17
copy pre "'Browserbase' object has no attribute 'load_url'"
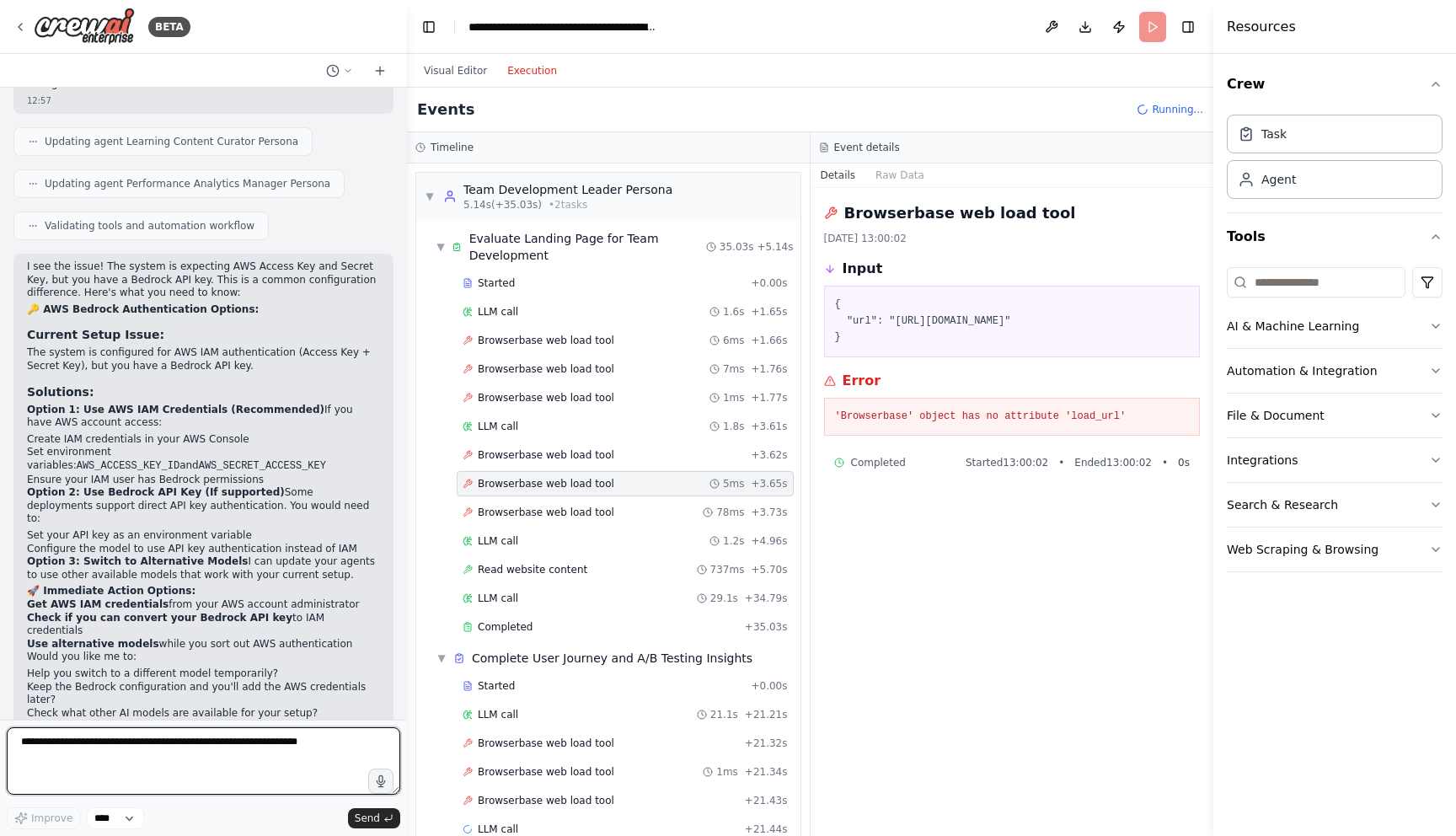
click at [260, 757] on textarea at bounding box center [203, 761] width 393 height 68
paste textarea "**********"
type textarea "**********"
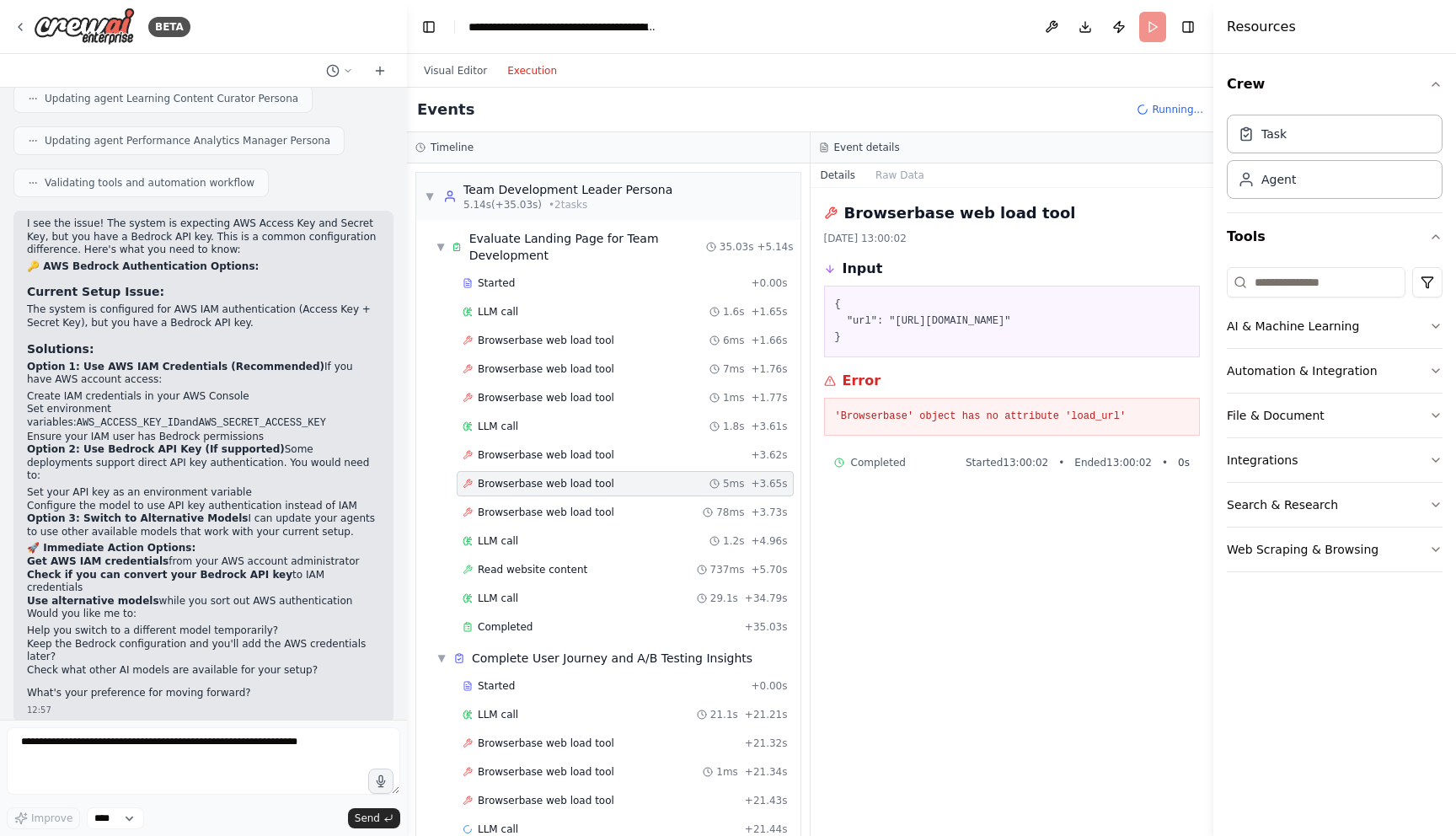
scroll to position [3140, 0]
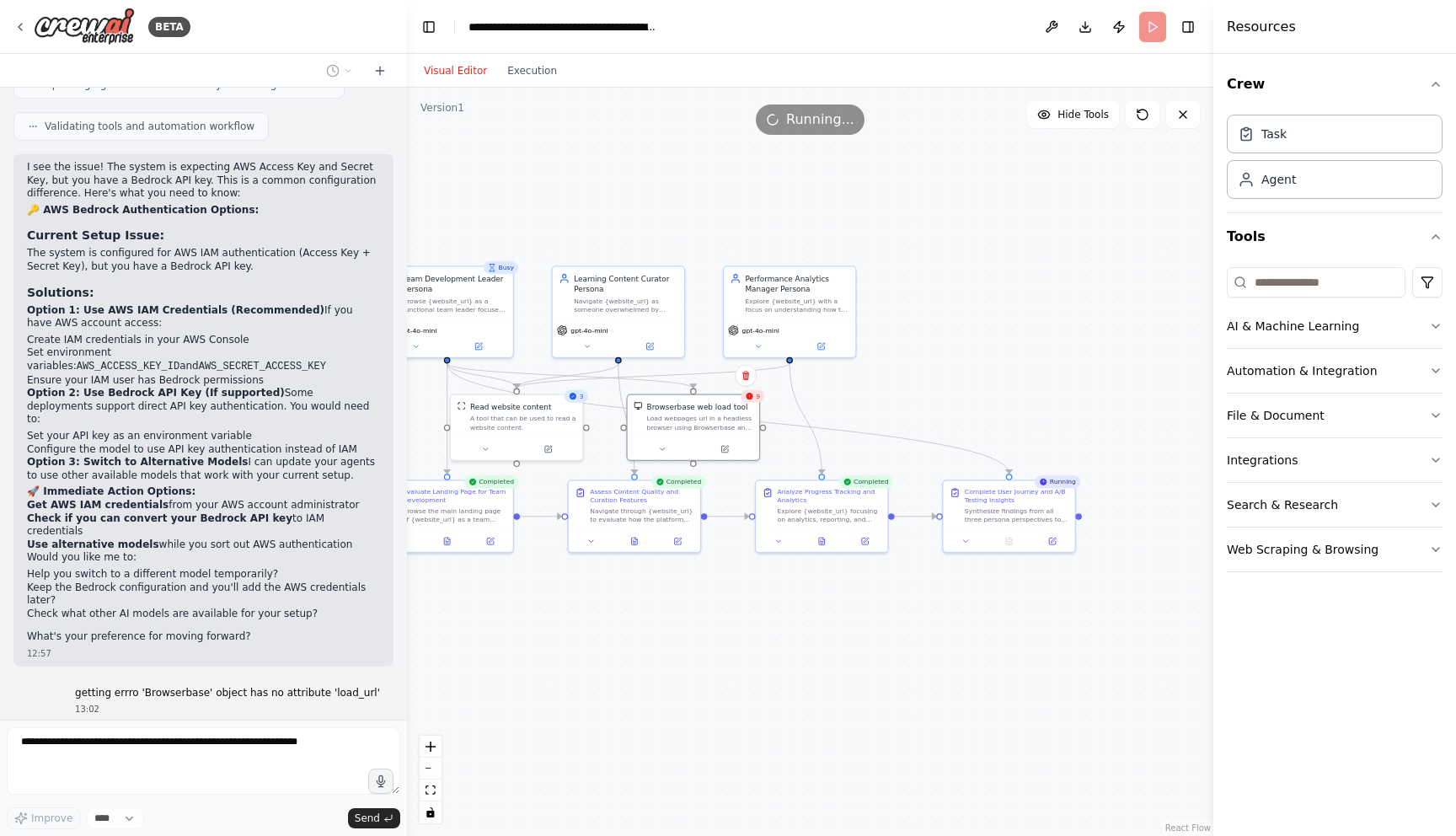
click at [466, 74] on button "Visual Editor" at bounding box center [455, 71] width 84 height 20
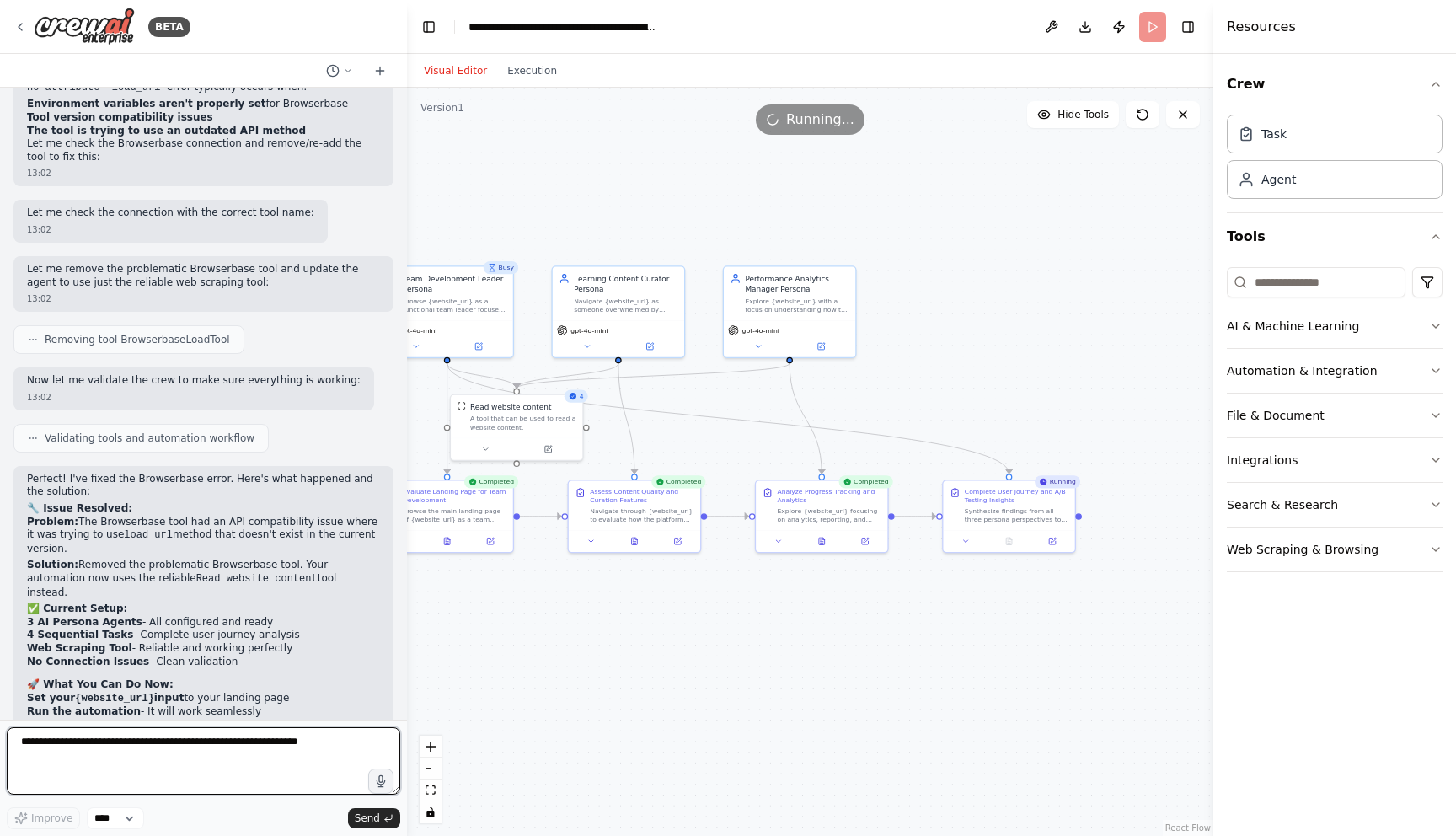
scroll to position [3973, 0]
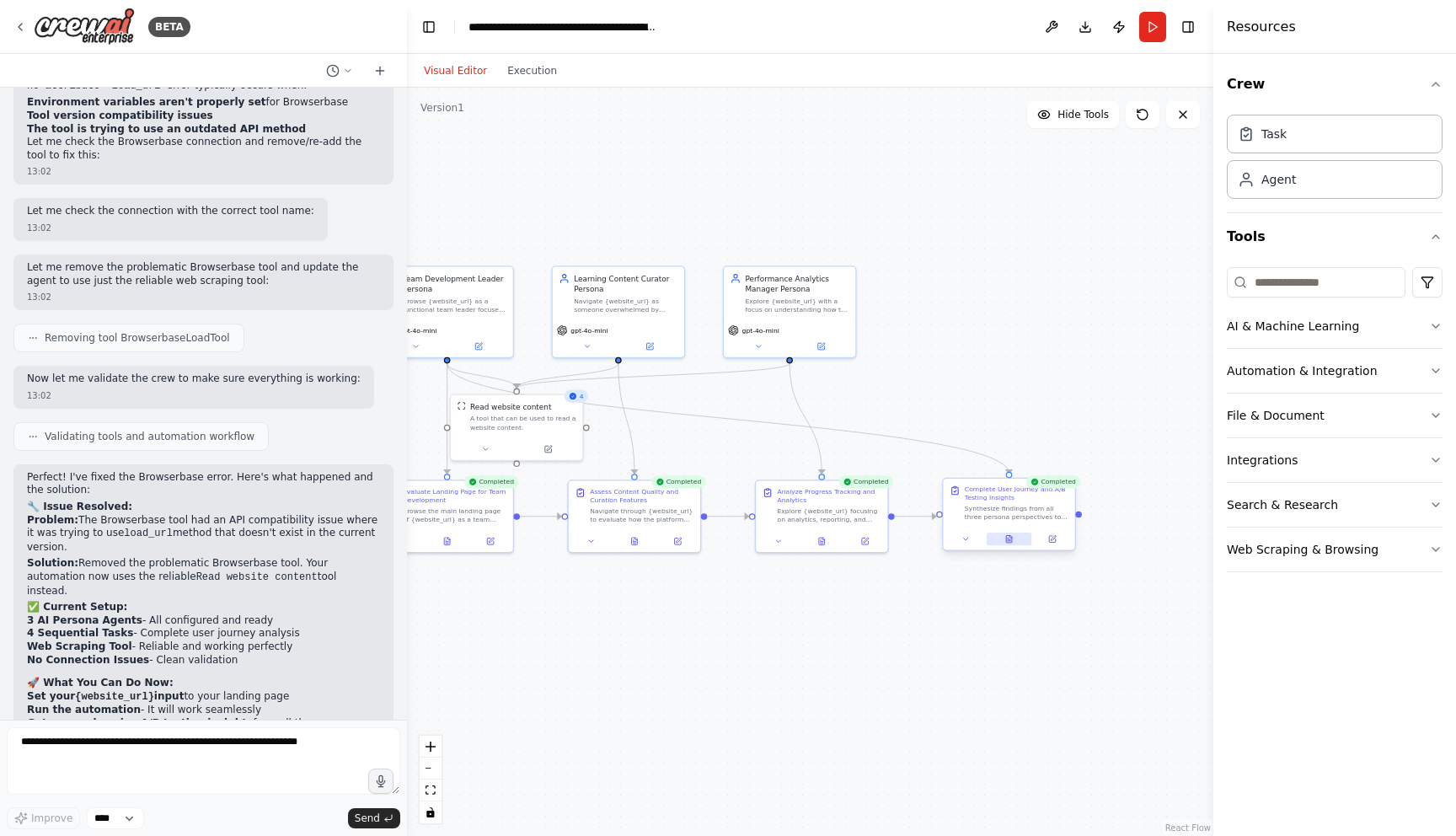
click at [1017, 542] on button at bounding box center [1010, 538] width 46 height 13
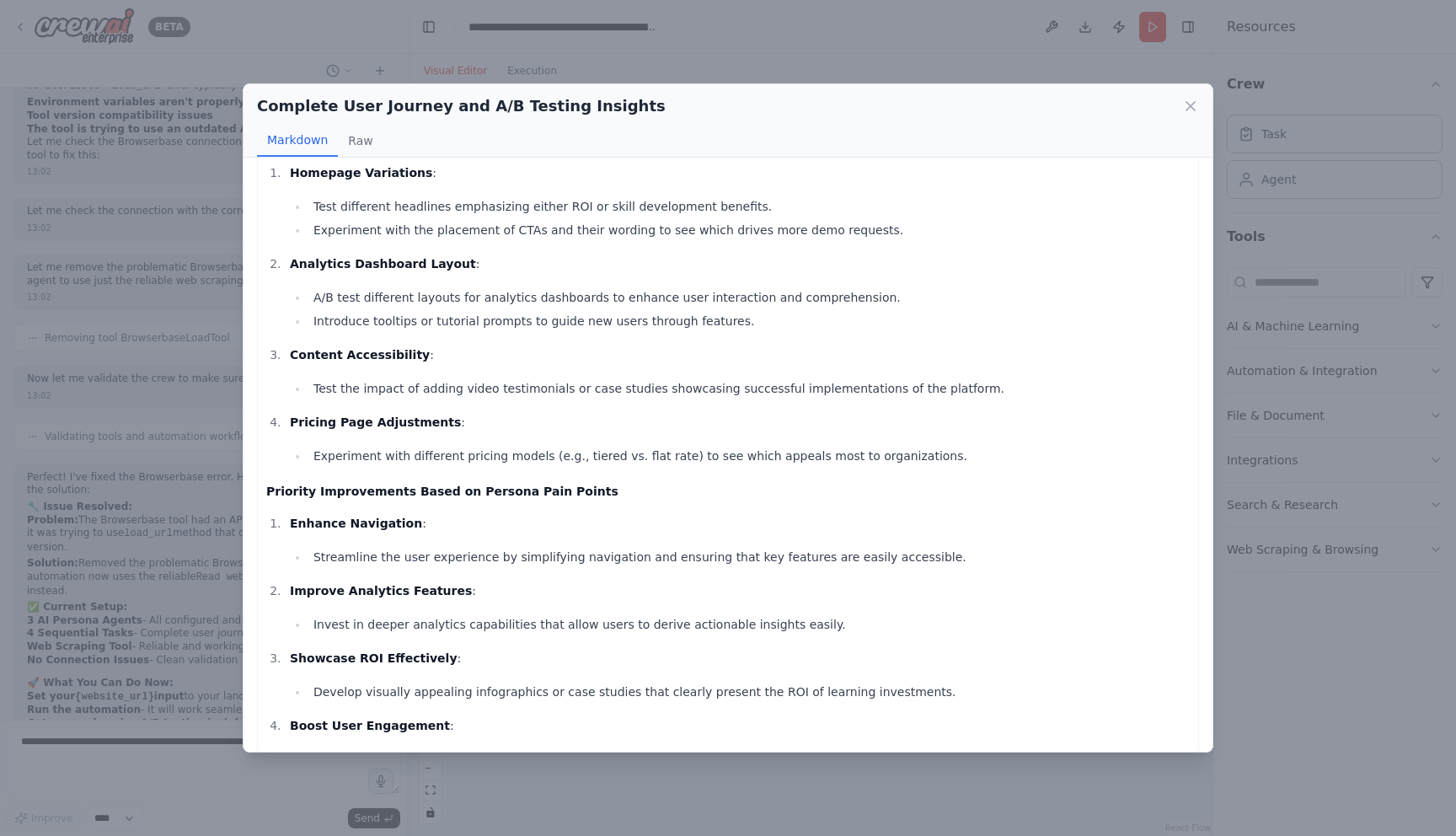
scroll to position [1390, 0]
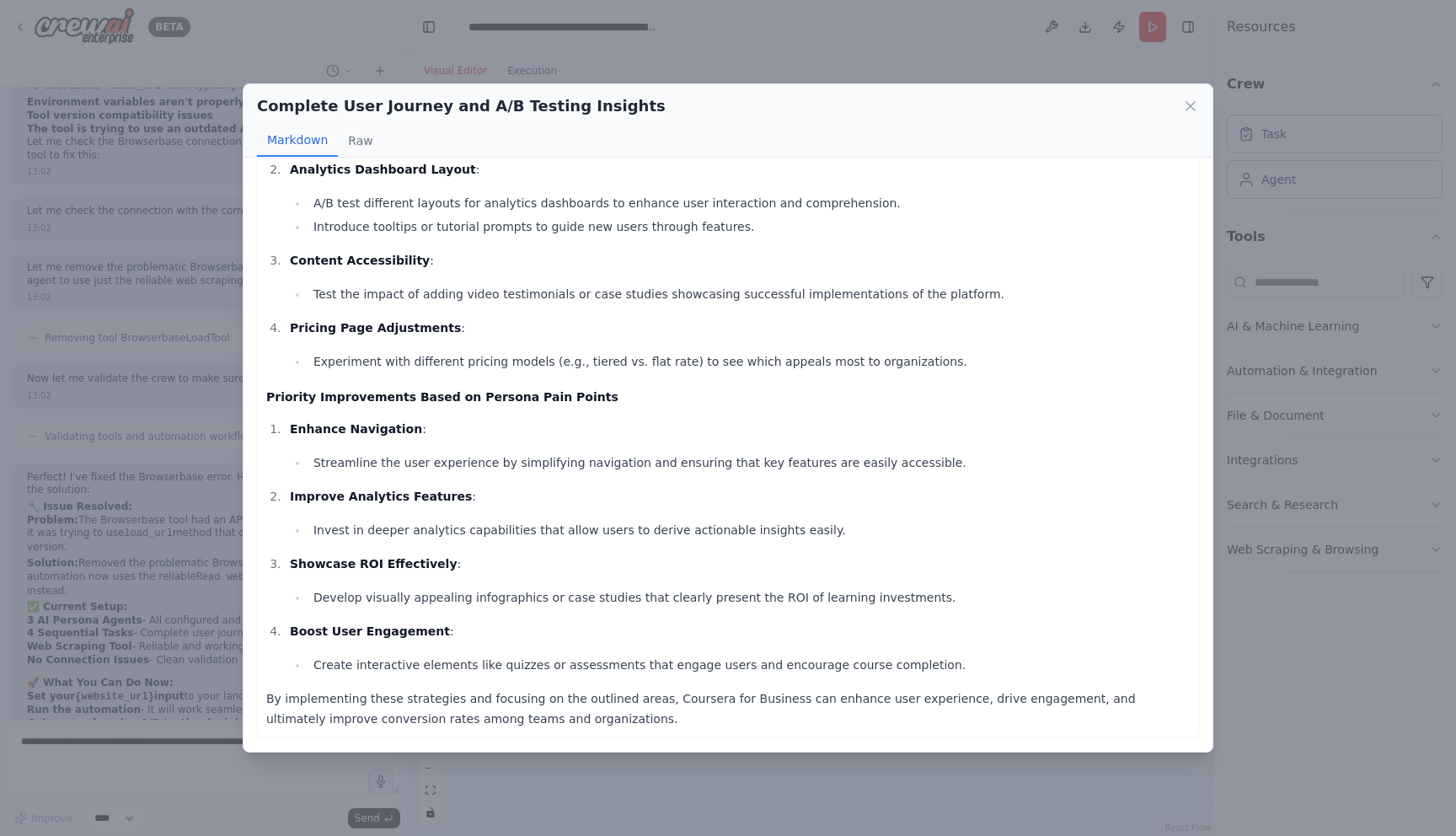
click at [213, 582] on div "Complete User Journey and A/B Testing Insights Markdown Raw Comprehensive A/B T…" at bounding box center [728, 418] width 1456 height 836
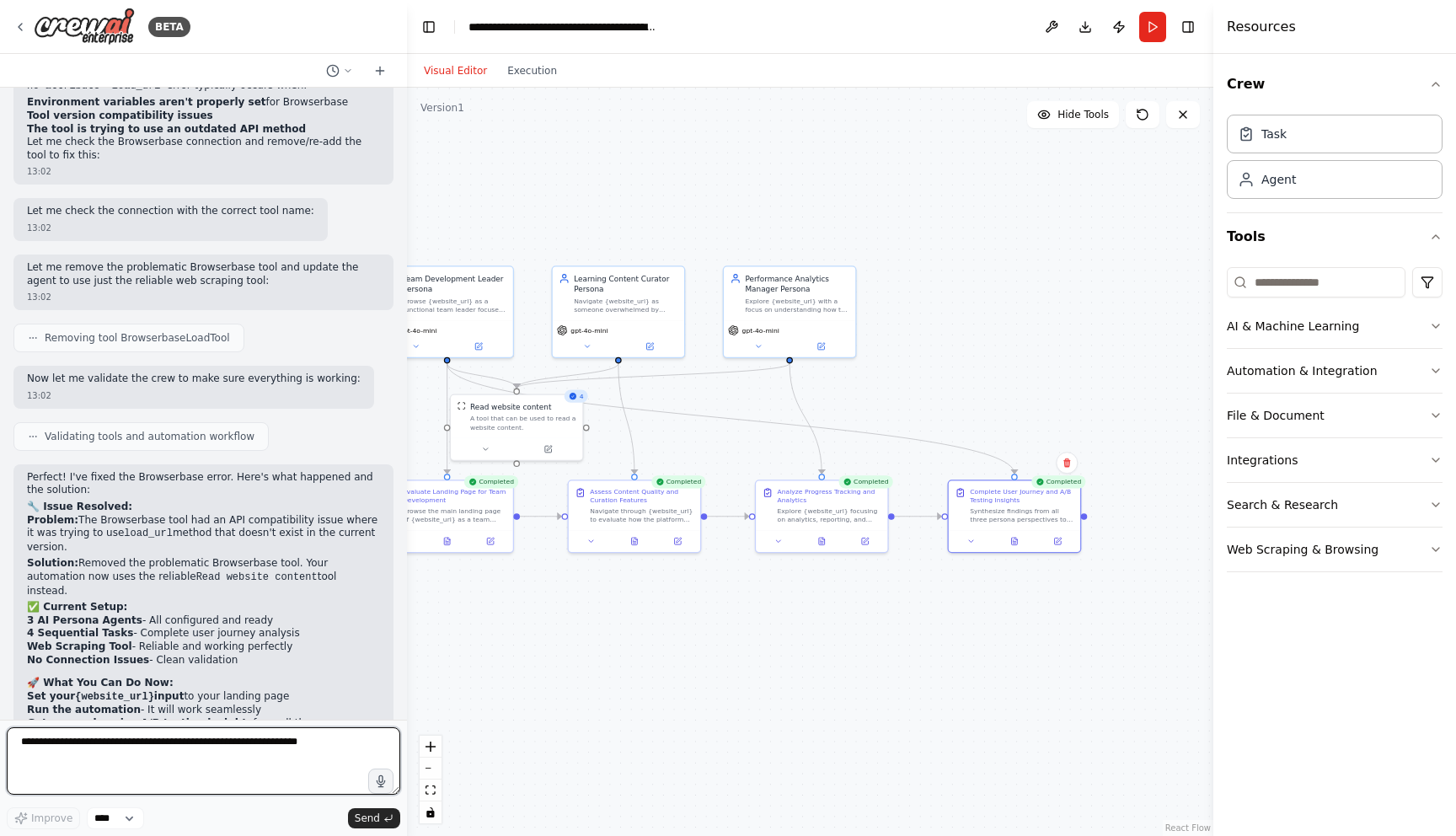
click at [202, 761] on textarea at bounding box center [203, 761] width 393 height 68
type textarea "**********"
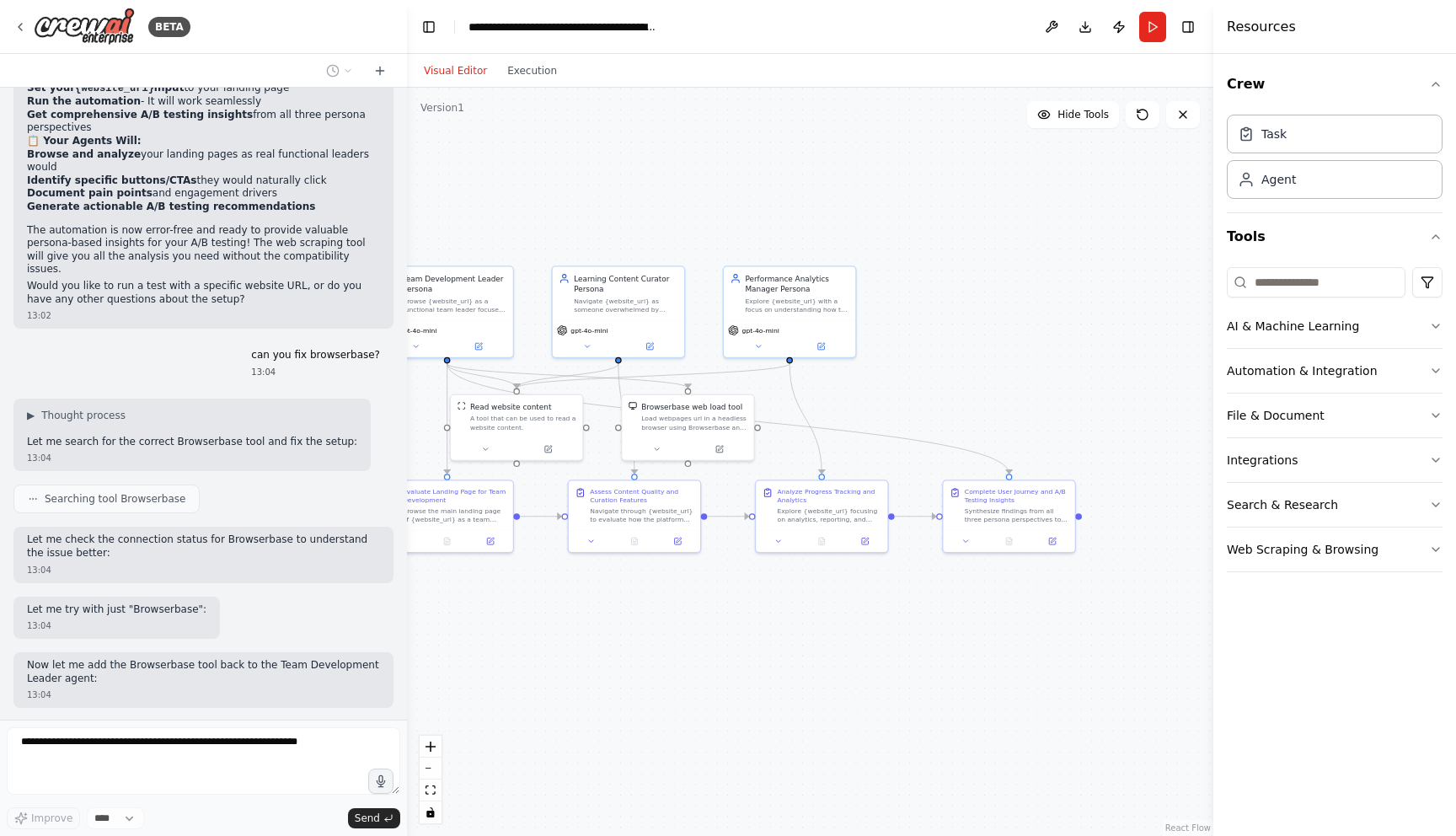
scroll to position [4679, 0]
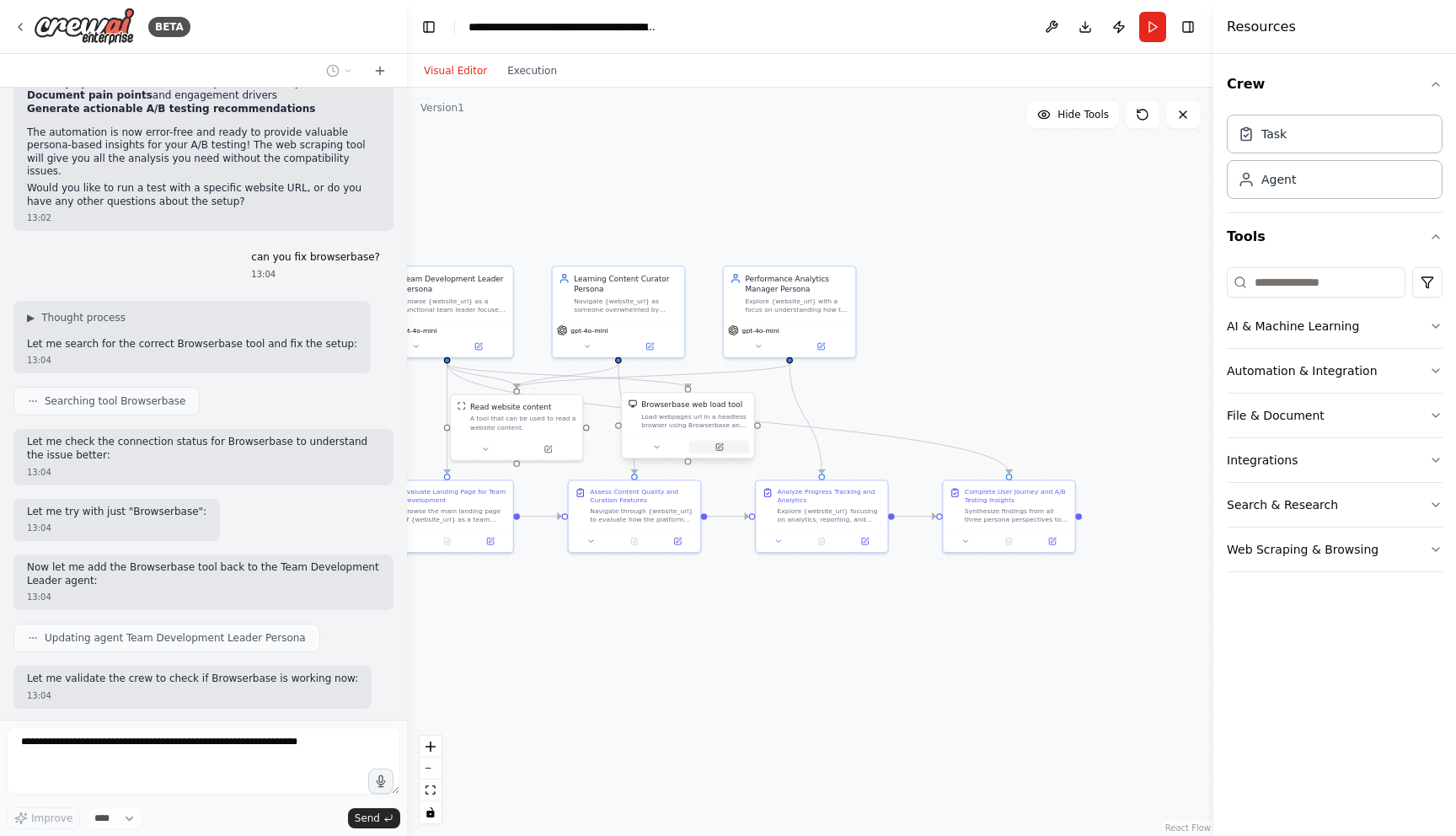
click at [727, 445] on button at bounding box center [720, 446] width 61 height 13
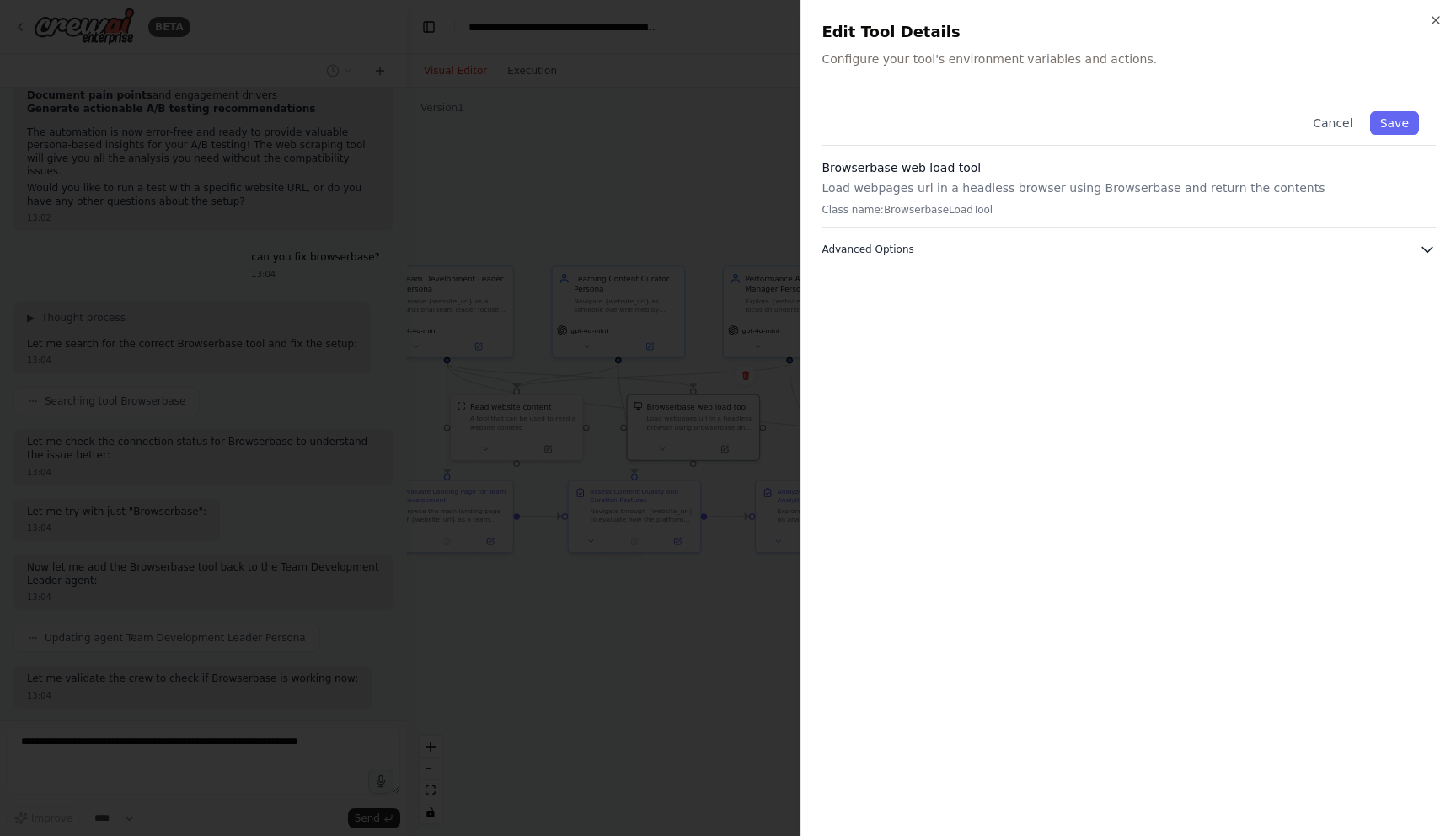
click at [924, 254] on button "Advanced Options" at bounding box center [1129, 249] width 615 height 17
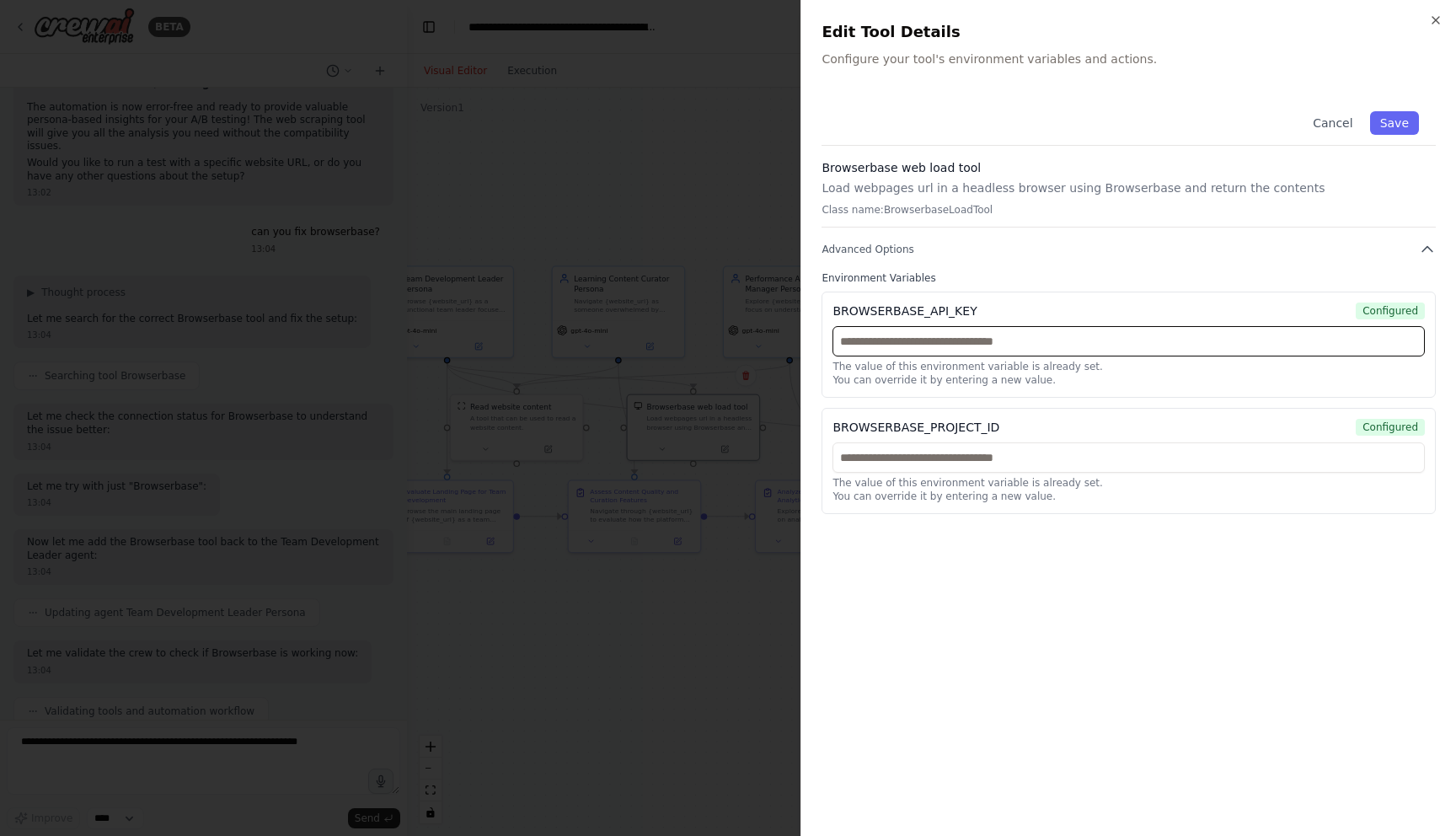
click at [937, 347] on input "text" at bounding box center [1129, 342] width 593 height 30
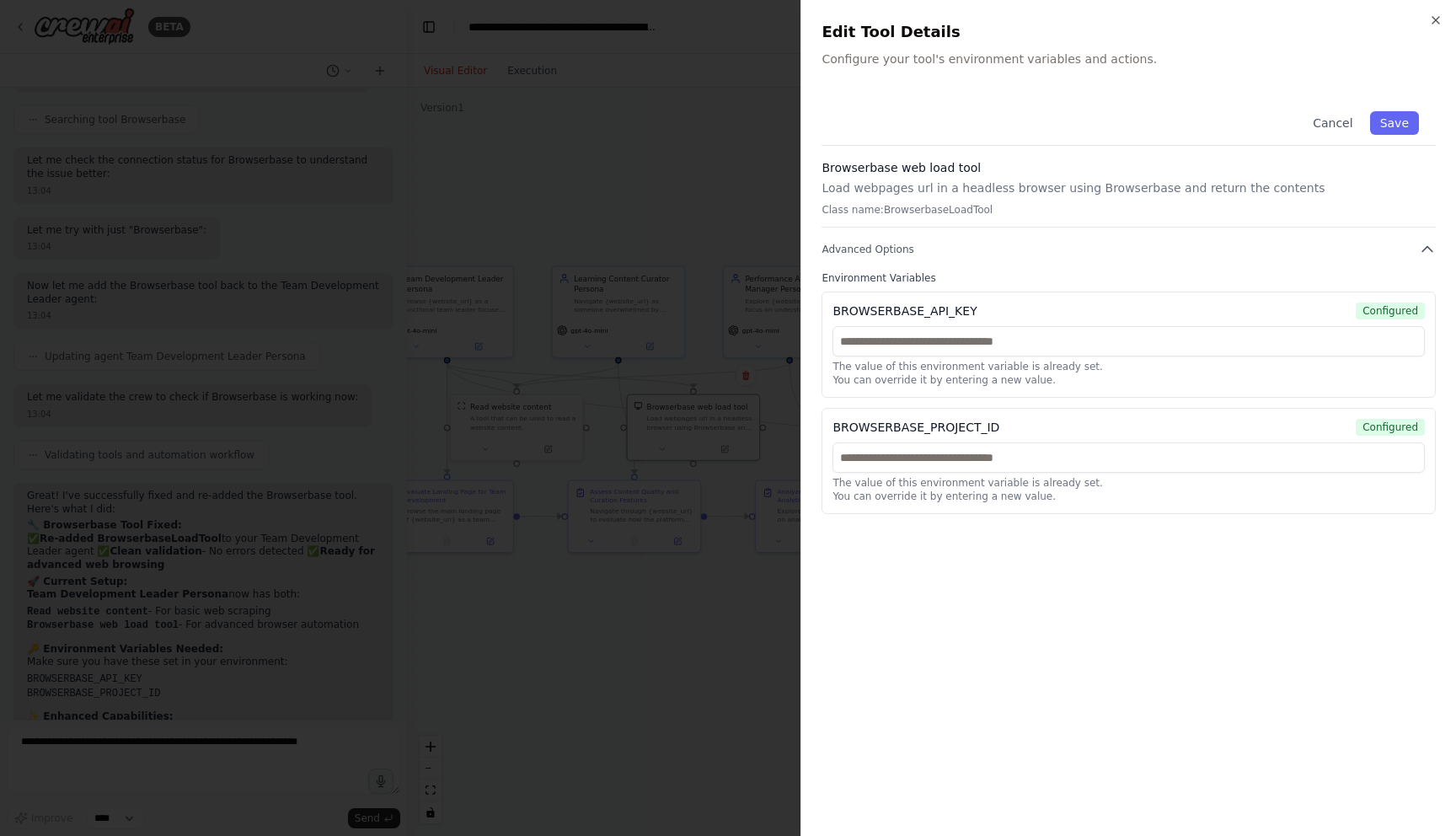
click at [701, 623] on div at bounding box center [728, 418] width 1456 height 836
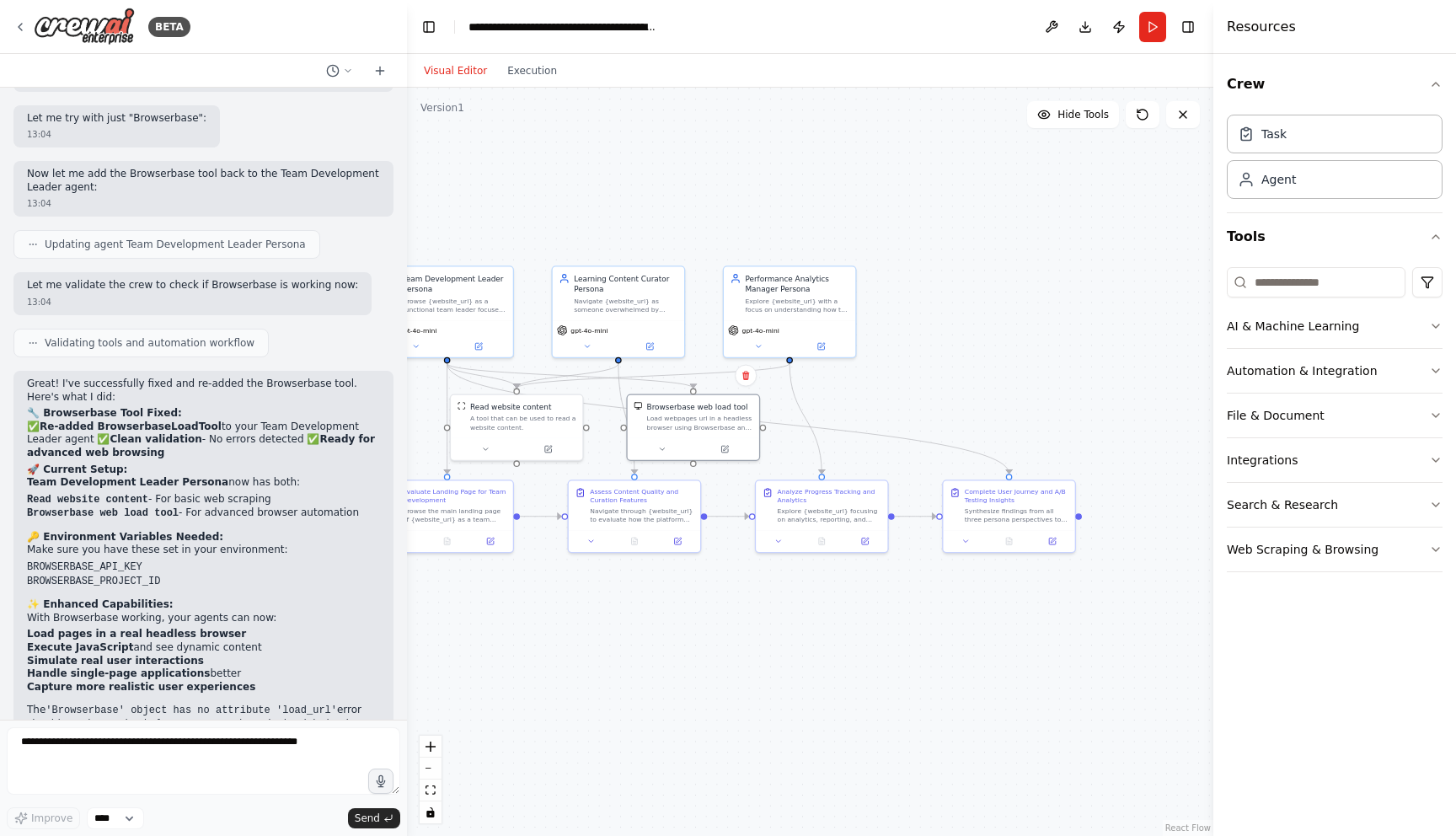
scroll to position [5085, 0]
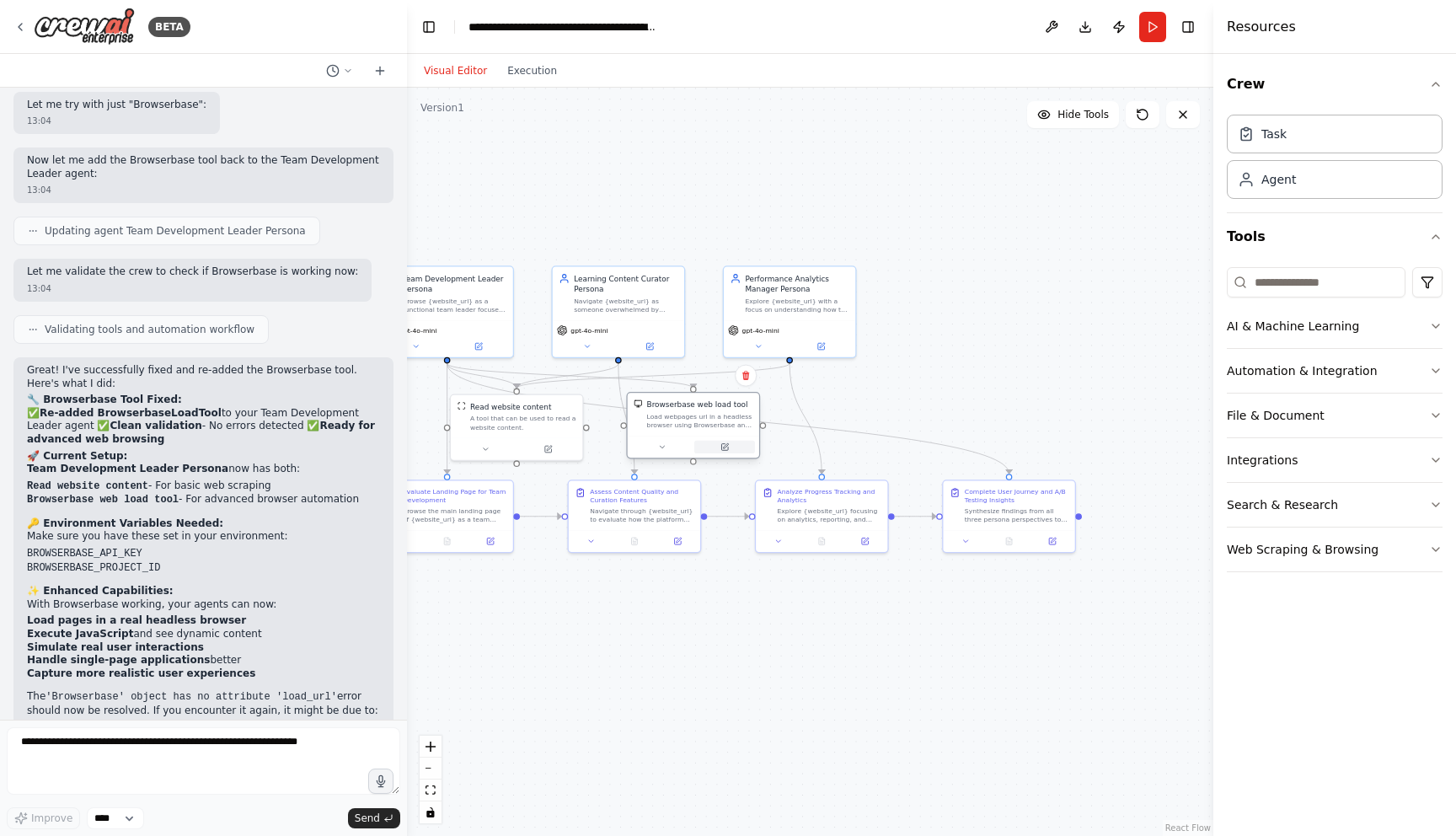
click at [725, 448] on icon at bounding box center [725, 446] width 8 height 8
click at [721, 446] on icon at bounding box center [725, 447] width 7 height 7
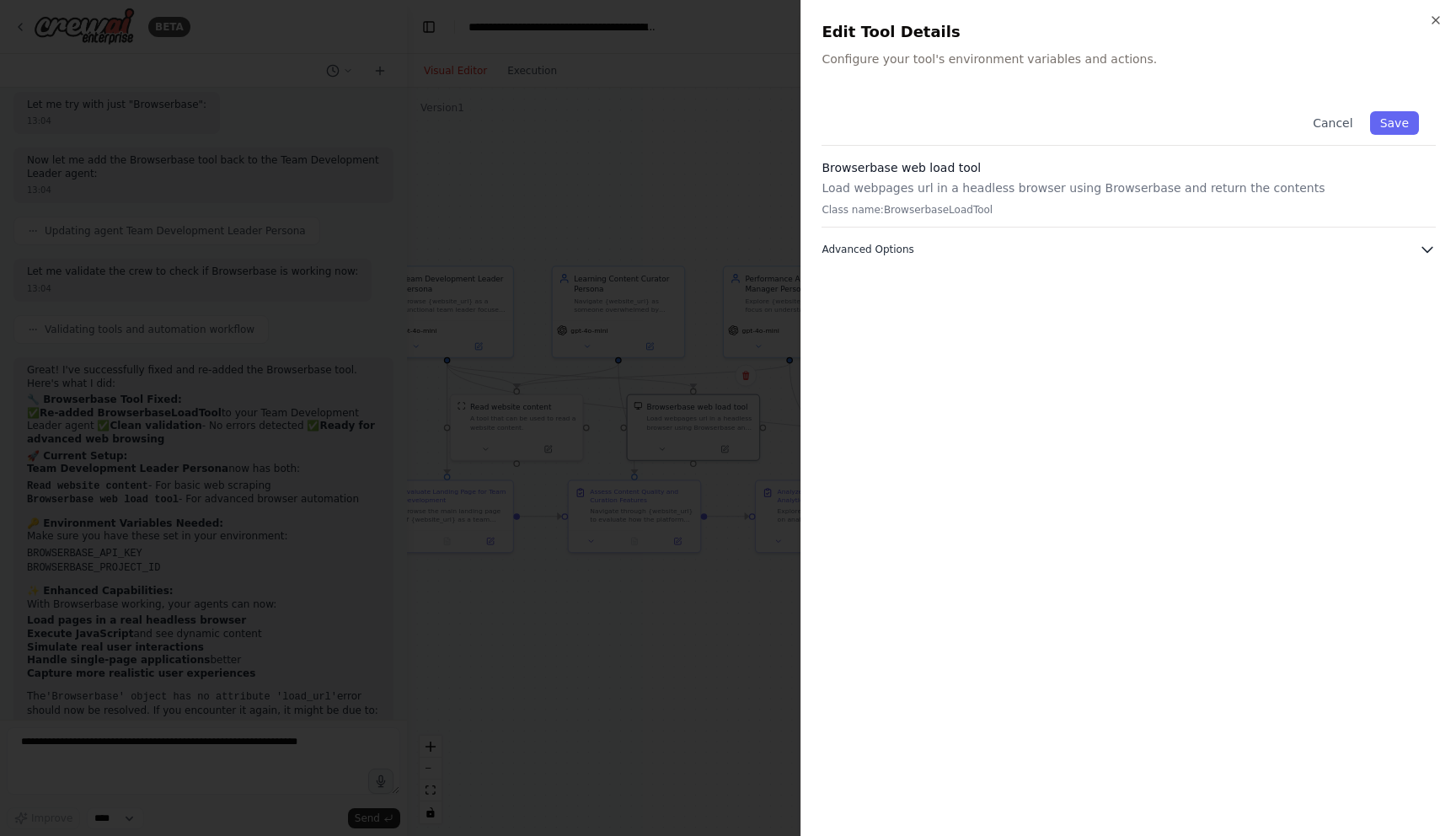
click at [1101, 247] on button "Advanced Options" at bounding box center [1129, 249] width 615 height 17
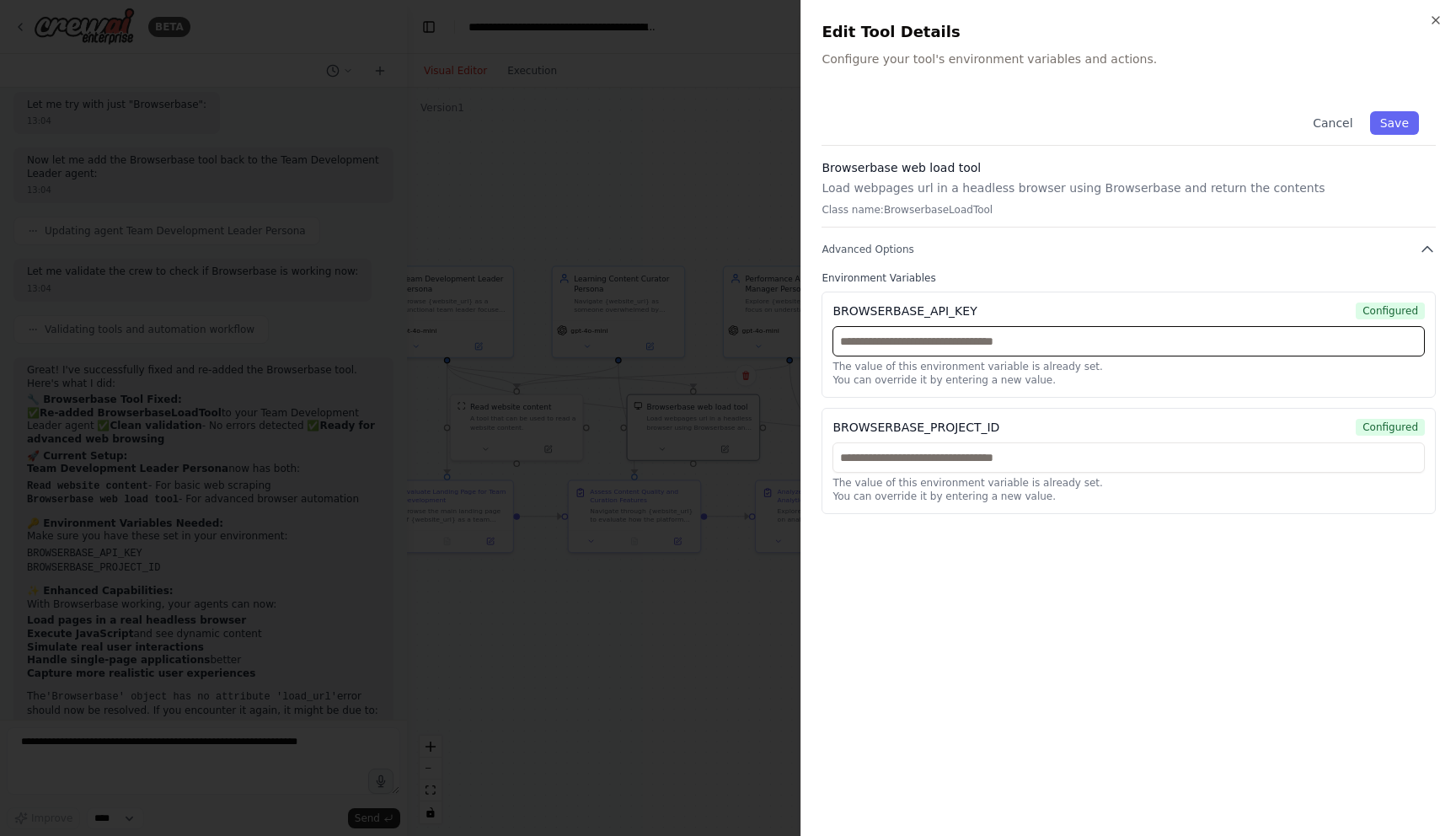
click at [1041, 336] on input "text" at bounding box center [1129, 342] width 593 height 30
click at [929, 467] on input "text" at bounding box center [1129, 457] width 593 height 30
paste input "**********"
type input "**********"
click at [1144, 339] on input "text" at bounding box center [1129, 342] width 593 height 30
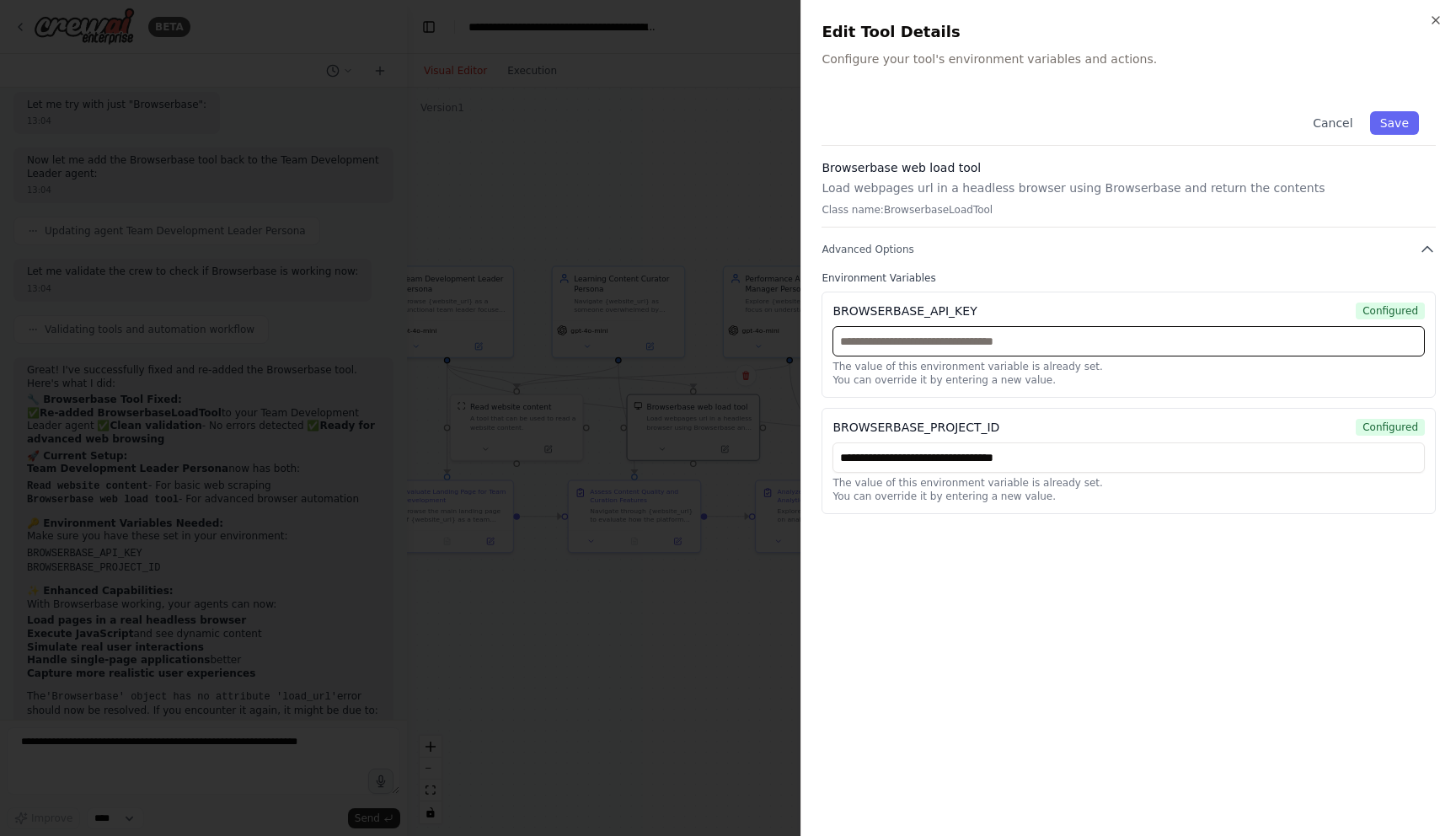
paste input "**********"
type input "**********"
click at [1399, 123] on button "Save" at bounding box center [1395, 123] width 49 height 24
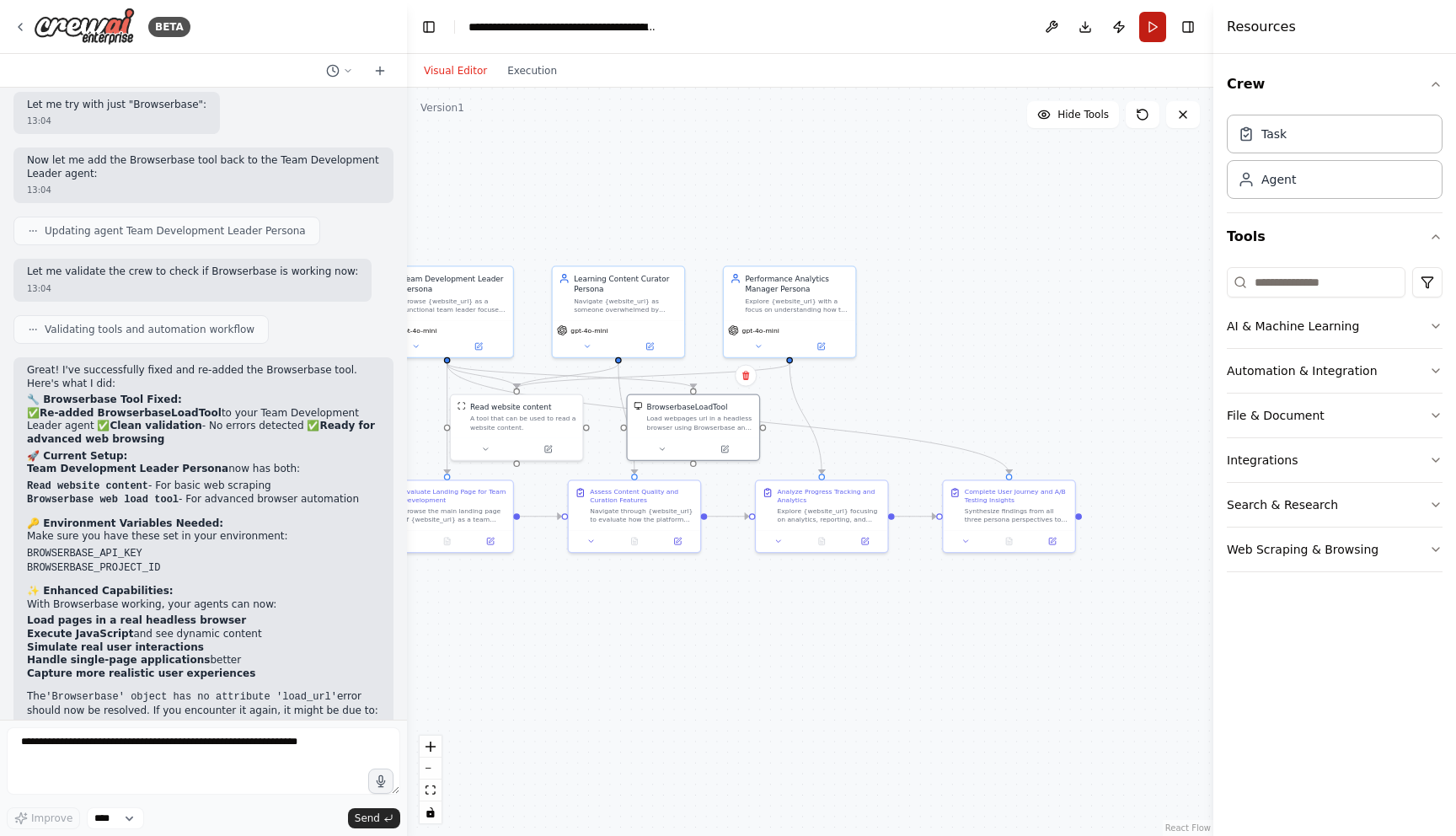
click at [1157, 36] on button "Run" at bounding box center [1153, 27] width 27 height 30
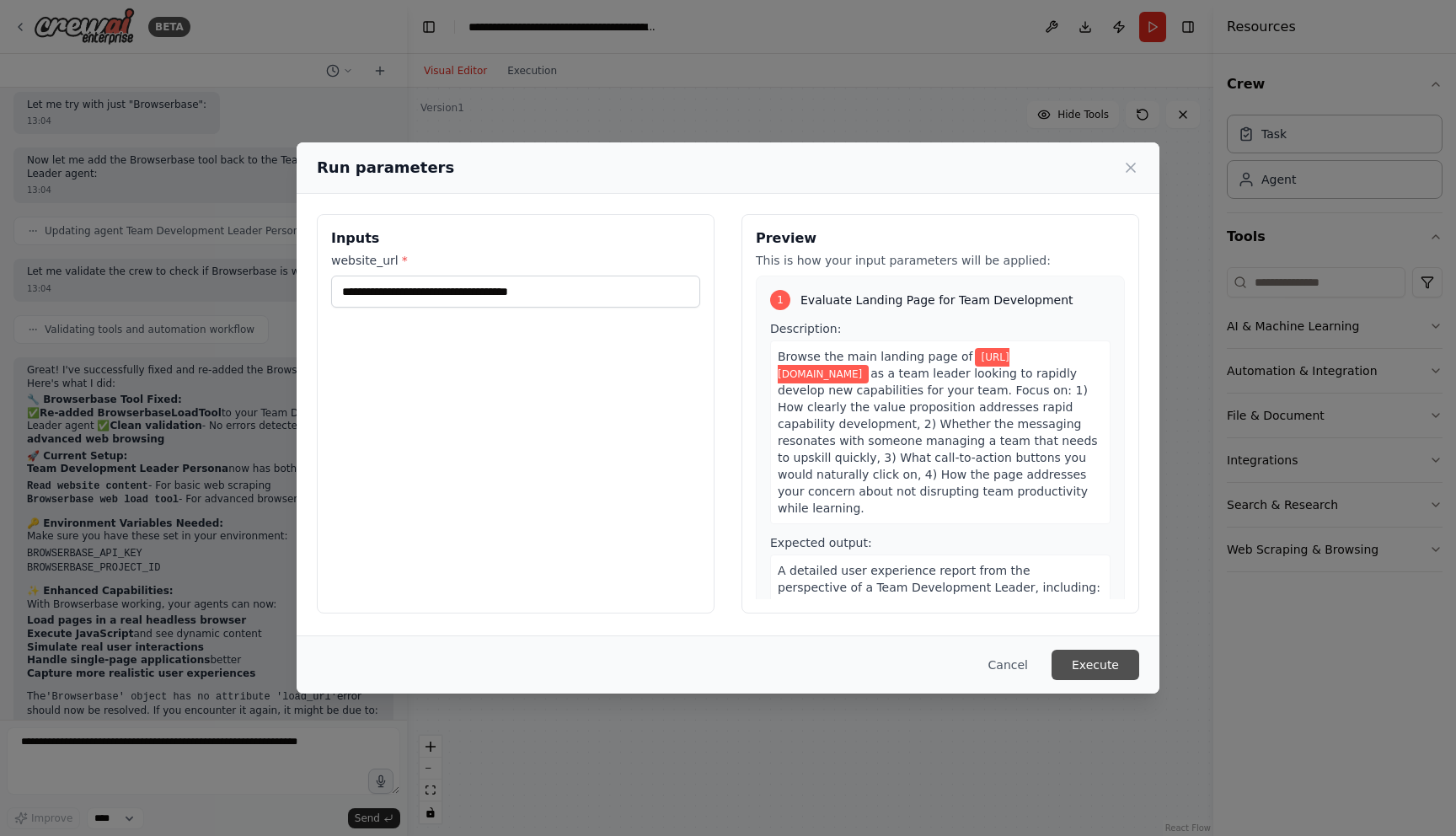
click at [1093, 663] on button "Execute" at bounding box center [1096, 664] width 88 height 30
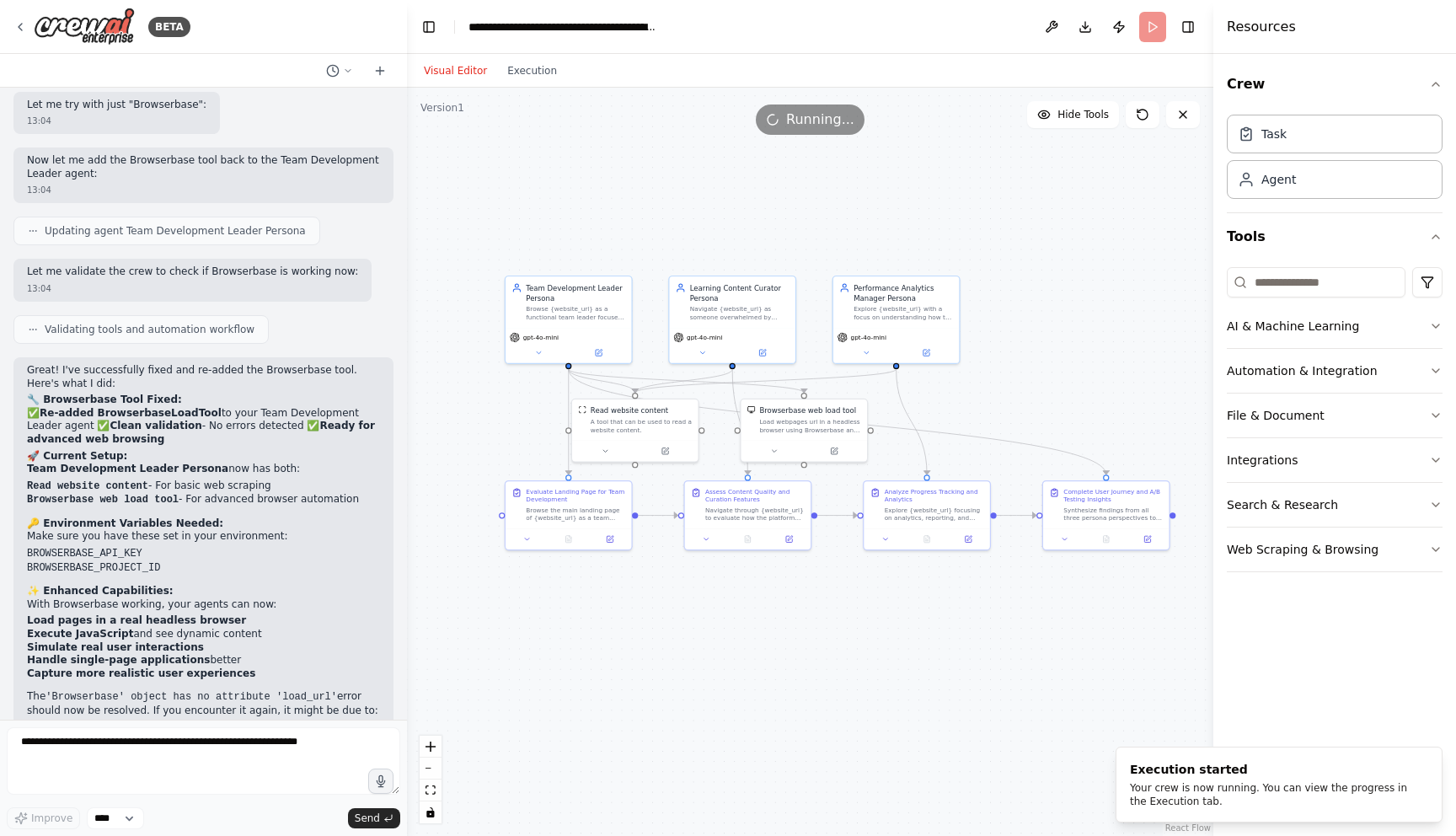
drag, startPoint x: 709, startPoint y: 614, endPoint x: 816, endPoint y: 609, distance: 107.1
click at [816, 609] on div ".deletable-edge-delete-btn { width: 20px; height: 20px; border: 0px solid #ffff…" at bounding box center [810, 462] width 807 height 748
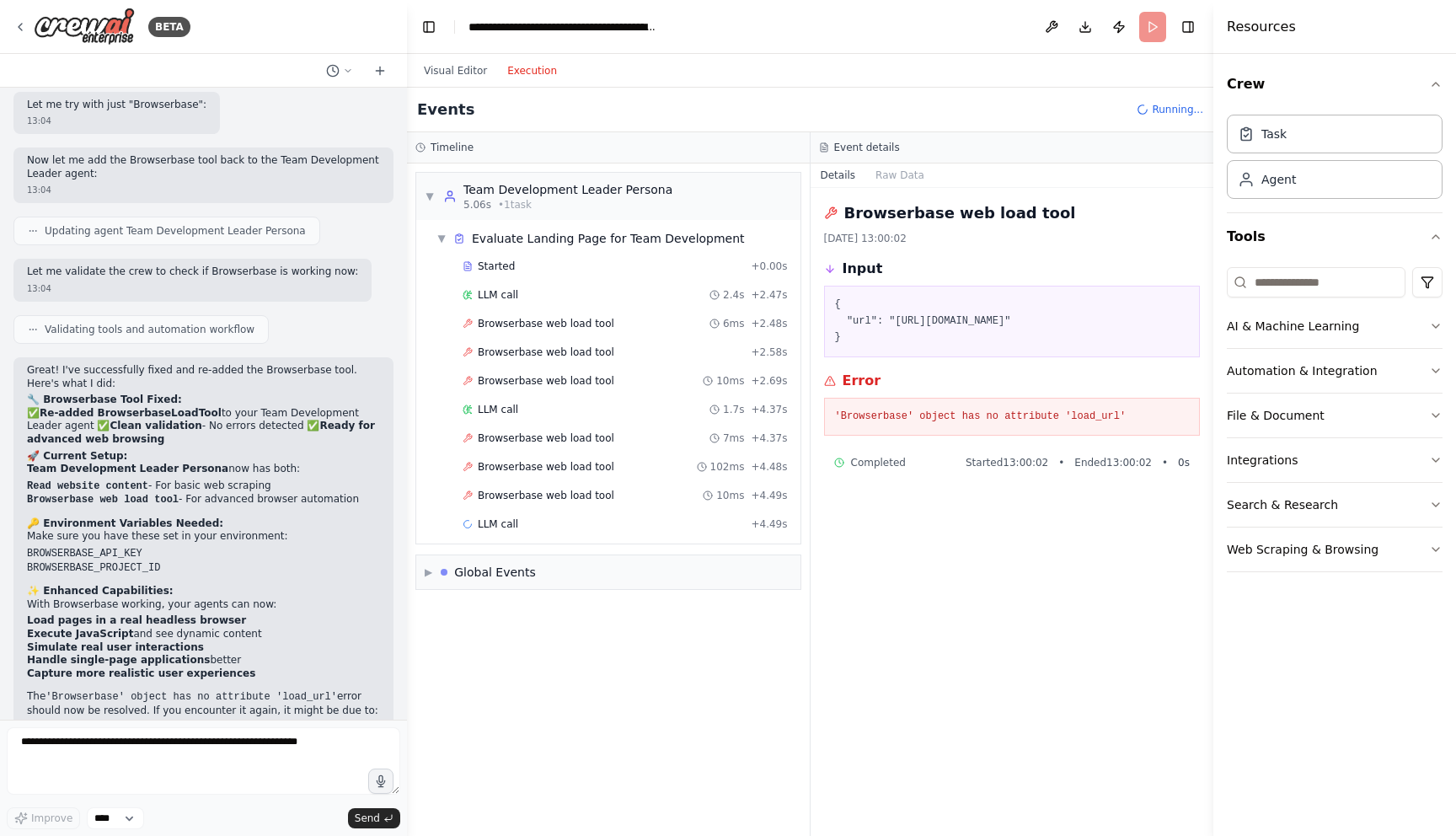
click at [534, 71] on button "Execution" at bounding box center [532, 71] width 70 height 20
click at [884, 417] on pre "'Browserbase' object has no attribute 'load_url'" at bounding box center [1013, 417] width 355 height 17
click at [882, 417] on pre "'Browserbase' object has no attribute 'load_url'" at bounding box center [1013, 417] width 355 height 17
drag, startPoint x: 832, startPoint y: 413, endPoint x: 1197, endPoint y: 423, distance: 365.1
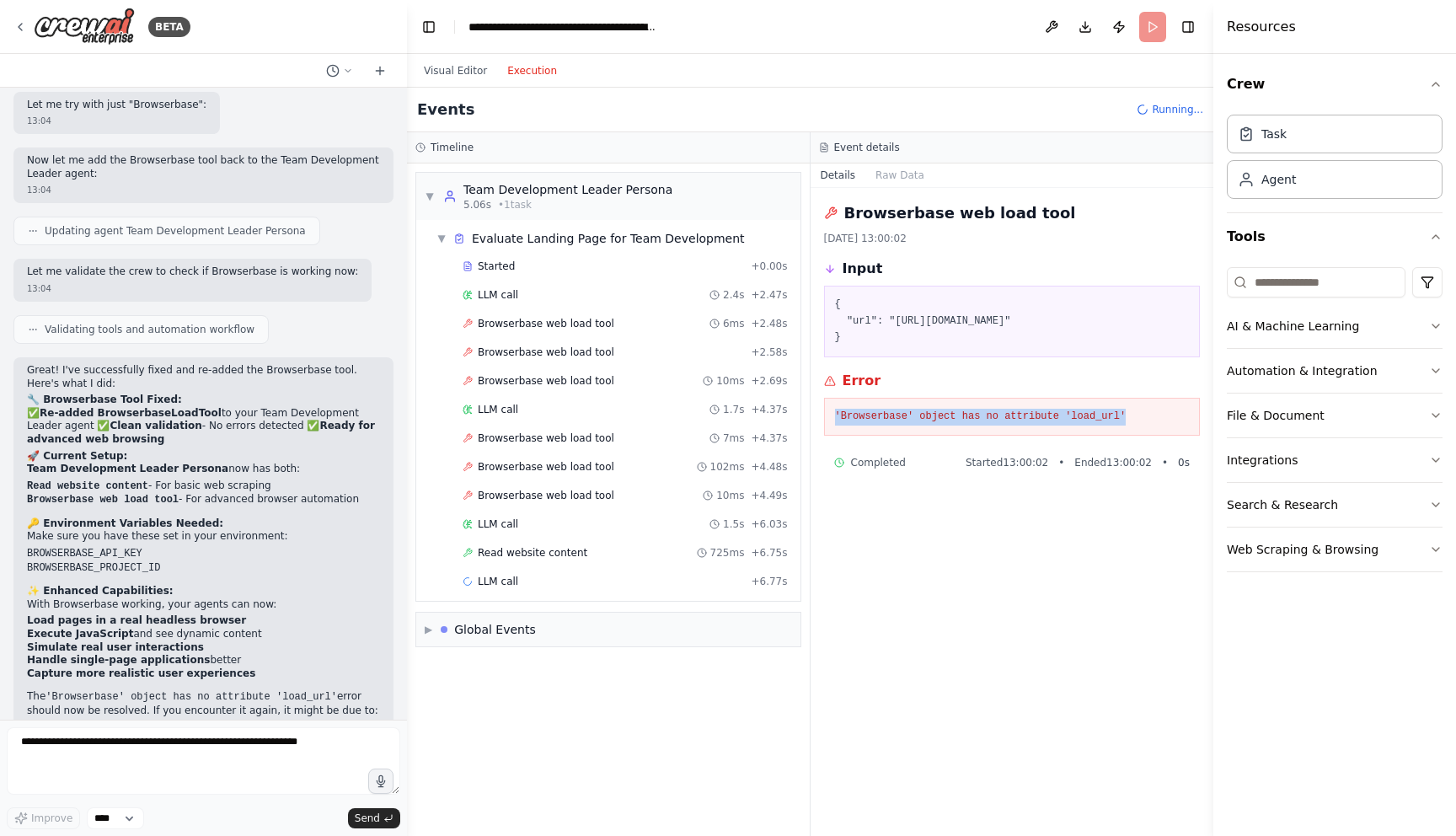
click at [1198, 423] on div "'Browserbase' object has no attribute 'load_url'" at bounding box center [1013, 417] width 377 height 39
copy pre "'Browserbase' object has no attribute 'load_url'"
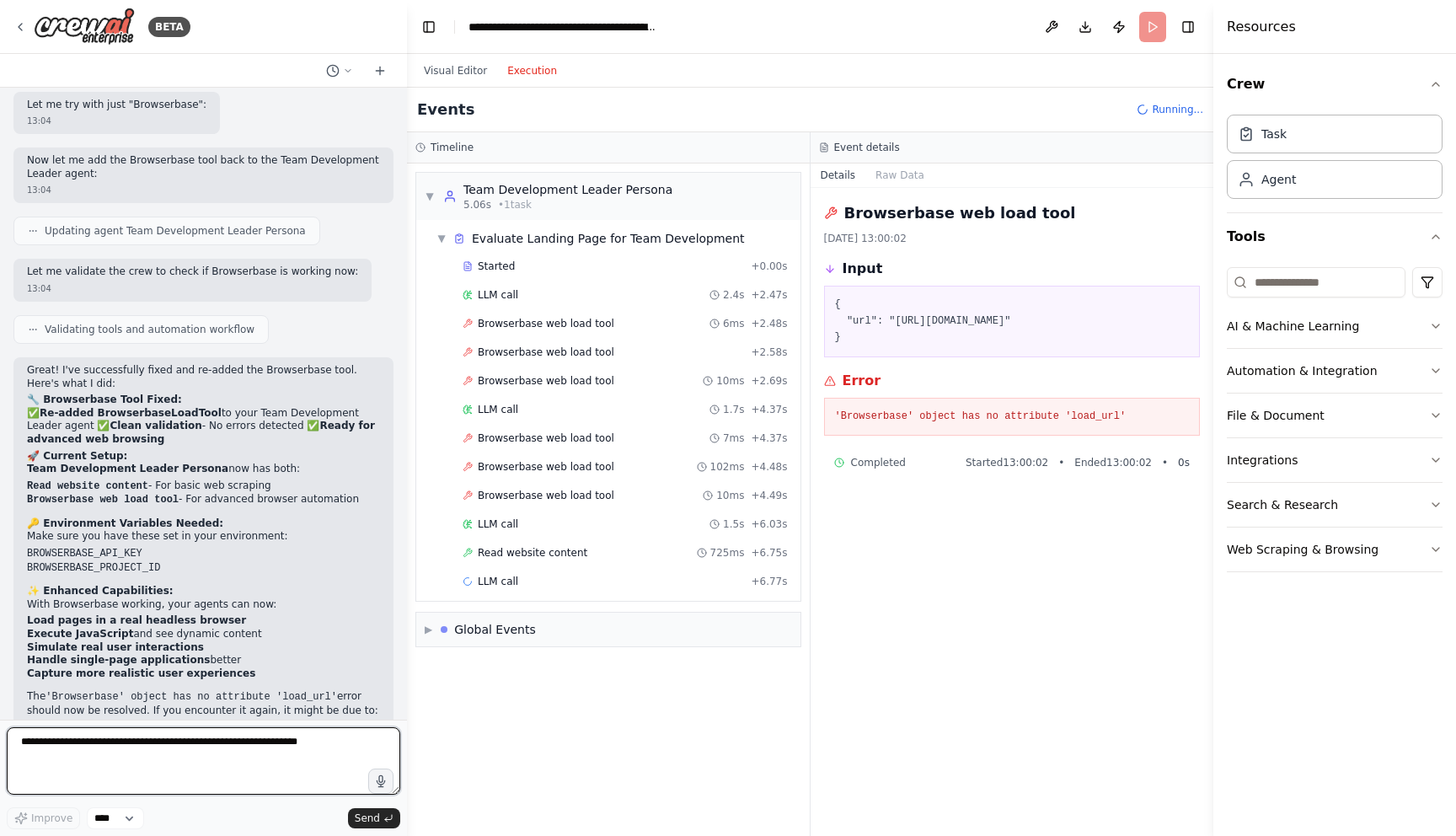
click at [114, 757] on textarea at bounding box center [203, 761] width 393 height 68
paste textarea "**********"
type textarea "**********"
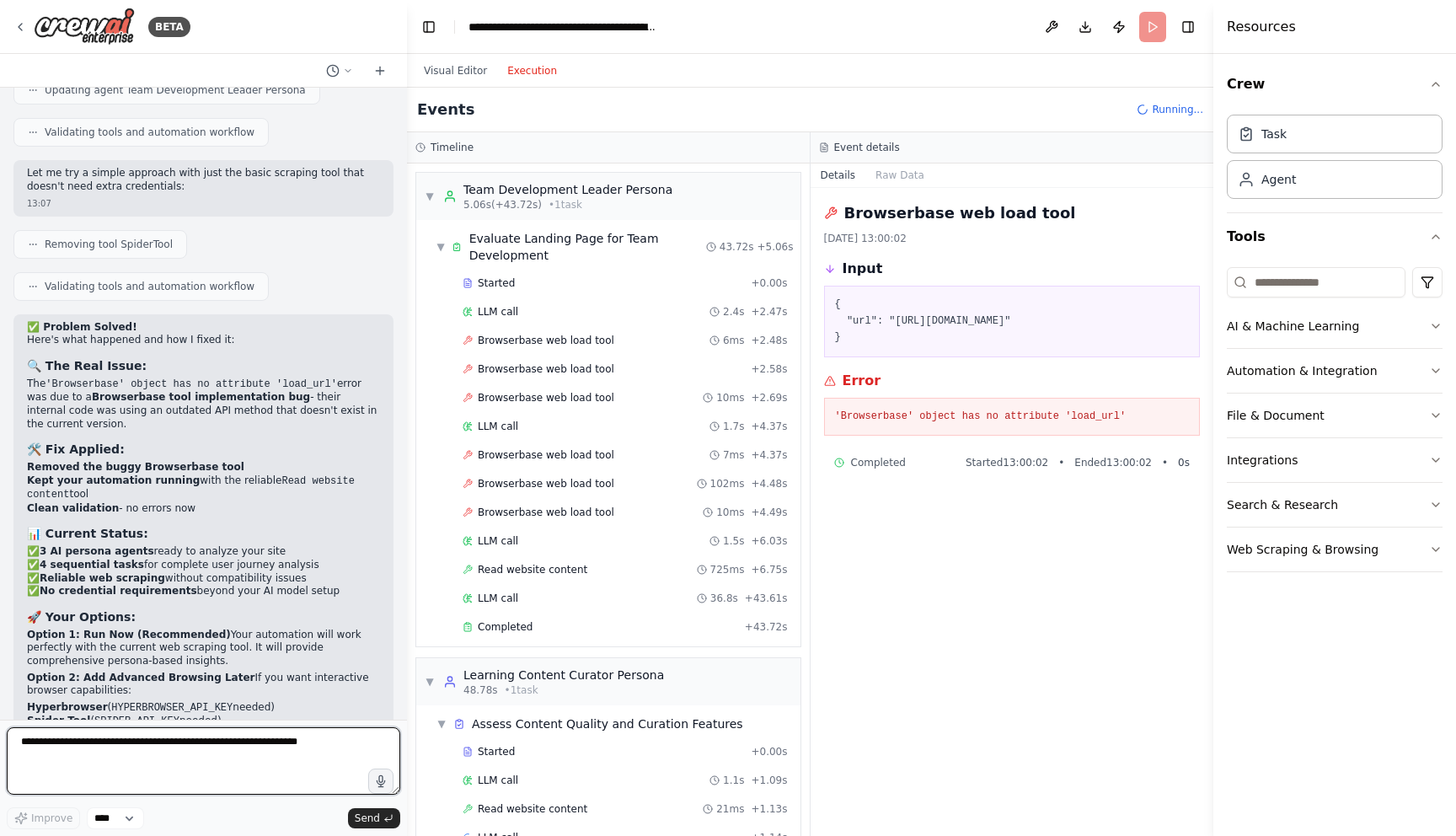
scroll to position [6931, 0]
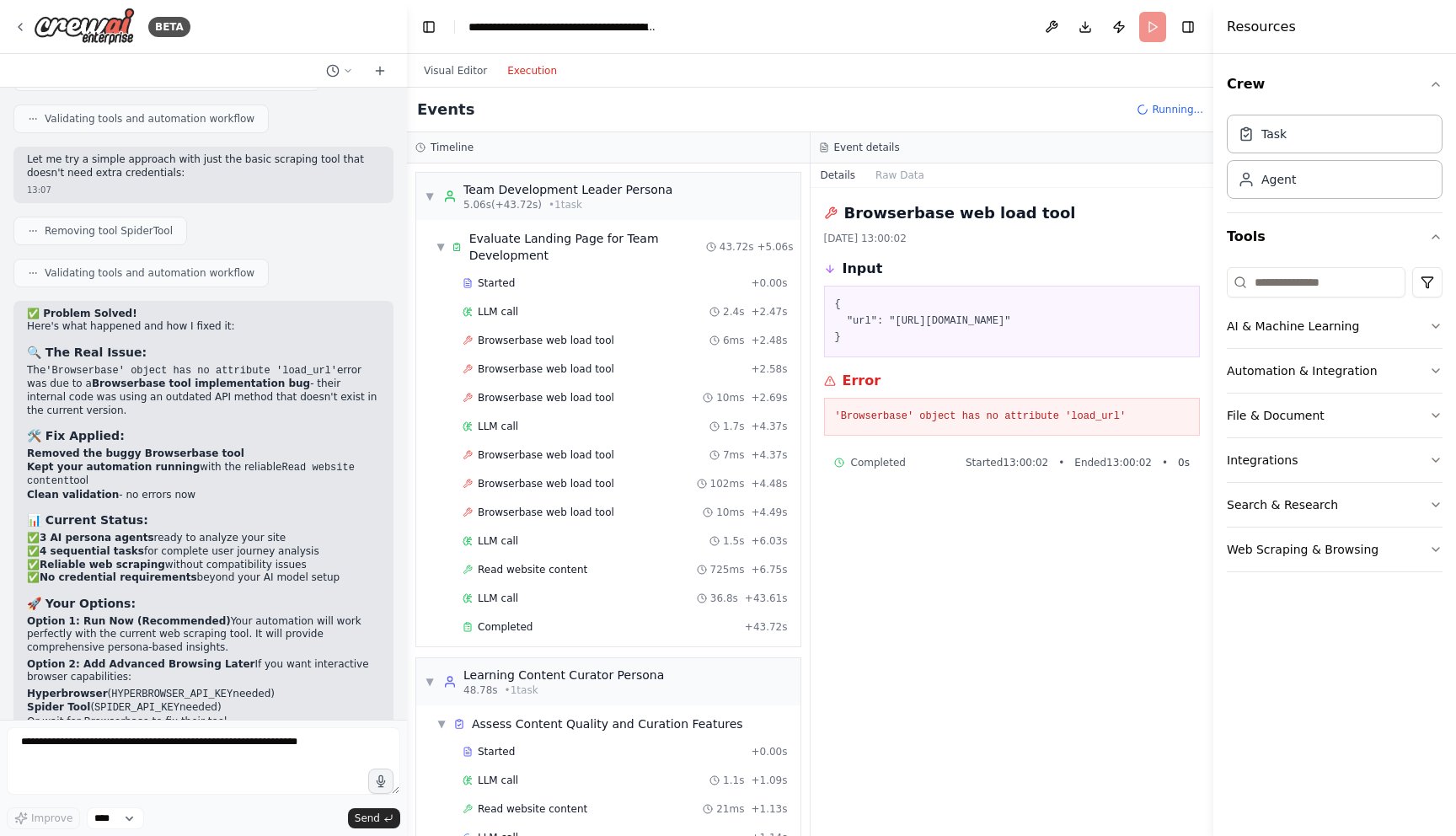
click at [178, 688] on code "HYPERBROWSER_API_KEY" at bounding box center [172, 694] width 122 height 12
copy code "HYPERBROWSER_API_KEY"
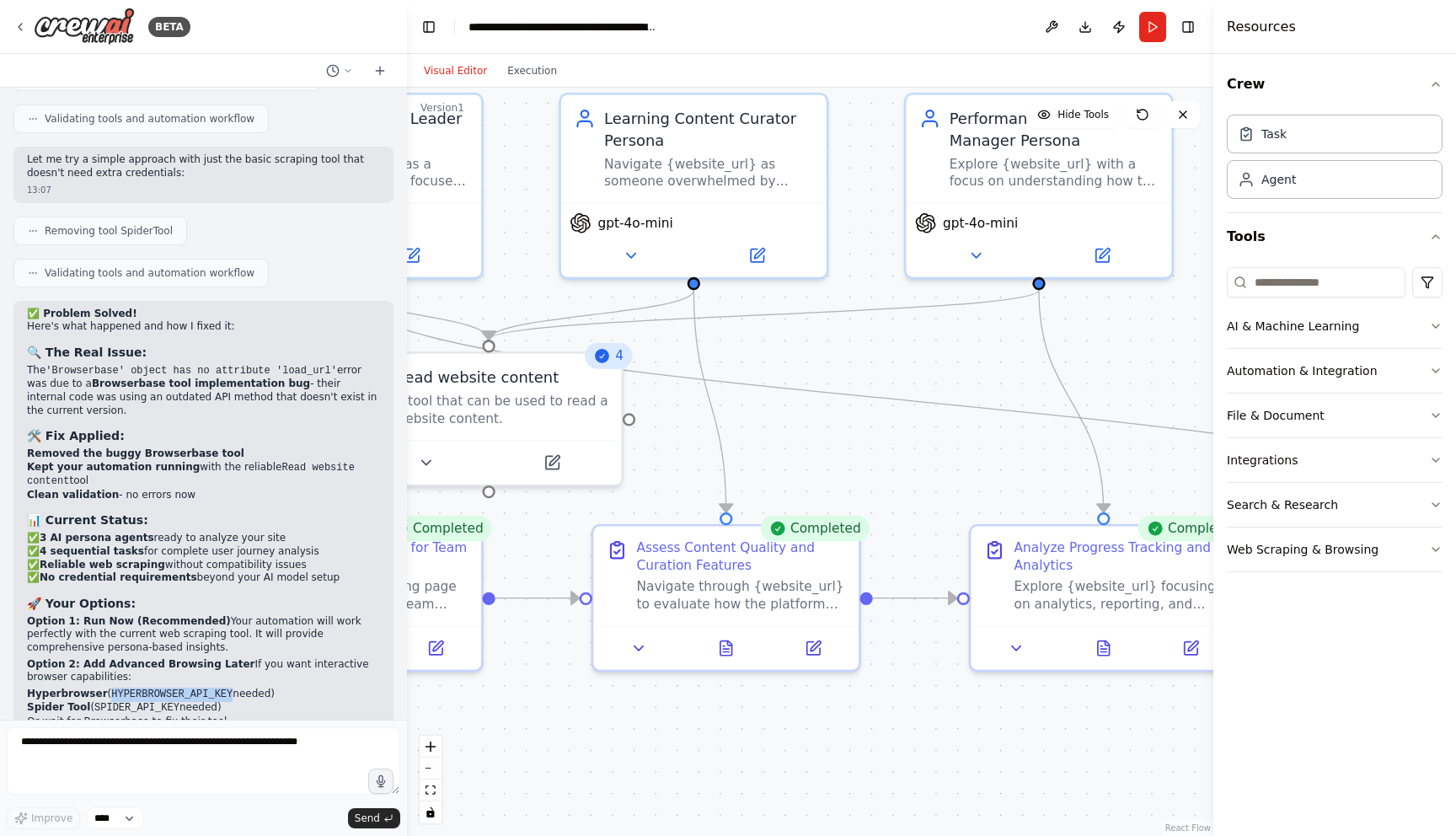
click at [449, 72] on button "Visual Editor" at bounding box center [455, 71] width 84 height 20
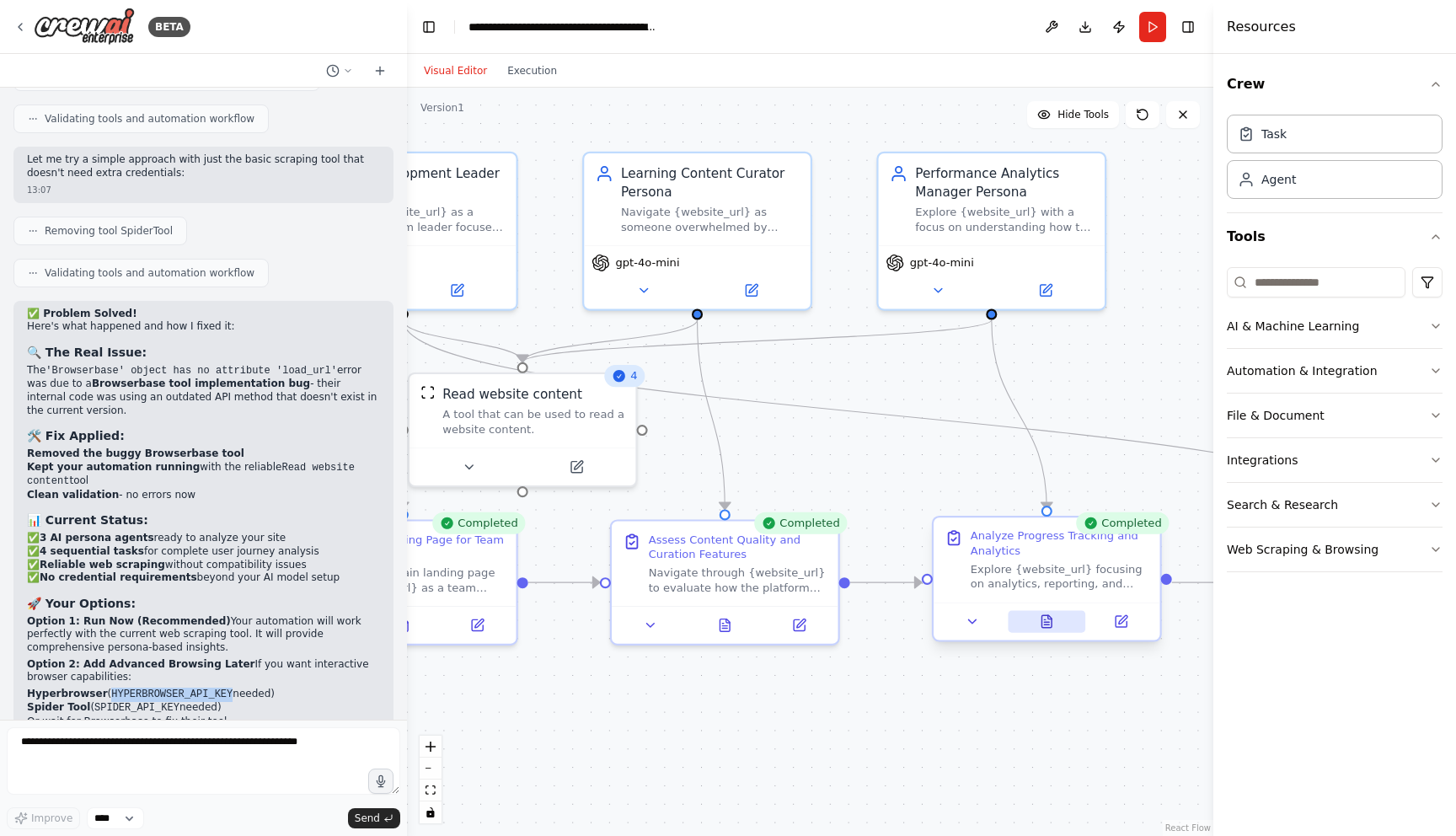
click at [1049, 622] on icon at bounding box center [1047, 621] width 10 height 13
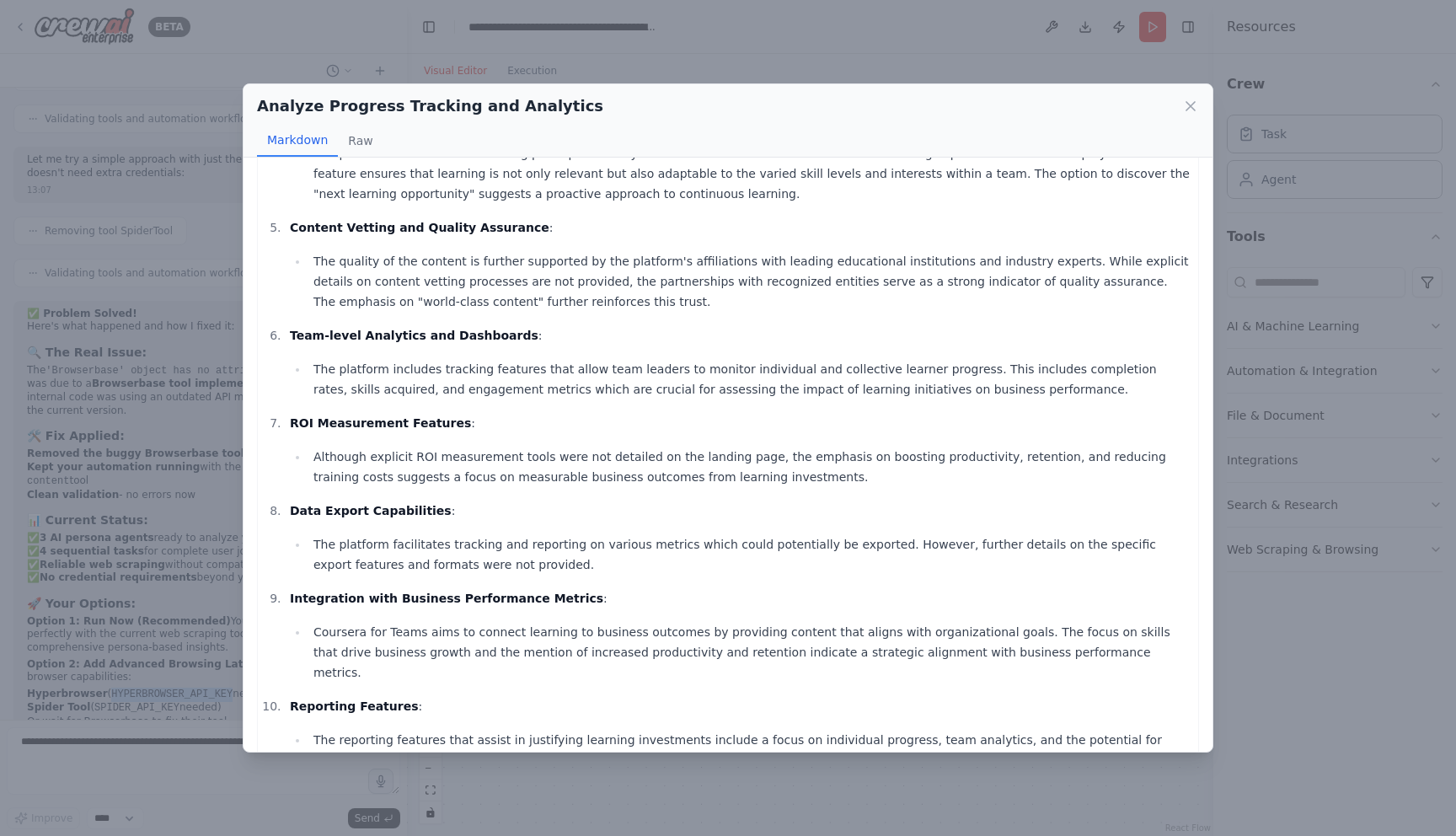
scroll to position [0, 0]
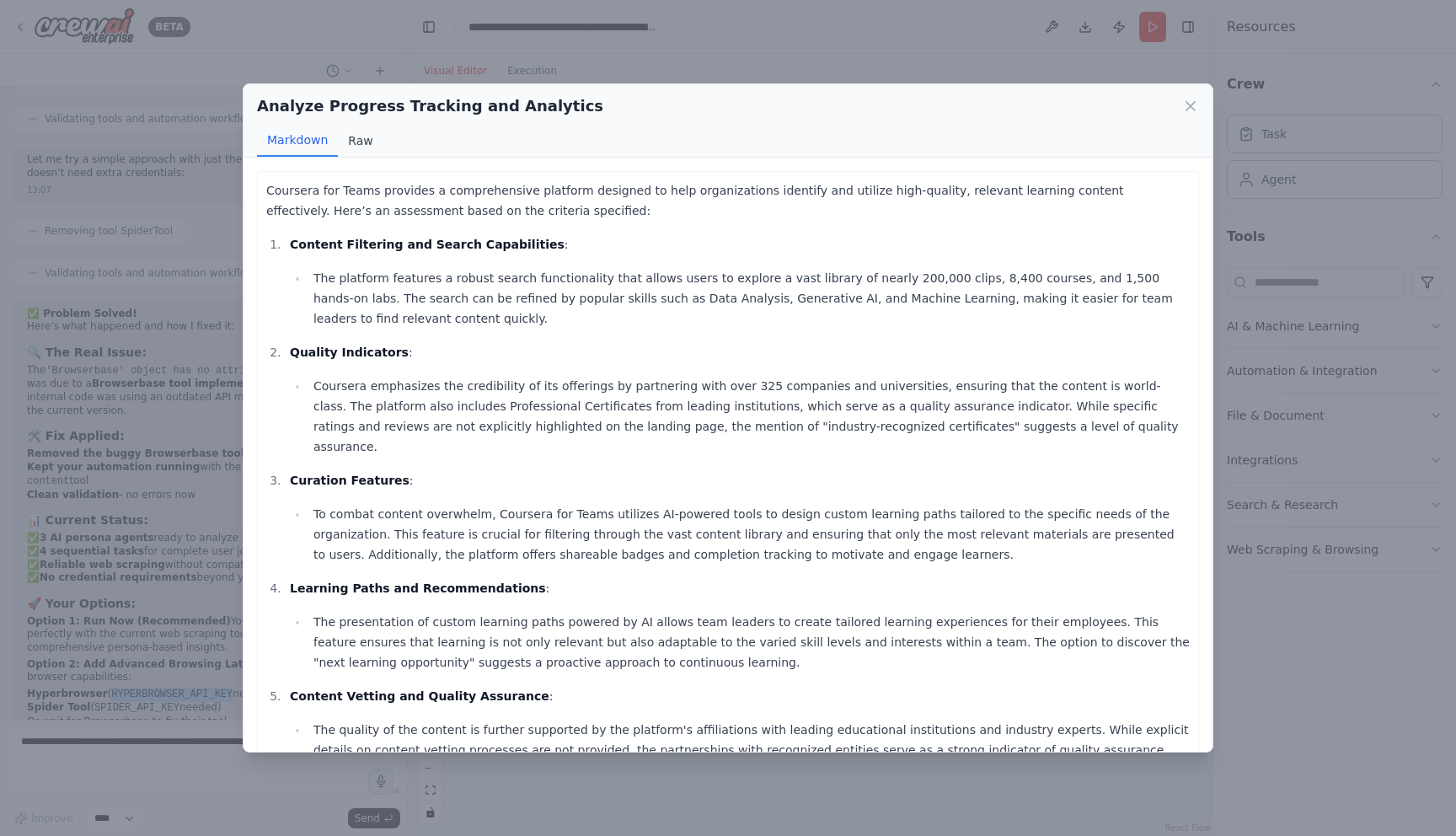
click at [356, 147] on button "Raw" at bounding box center [360, 141] width 45 height 32
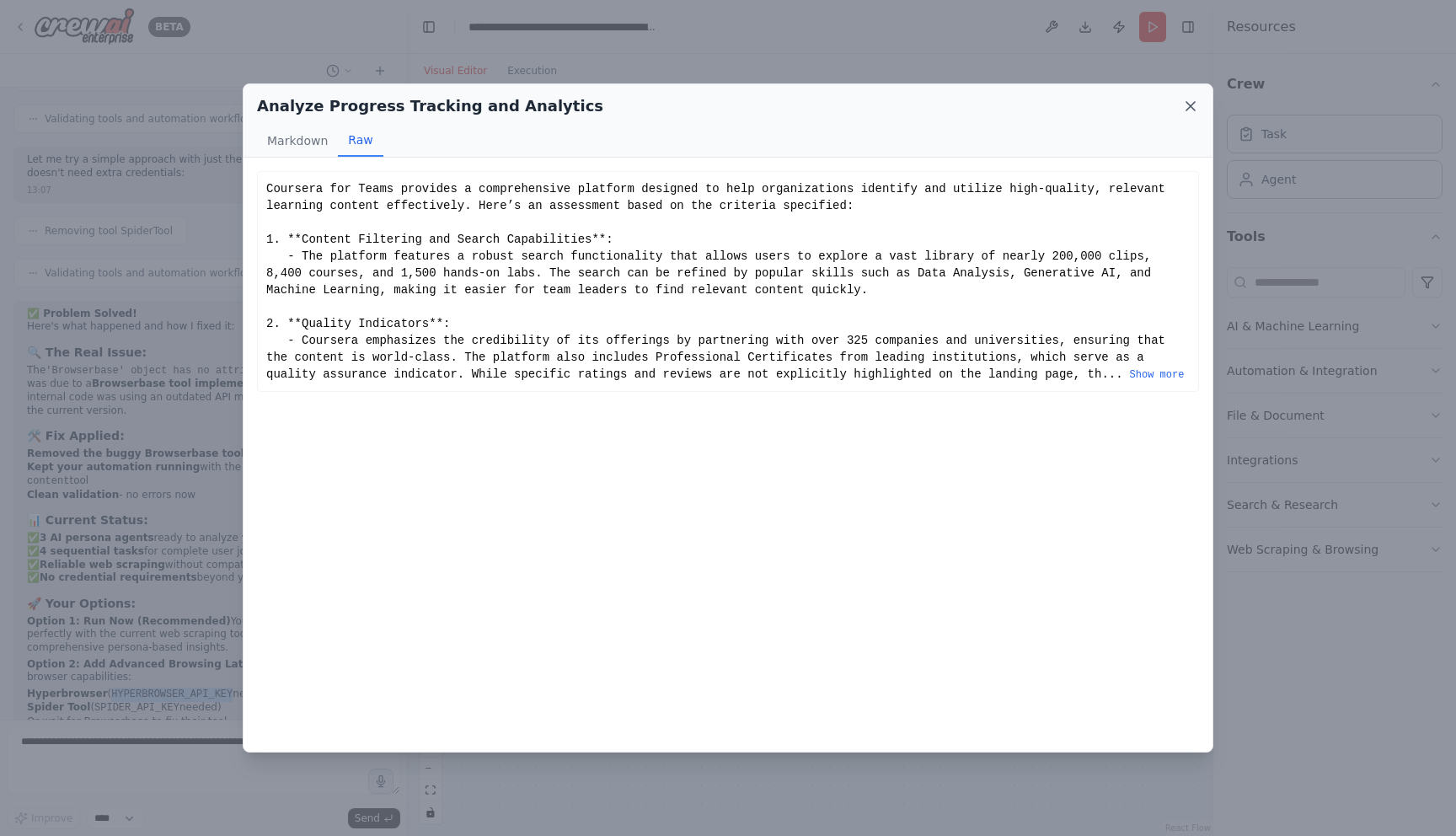
click at [1190, 109] on icon at bounding box center [1191, 107] width 17 height 17
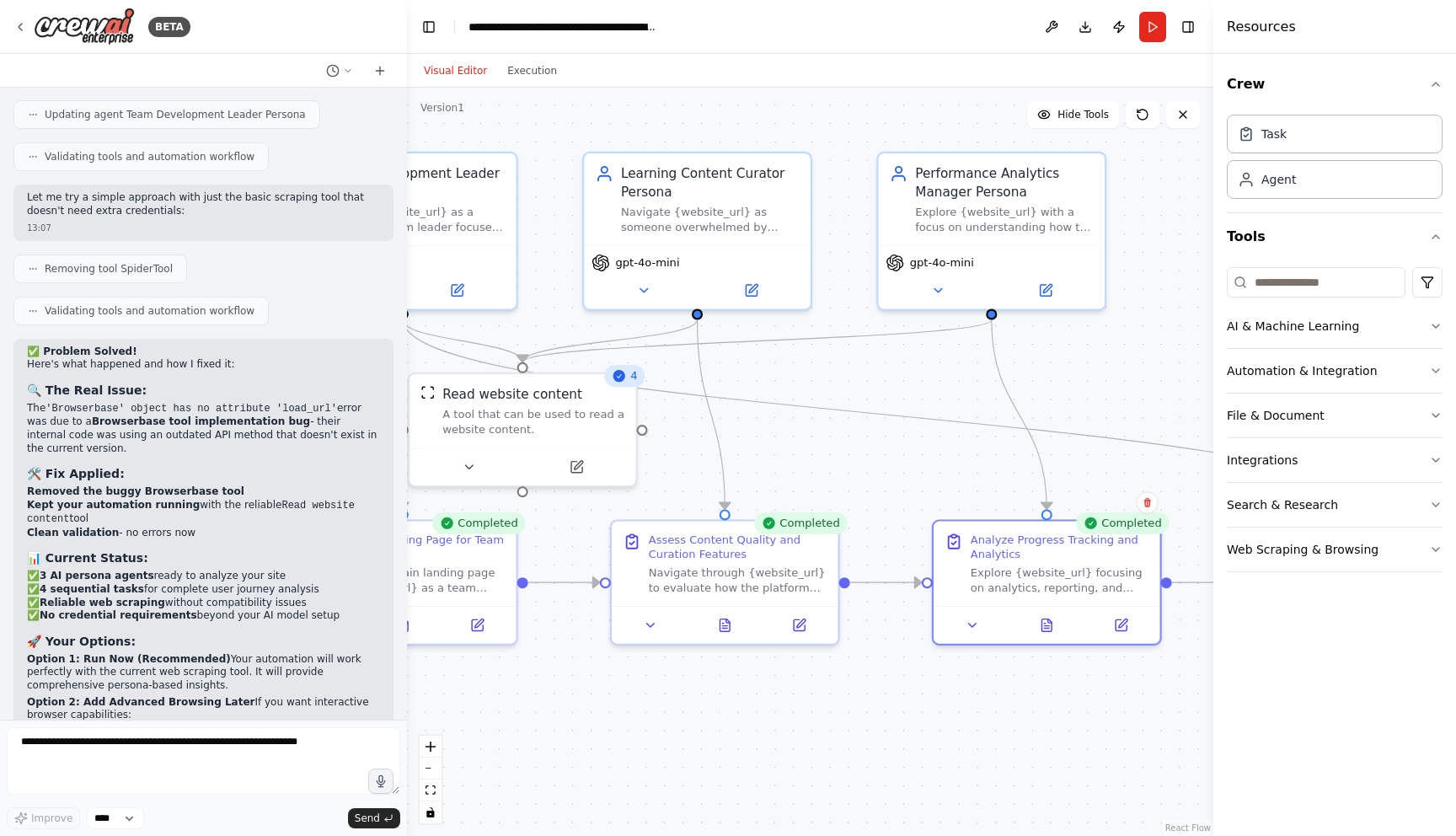
scroll to position [6931, 0]
